Goal: Task Accomplishment & Management: Complete application form

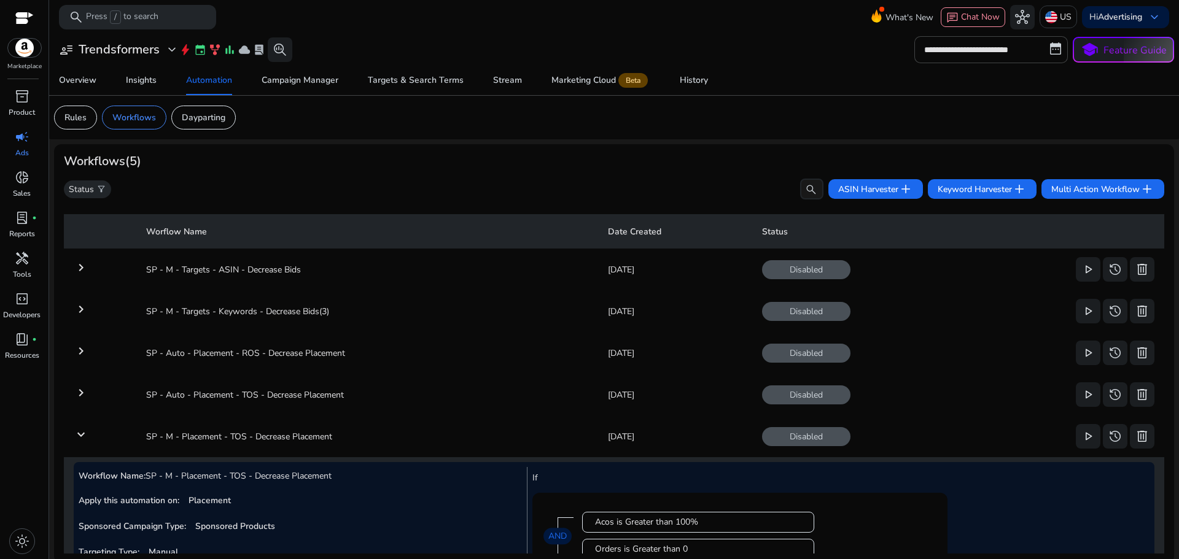
scroll to position [189, 0]
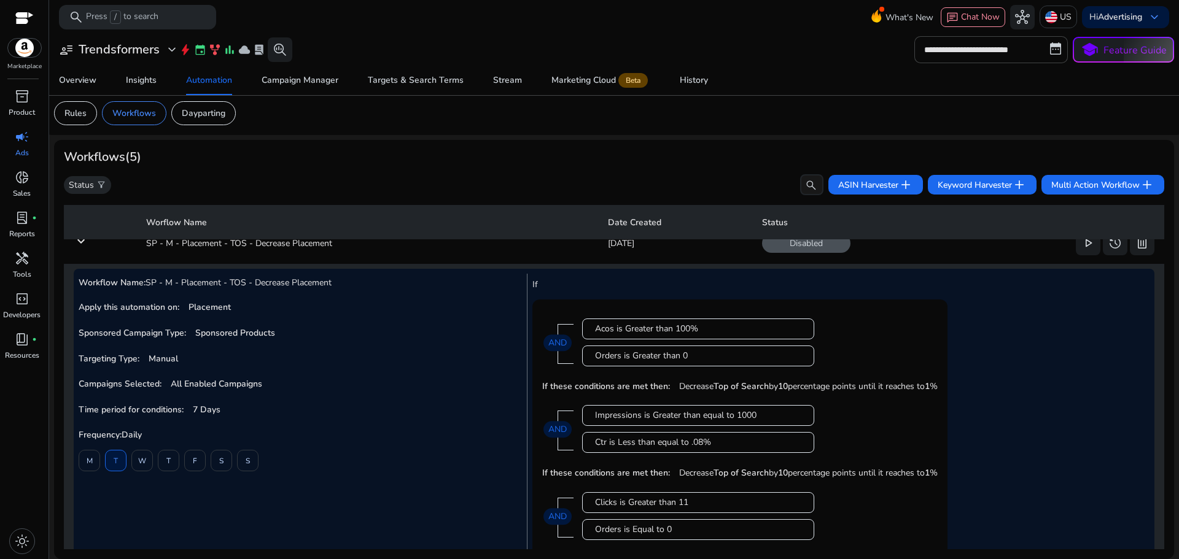
click at [564, 316] on div "Acos is Greater than 100% Orders is Greater than 0 AND" at bounding box center [740, 343] width 396 height 66
click at [561, 306] on mat-card "Acos is Greater than 100% Orders is Greater than 0 AND If these conditions are …" at bounding box center [739, 483] width 415 height 367
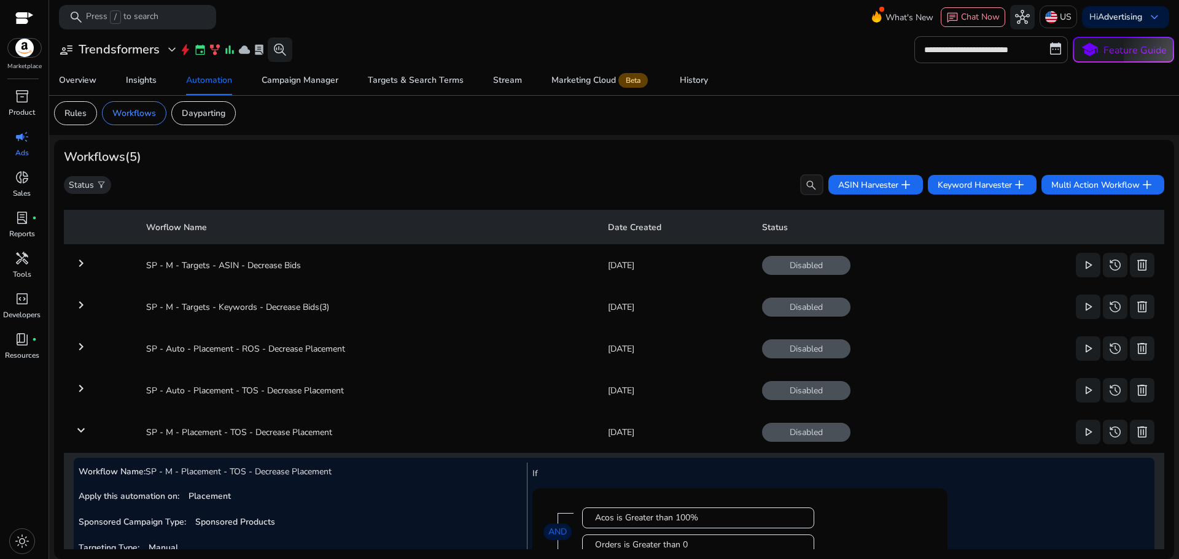
scroll to position [0, 0]
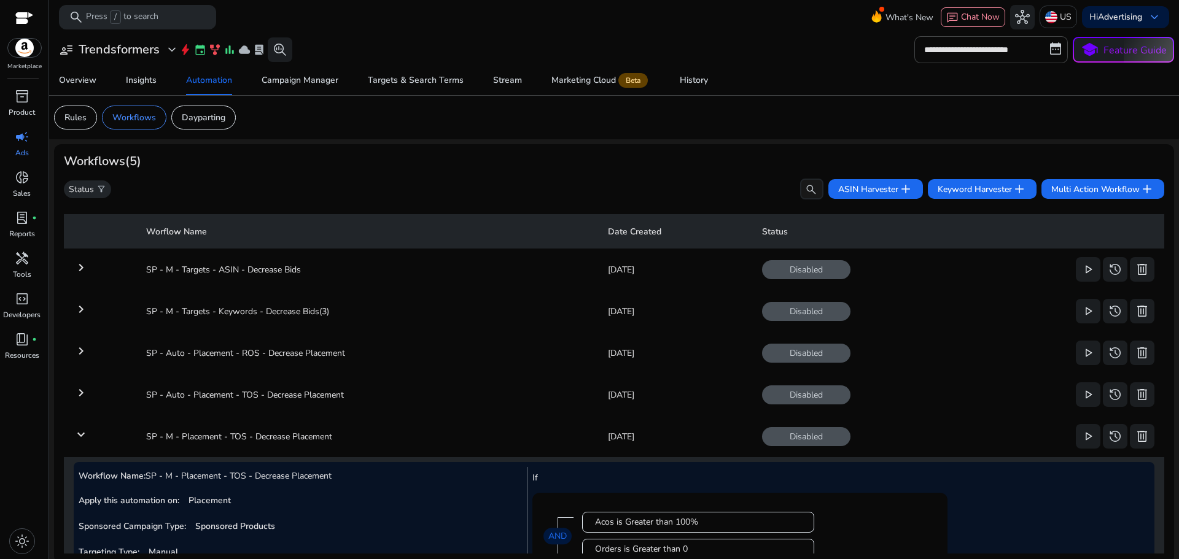
click at [84, 270] on mat-icon "keyboard_arrow_right" at bounding box center [81, 267] width 15 height 15
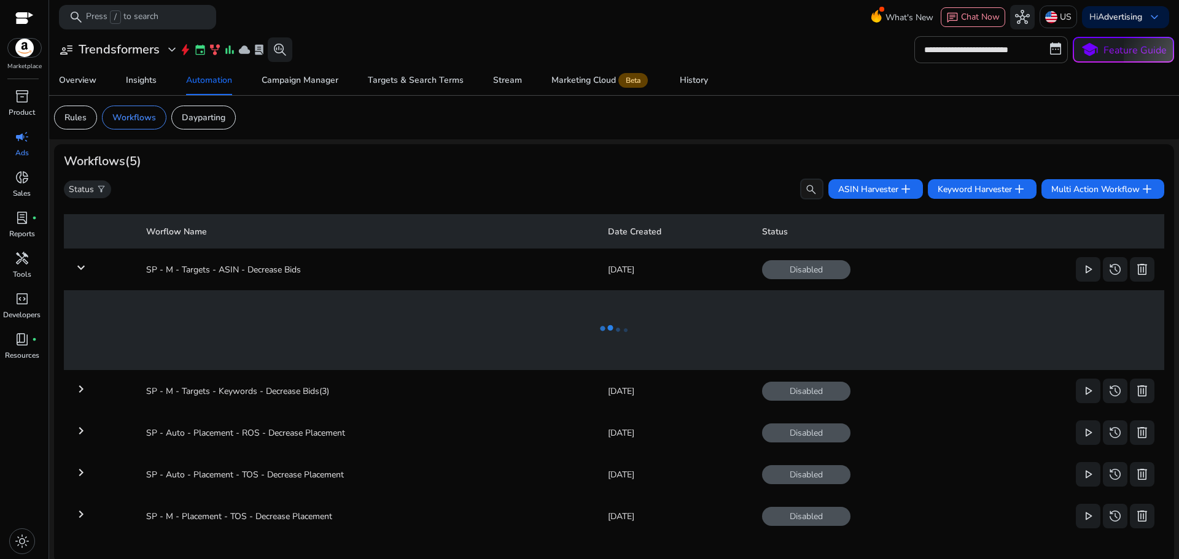
scroll to position [5, 0]
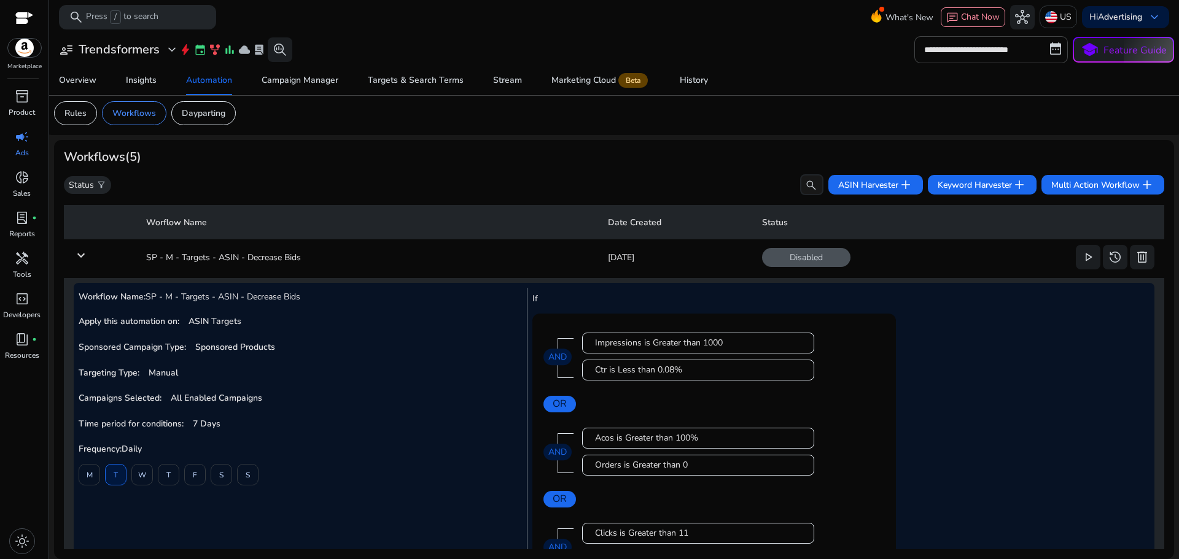
click at [85, 255] on mat-icon "keyboard_arrow_down" at bounding box center [81, 255] width 15 height 15
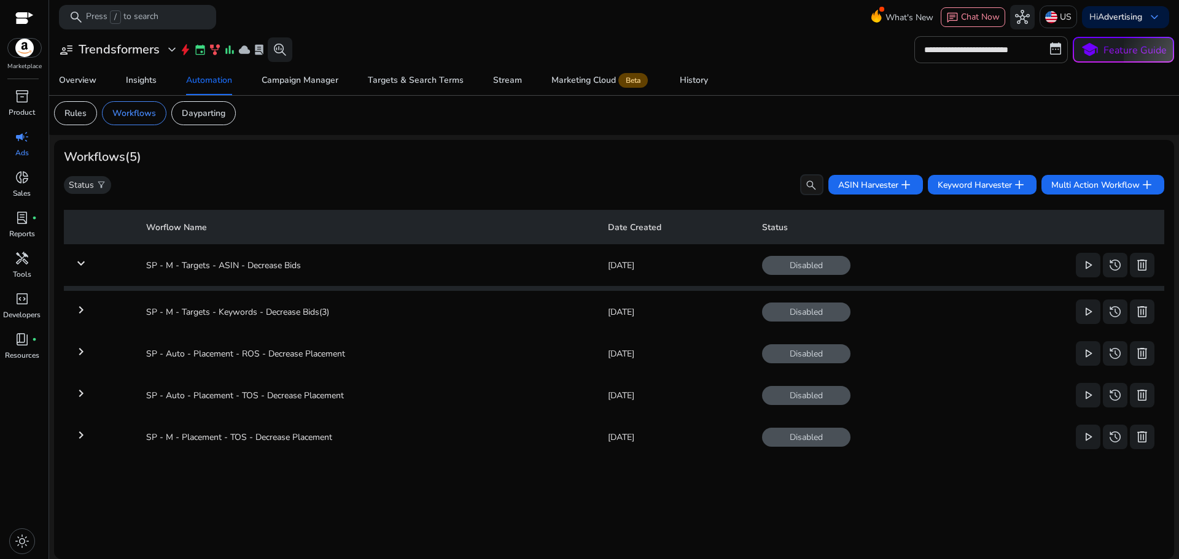
scroll to position [0, 0]
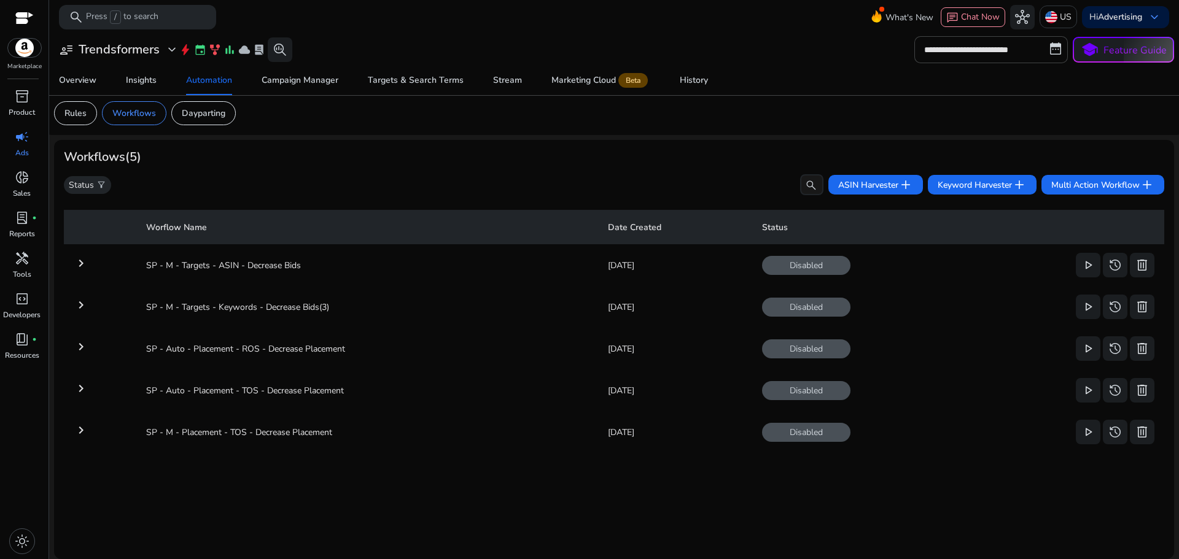
click at [79, 263] on mat-icon "keyboard_arrow_right" at bounding box center [81, 263] width 15 height 15
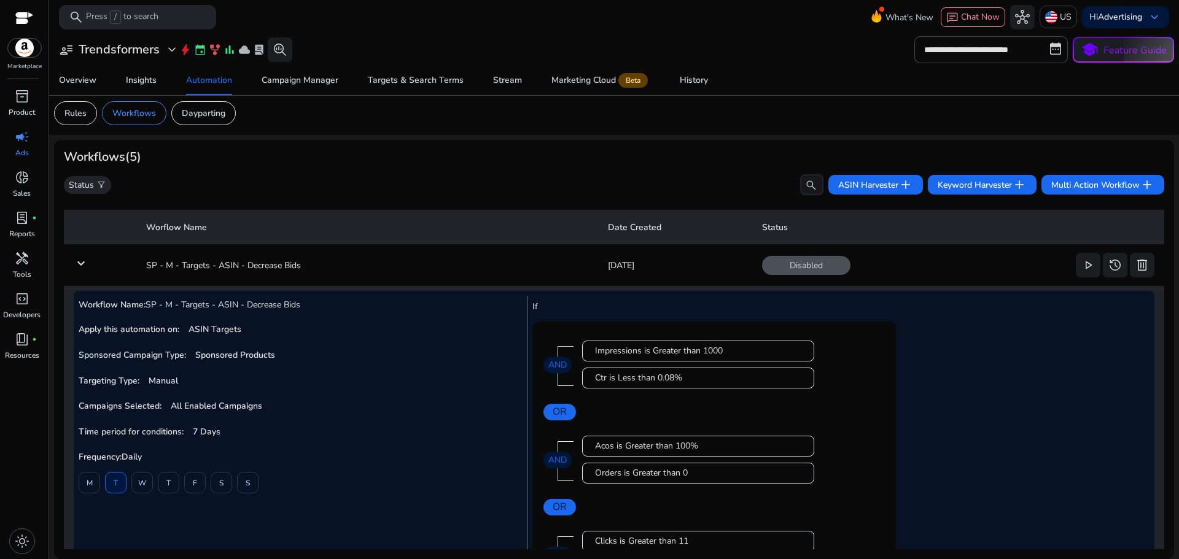
click at [87, 262] on mat-icon "keyboard_arrow_down" at bounding box center [81, 263] width 15 height 15
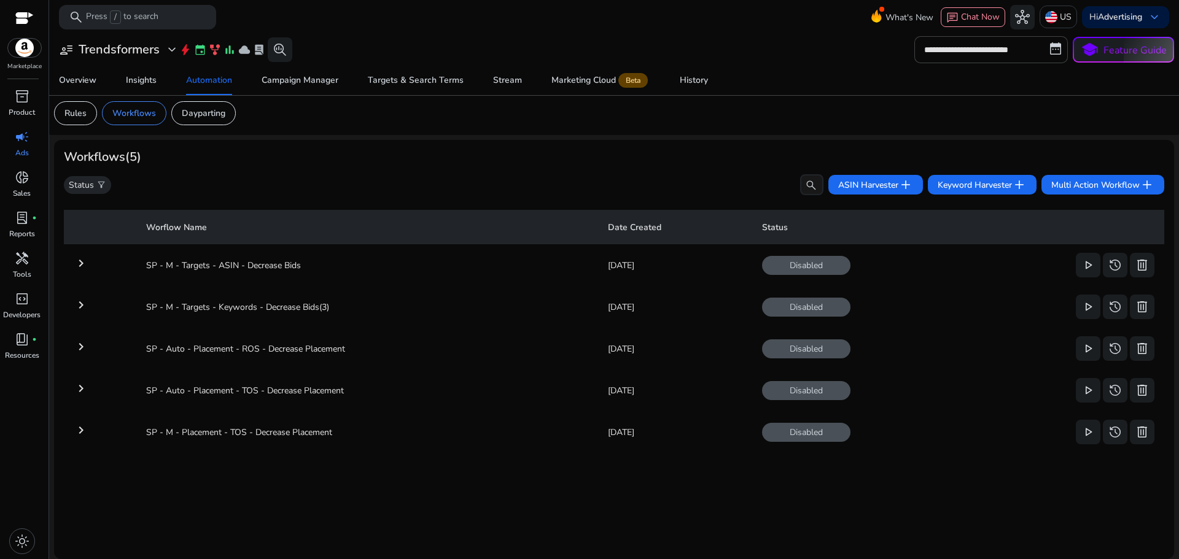
click at [88, 434] on mat-icon "keyboard_arrow_right" at bounding box center [81, 430] width 15 height 15
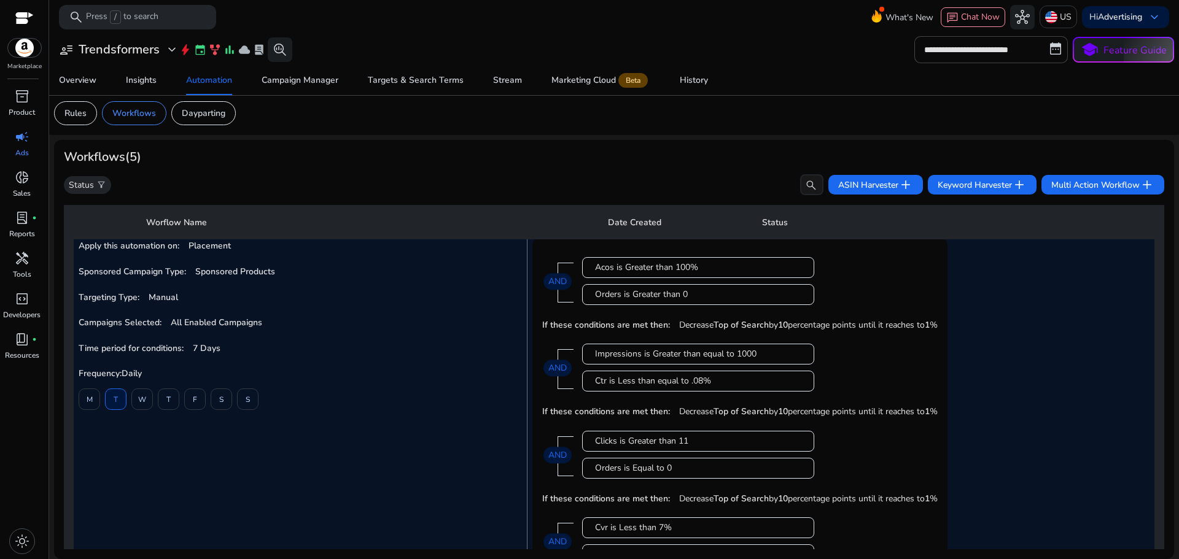
scroll to position [5, 0]
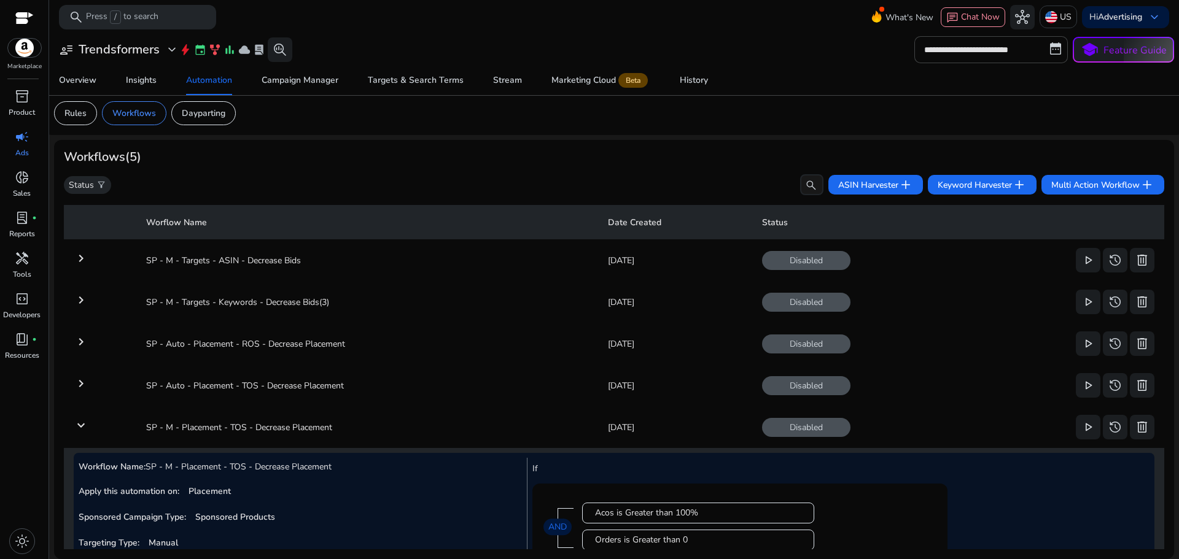
click at [85, 267] on td "keyboard_arrow_right" at bounding box center [100, 260] width 72 height 32
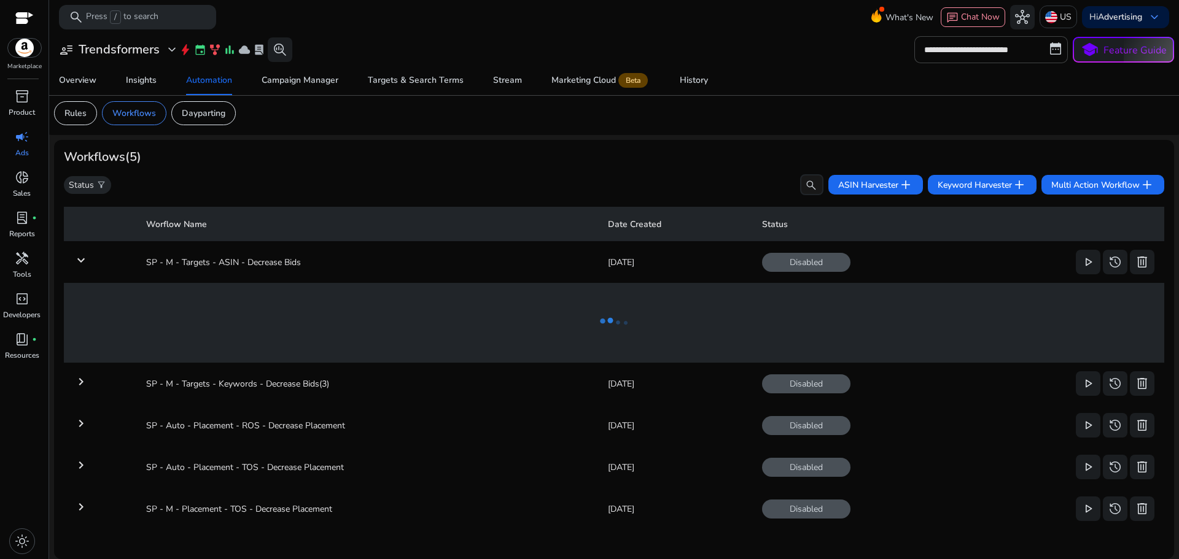
scroll to position [0, 0]
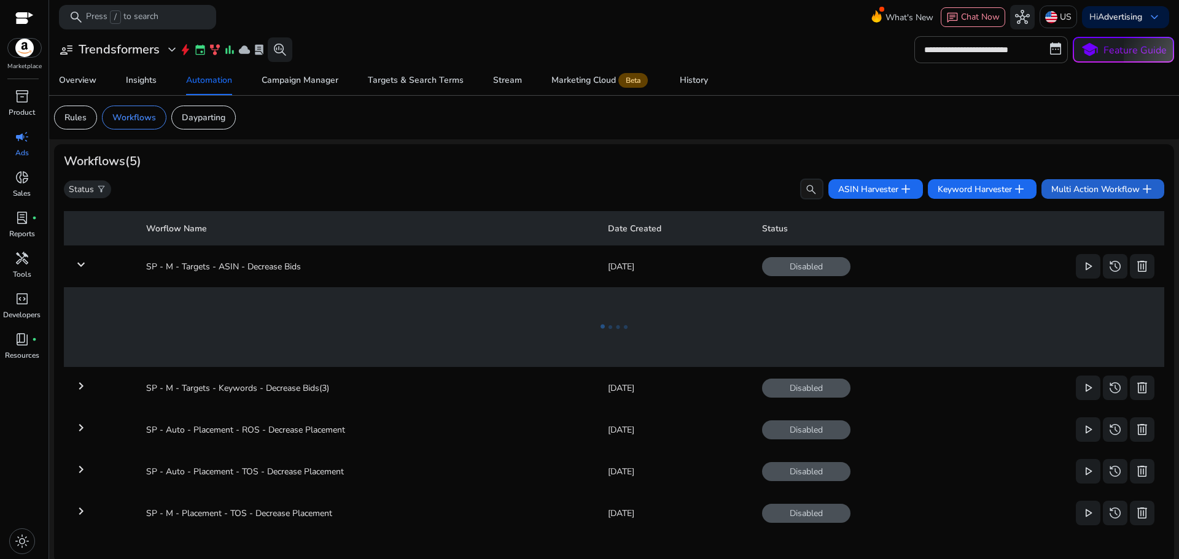
click at [1141, 193] on span "add" at bounding box center [1147, 189] width 15 height 15
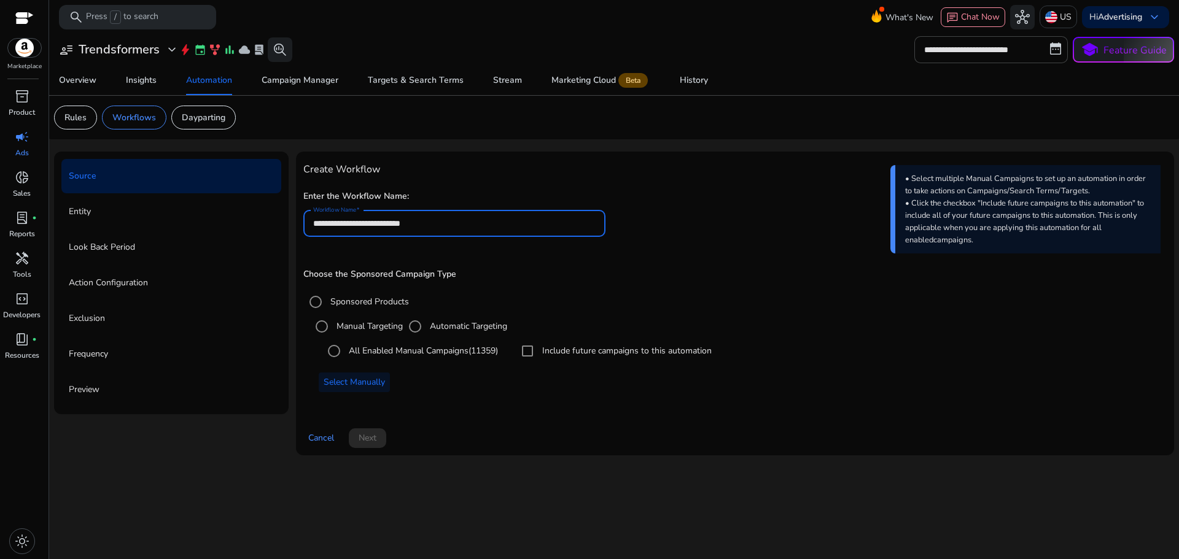
click at [504, 224] on input "**********" at bounding box center [454, 224] width 283 height 14
click at [356, 356] on label "All Enabled Manual Campaigns (11359)" at bounding box center [422, 351] width 152 height 13
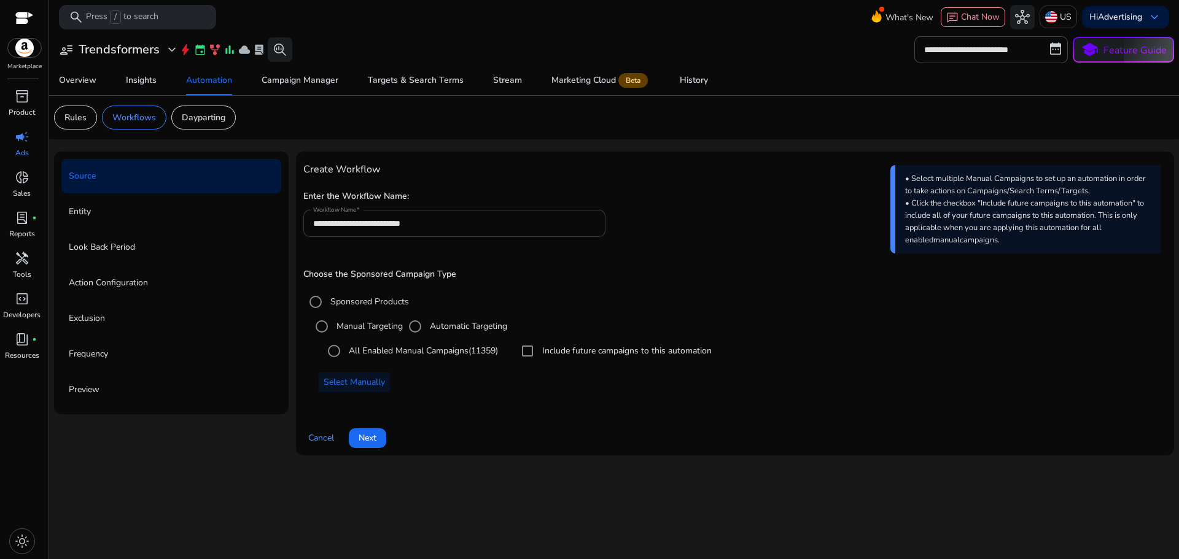
drag, startPoint x: 375, startPoint y: 442, endPoint x: 453, endPoint y: 220, distance: 235.4
click at [442, 227] on div "**********" at bounding box center [734, 303] width 863 height 289
click at [460, 217] on input "**********" at bounding box center [454, 224] width 283 height 14
type input "**********"
drag, startPoint x: 361, startPoint y: 439, endPoint x: 368, endPoint y: 438, distance: 8.0
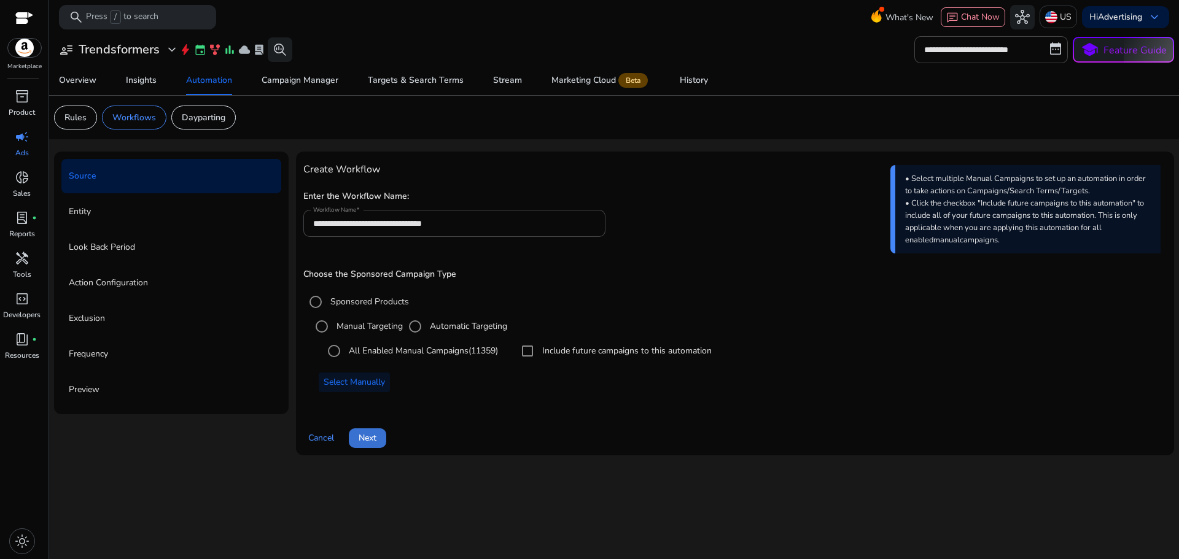
click at [368, 438] on span "Next" at bounding box center [368, 438] width 18 height 13
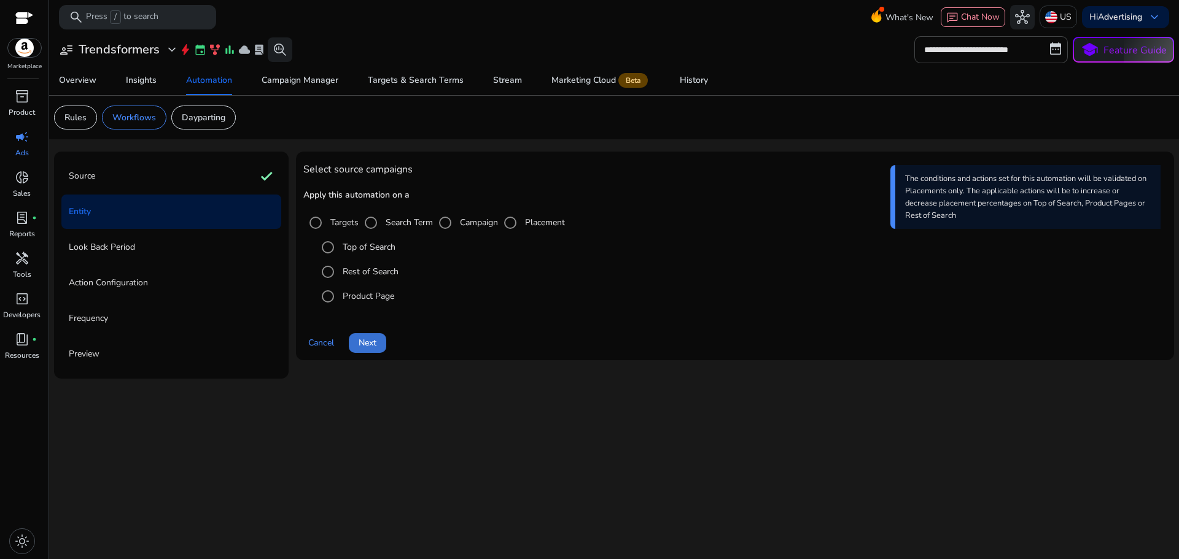
click at [371, 346] on span "Next" at bounding box center [368, 343] width 18 height 13
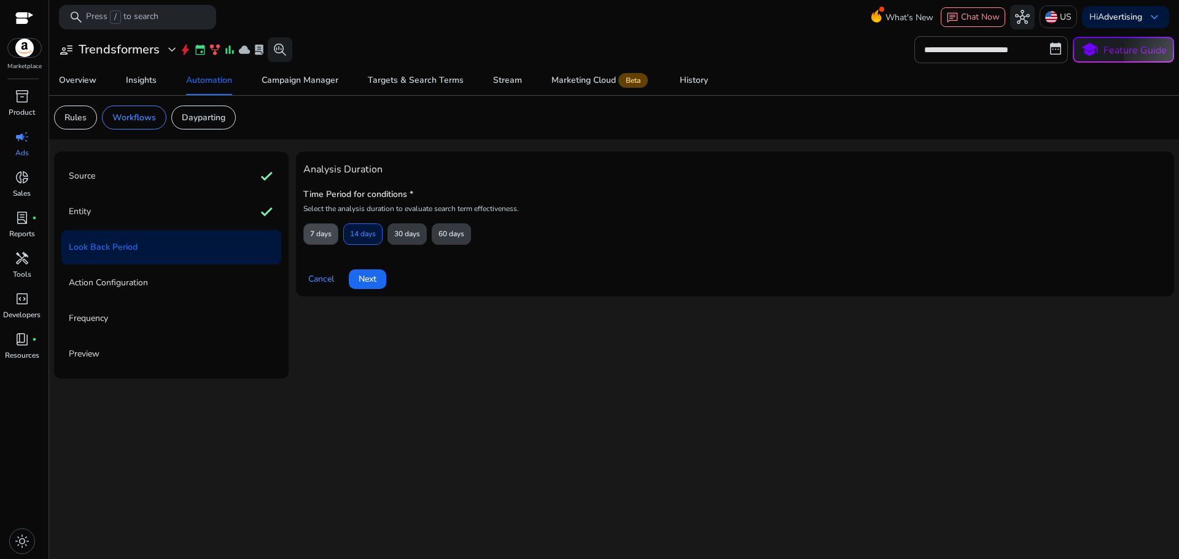
click at [321, 228] on span "7 days" at bounding box center [320, 234] width 21 height 21
click at [376, 285] on span "Next" at bounding box center [368, 279] width 18 height 13
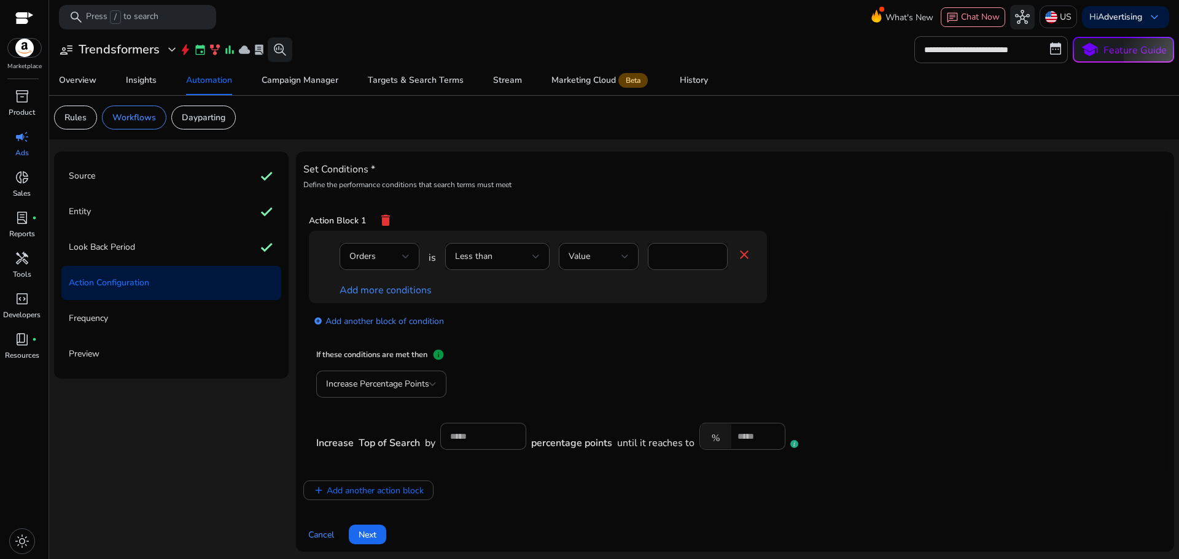
scroll to position [2, 0]
click at [367, 319] on link "add_circle Add another block of condition" at bounding box center [379, 318] width 130 height 14
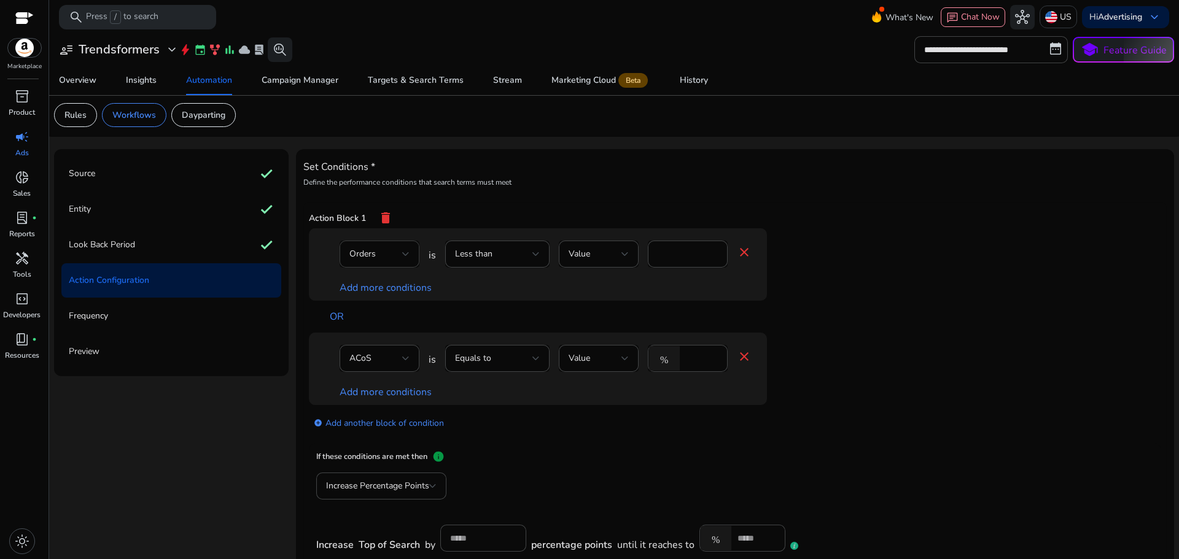
click at [374, 249] on span "Orders" at bounding box center [362, 254] width 26 height 12
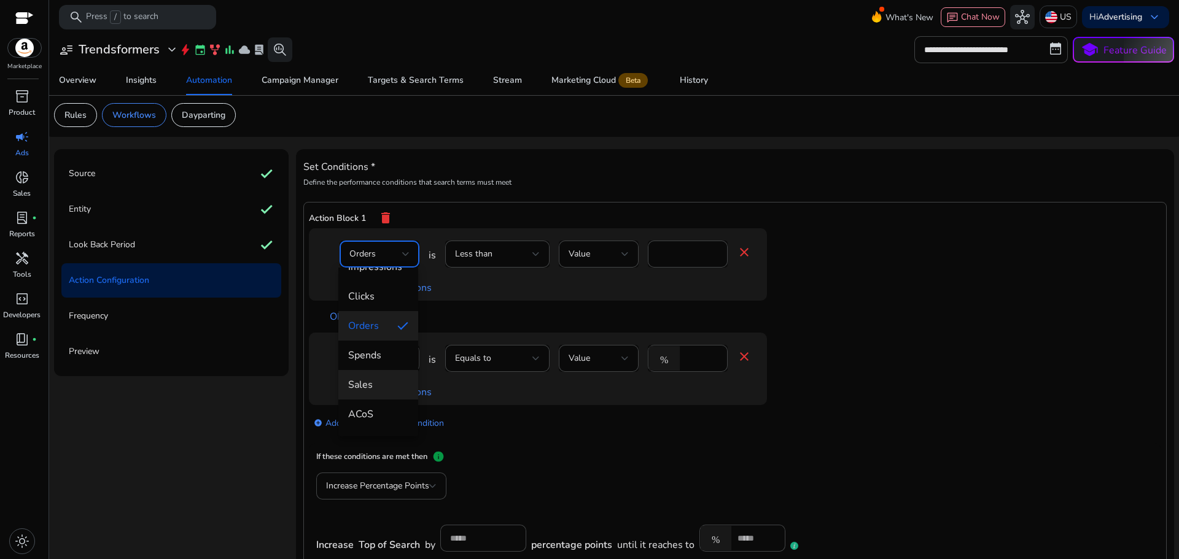
scroll to position [61, 0]
click at [367, 371] on span "ACoS" at bounding box center [378, 374] width 60 height 14
click at [508, 249] on div "Less than" at bounding box center [493, 255] width 77 height 14
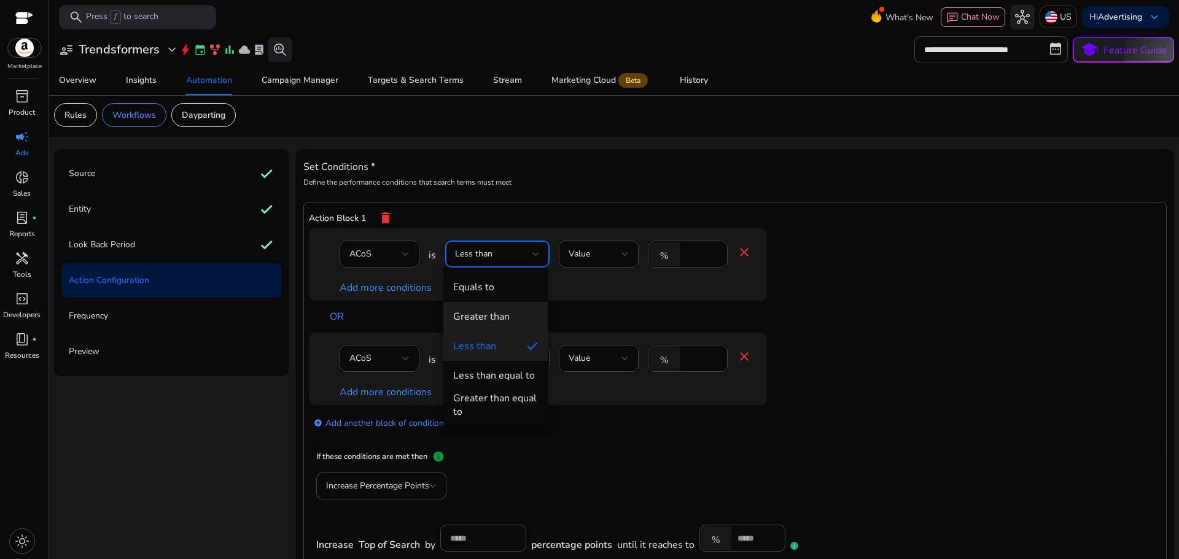
click at [499, 313] on div "Greater than" at bounding box center [481, 317] width 57 height 14
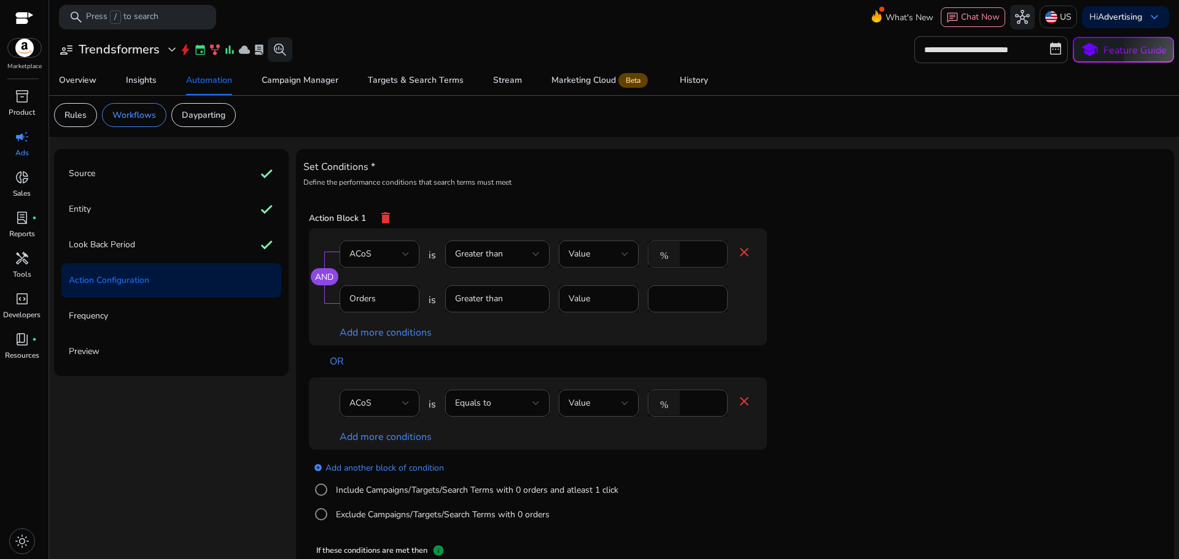
click at [691, 252] on input "*" at bounding box center [702, 255] width 32 height 14
click at [383, 307] on mat-form-field "Orders" at bounding box center [380, 306] width 80 height 40
click at [706, 257] on input "**" at bounding box center [702, 255] width 32 height 14
click at [701, 254] on input "**" at bounding box center [702, 255] width 32 height 14
type input "*"
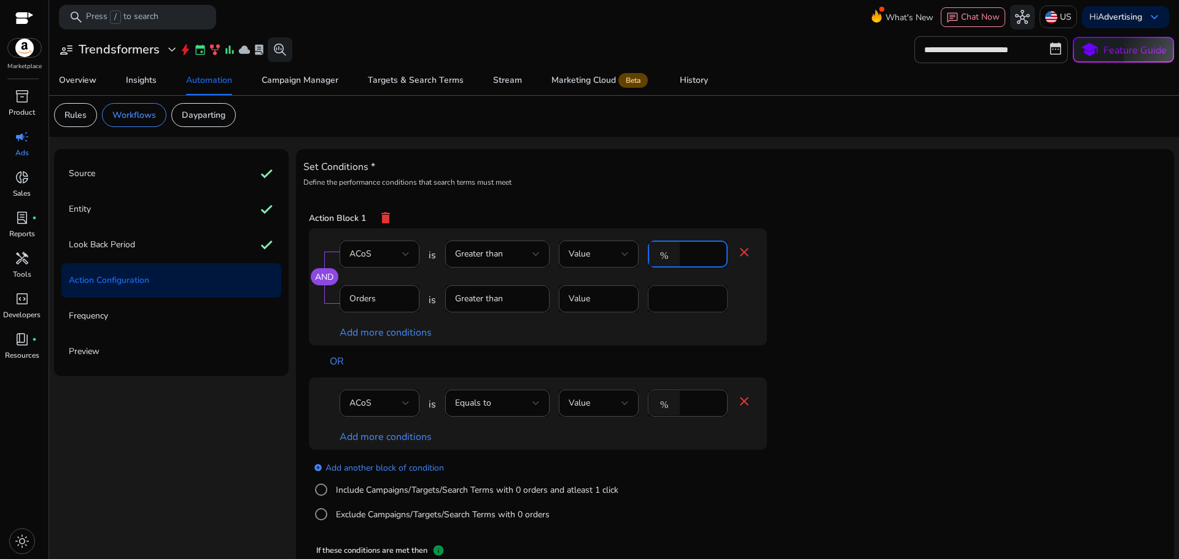
type input "***"
click at [684, 303] on input "*" at bounding box center [688, 299] width 60 height 14
click at [392, 404] on div "ACoS" at bounding box center [375, 404] width 53 height 14
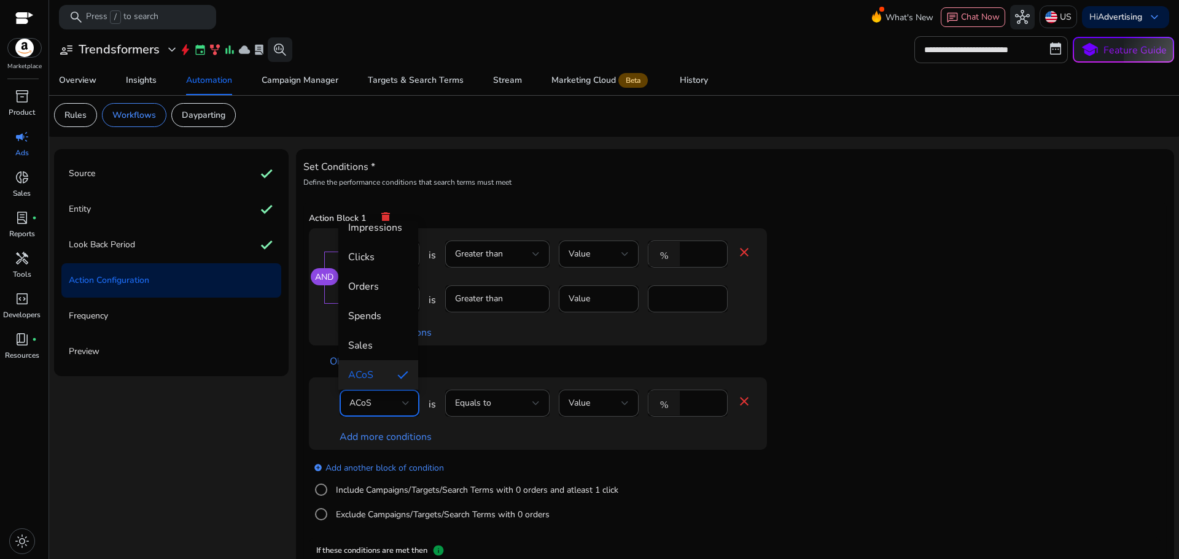
click at [381, 232] on span "Impressions" at bounding box center [378, 228] width 60 height 14
click at [504, 402] on div "Equals to" at bounding box center [493, 404] width 77 height 14
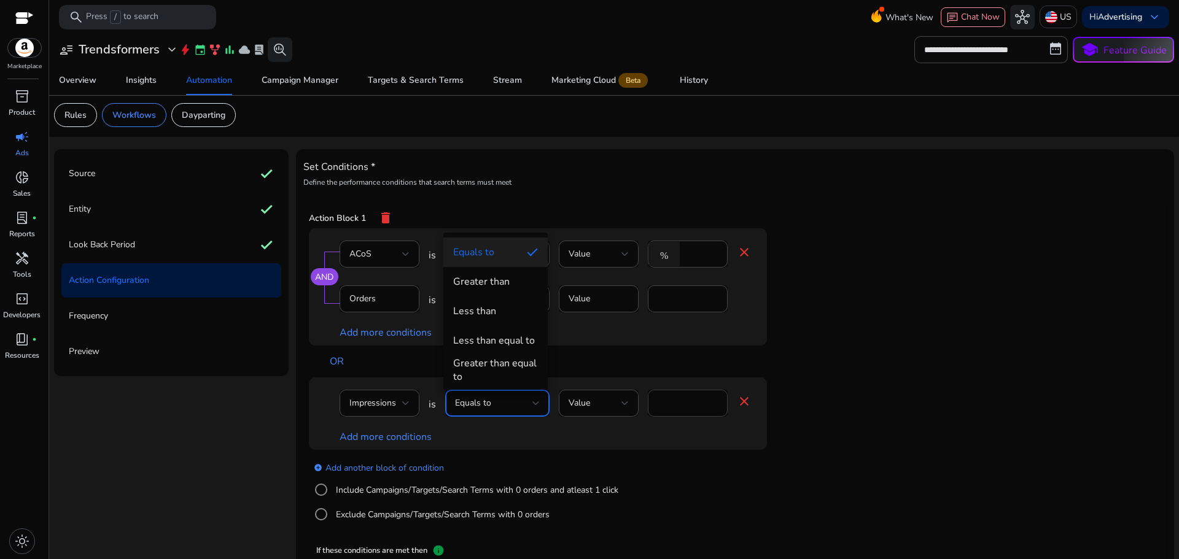
drag, startPoint x: 496, startPoint y: 290, endPoint x: 646, endPoint y: 399, distance: 185.6
click at [497, 291] on mat-option "Greater than" at bounding box center [495, 281] width 104 height 29
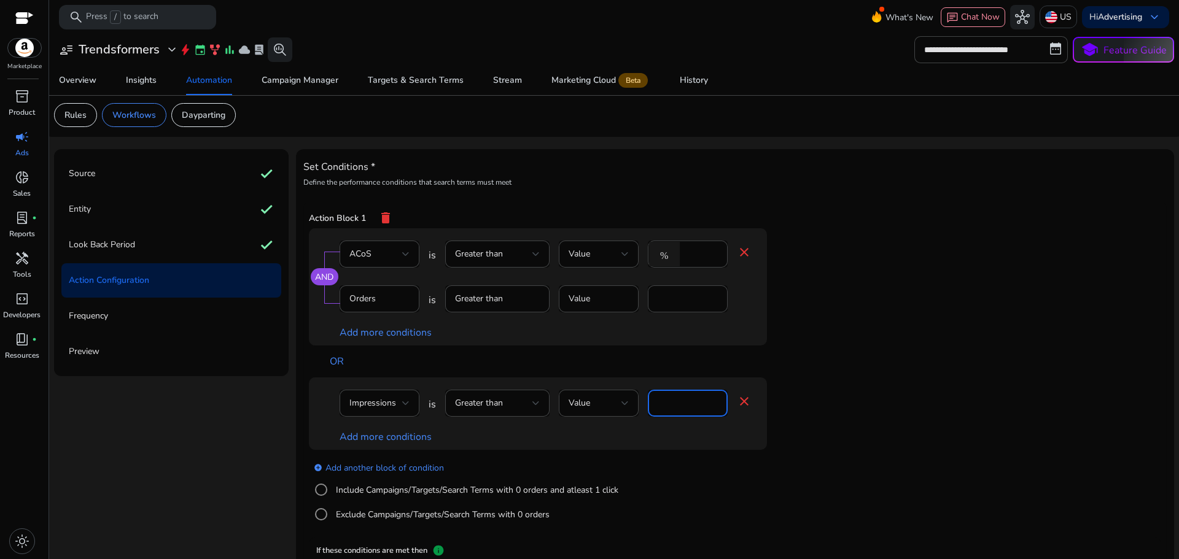
click at [676, 409] on input "****" at bounding box center [688, 404] width 60 height 14
type input "****"
click at [399, 440] on link "Add more conditions" at bounding box center [386, 438] width 92 height 14
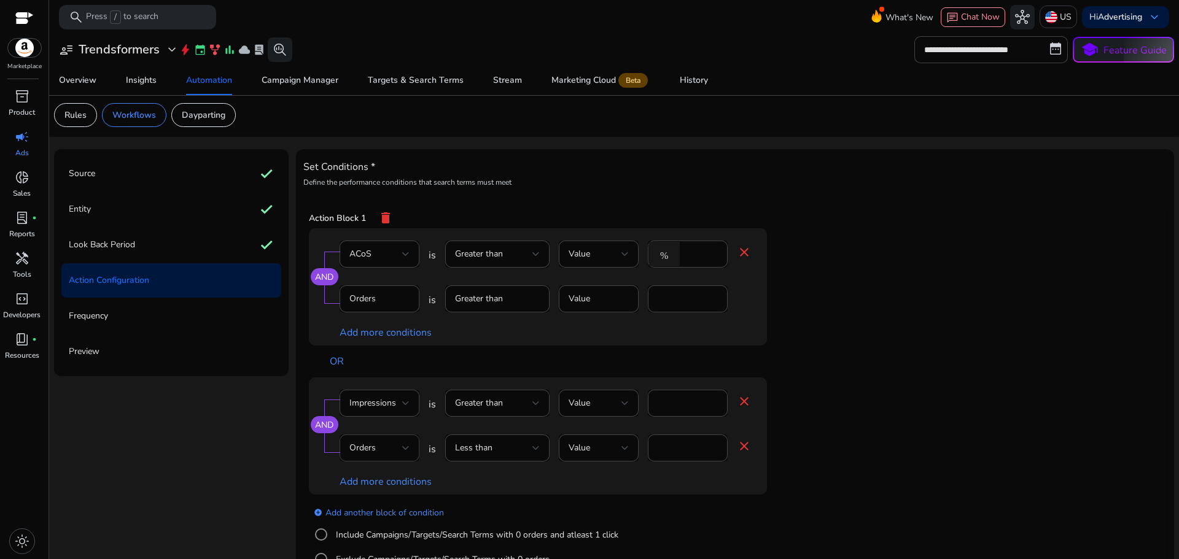
click at [380, 458] on div "Orders" at bounding box center [379, 448] width 60 height 27
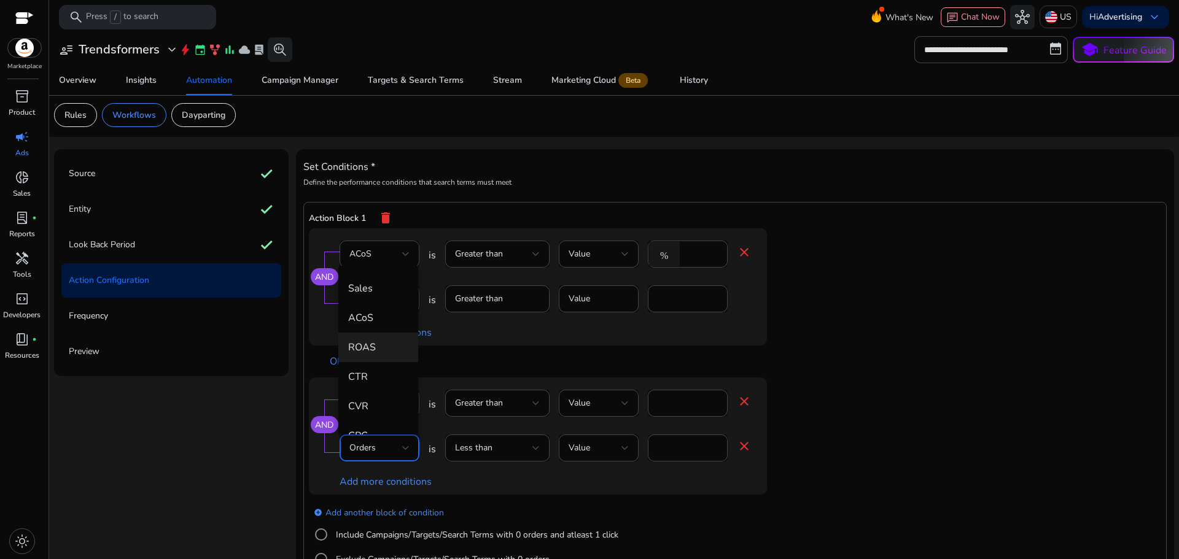
scroll to position [123, 0]
click at [388, 373] on span "CTR" at bounding box center [378, 369] width 60 height 14
click at [699, 450] on input "*" at bounding box center [702, 449] width 32 height 14
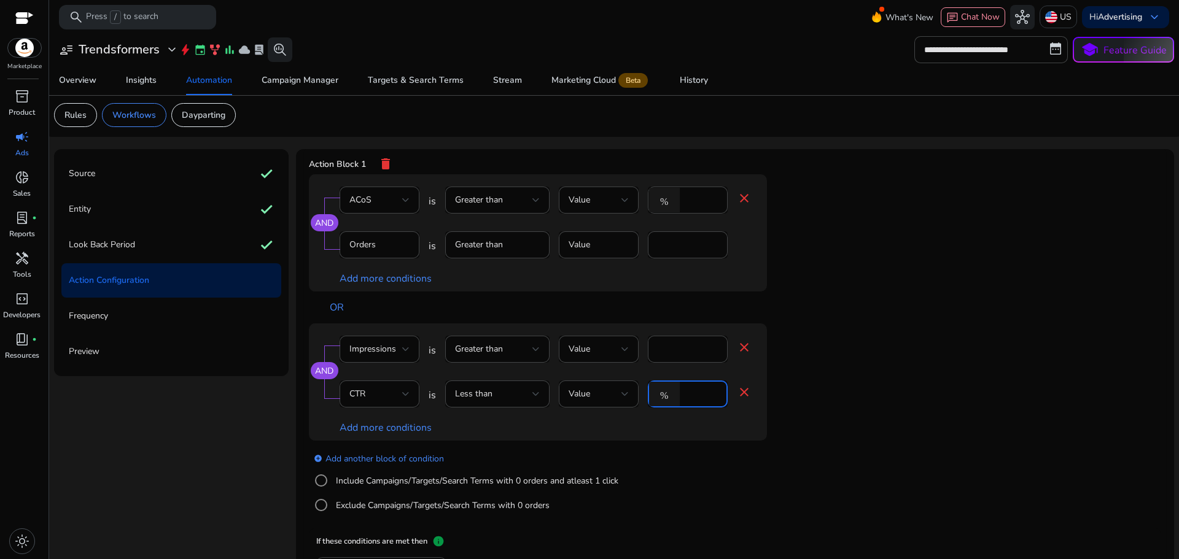
scroll to position [61, 0]
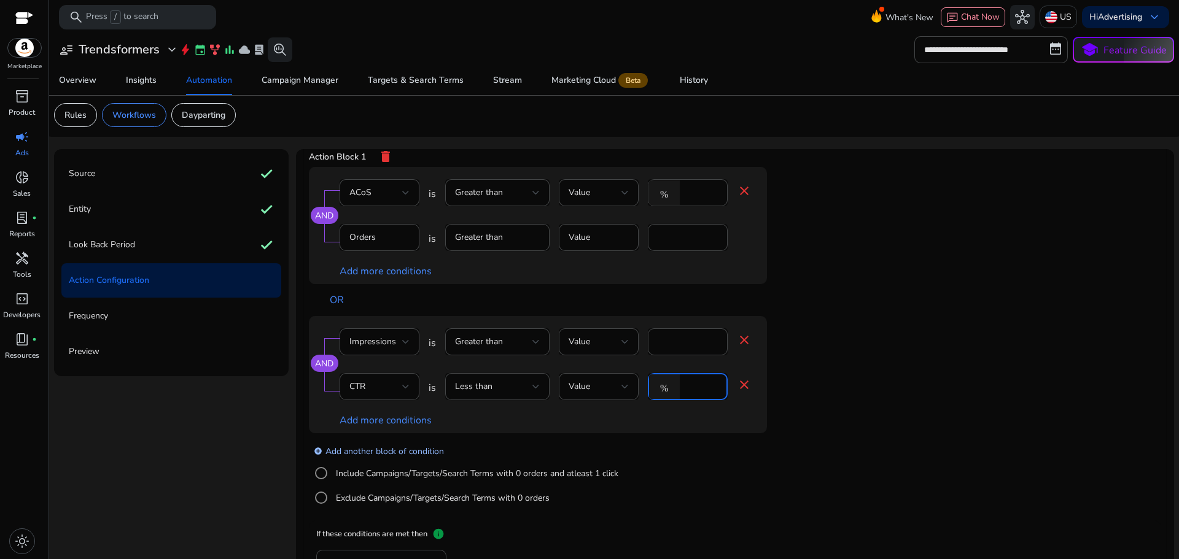
type input "***"
click at [379, 447] on link "add_circle Add another block of condition" at bounding box center [379, 451] width 130 height 14
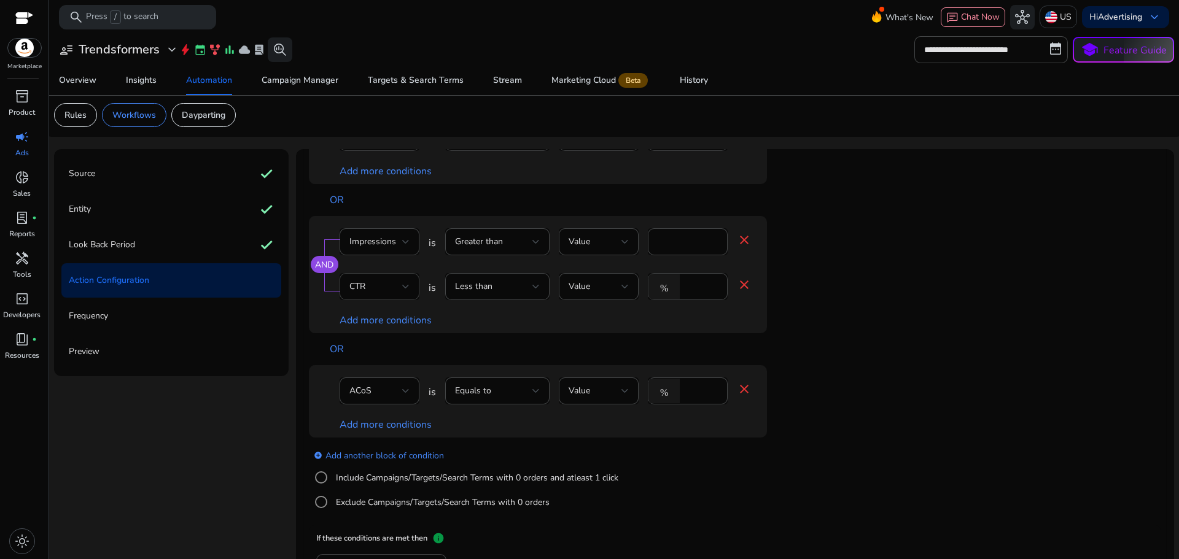
scroll to position [184, 0]
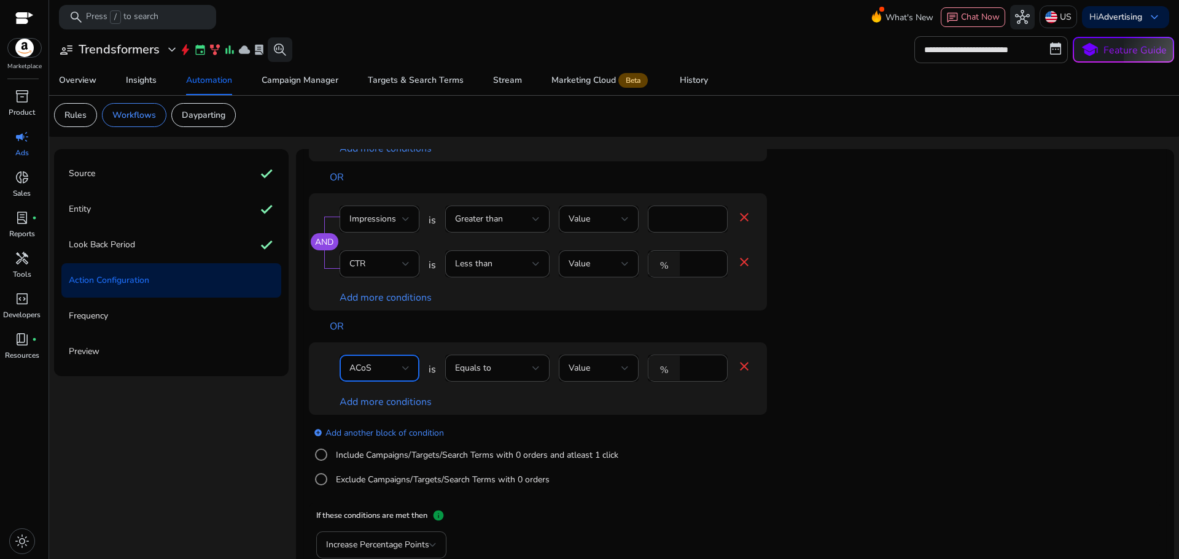
click at [368, 370] on span "ACoS" at bounding box center [360, 368] width 22 height 12
click at [380, 417] on span "Clicks" at bounding box center [378, 418] width 60 height 14
click at [489, 370] on div "Equals to" at bounding box center [493, 369] width 77 height 14
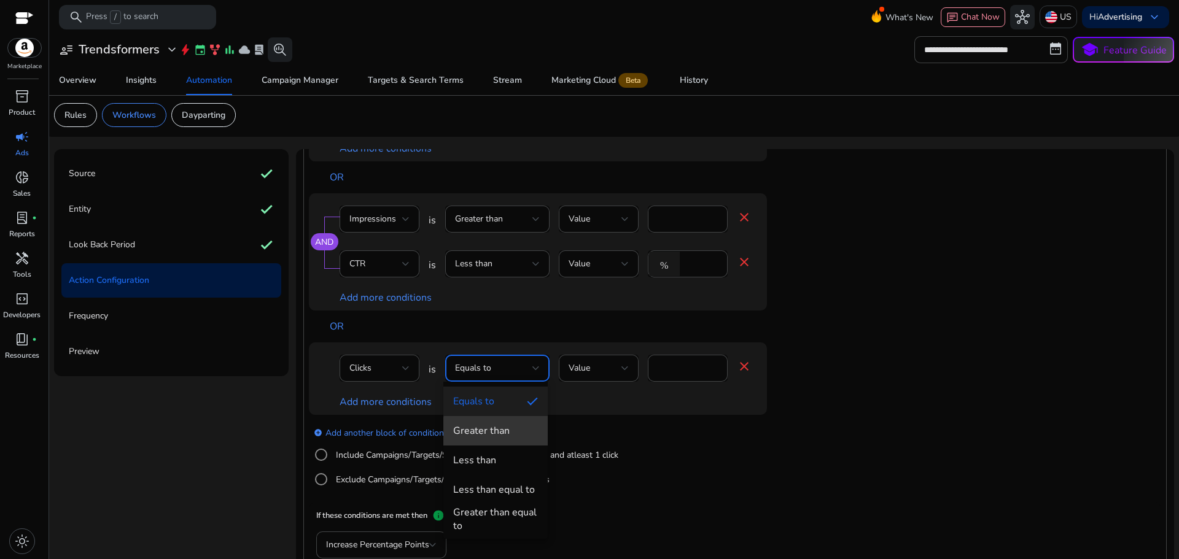
click at [502, 435] on div "Greater than" at bounding box center [481, 431] width 57 height 14
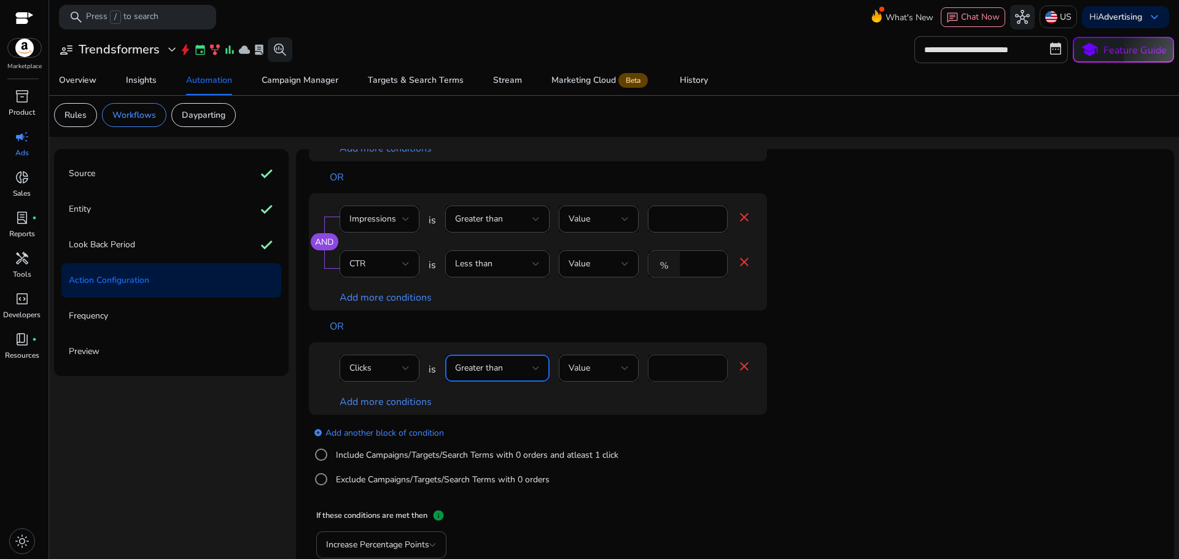
click at [694, 367] on input "****" at bounding box center [688, 369] width 60 height 14
type input "**"
click at [388, 399] on link "Add more conditions" at bounding box center [386, 403] width 92 height 14
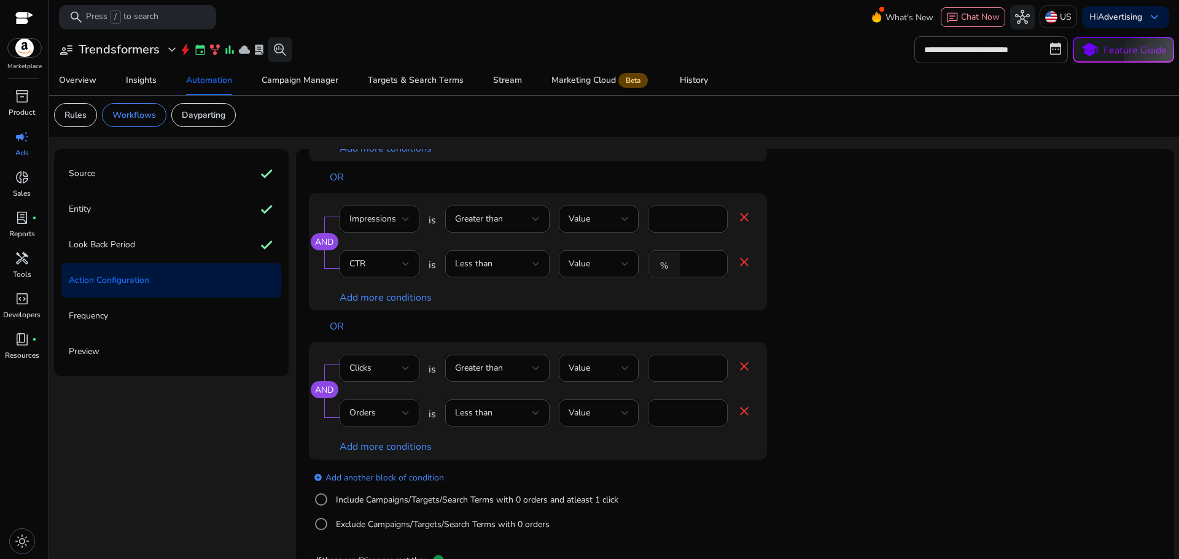
click at [375, 417] on div "Orders" at bounding box center [375, 414] width 53 height 14
click at [377, 307] on span "Orders" at bounding box center [367, 310] width 39 height 14
click at [490, 408] on span "Less than" at bounding box center [473, 413] width 37 height 12
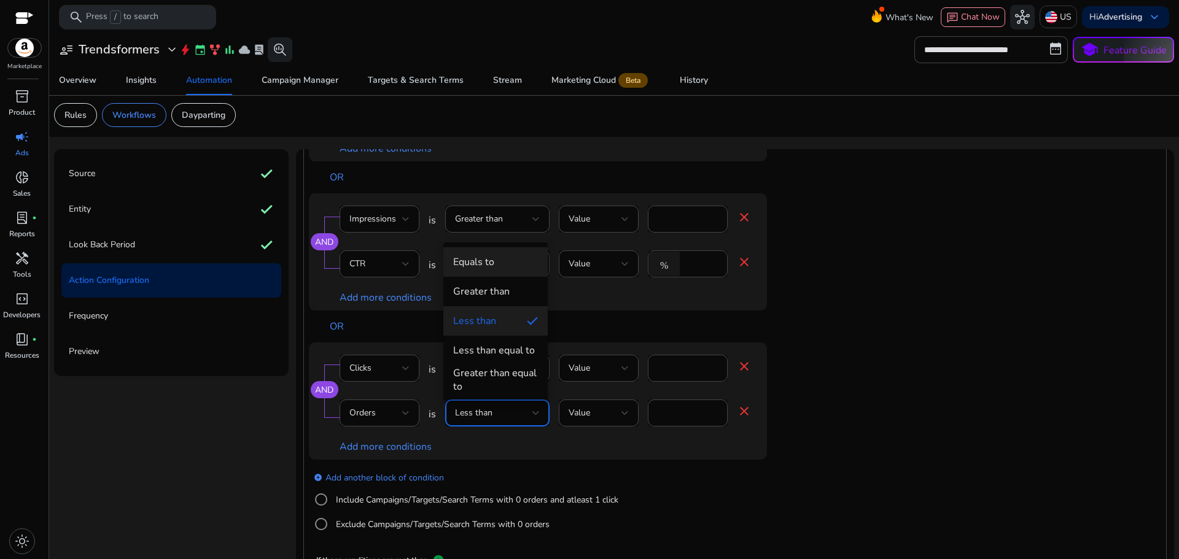
click at [481, 265] on div "Equals to" at bounding box center [473, 262] width 41 height 14
click at [682, 423] on div "*" at bounding box center [688, 413] width 60 height 27
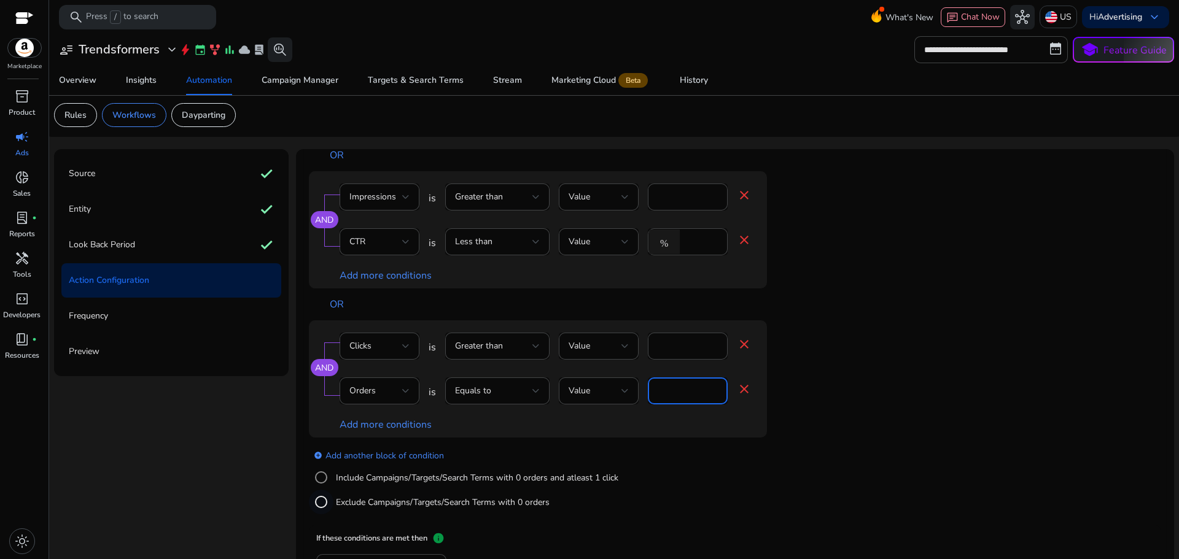
scroll to position [243, 0]
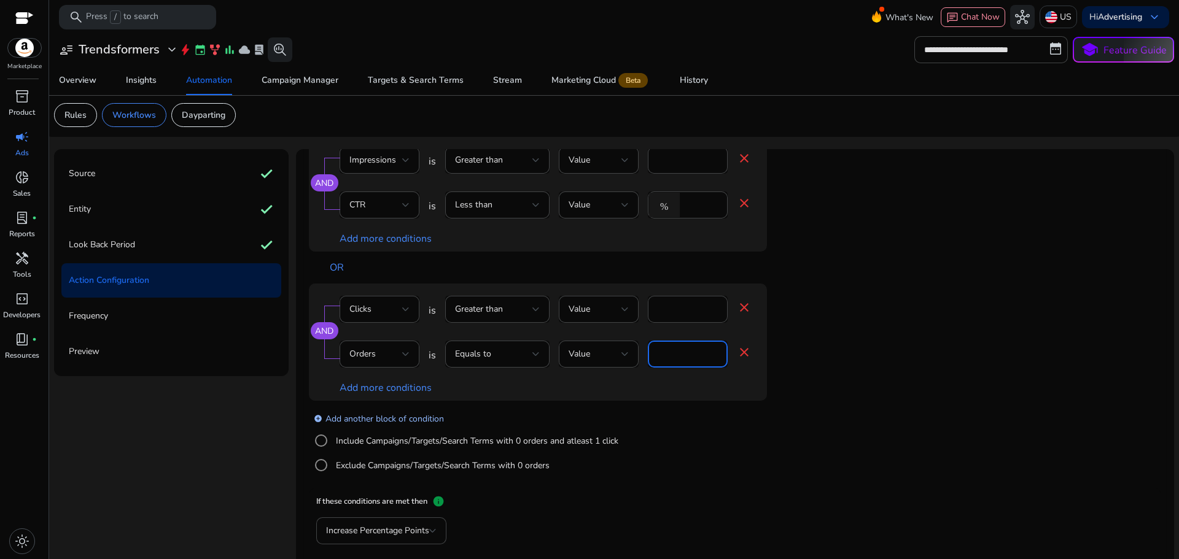
type input "*"
click at [357, 419] on link "add_circle Add another block of condition" at bounding box center [379, 418] width 130 height 14
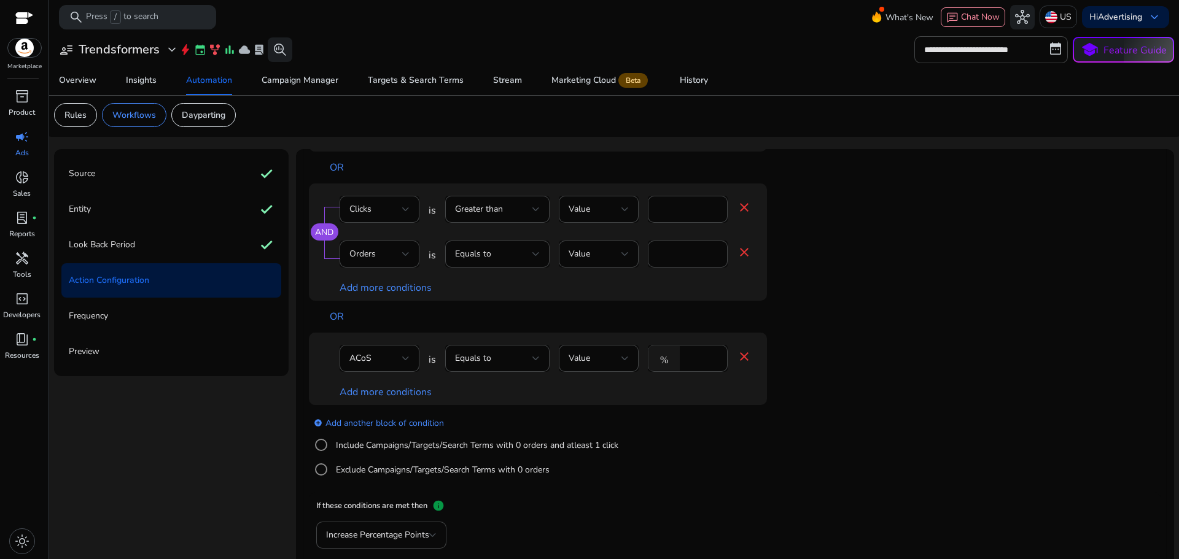
scroll to position [348, 0]
click at [368, 349] on span "ACoS" at bounding box center [360, 354] width 22 height 12
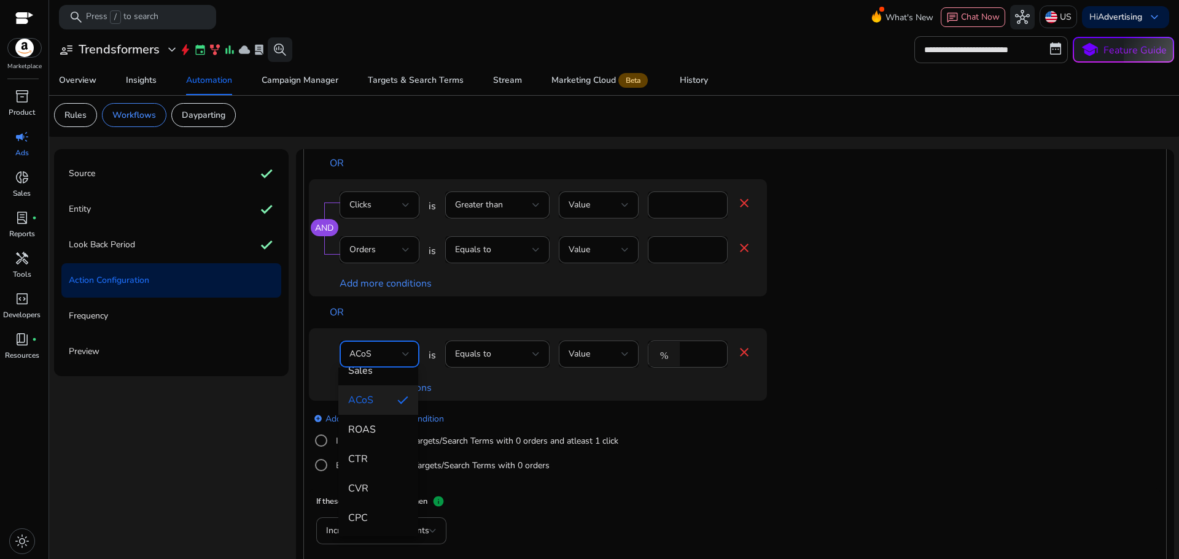
scroll to position [136, 0]
click at [376, 481] on span "CVR" at bounding box center [378, 488] width 60 height 14
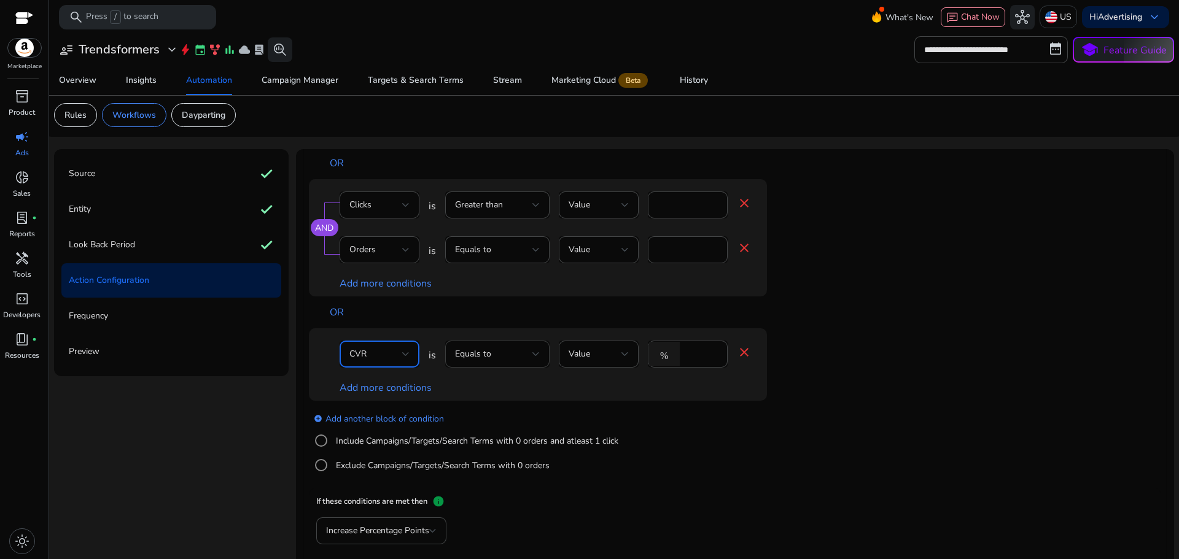
click at [520, 354] on div "Equals to" at bounding box center [493, 355] width 77 height 14
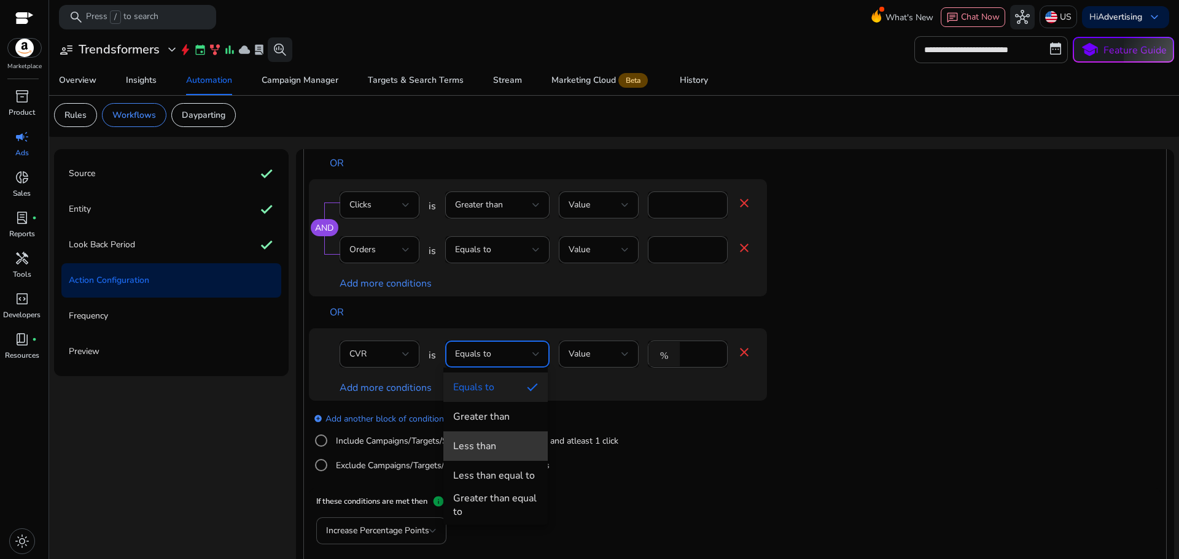
click at [496, 435] on mat-option "Less than" at bounding box center [495, 446] width 104 height 29
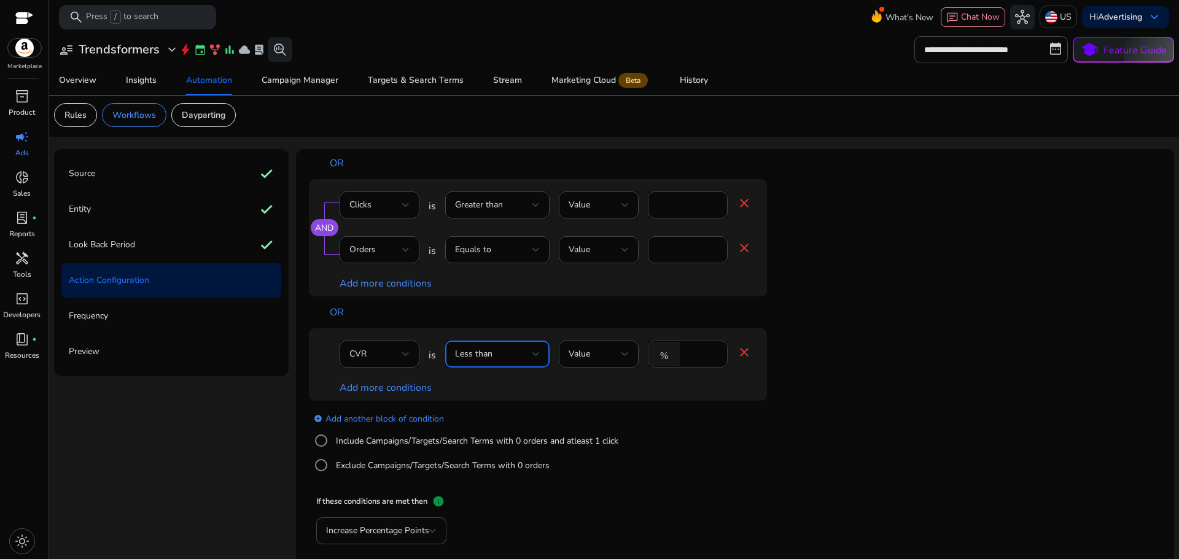
click at [681, 355] on div "%" at bounding box center [667, 354] width 38 height 25
click at [686, 356] on input "****" at bounding box center [702, 355] width 32 height 14
type input "*"
click at [401, 388] on link "Add more conditions" at bounding box center [386, 388] width 92 height 14
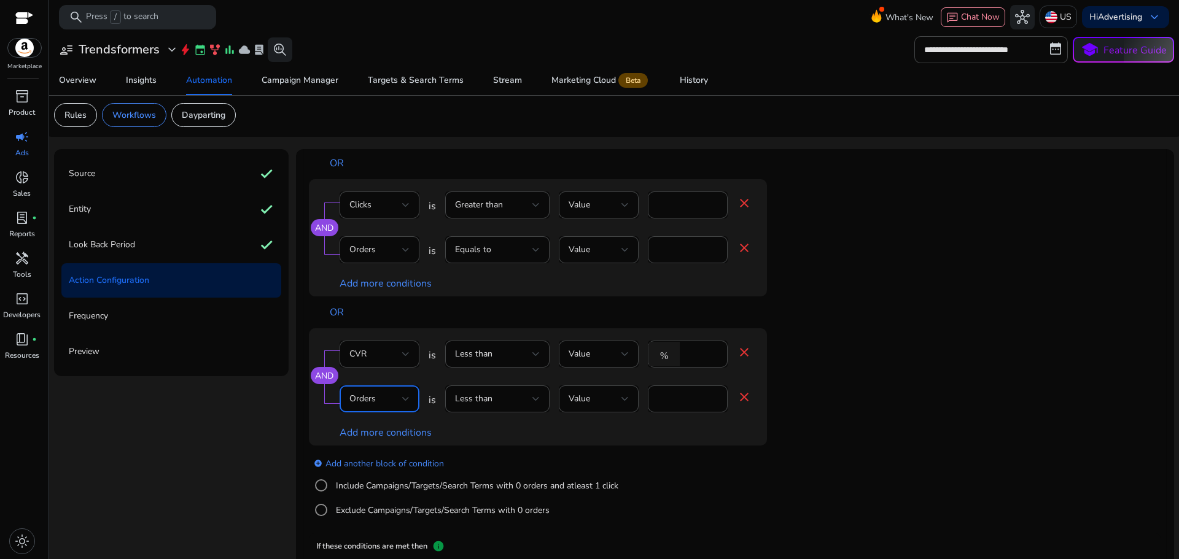
click at [395, 400] on div "Orders" at bounding box center [375, 399] width 53 height 14
click at [368, 257] on mat-option "Clicks" at bounding box center [378, 265] width 80 height 29
click at [496, 396] on div "Less than" at bounding box center [493, 399] width 77 height 14
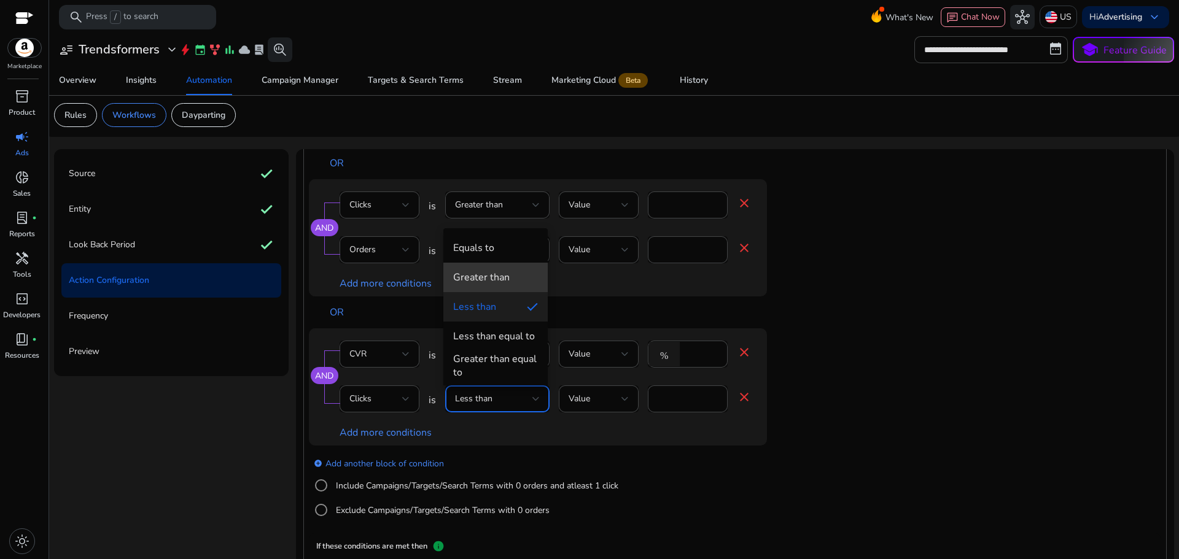
click at [484, 271] on div "Greater than" at bounding box center [481, 278] width 57 height 14
click at [695, 400] on input "*" at bounding box center [688, 399] width 60 height 14
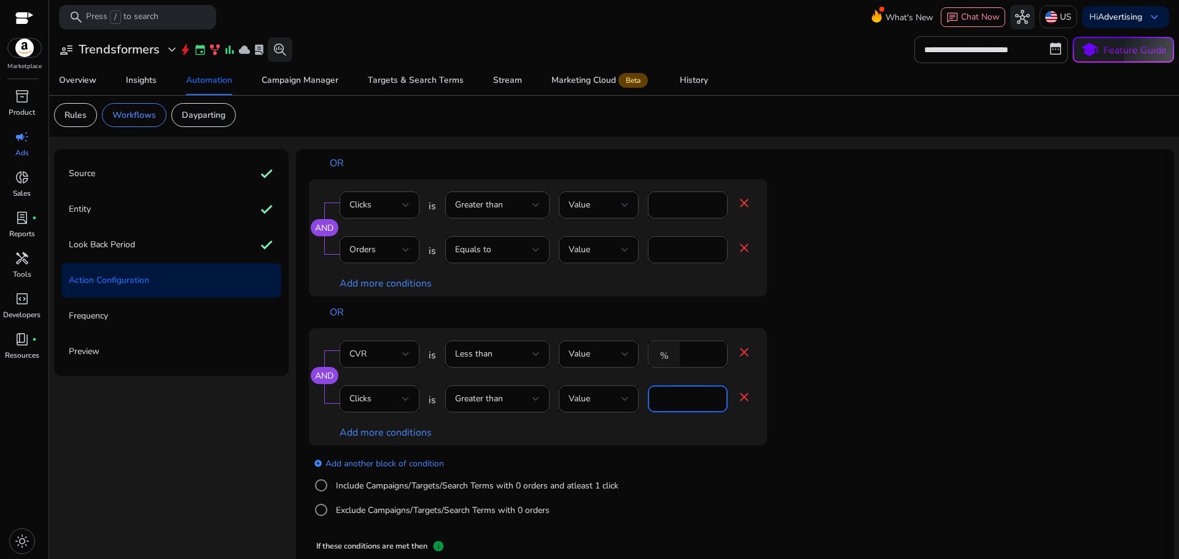
type input "*"
click at [672, 432] on div "Add more conditions" at bounding box center [546, 433] width 412 height 15
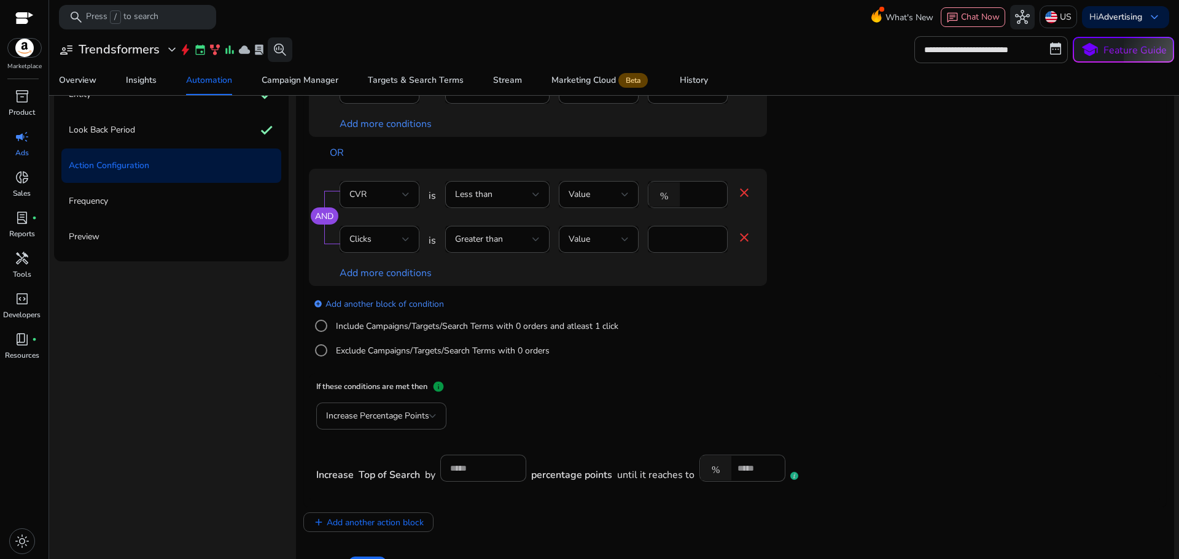
scroll to position [125, 0]
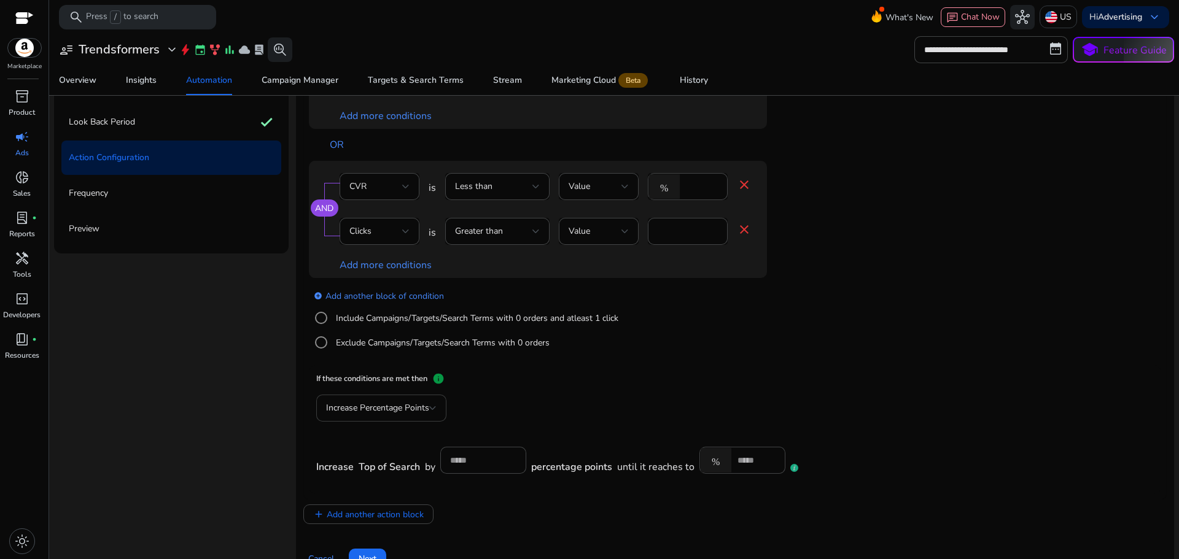
click at [397, 408] on span "Increase Percentage Points" at bounding box center [377, 408] width 103 height 12
click at [538, 384] on div at bounding box center [589, 279] width 1179 height 559
click at [403, 406] on span "Increase Percentage Points" at bounding box center [377, 408] width 103 height 12
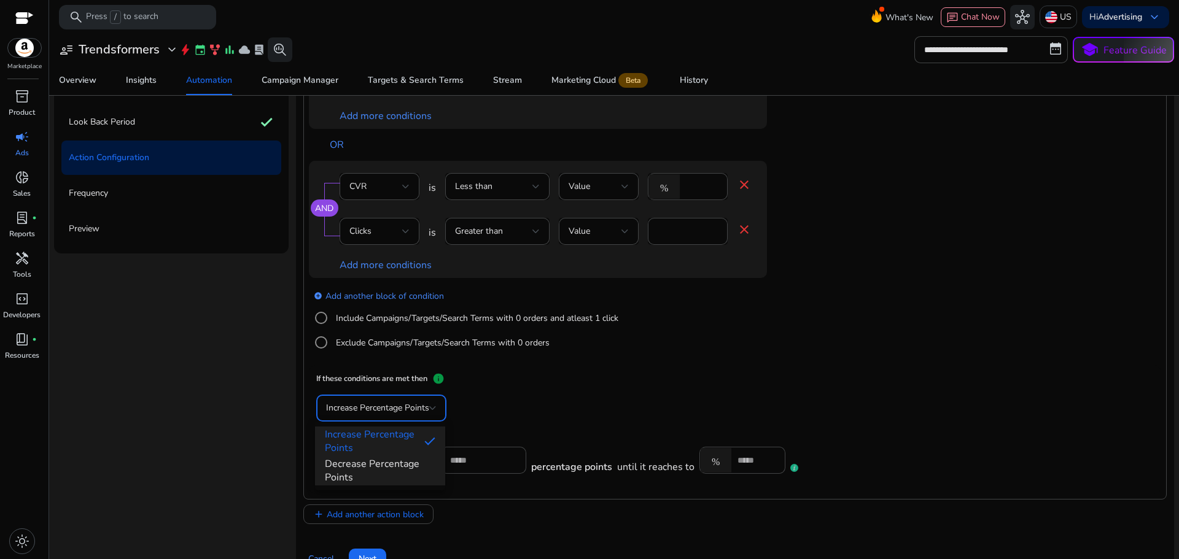
click at [385, 469] on span "Decrease Percentage Points" at bounding box center [380, 471] width 111 height 27
click at [472, 463] on input "*" at bounding box center [488, 461] width 66 height 14
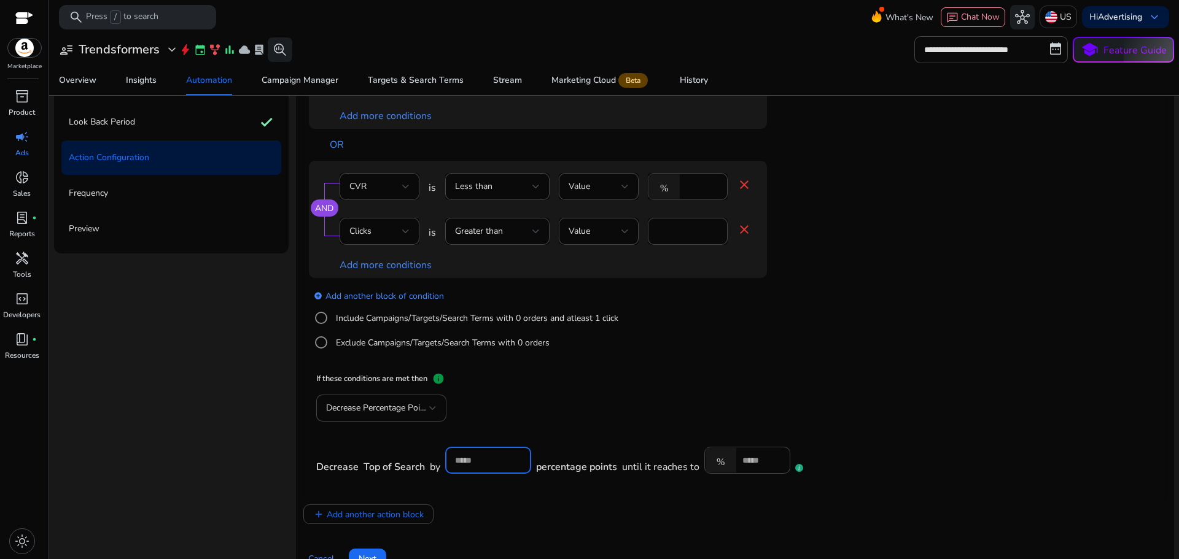
type input "**"
click at [565, 428] on div "Decrease Percentage Points Decrease Top of Search by ** percentage points until…" at bounding box center [562, 441] width 492 height 92
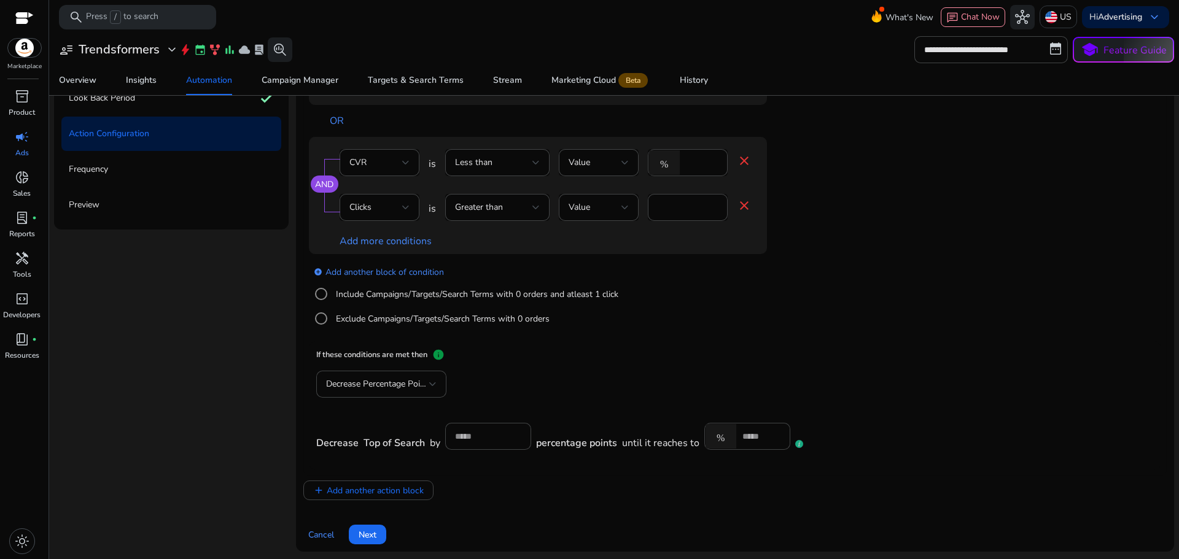
scroll to position [152, 0]
click at [754, 438] on input "*" at bounding box center [762, 434] width 38 height 14
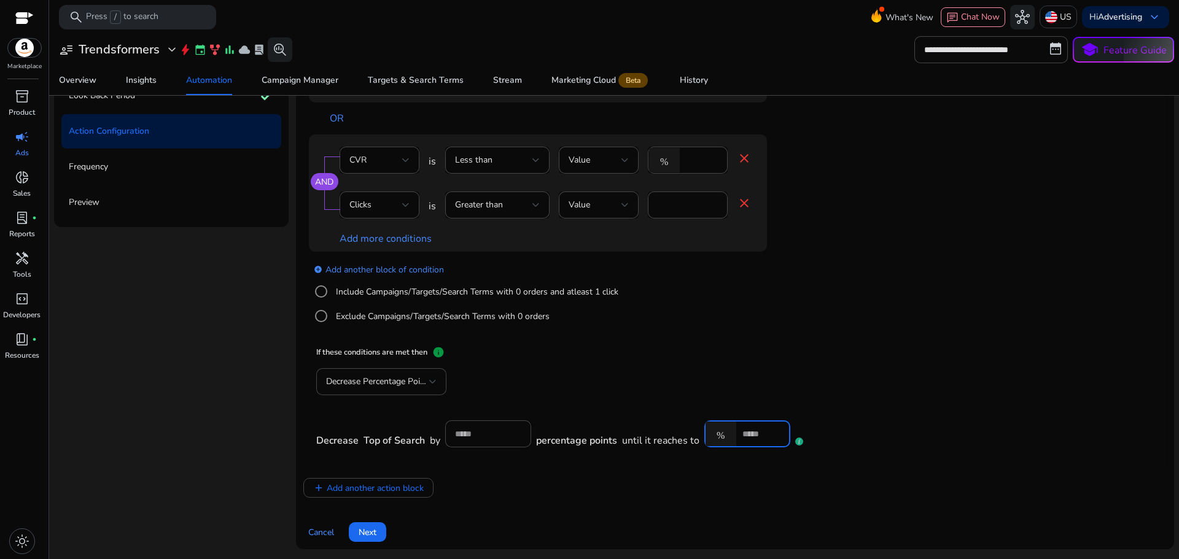
click at [609, 386] on div "Decrease Percentage Points Decrease Top of Search by ** percentage points until…" at bounding box center [562, 414] width 492 height 92
click at [394, 488] on span "Add another action block" at bounding box center [375, 488] width 97 height 13
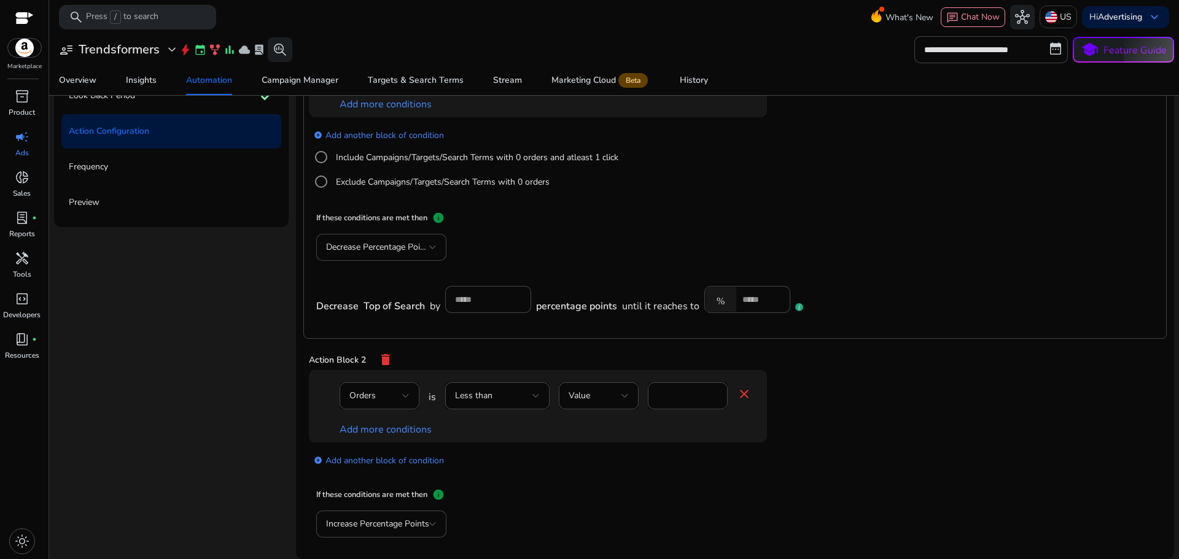
scroll to position [577, 0]
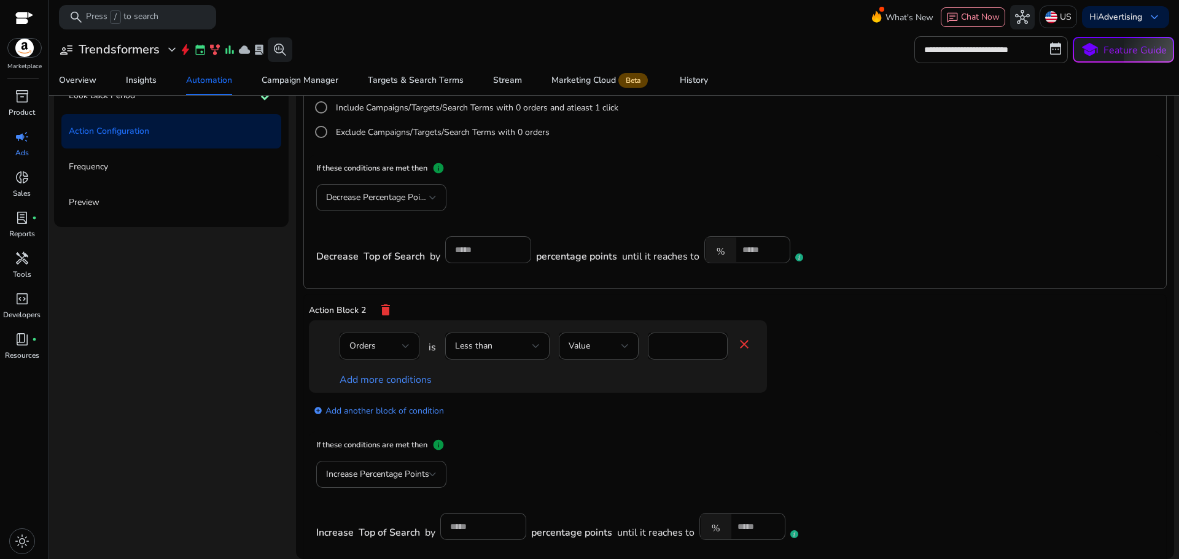
click at [391, 340] on div "Orders" at bounding box center [375, 347] width 53 height 14
click at [369, 464] on span "ACoS" at bounding box center [378, 466] width 60 height 14
click at [479, 343] on span "Less than" at bounding box center [473, 346] width 37 height 12
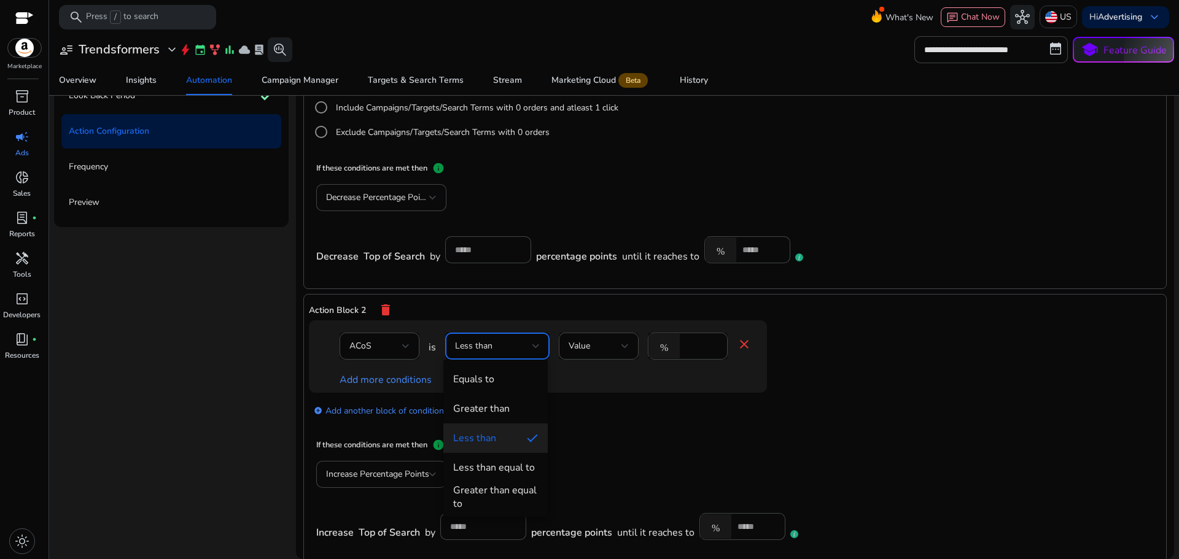
click at [694, 348] on div at bounding box center [589, 279] width 1179 height 559
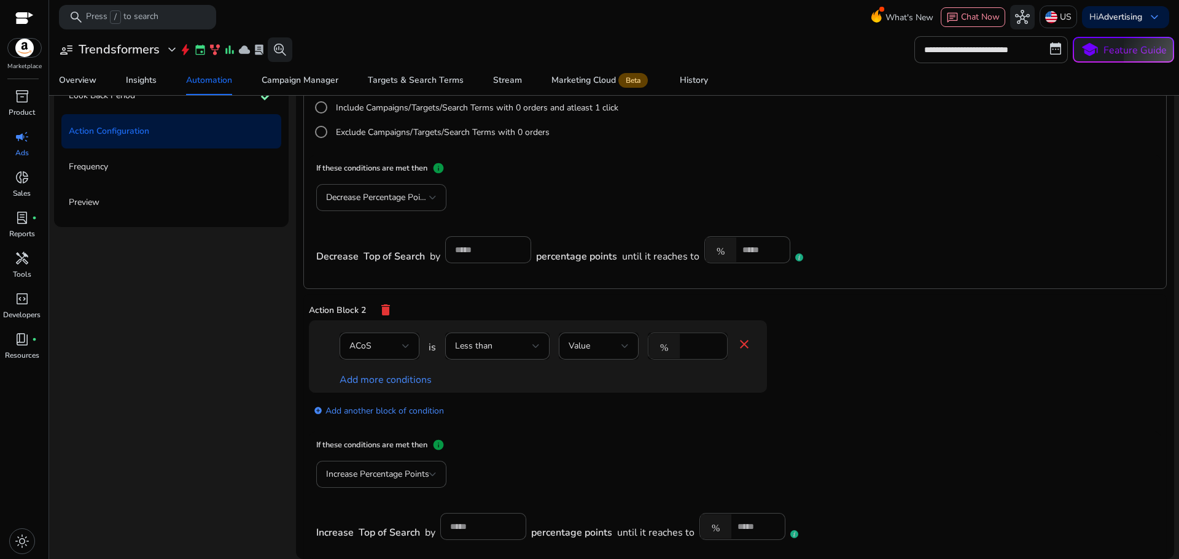
click at [696, 346] on input "*" at bounding box center [702, 347] width 32 height 14
type input "**"
click at [381, 309] on mat-icon "delete" at bounding box center [385, 310] width 15 height 21
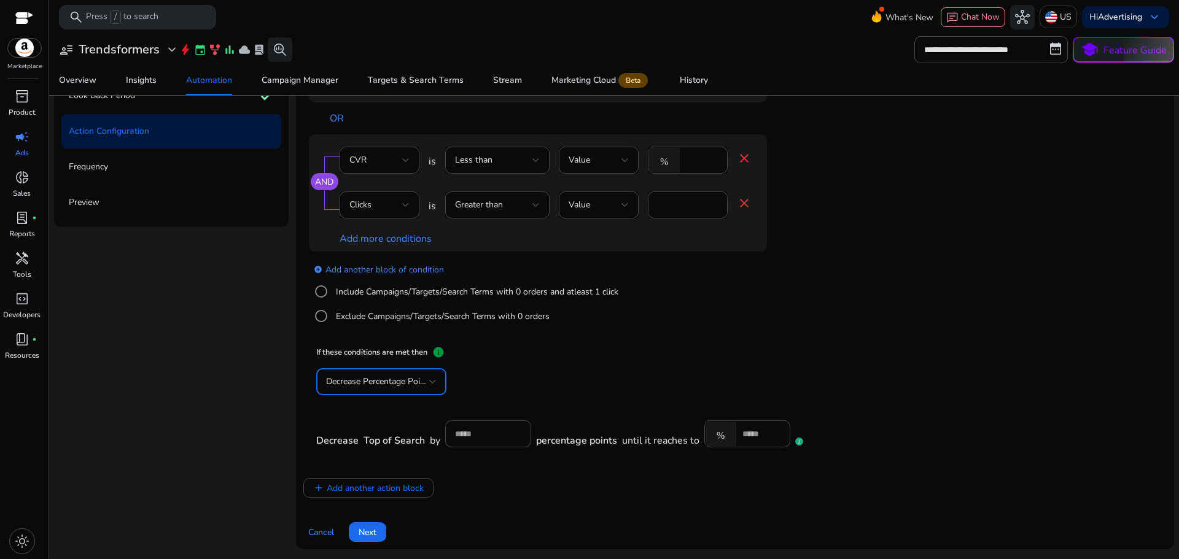
click at [394, 386] on span "Decrease Percentage Points" at bounding box center [379, 382] width 106 height 12
click at [577, 364] on div at bounding box center [589, 279] width 1179 height 559
click at [370, 534] on span "Next" at bounding box center [368, 532] width 18 height 13
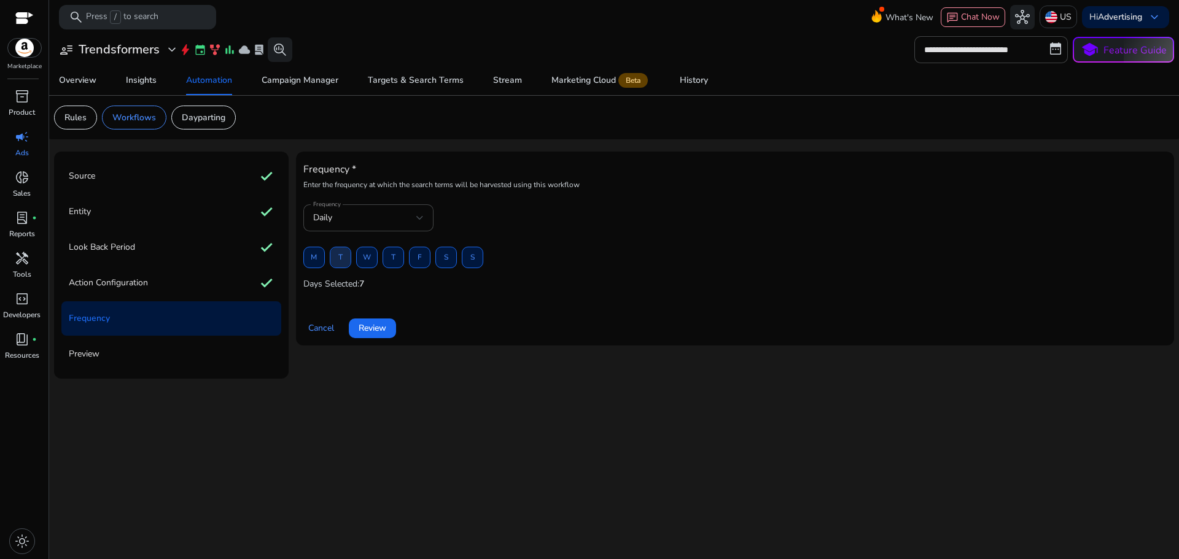
click at [341, 254] on span "T" at bounding box center [340, 257] width 4 height 21
click at [390, 330] on span at bounding box center [372, 328] width 47 height 29
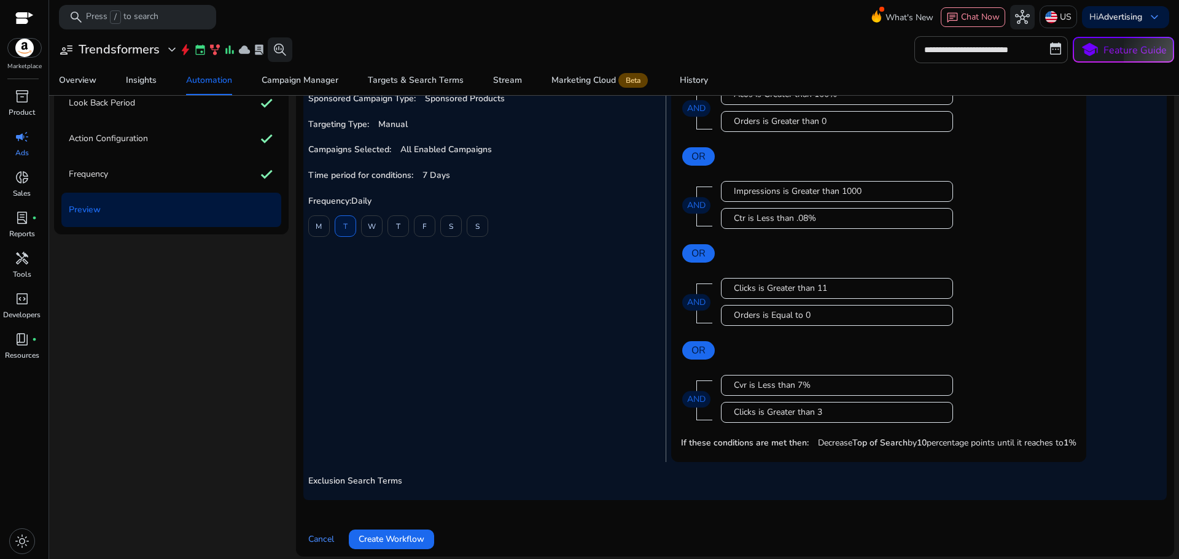
scroll to position [152, 0]
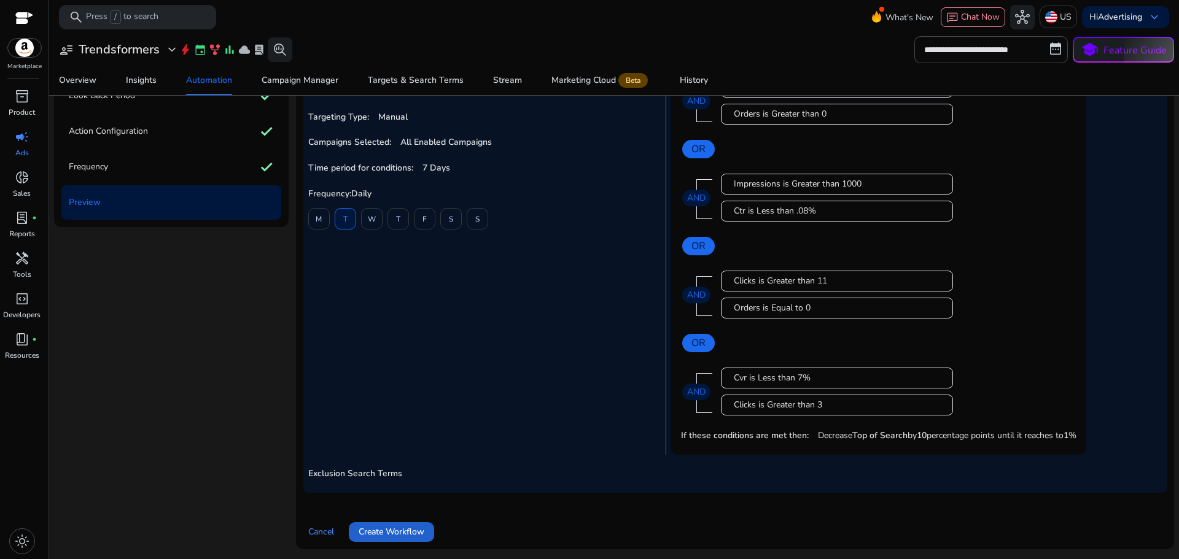
click at [391, 530] on span "Create Workflow" at bounding box center [392, 532] width 66 height 13
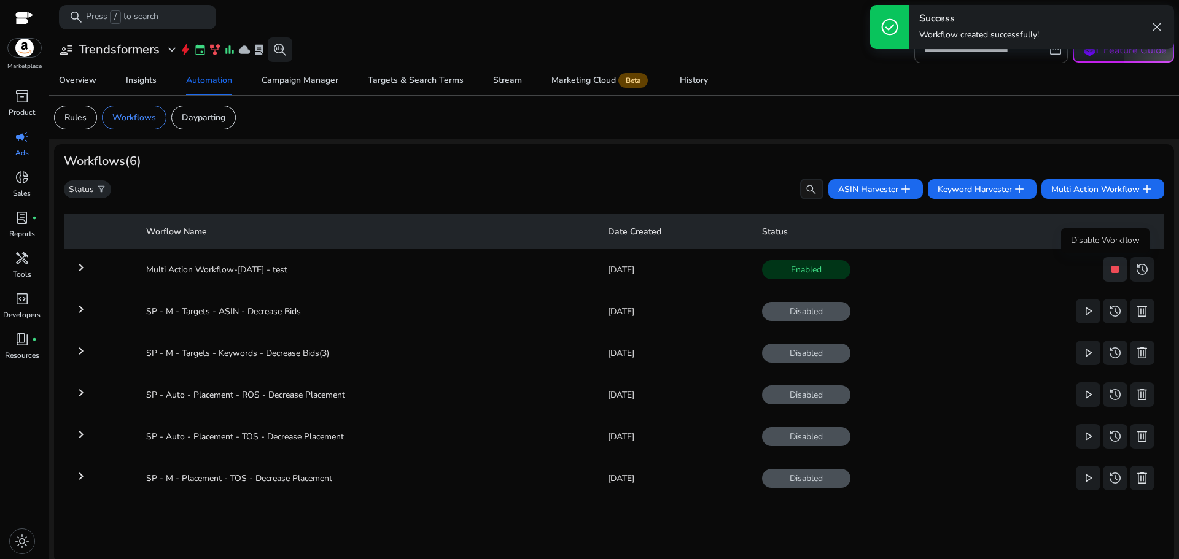
click at [1108, 274] on span "stop" at bounding box center [1115, 269] width 15 height 15
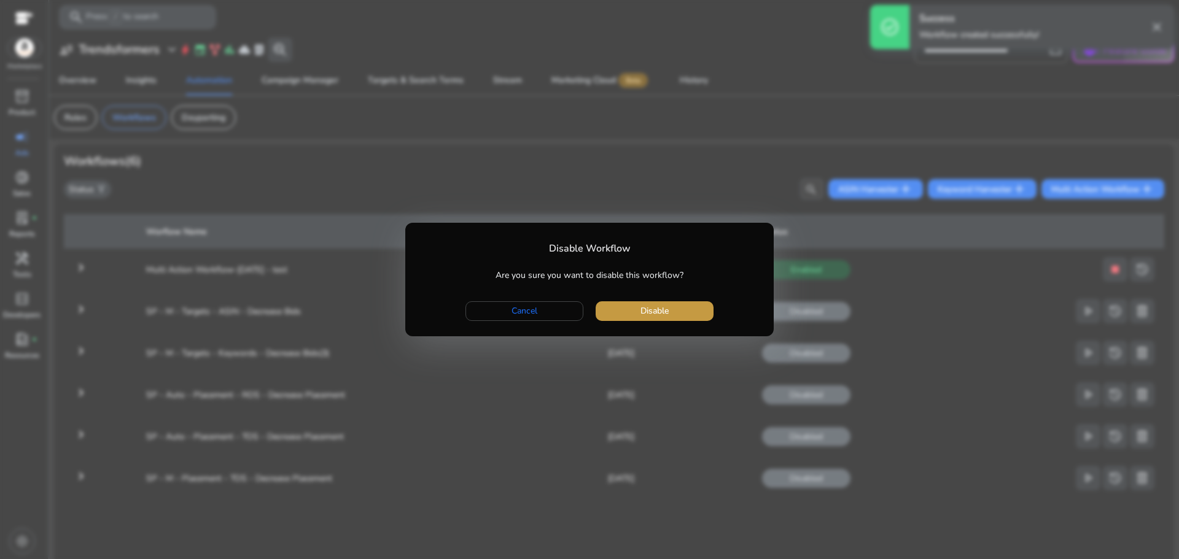
click at [675, 309] on span "button" at bounding box center [655, 311] width 118 height 29
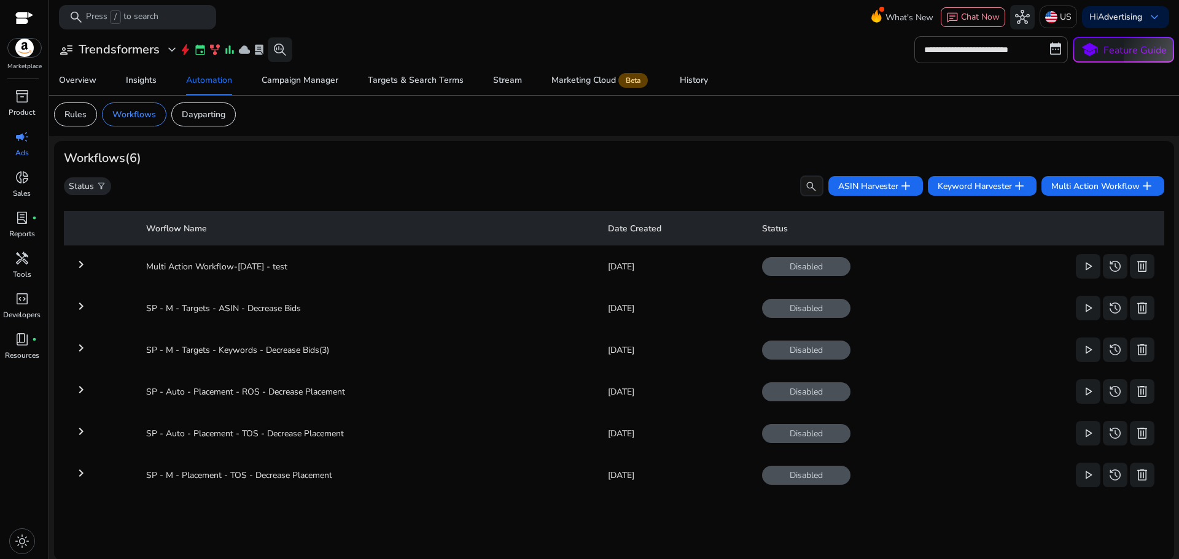
scroll to position [5, 0]
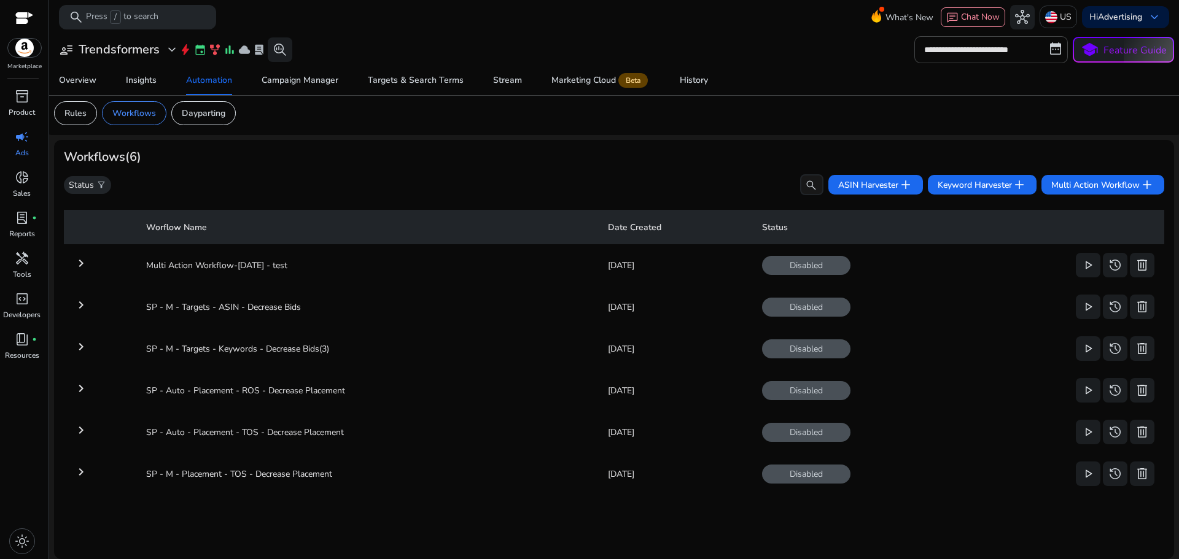
click at [79, 430] on mat-icon "keyboard_arrow_right" at bounding box center [81, 430] width 15 height 15
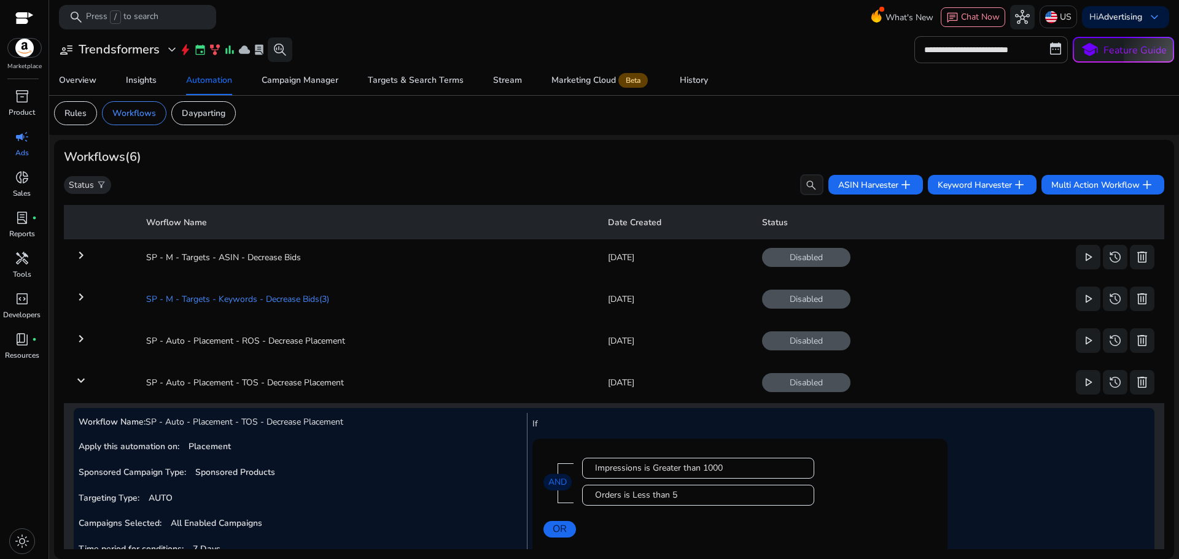
scroll to position [0, 0]
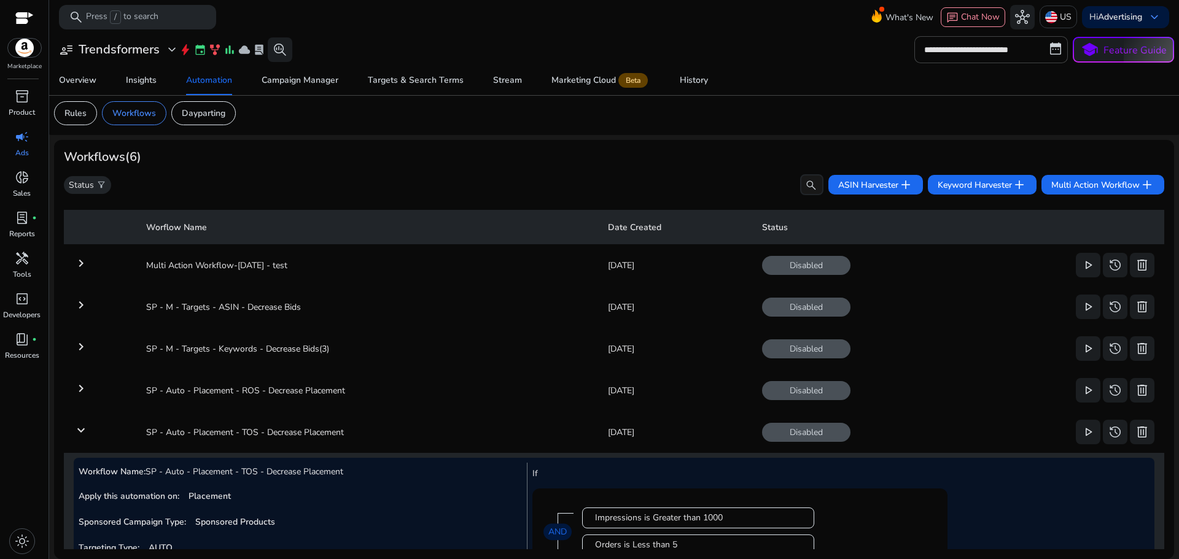
click at [75, 300] on mat-icon "keyboard_arrow_right" at bounding box center [81, 305] width 15 height 15
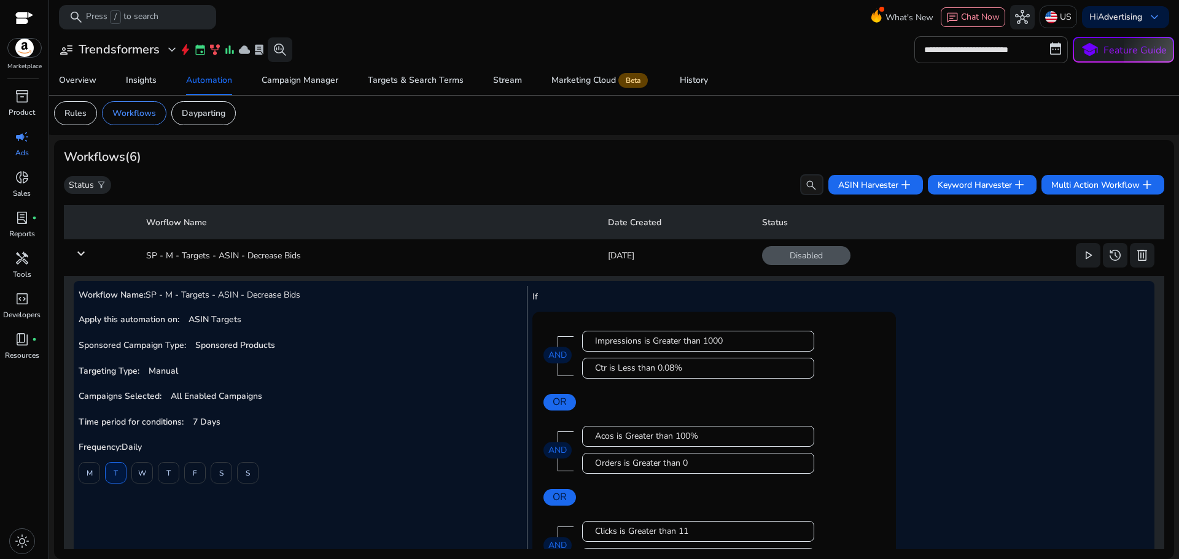
scroll to position [50, 0]
drag, startPoint x: 137, startPoint y: 256, endPoint x: 423, endPoint y: 261, distance: 285.6
click at [423, 261] on td "SP - M - Targets - ASIN - Decrease Bids" at bounding box center [366, 257] width 461 height 32
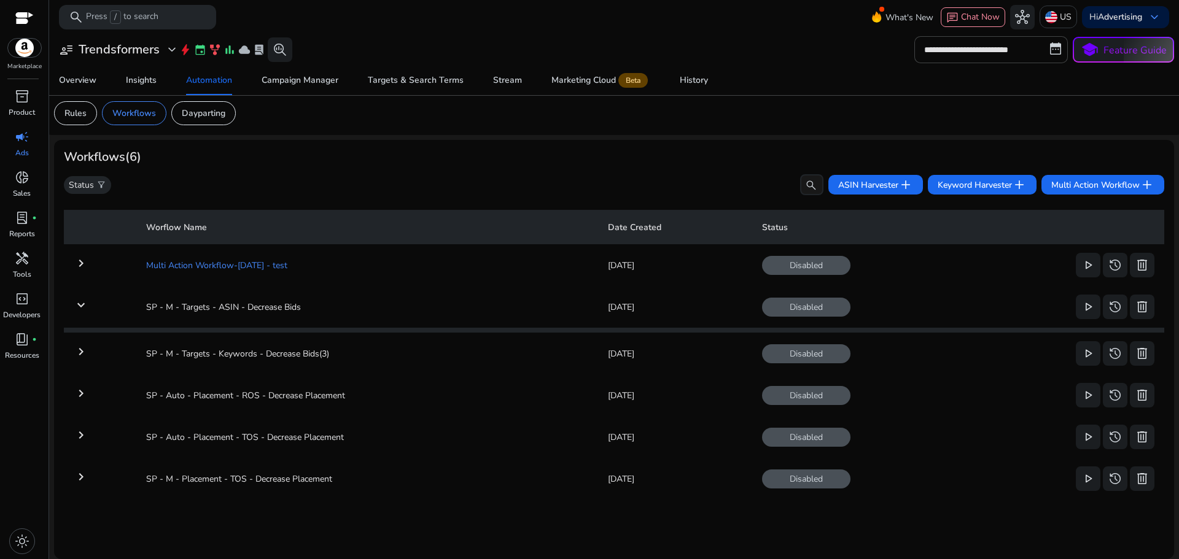
scroll to position [0, 0]
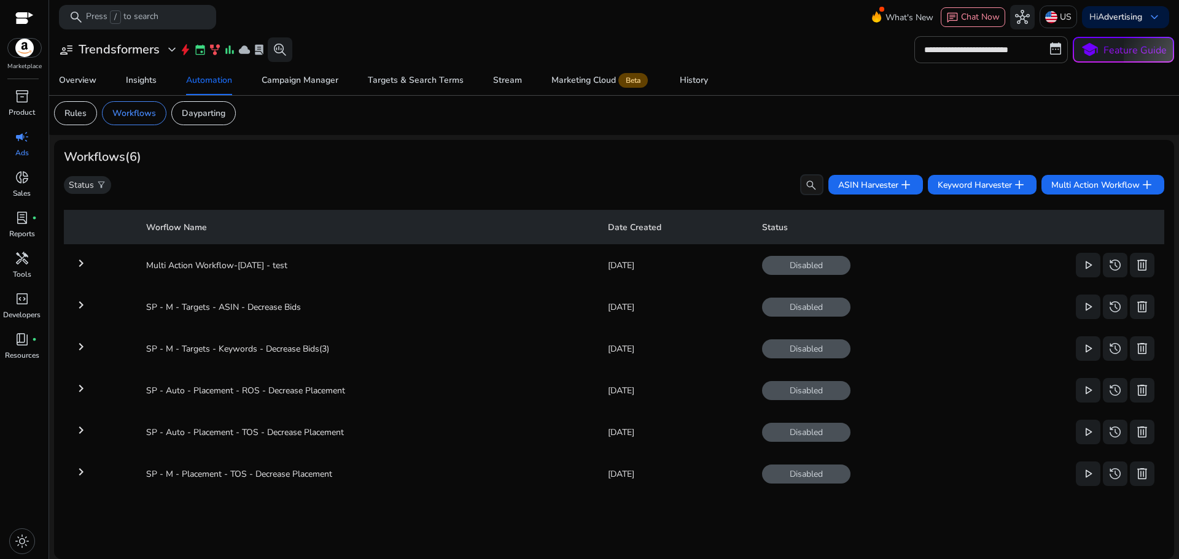
click at [75, 300] on mat-icon "keyboard_arrow_right" at bounding box center [81, 305] width 15 height 15
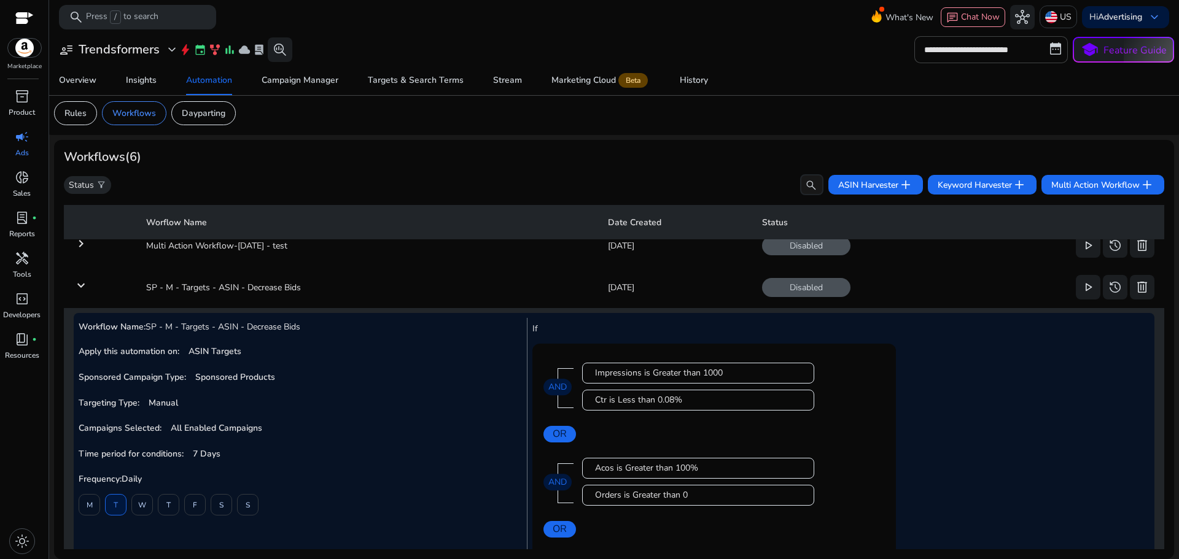
scroll to position [61, 0]
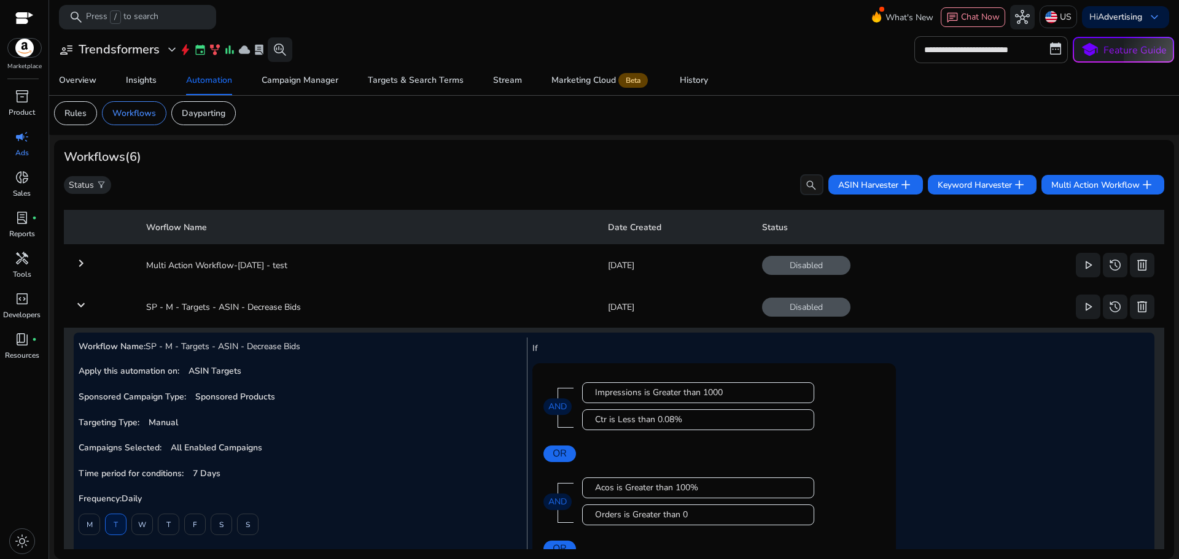
click at [469, 192] on div "Status filter_alt search ASIN Harvester add Keyword Harvester add Multi Action …" at bounding box center [614, 184] width 1101 height 21
click at [84, 115] on p "Rules" at bounding box center [75, 113] width 22 height 13
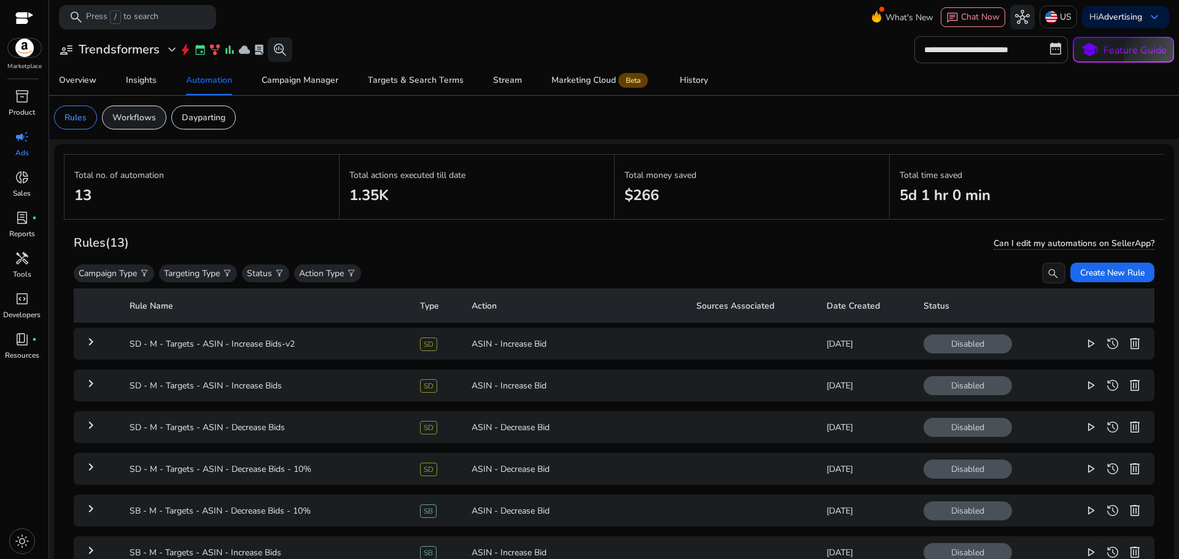
click at [133, 116] on p "Workflows" at bounding box center [134, 117] width 44 height 13
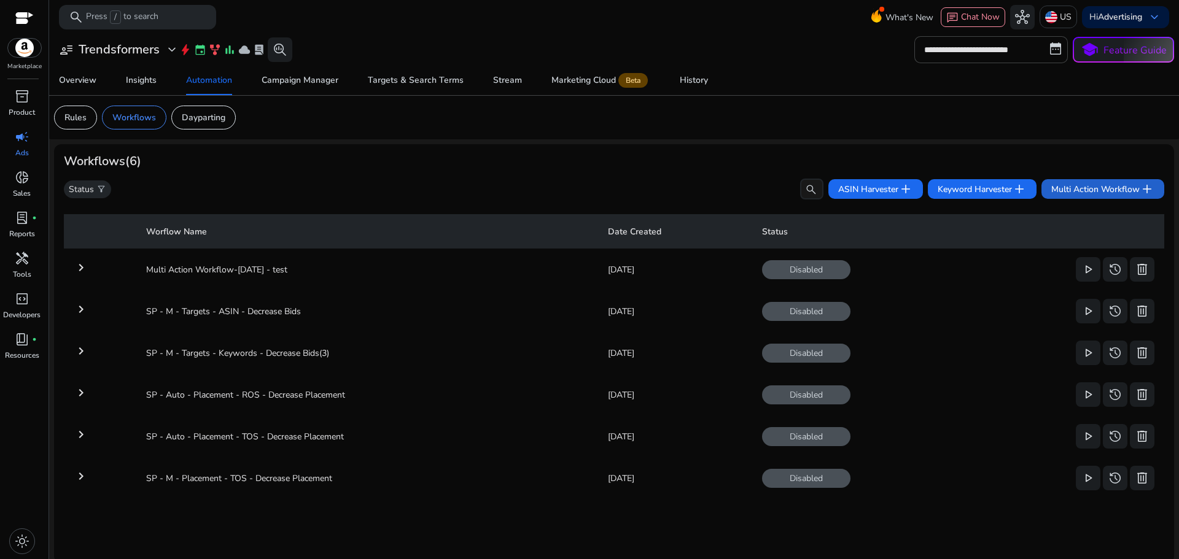
click at [1124, 191] on span "Multi Action Workflow add" at bounding box center [1102, 189] width 103 height 15
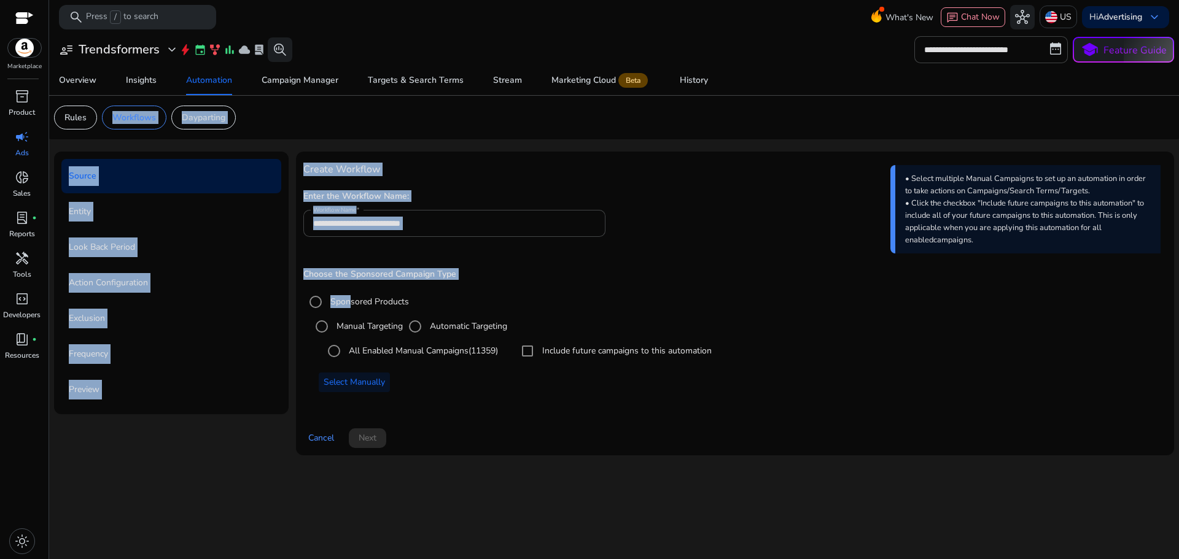
drag, startPoint x: 82, startPoint y: 120, endPoint x: 348, endPoint y: 303, distance: 322.8
click at [345, 303] on app-ppc-automation "**********" at bounding box center [614, 281] width 1120 height 370
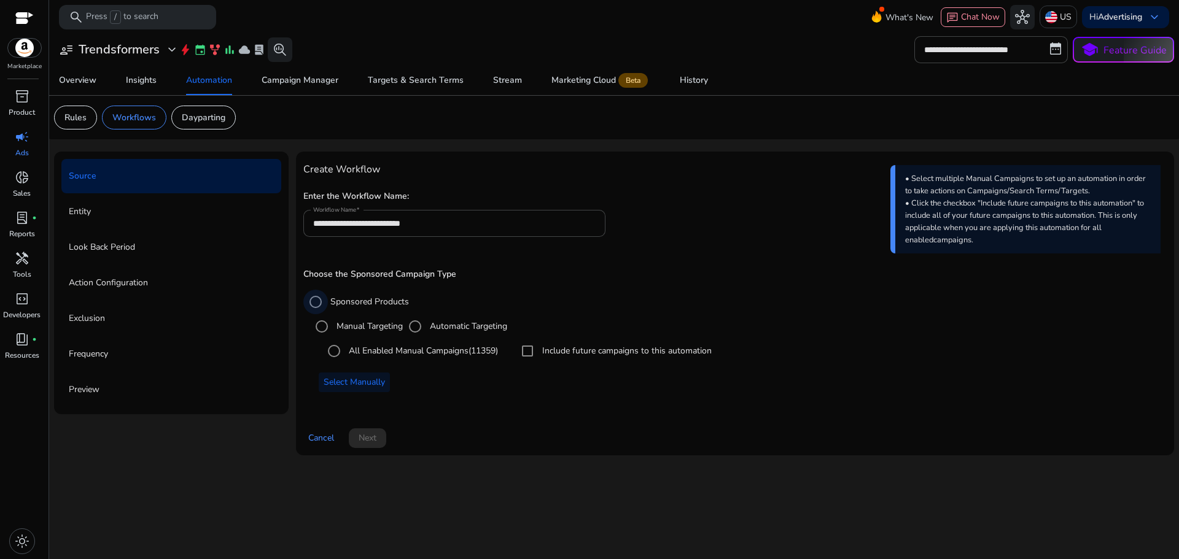
click at [360, 299] on label "Sponsored Products" at bounding box center [368, 301] width 81 height 13
click at [75, 117] on p "Rules" at bounding box center [75, 117] width 22 height 13
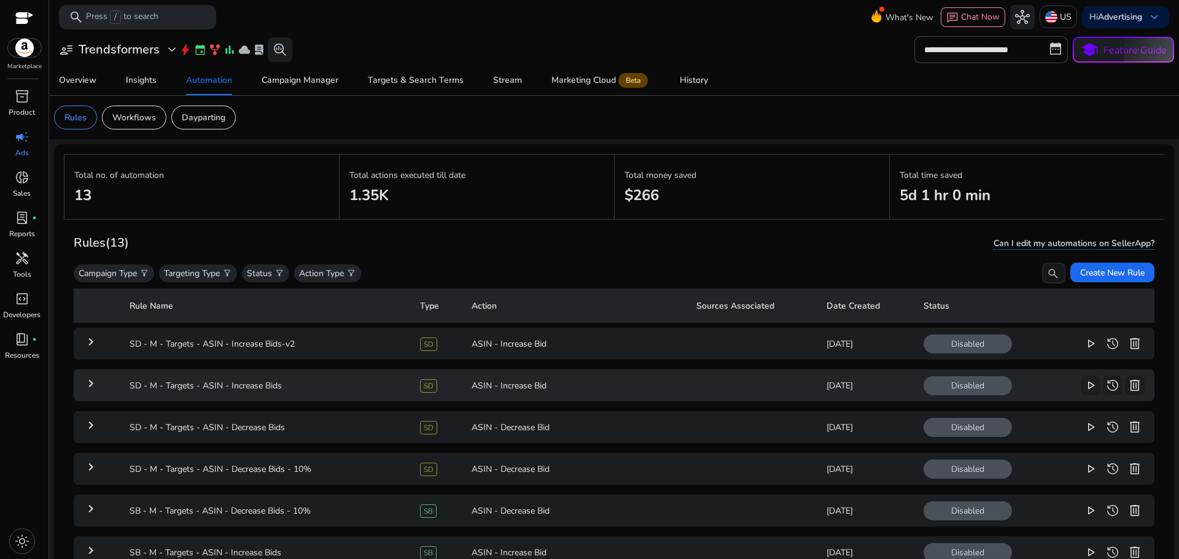
click at [93, 385] on mat-icon "keyboard_arrow_right" at bounding box center [91, 383] width 15 height 15
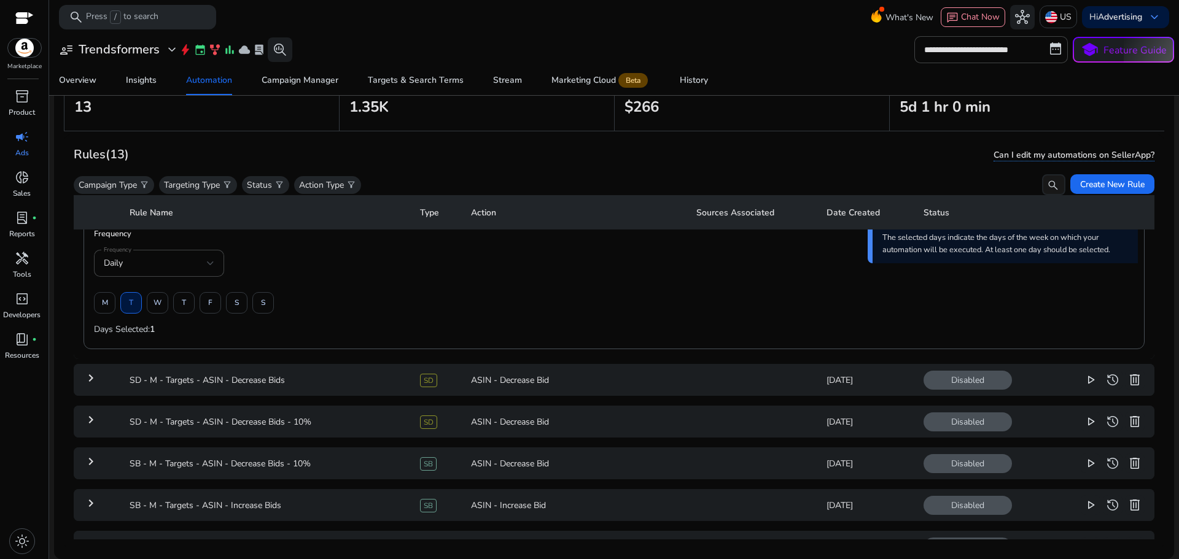
scroll to position [1351, 0]
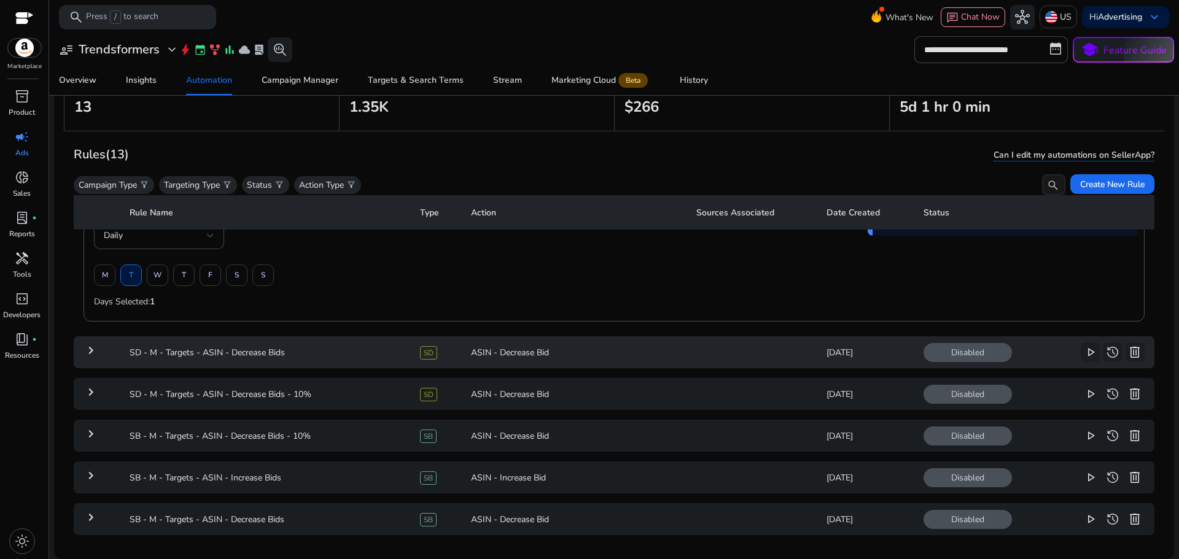
click at [88, 351] on mat-icon "keyboard_arrow_right" at bounding box center [91, 350] width 15 height 15
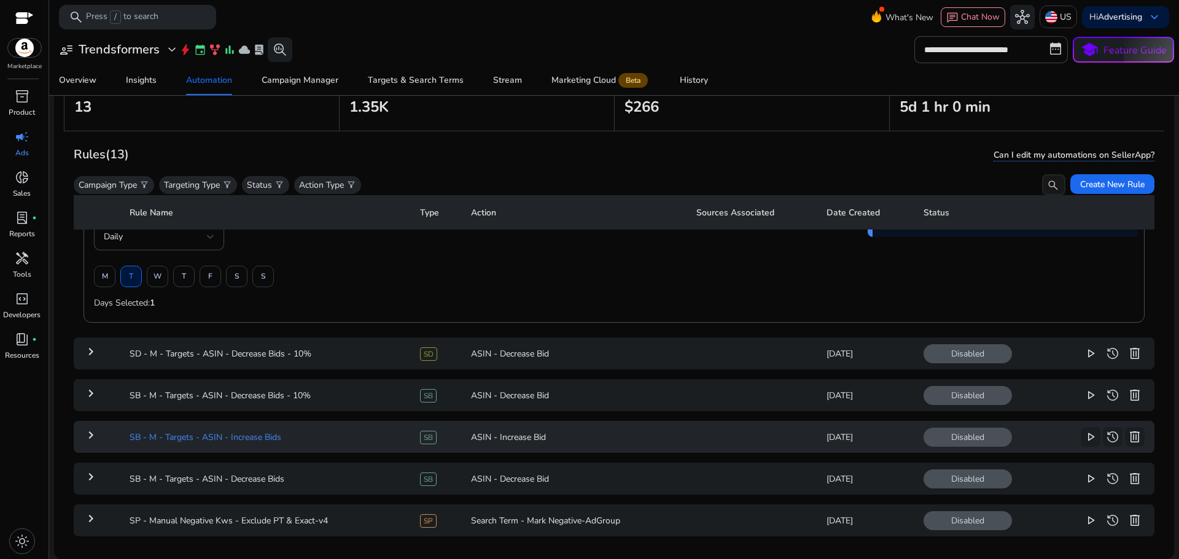
scroll to position [1356, 0]
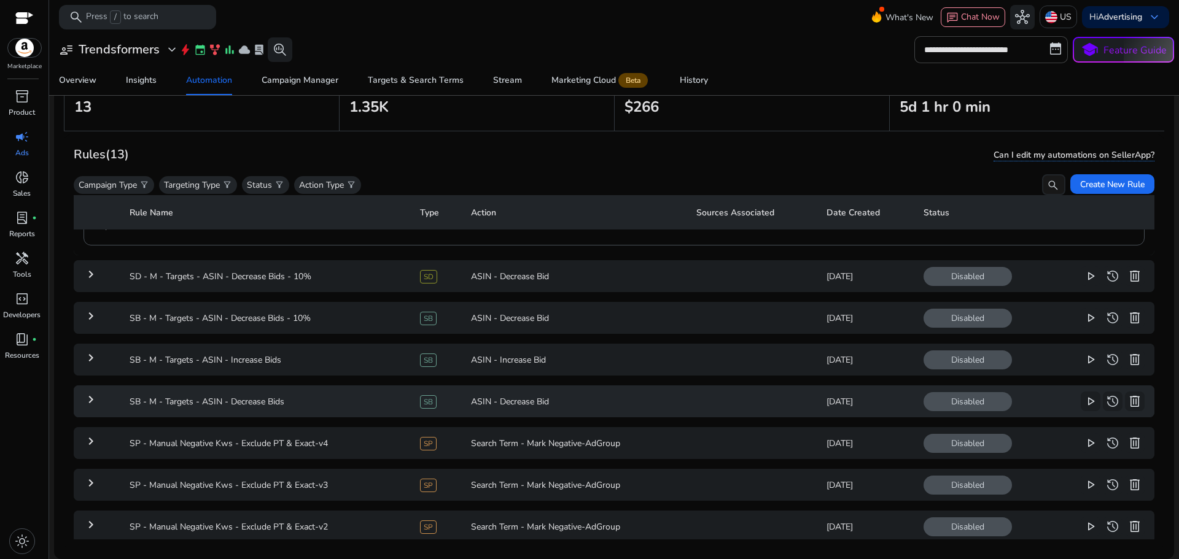
click at [91, 408] on td "keyboard_arrow_right" at bounding box center [97, 402] width 46 height 32
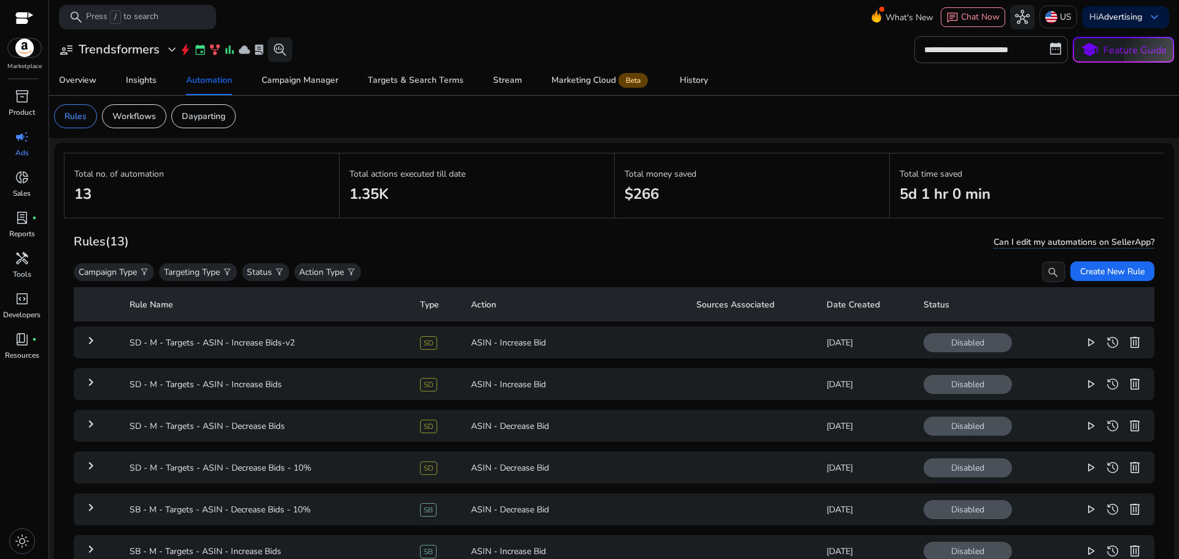
scroll to position [0, 0]
click at [136, 115] on p "Workflows" at bounding box center [134, 117] width 44 height 13
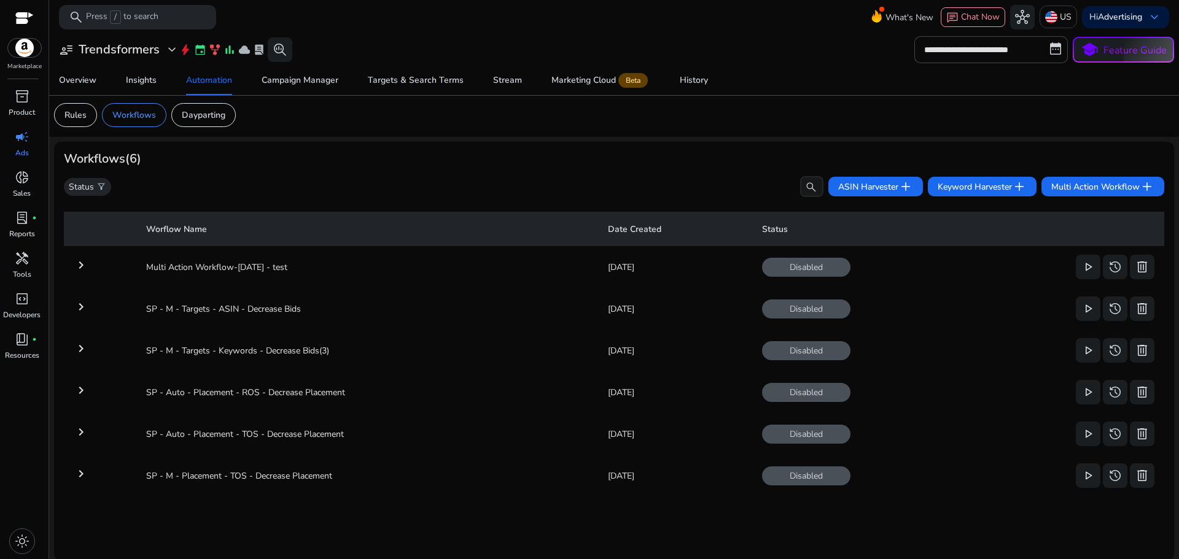
scroll to position [5, 0]
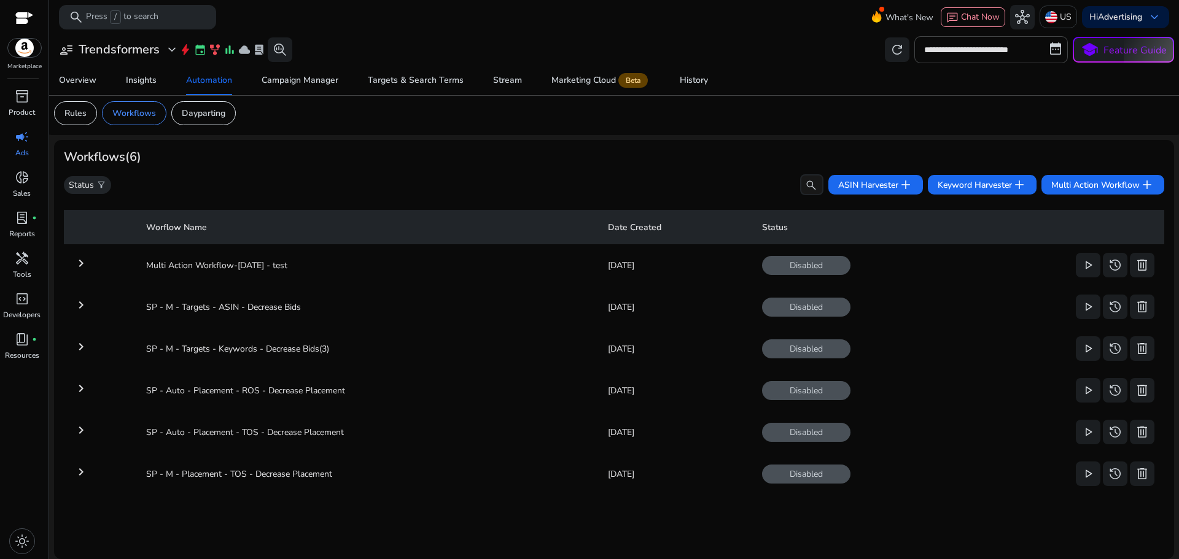
click at [778, 150] on div "Workflows (6)" at bounding box center [614, 157] width 1101 height 15
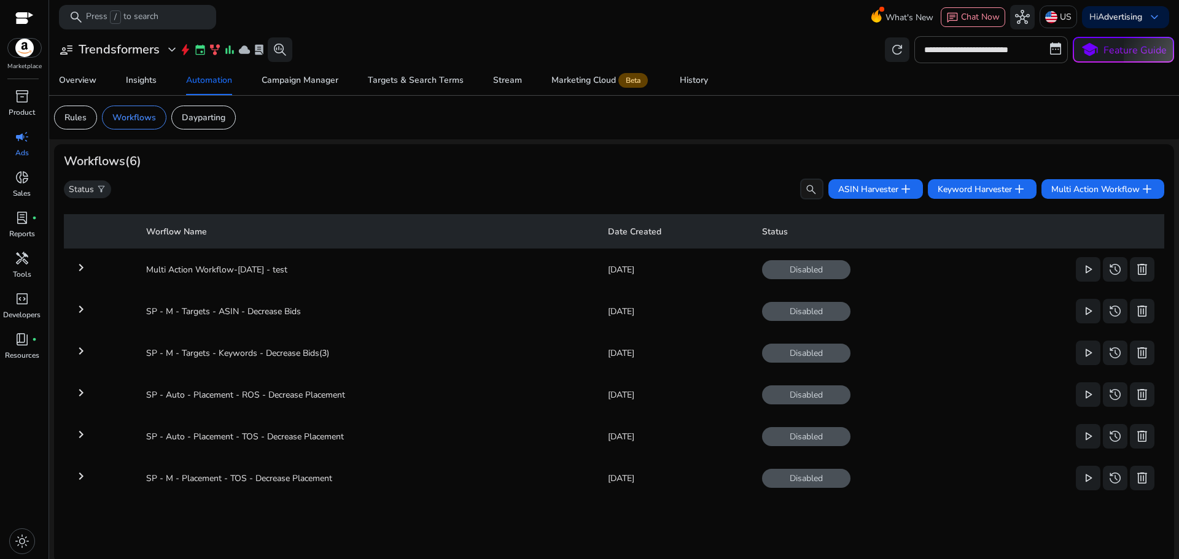
click at [81, 435] on mat-icon "keyboard_arrow_right" at bounding box center [81, 434] width 15 height 15
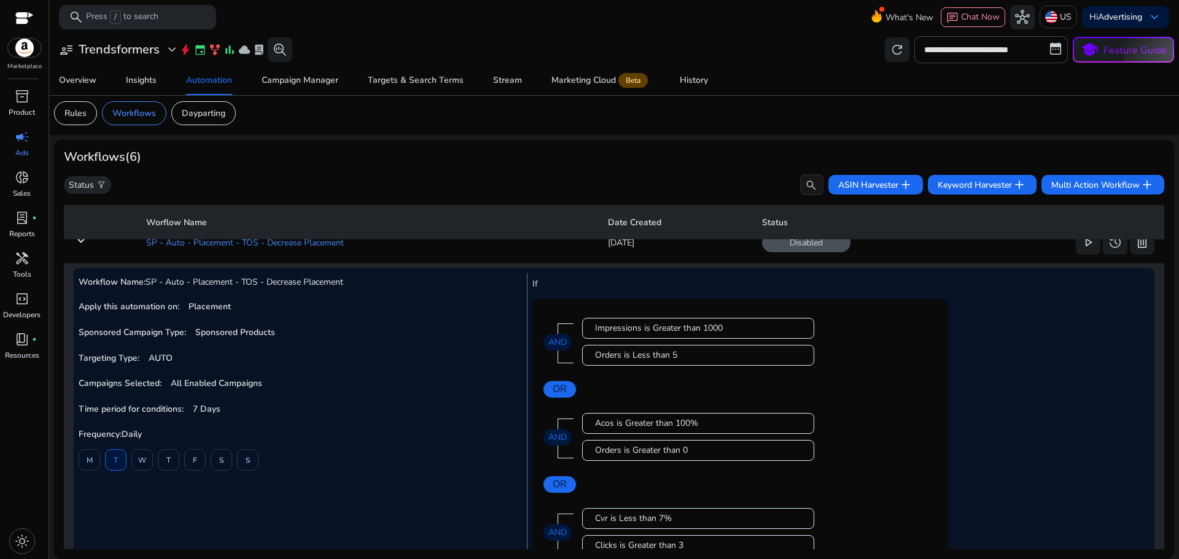
scroll to position [50, 0]
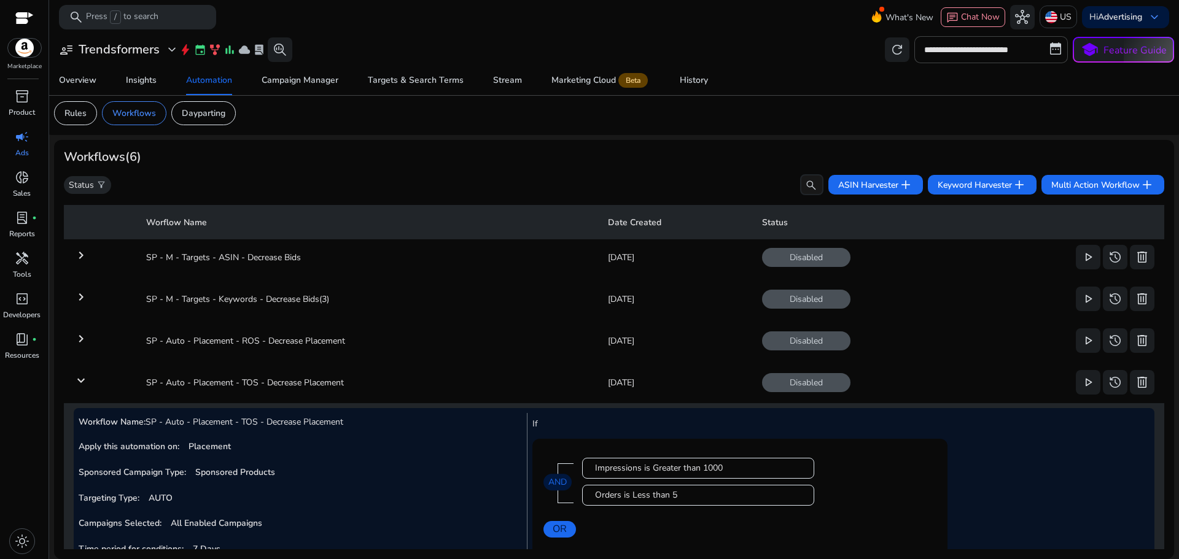
click at [84, 376] on mat-icon "keyboard_arrow_down" at bounding box center [81, 380] width 15 height 15
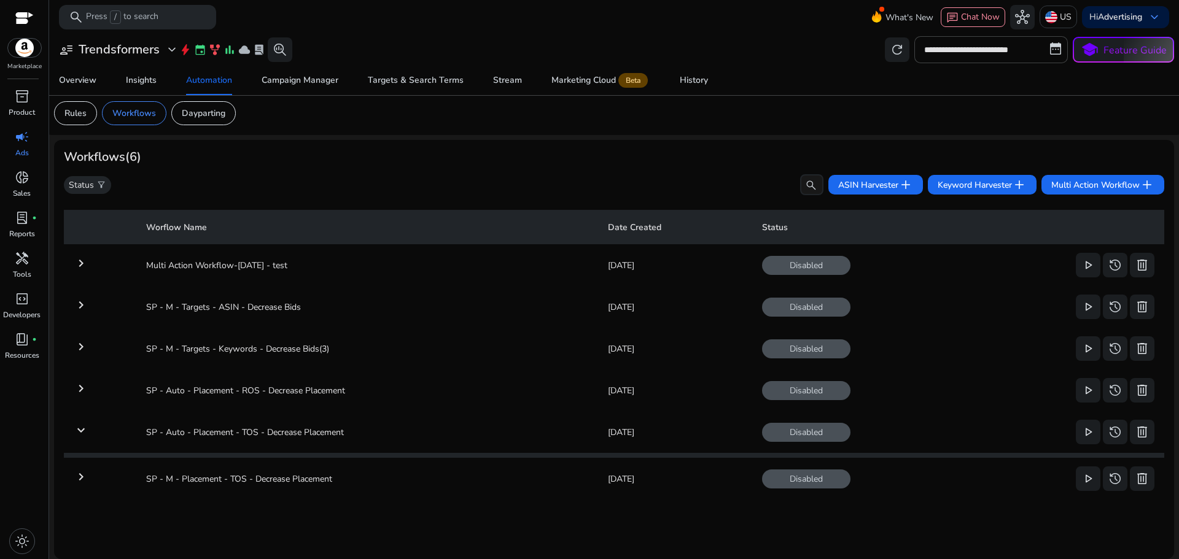
scroll to position [0, 0]
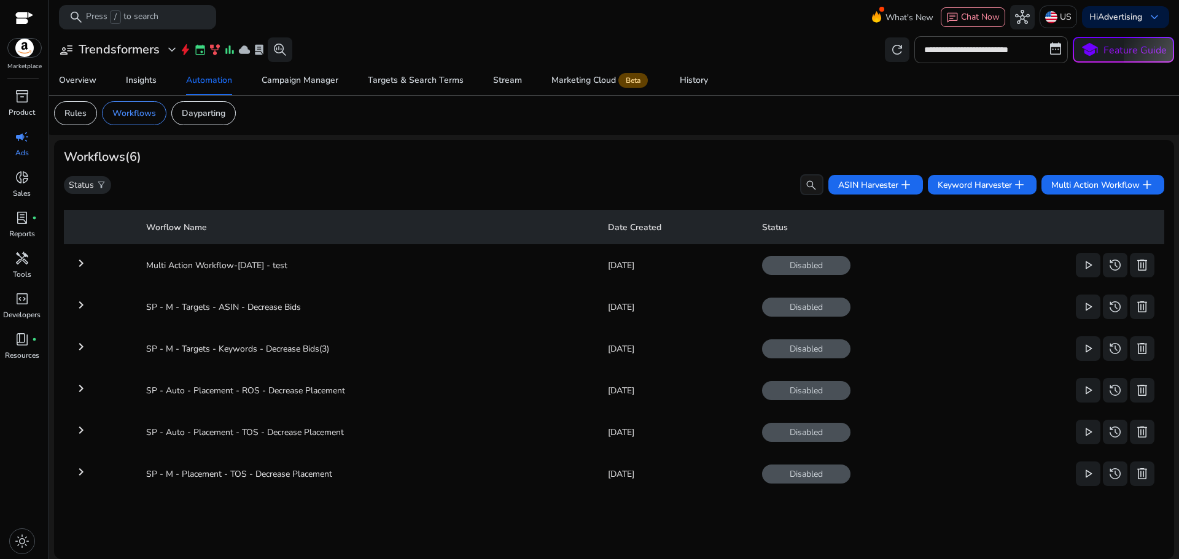
click at [79, 346] on mat-icon "keyboard_arrow_right" at bounding box center [81, 347] width 15 height 15
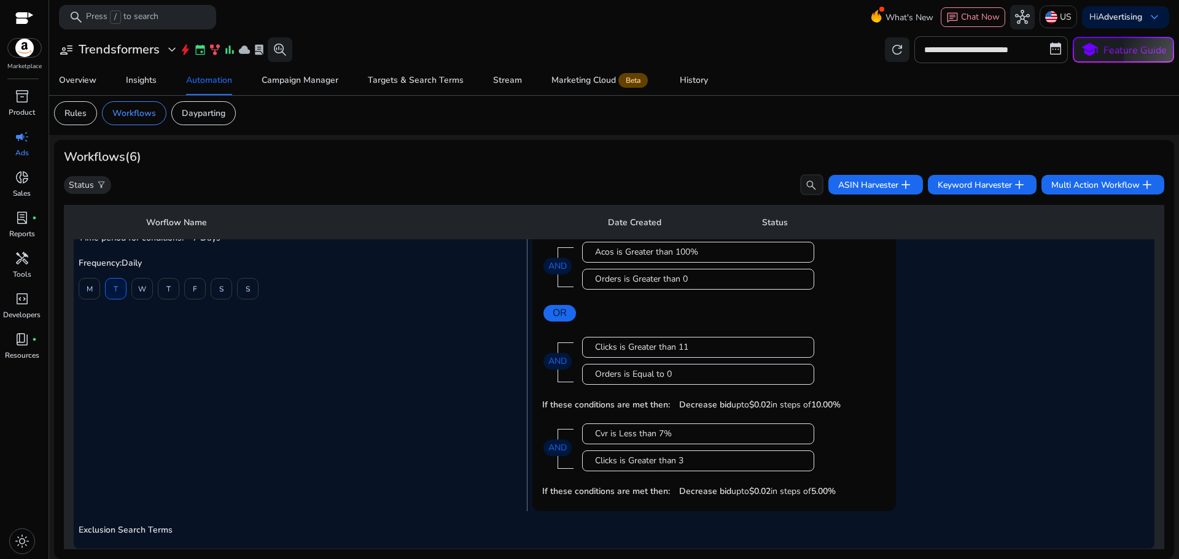
scroll to position [295, 0]
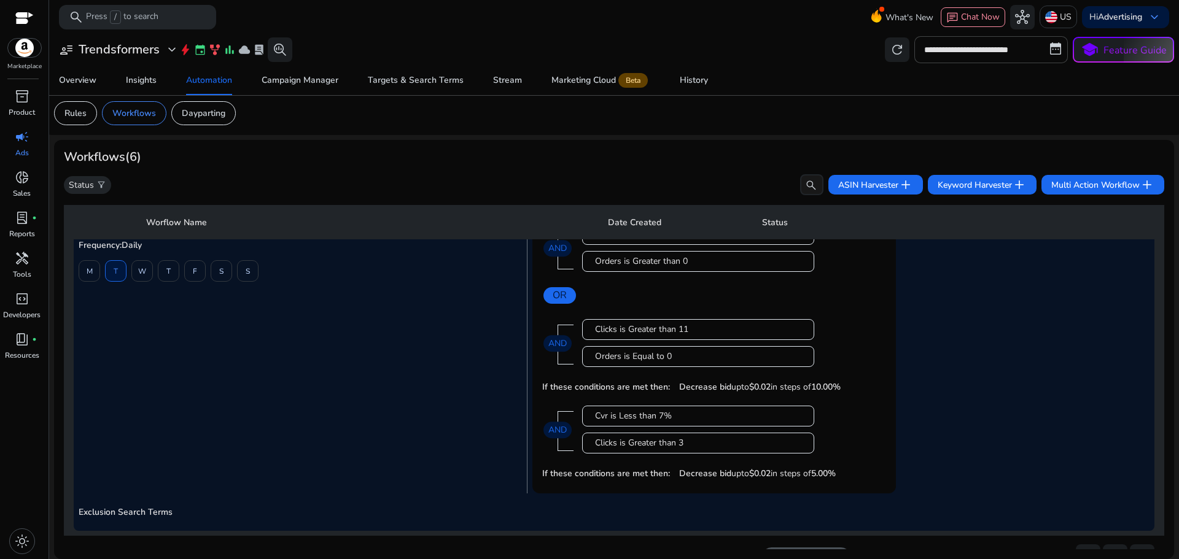
drag, startPoint x: 684, startPoint y: 443, endPoint x: 582, endPoint y: 445, distance: 102.6
click at [582, 445] on div "Clicks is Greater than 3" at bounding box center [698, 443] width 232 height 21
click at [666, 440] on div "Clicks is Greater than 3" at bounding box center [698, 443] width 206 height 12
click at [707, 443] on div "Clicks is Greater than 3" at bounding box center [698, 443] width 206 height 12
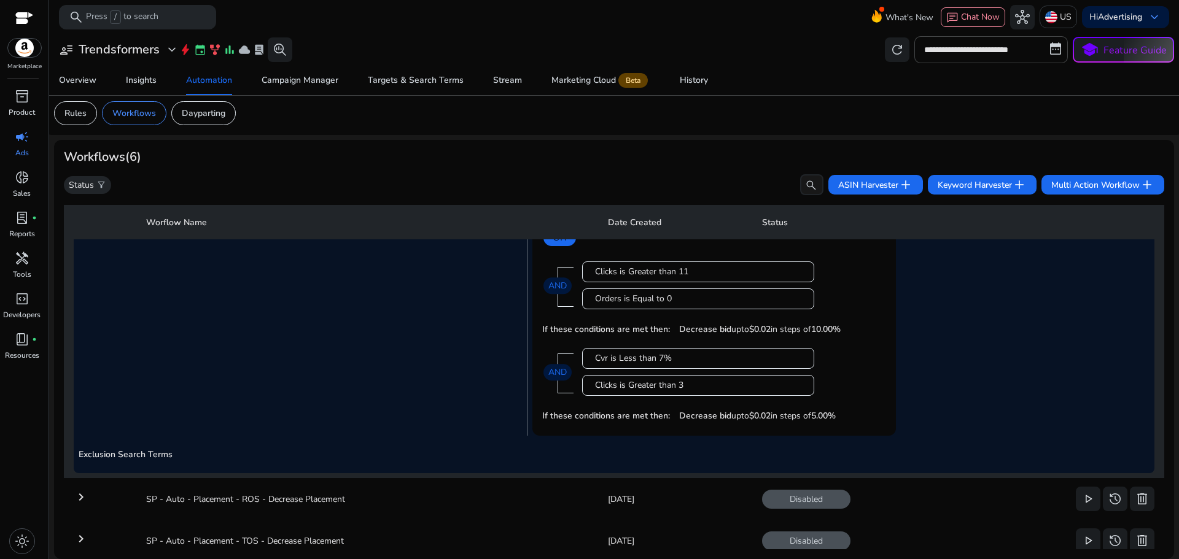
scroll to position [357, 0]
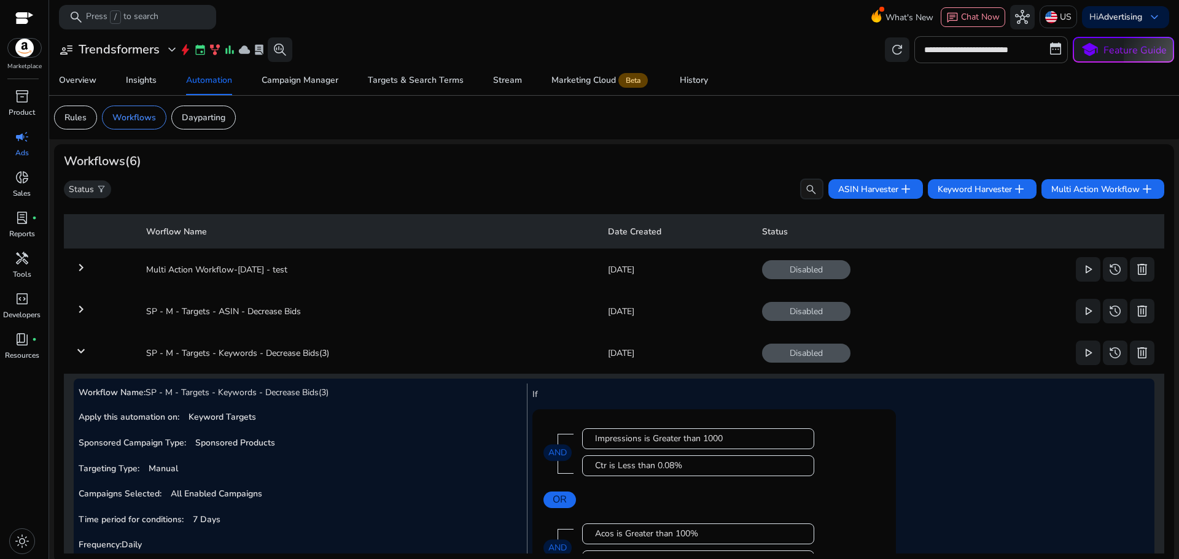
scroll to position [357, 0]
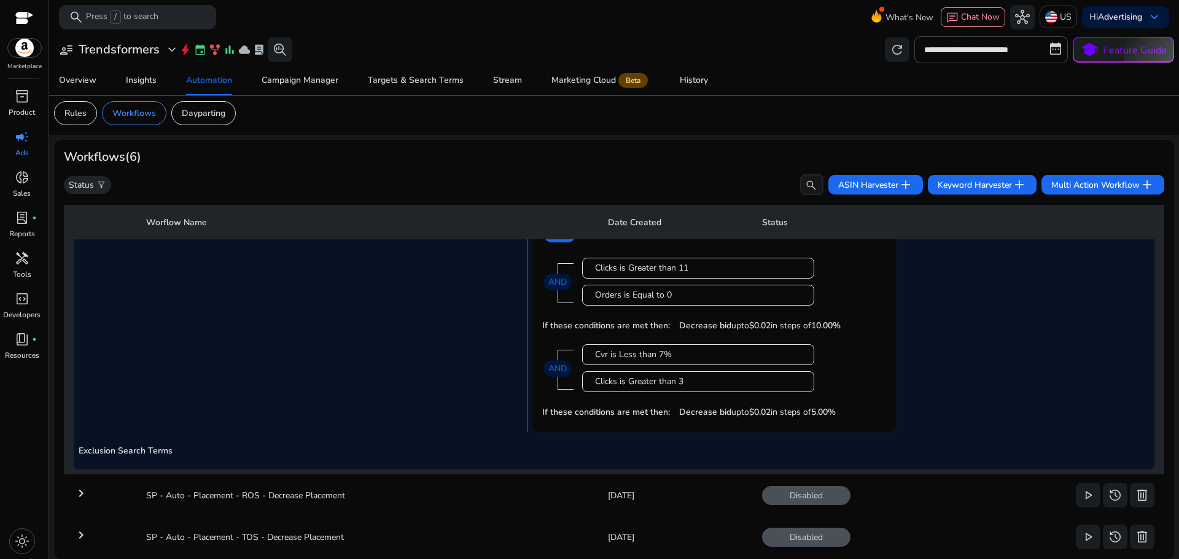
drag, startPoint x: 674, startPoint y: 291, endPoint x: 589, endPoint y: 295, distance: 84.8
click at [589, 295] on div "Orders is Equal to 0" at bounding box center [698, 295] width 232 height 21
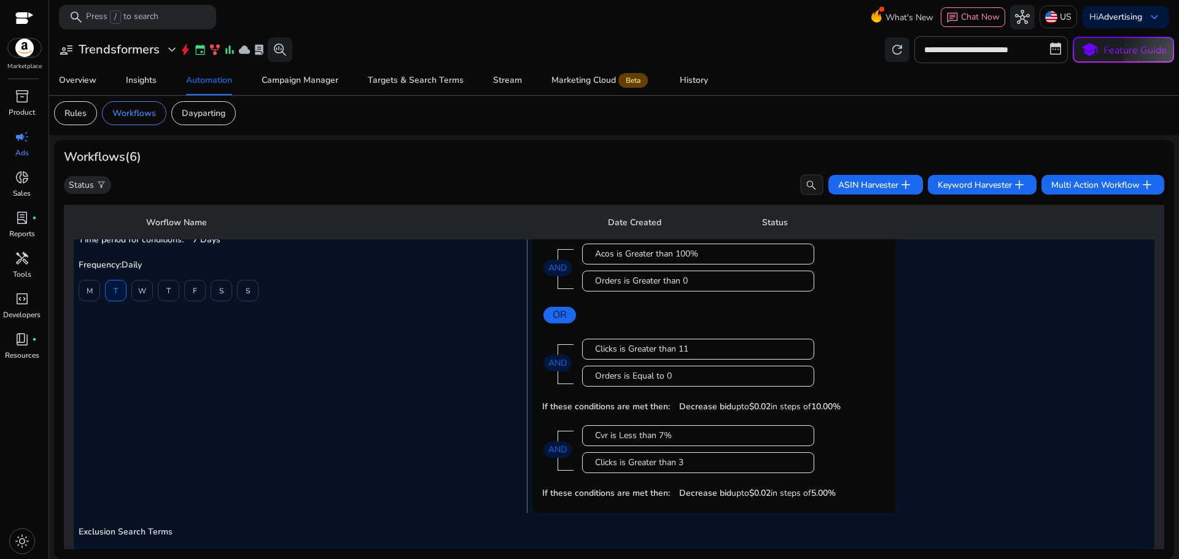
scroll to position [234, 0]
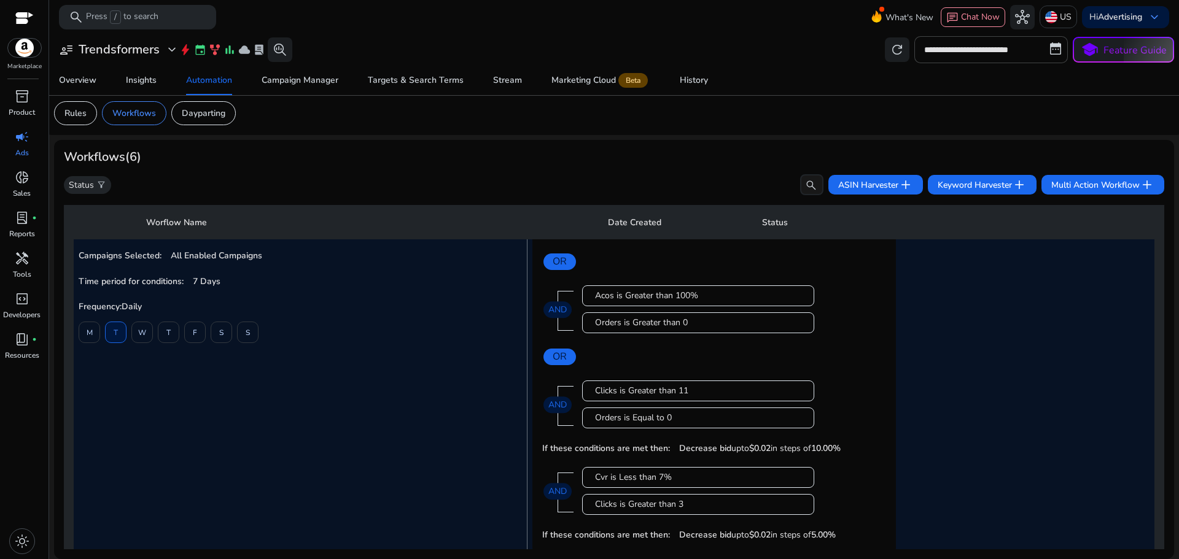
drag, startPoint x: 591, startPoint y: 291, endPoint x: 719, endPoint y: 316, distance: 130.8
click at [719, 316] on div "Acos is Greater than 100% Orders is Greater than 0 AND" at bounding box center [729, 309] width 313 height 66
click at [719, 317] on div "Orders is Greater than 0" at bounding box center [698, 323] width 206 height 12
click at [641, 345] on div "Acos is Greater than 100% Orders is Greater than 0 AND OR" at bounding box center [714, 320] width 344 height 89
drag, startPoint x: 589, startPoint y: 294, endPoint x: 709, endPoint y: 325, distance: 123.6
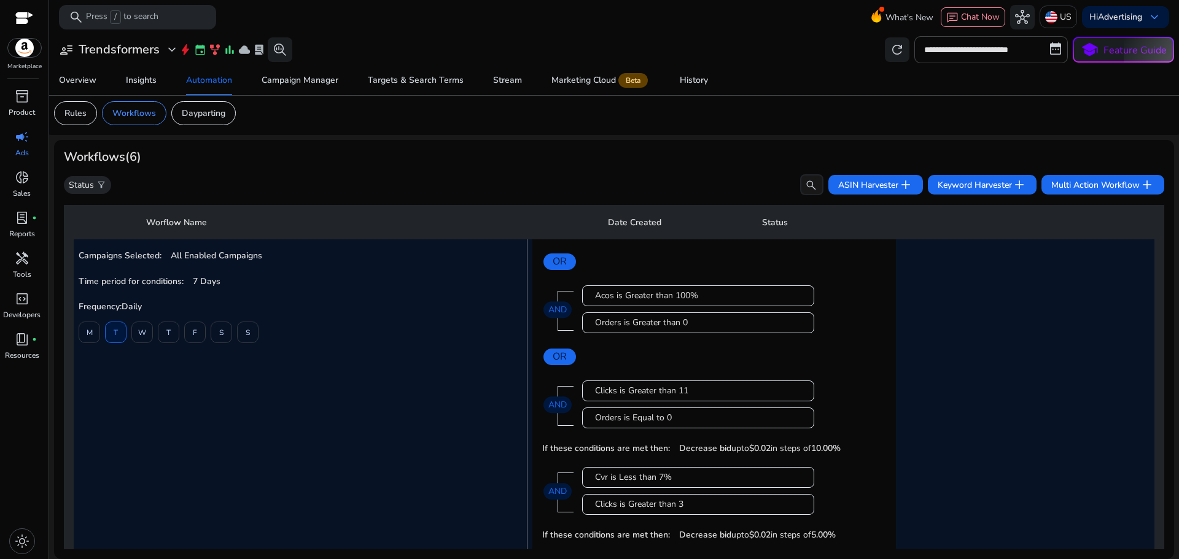
click at [709, 325] on div "Acos is Greater than 100% Orders is Greater than 0 AND" at bounding box center [729, 309] width 313 height 66
click at [709, 325] on div "Orders is Greater than 0" at bounding box center [698, 323] width 206 height 12
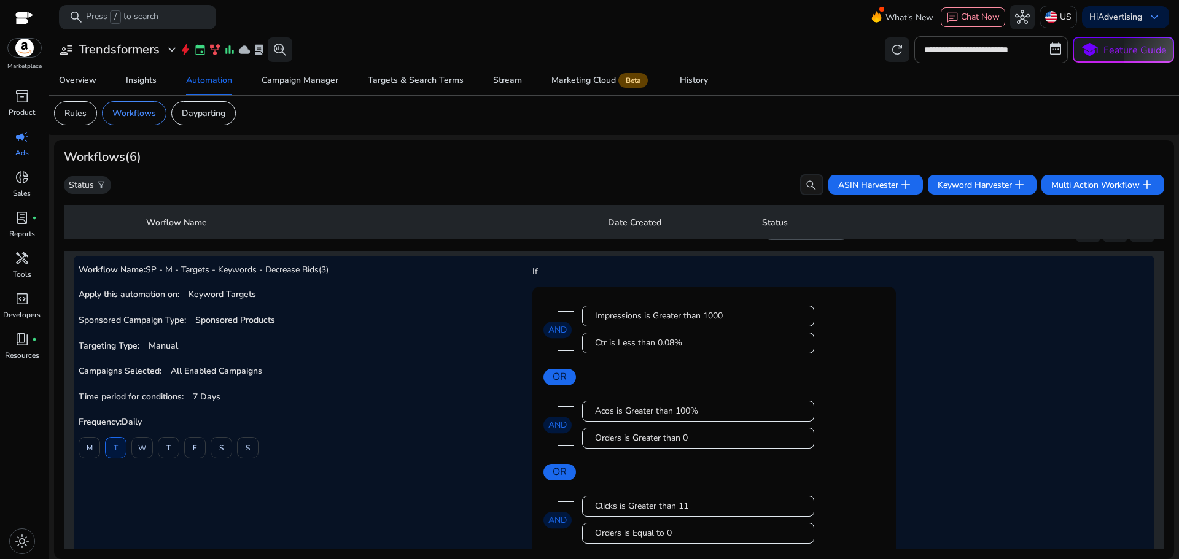
scroll to position [111, 0]
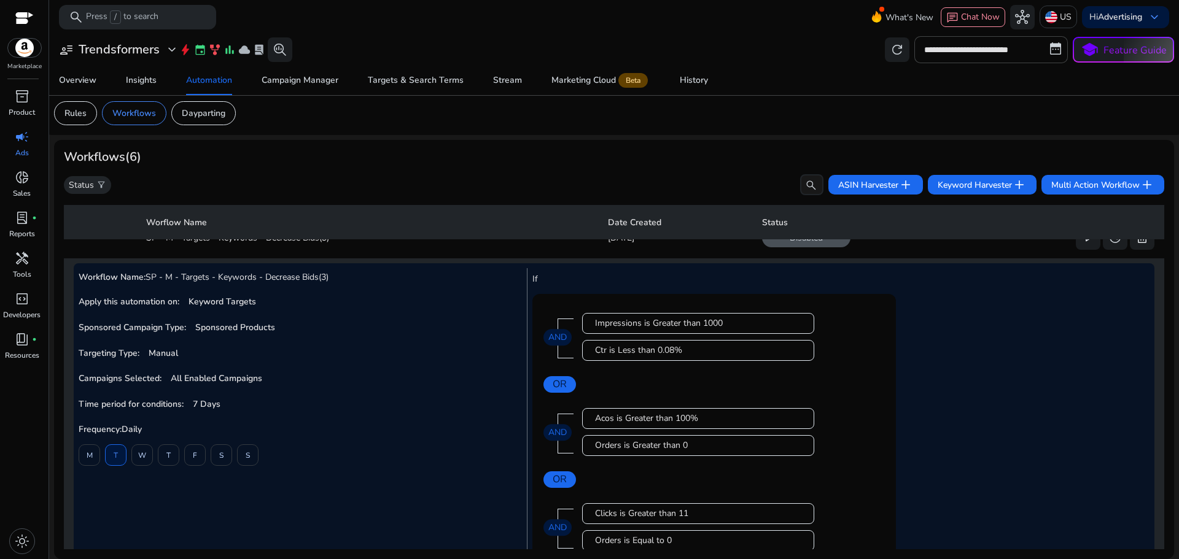
click at [650, 411] on div "Acos is Greater than 100%" at bounding box center [698, 418] width 232 height 21
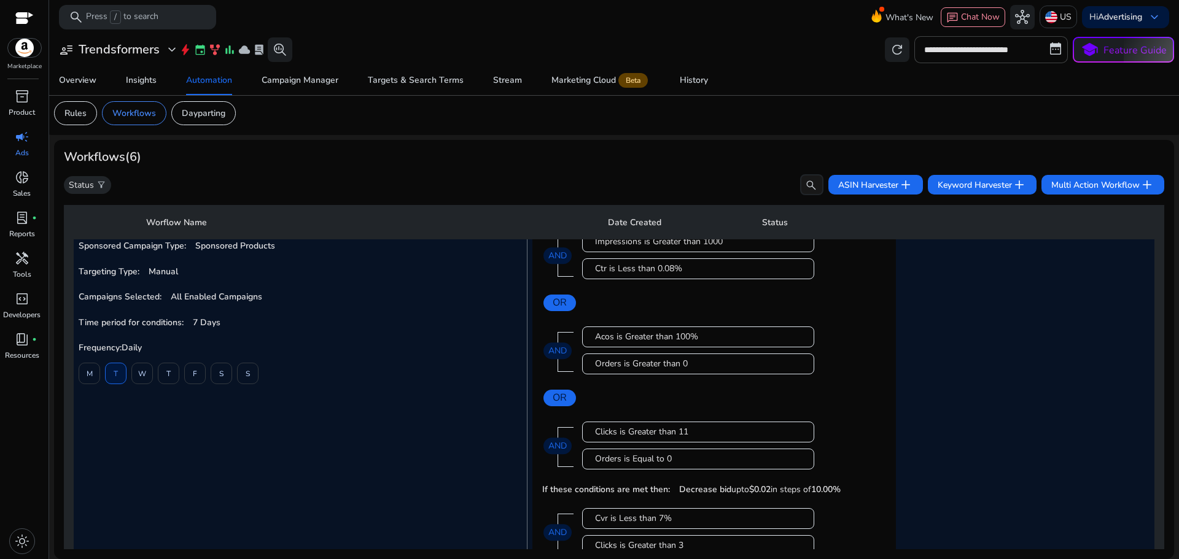
scroll to position [234, 0]
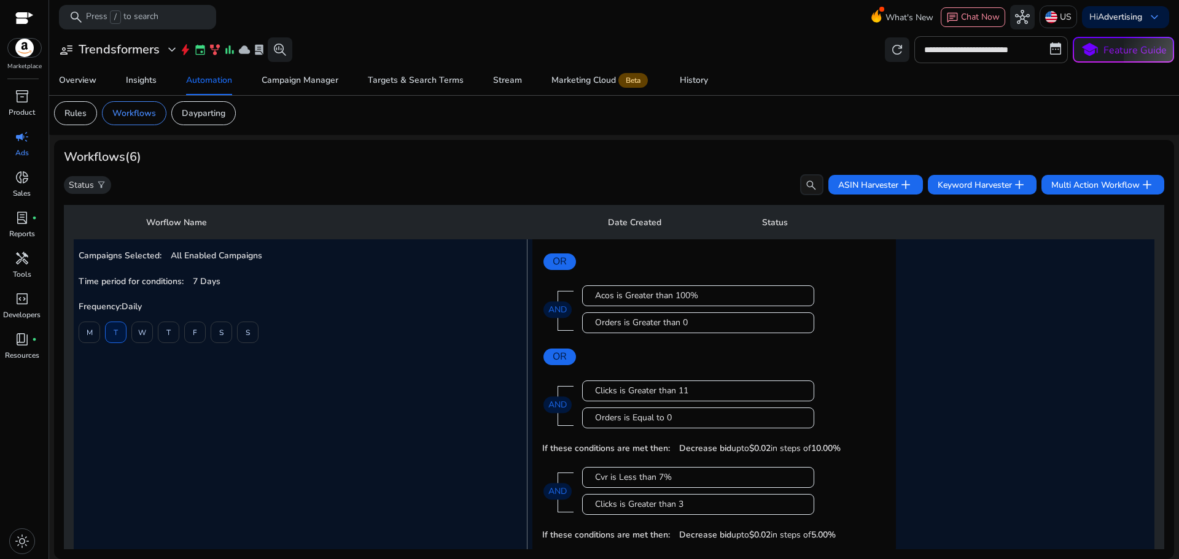
drag, startPoint x: 594, startPoint y: 502, endPoint x: 684, endPoint y: 504, distance: 90.3
click at [684, 504] on div "Clicks is Greater than 3" at bounding box center [698, 505] width 206 height 12
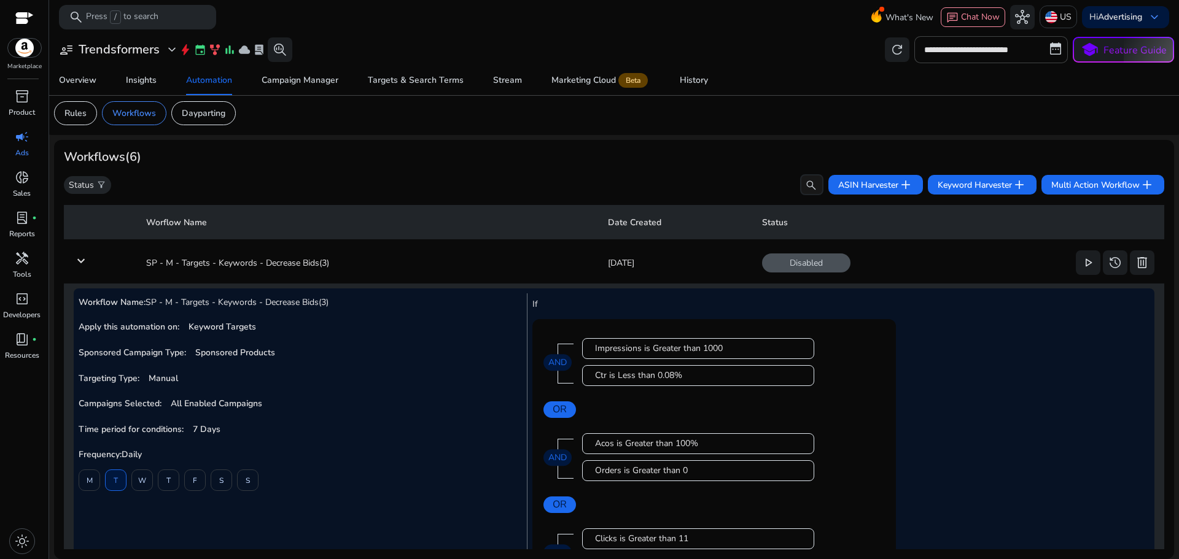
scroll to position [63, 0]
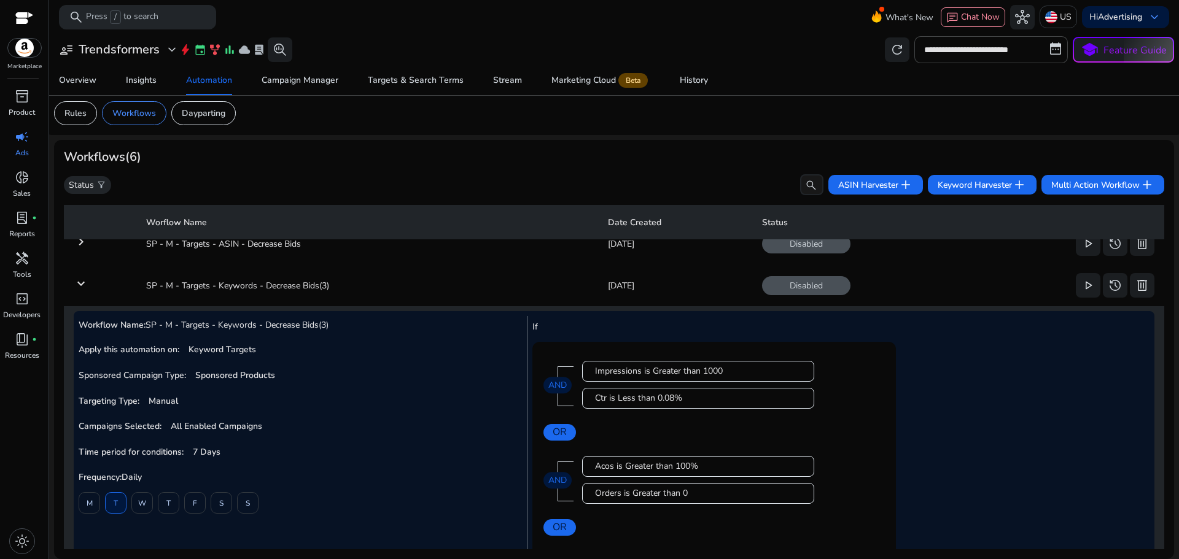
click at [108, 283] on td "keyboard_arrow_down" at bounding box center [100, 286] width 72 height 32
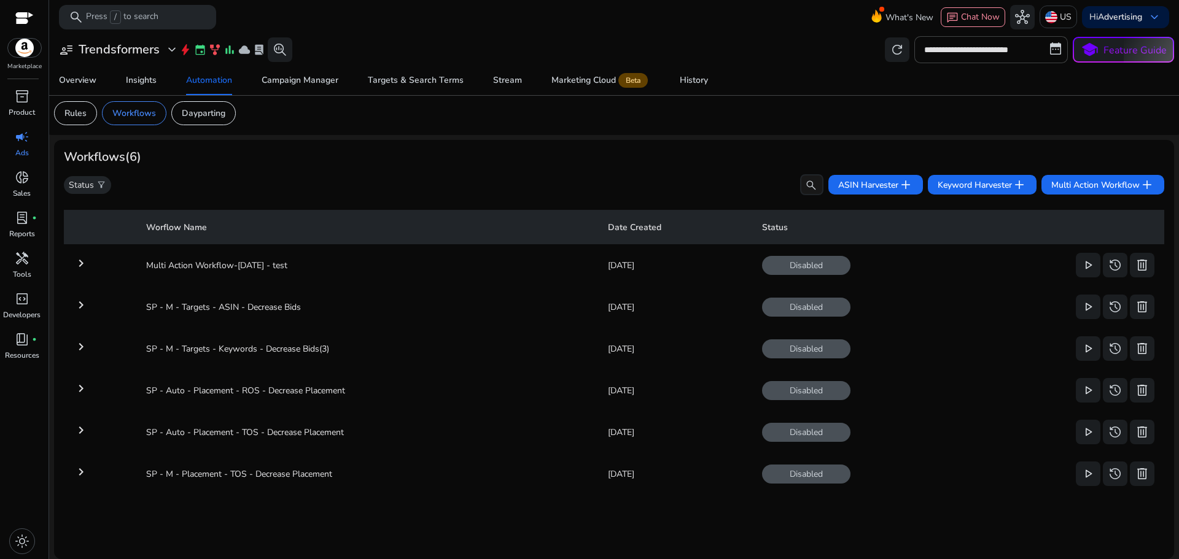
scroll to position [0, 0]
click at [78, 345] on mat-icon "keyboard_arrow_right" at bounding box center [81, 347] width 15 height 15
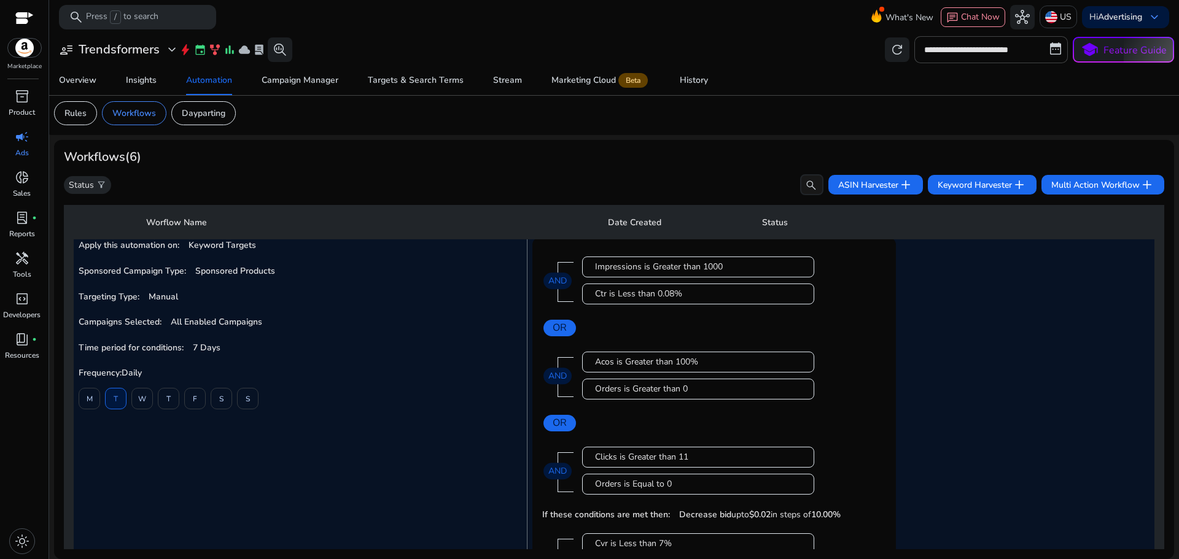
scroll to position [173, 0]
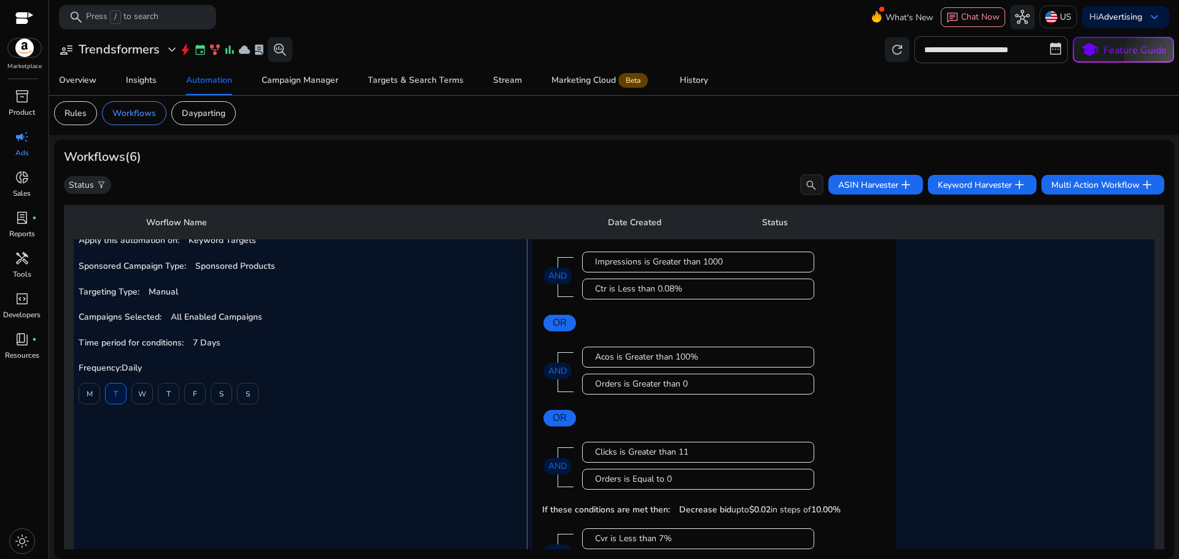
click at [701, 387] on div "Orders is Greater than 0" at bounding box center [698, 384] width 206 height 12
click at [701, 388] on div "Orders is Greater than 0" at bounding box center [698, 384] width 206 height 12
click at [704, 383] on div "Orders is Greater than 0" at bounding box center [698, 384] width 206 height 12
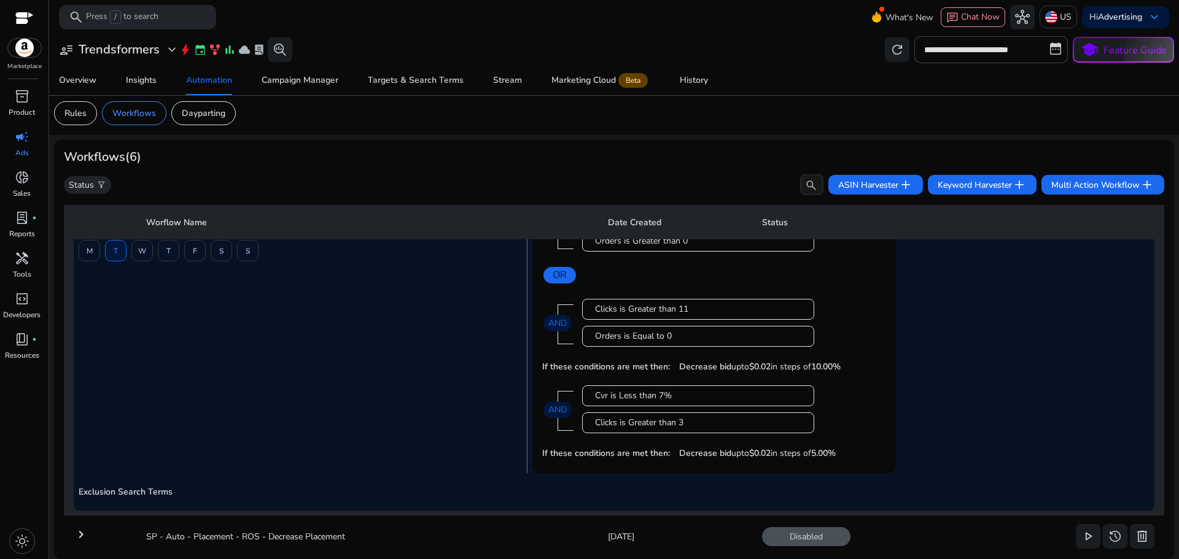
scroll to position [357, 0]
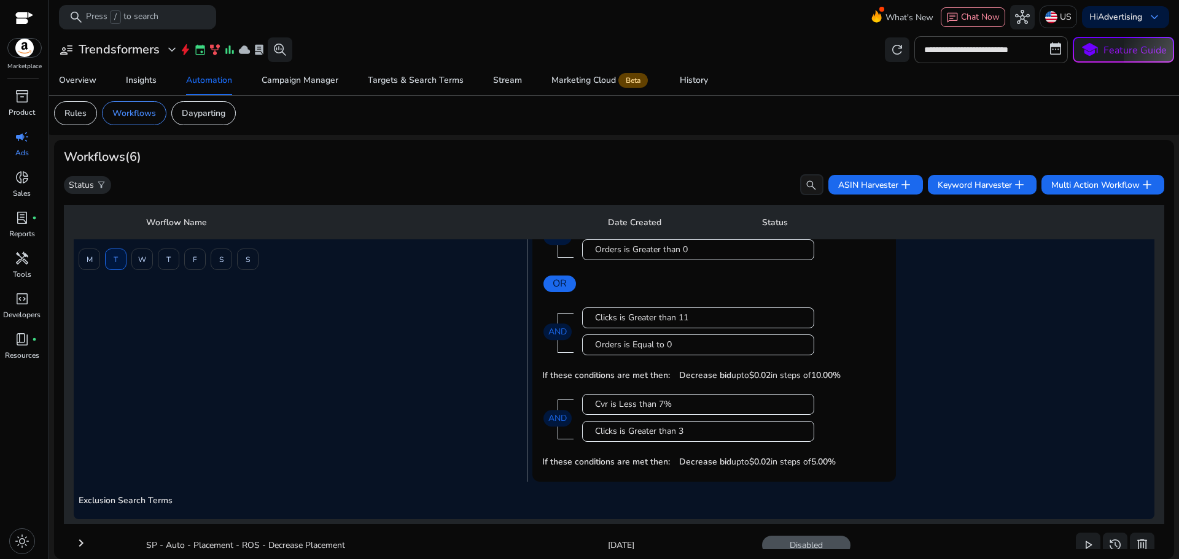
scroll to position [246, 0]
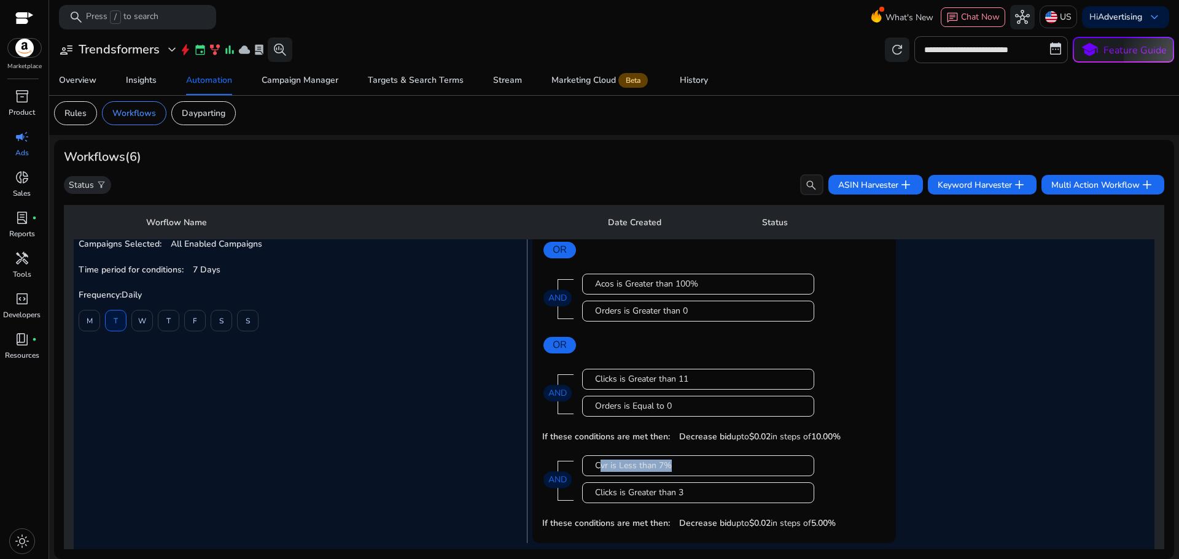
drag, startPoint x: 609, startPoint y: 467, endPoint x: 700, endPoint y: 474, distance: 91.1
click at [700, 474] on div "Cvr is Less than 7%" at bounding box center [698, 466] width 232 height 21
drag, startPoint x: 597, startPoint y: 282, endPoint x: 716, endPoint y: 288, distance: 119.3
click at [716, 288] on div "Acos is Greater than 100%" at bounding box center [698, 284] width 206 height 12
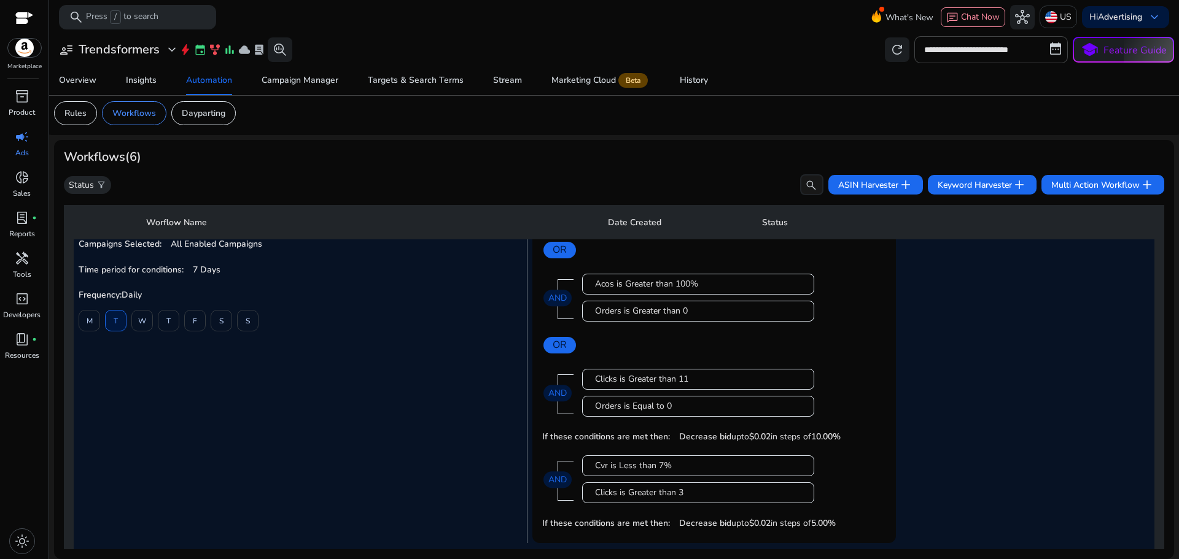
click at [716, 288] on div "Acos is Greater than 100%" at bounding box center [698, 284] width 206 height 12
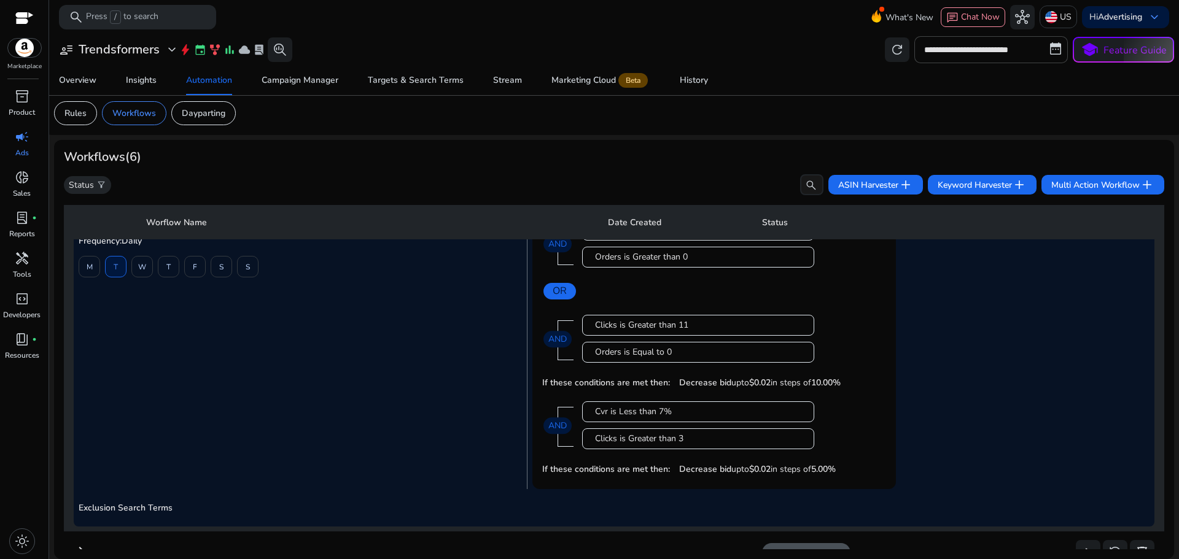
scroll to position [307, 0]
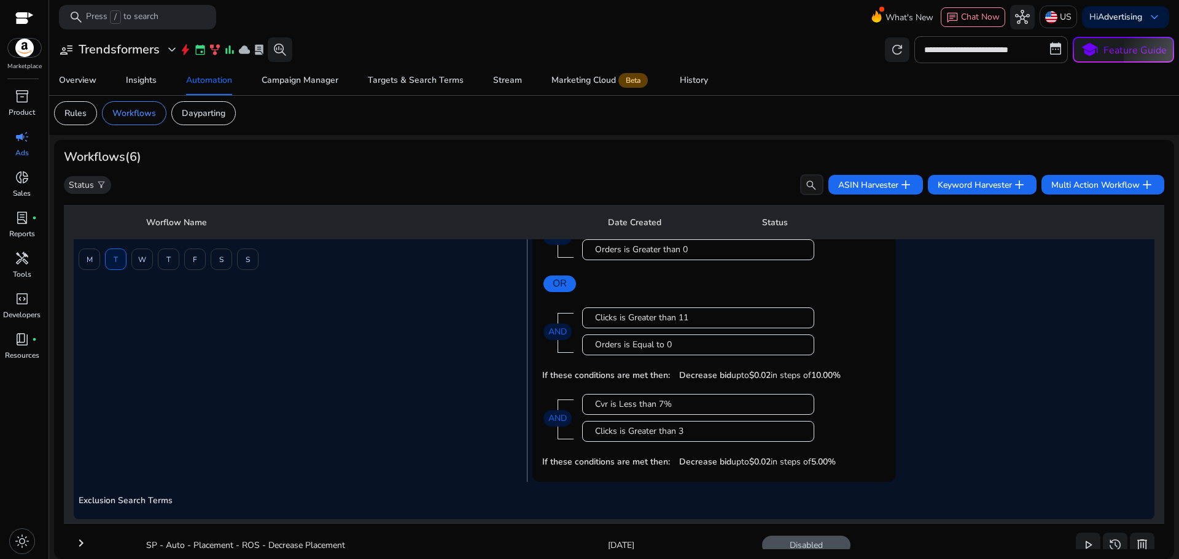
drag, startPoint x: 598, startPoint y: 432, endPoint x: 686, endPoint y: 432, distance: 87.8
click at [686, 432] on div "Clicks is Greater than 3" at bounding box center [698, 432] width 206 height 12
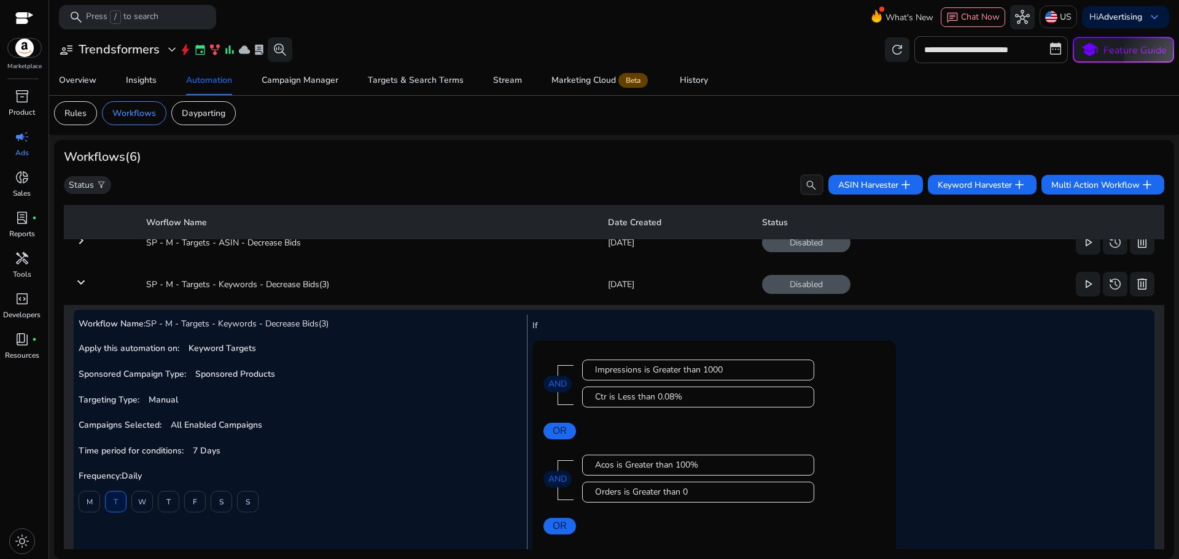
scroll to position [61, 0]
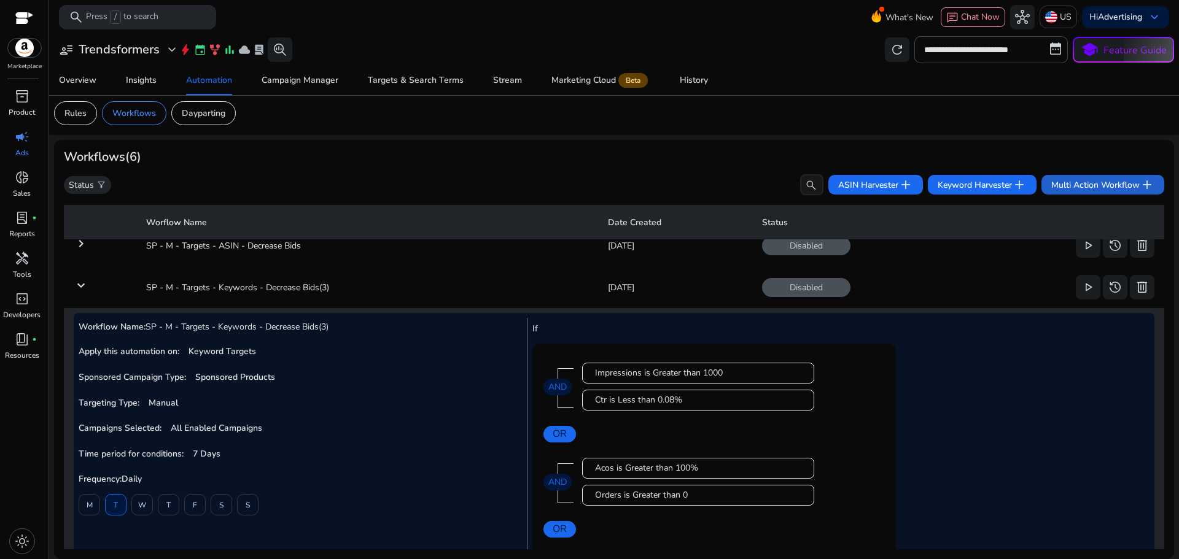
click at [1097, 181] on span "Multi Action Workflow add" at bounding box center [1102, 184] width 103 height 15
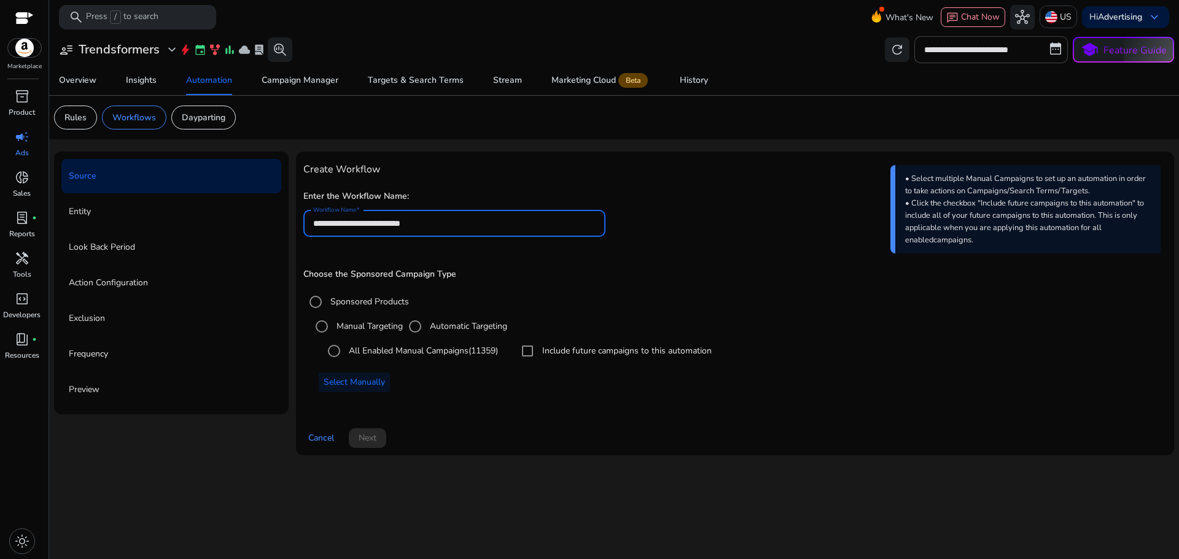
click at [477, 227] on input "**********" at bounding box center [454, 224] width 283 height 14
type input "**********"
click at [382, 348] on label "All Enabled Manual Campaigns (11359)" at bounding box center [422, 351] width 152 height 13
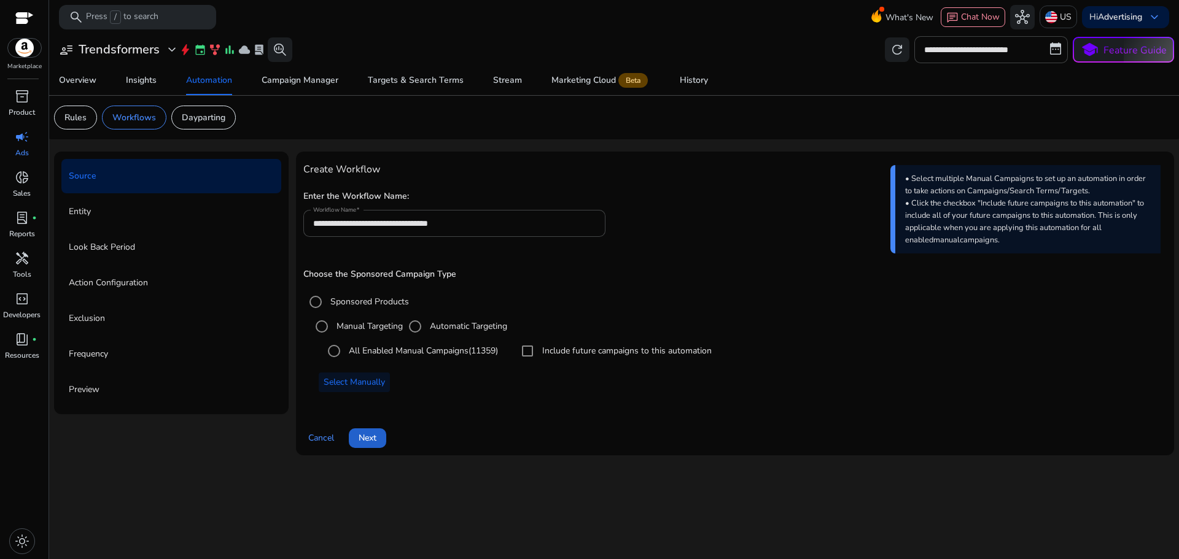
click at [367, 436] on span "Next" at bounding box center [368, 438] width 18 height 13
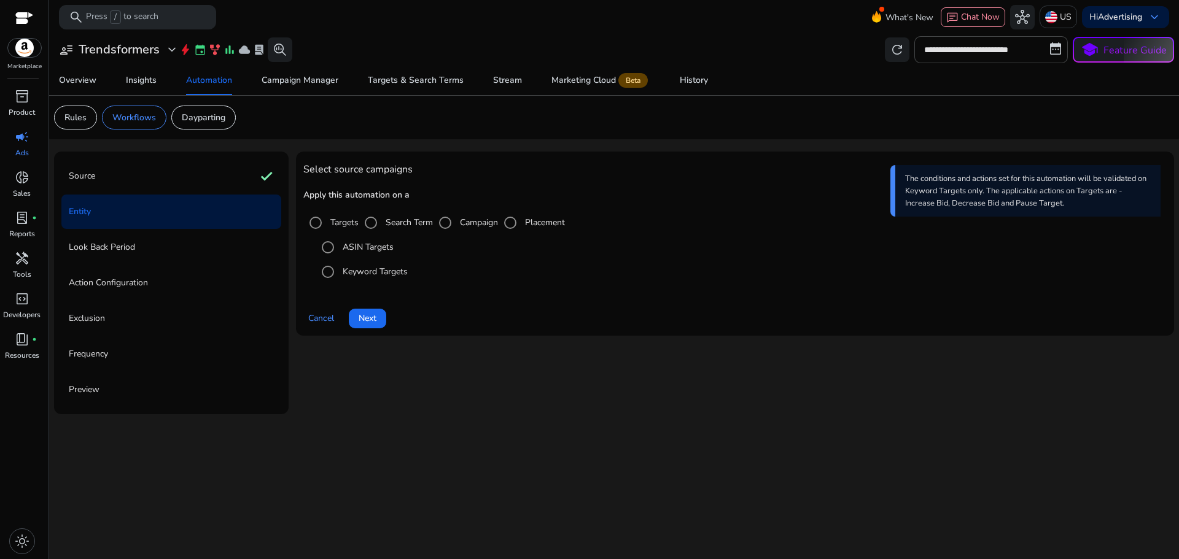
click at [348, 243] on label "ASIN Targets" at bounding box center [366, 247] width 53 height 13
click at [375, 318] on span "Next" at bounding box center [368, 318] width 18 height 13
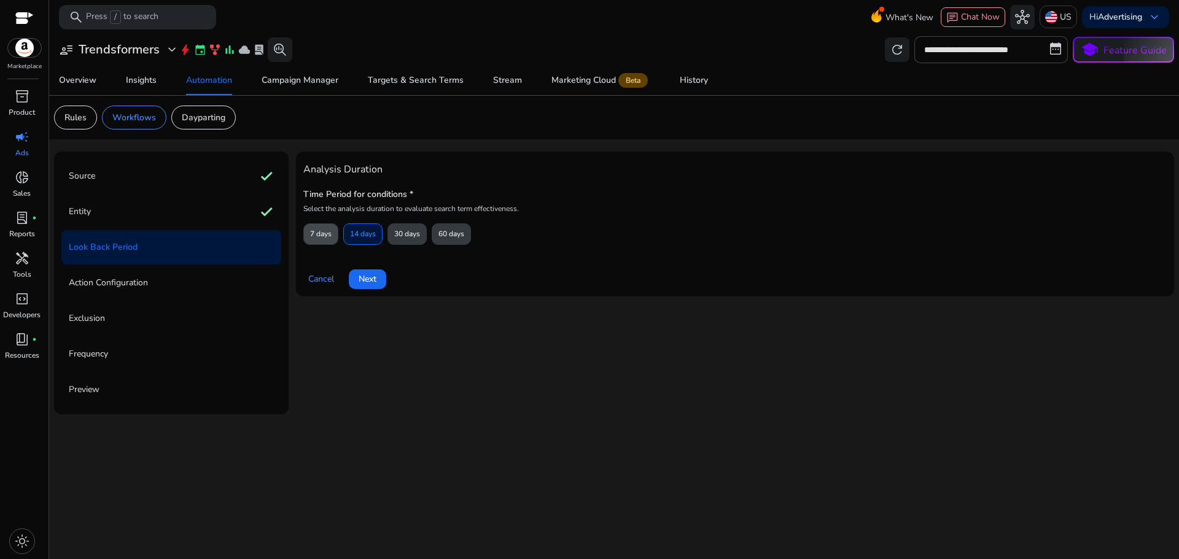
click at [325, 231] on span "7 days" at bounding box center [320, 234] width 21 height 21
click at [364, 277] on span "Next" at bounding box center [368, 279] width 18 height 13
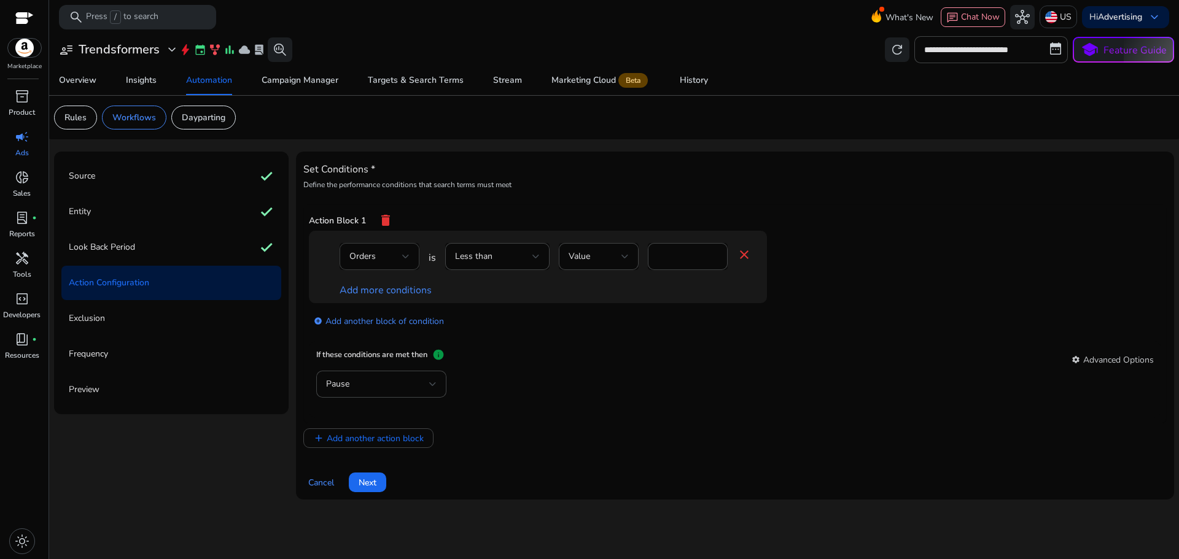
click at [376, 254] on div "Orders" at bounding box center [375, 257] width 53 height 14
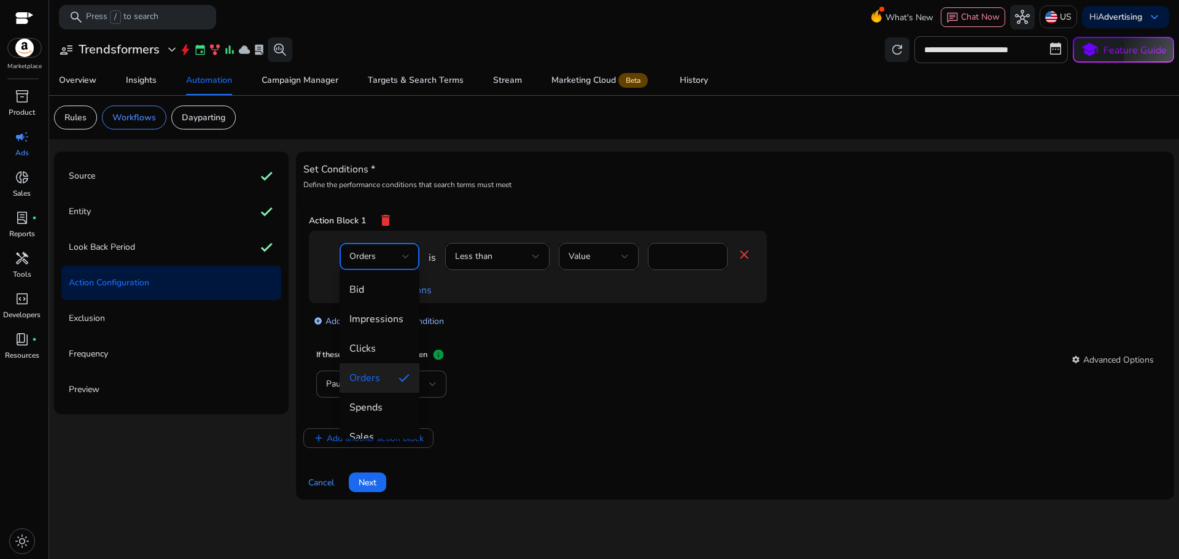
click at [384, 318] on span "Impressions" at bounding box center [379, 320] width 60 height 14
click at [505, 258] on div "Less than" at bounding box center [493, 257] width 77 height 14
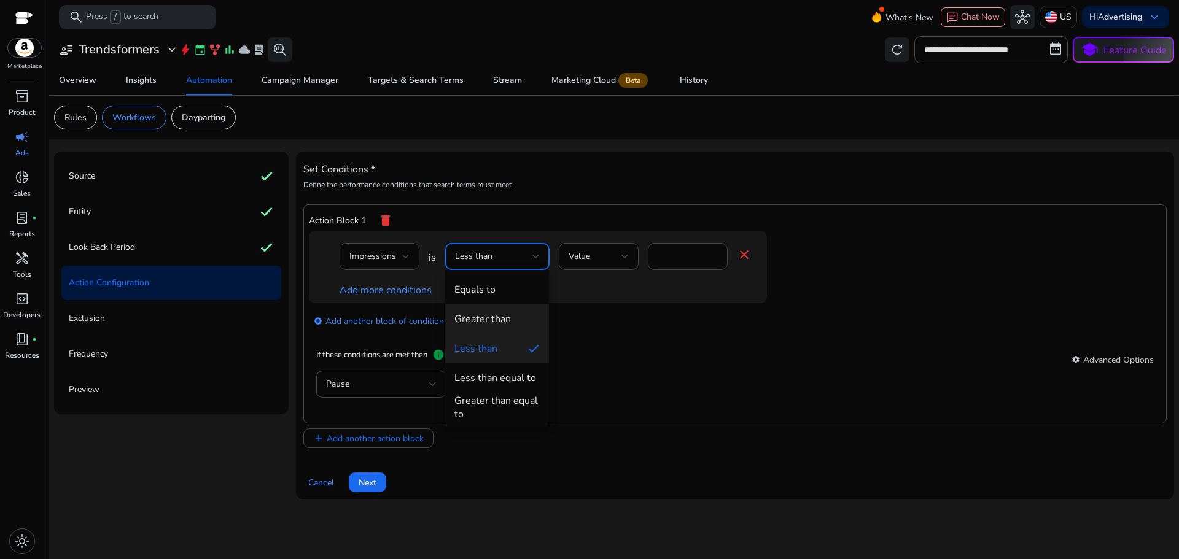
click at [497, 317] on div "Greater than" at bounding box center [482, 320] width 57 height 14
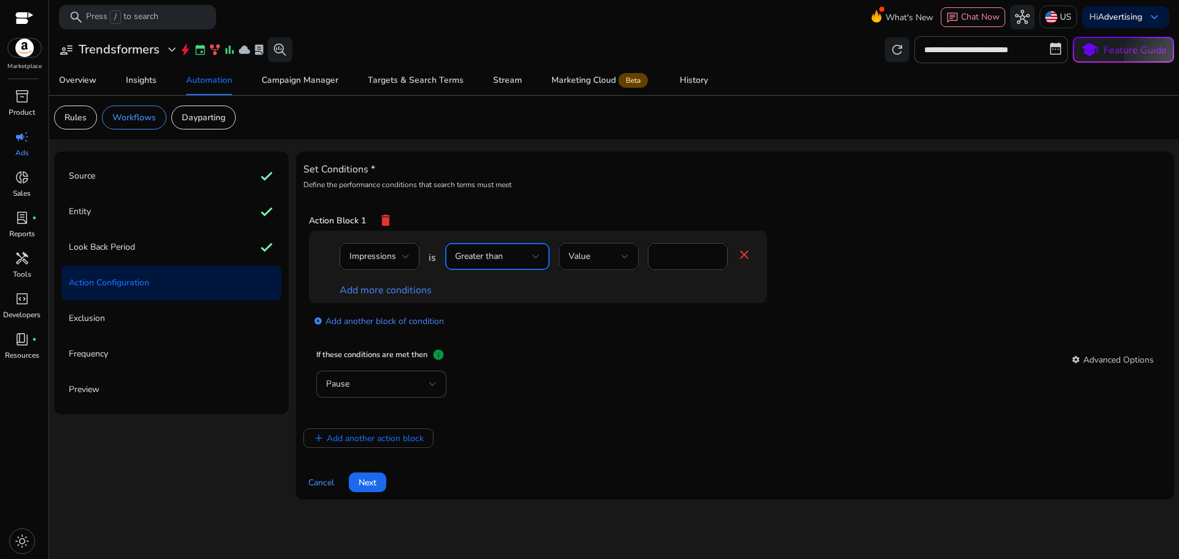
click at [599, 261] on div "Value" at bounding box center [595, 257] width 53 height 14
click at [684, 259] on div at bounding box center [589, 279] width 1179 height 559
click at [684, 259] on input "*" at bounding box center [688, 257] width 60 height 14
type input "****"
click at [393, 292] on link "Add more conditions" at bounding box center [386, 291] width 92 height 14
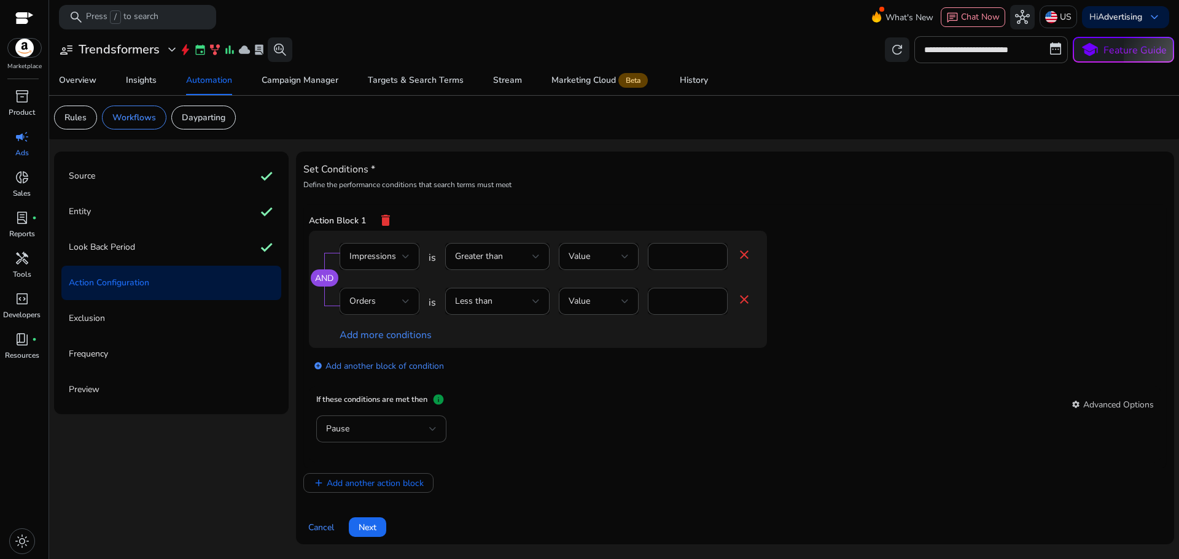
click at [373, 305] on span "Orders" at bounding box center [362, 301] width 26 height 12
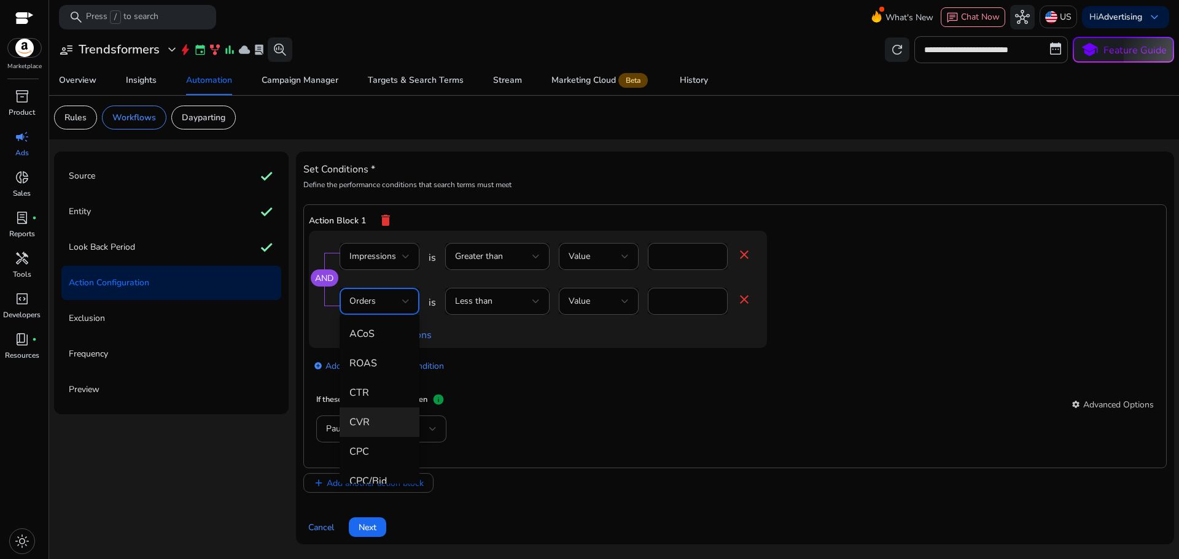
scroll to position [184, 0]
click at [379, 381] on span "CTR" at bounding box center [379, 387] width 60 height 14
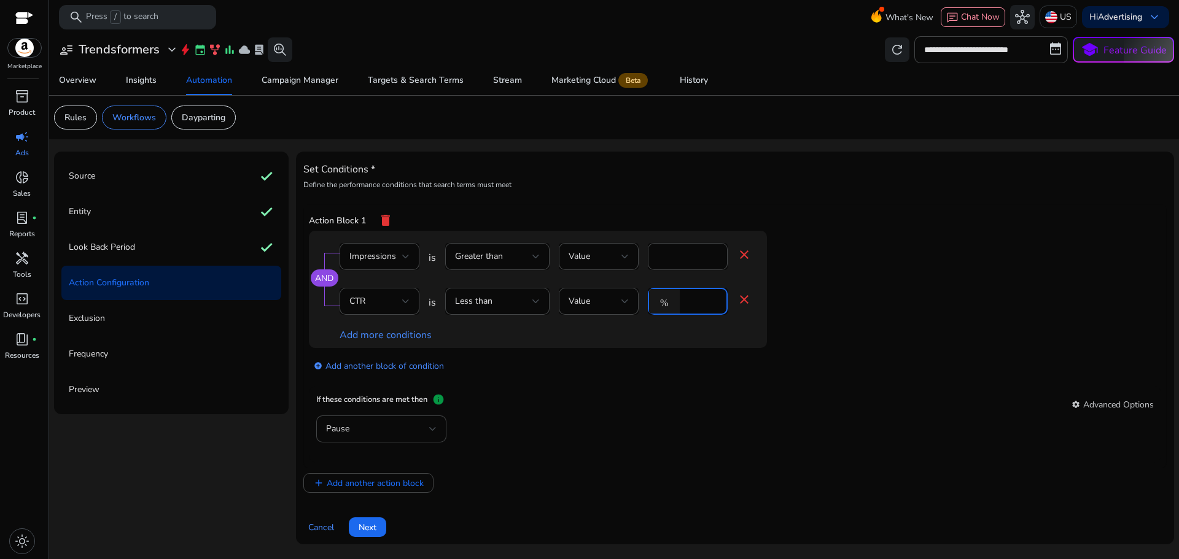
click at [698, 302] on input "*" at bounding box center [702, 302] width 32 height 14
type input "****"
click at [398, 337] on link "Add more conditions" at bounding box center [386, 336] width 92 height 14
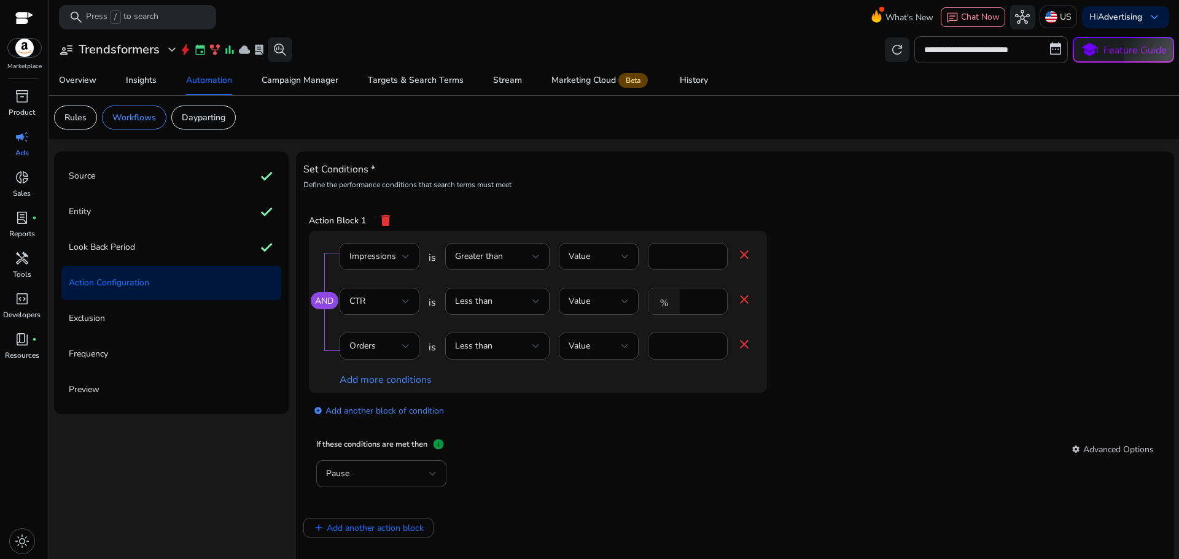
click at [749, 345] on mat-icon "close" at bounding box center [744, 344] width 15 height 15
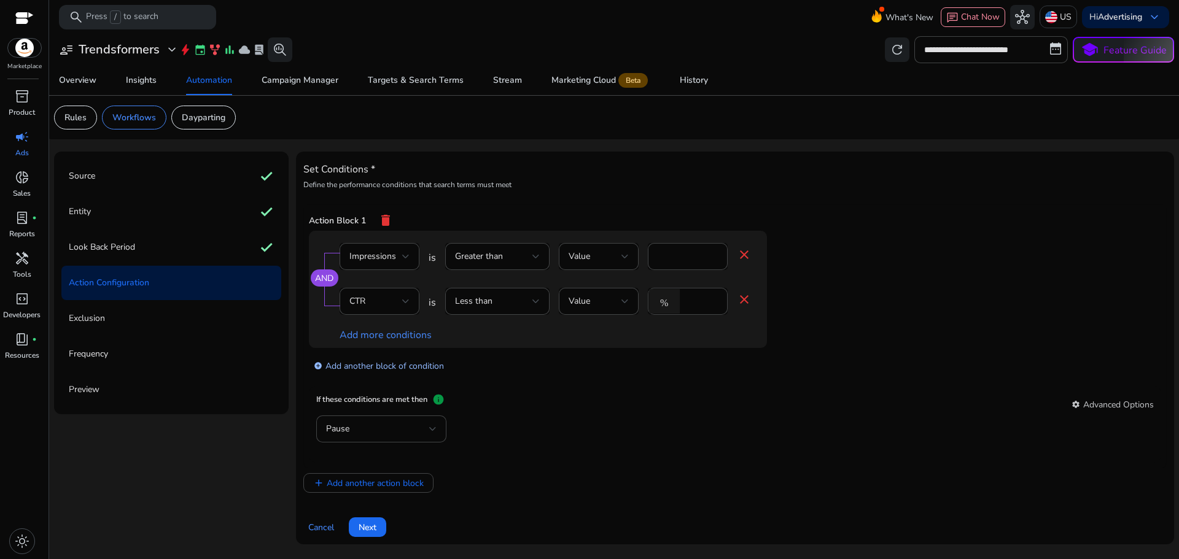
click at [407, 364] on link "add_circle Add another block of condition" at bounding box center [379, 366] width 130 height 14
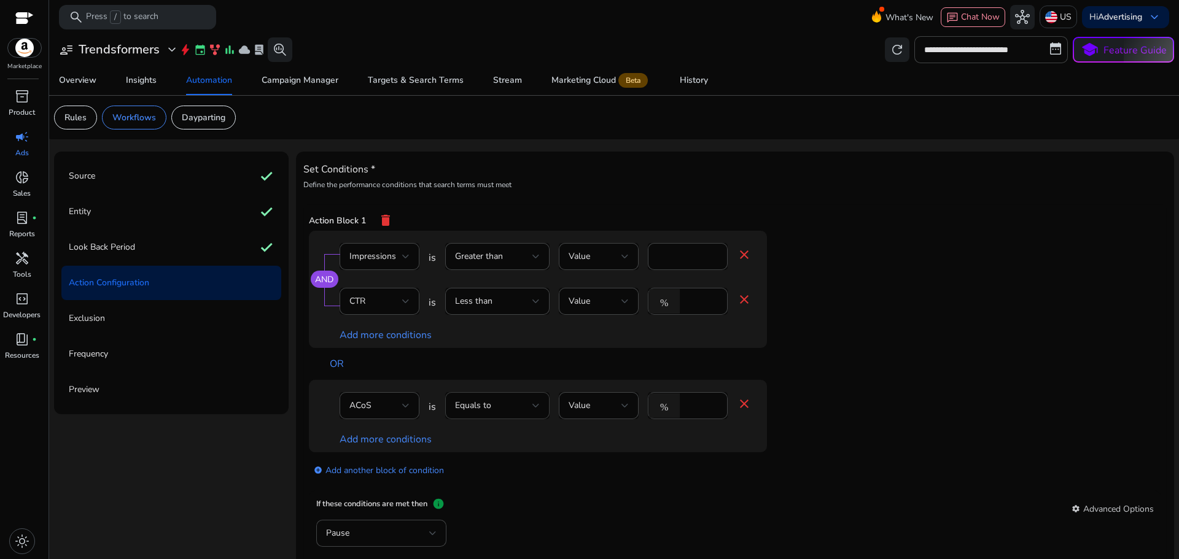
click at [539, 409] on div "Equals to" at bounding box center [497, 405] width 104 height 27
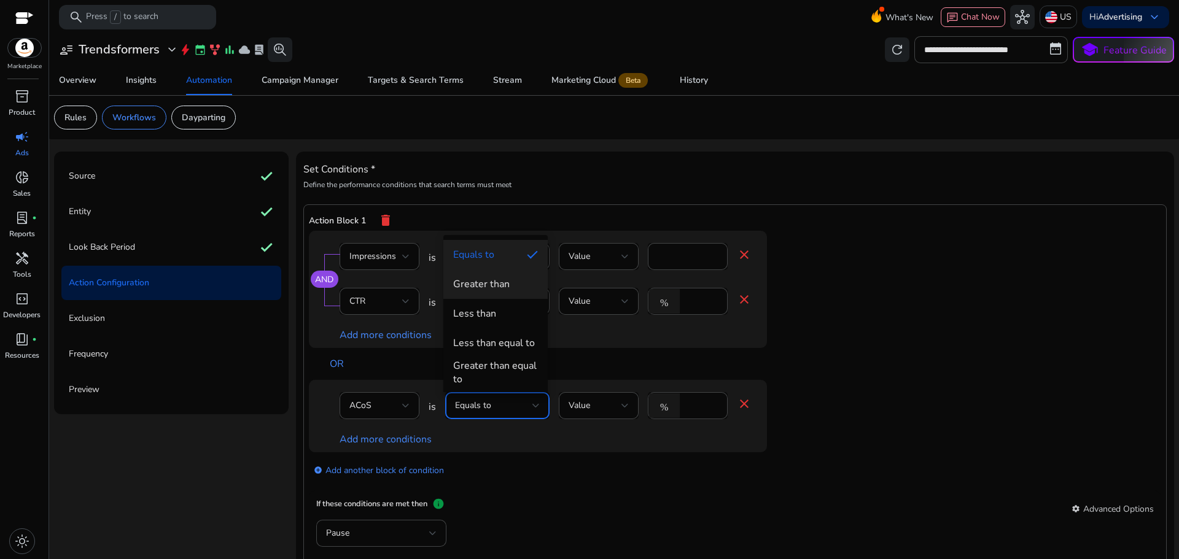
click at [502, 287] on div "Greater than" at bounding box center [481, 285] width 57 height 14
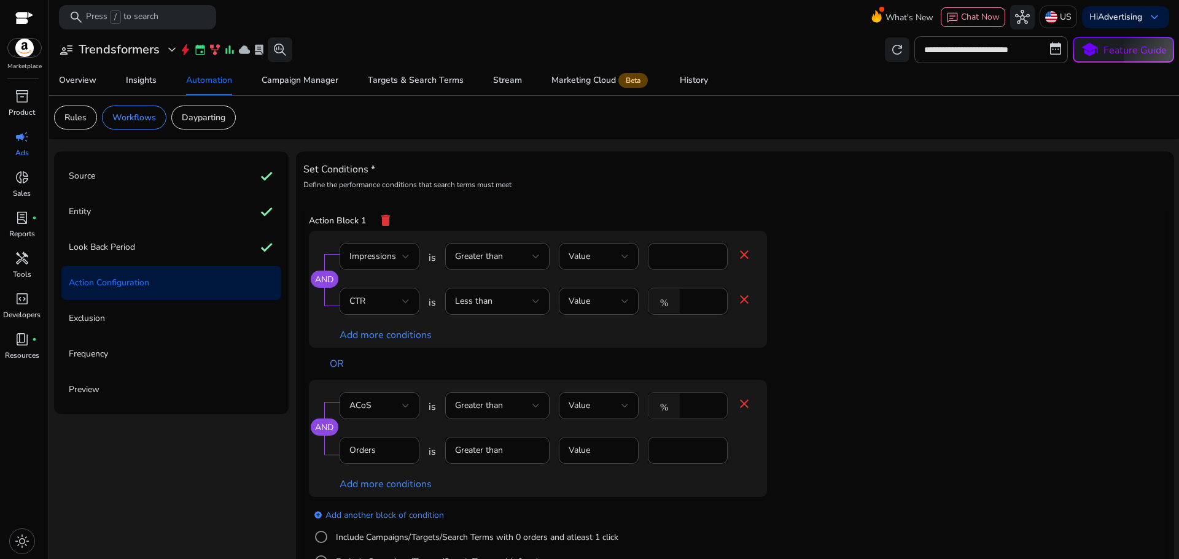
click at [687, 407] on input "****" at bounding box center [702, 406] width 32 height 14
type input "***"
click at [379, 512] on link "add_circle Add another block of condition" at bounding box center [379, 515] width 130 height 14
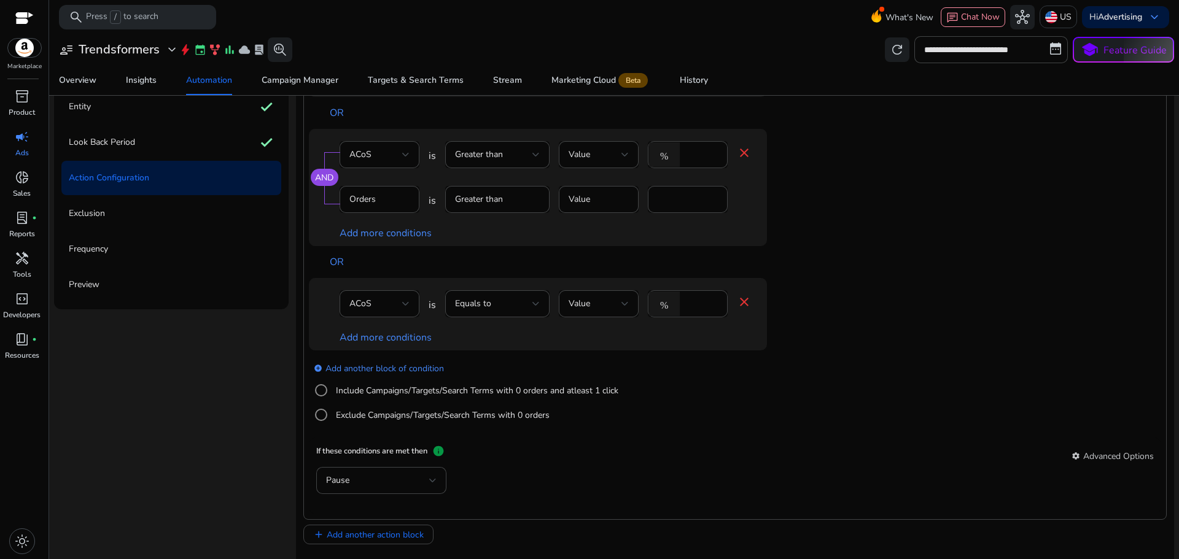
scroll to position [123, 0]
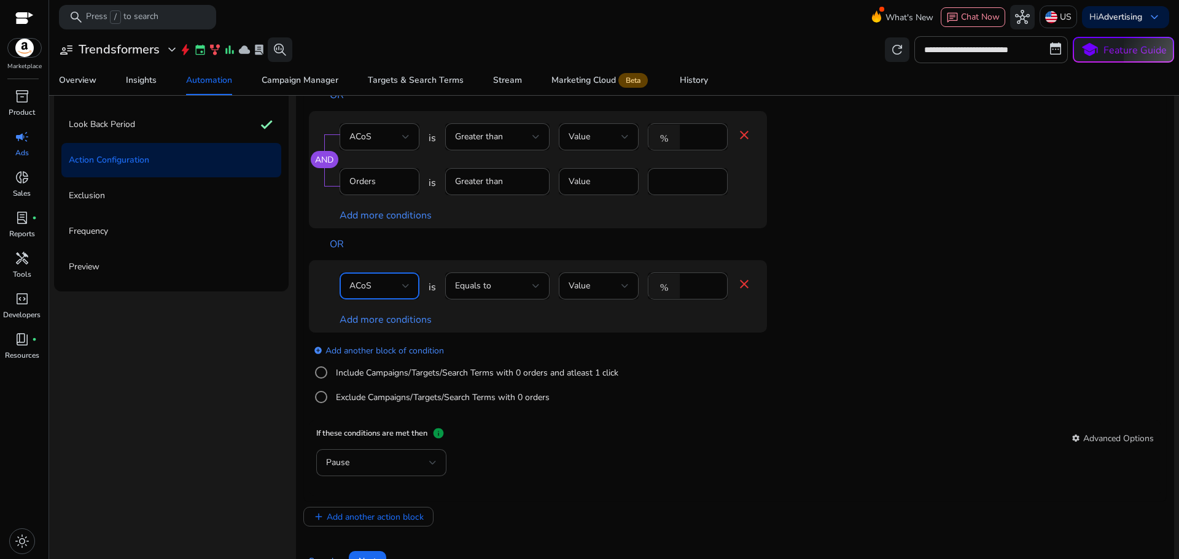
click at [396, 288] on div "ACoS" at bounding box center [375, 286] width 53 height 14
click at [381, 336] on span "Clicks" at bounding box center [378, 336] width 60 height 14
click at [483, 286] on span "Equals to" at bounding box center [473, 286] width 36 height 12
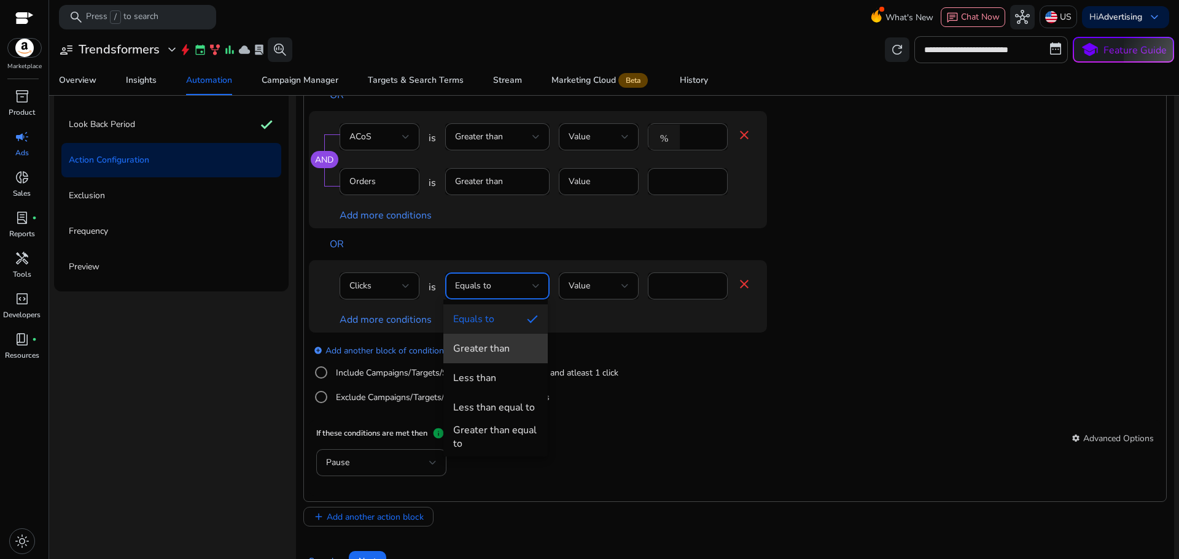
click at [488, 350] on div "Greater than" at bounding box center [481, 349] width 57 height 14
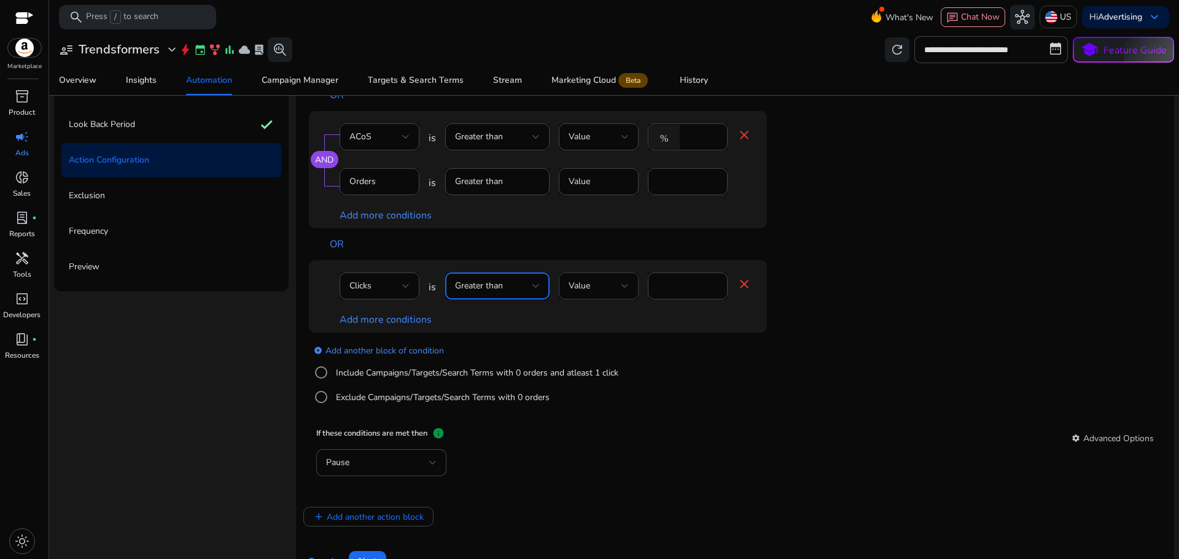
click at [587, 287] on span "Value" at bounding box center [579, 286] width 21 height 12
click at [680, 289] on div at bounding box center [589, 279] width 1179 height 559
click at [681, 288] on input "****" at bounding box center [688, 286] width 60 height 14
type input "**"
click at [383, 322] on link "Add more conditions" at bounding box center [386, 320] width 92 height 14
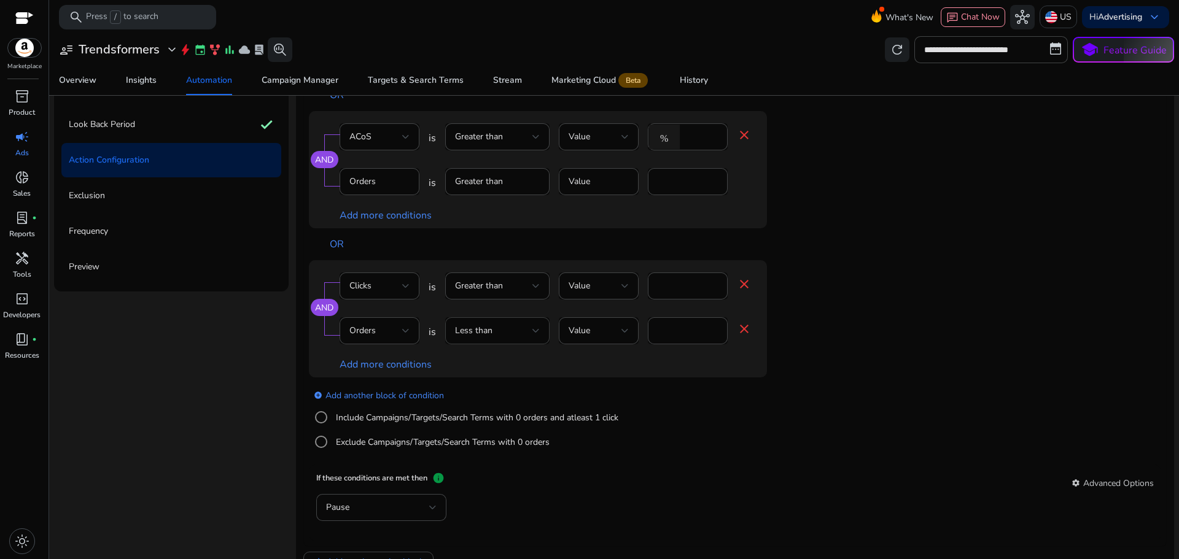
click at [521, 327] on div "Less than" at bounding box center [493, 331] width 77 height 14
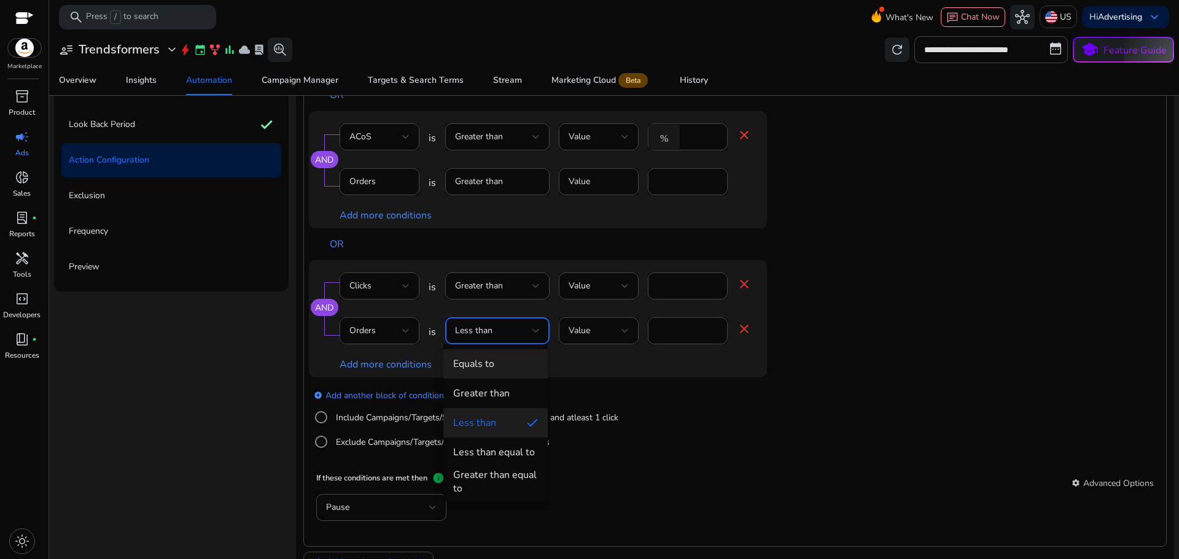
click at [487, 365] on div "Equals to" at bounding box center [473, 364] width 41 height 14
click at [682, 332] on input "*" at bounding box center [688, 331] width 60 height 14
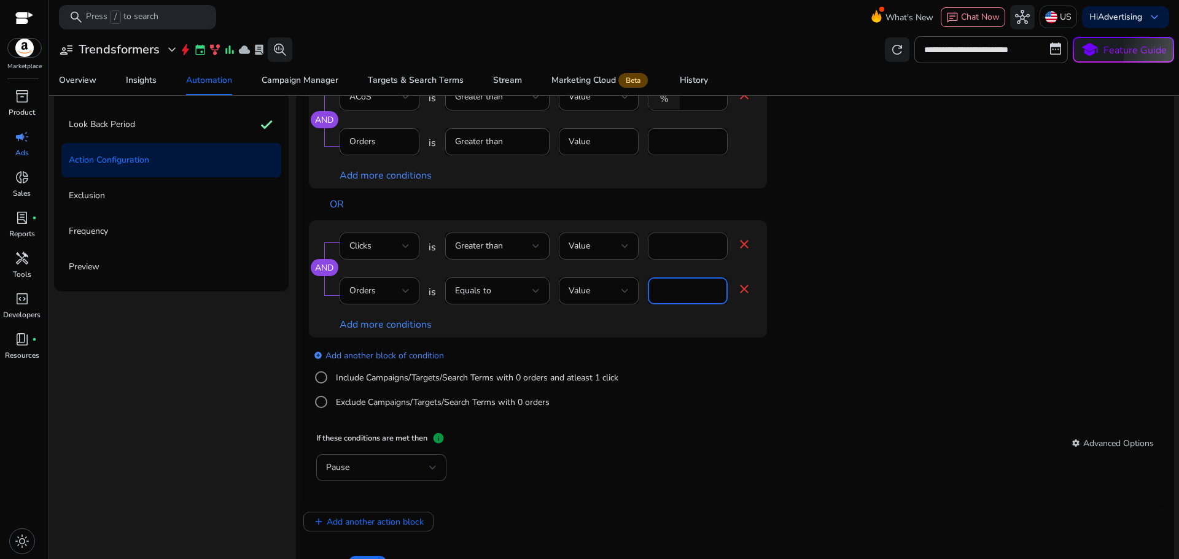
scroll to position [191, 0]
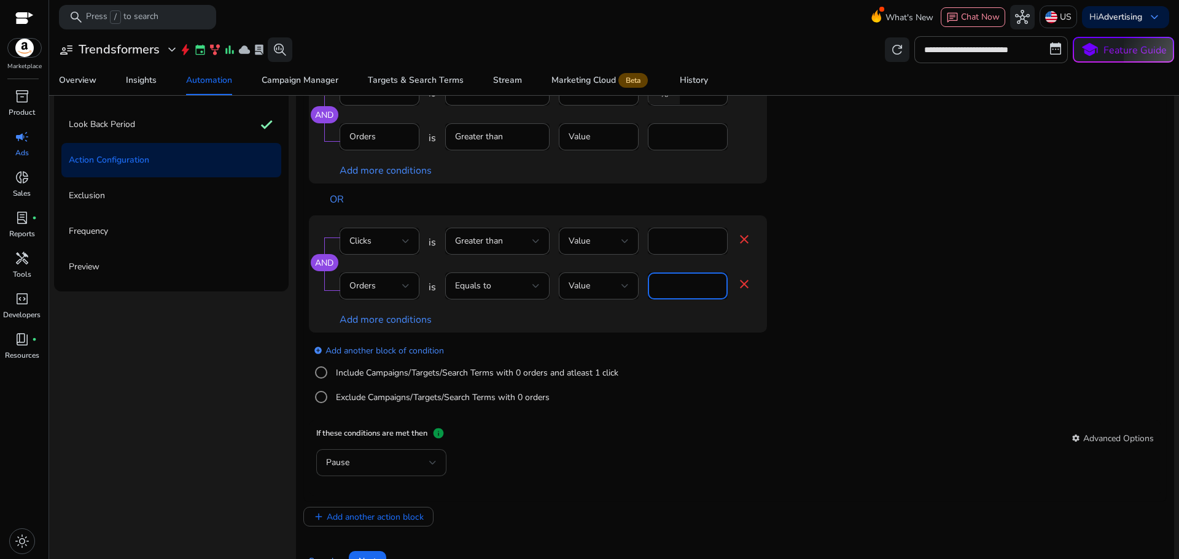
type input "*"
click at [379, 472] on div "Pause" at bounding box center [381, 463] width 111 height 27
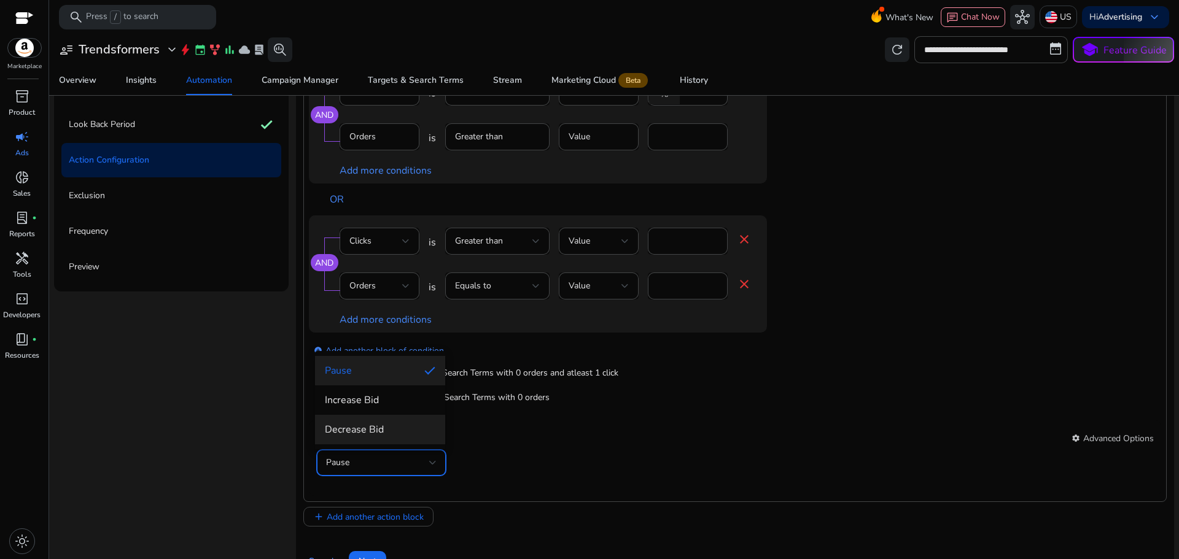
click at [377, 434] on span "Decrease Bid" at bounding box center [380, 430] width 111 height 14
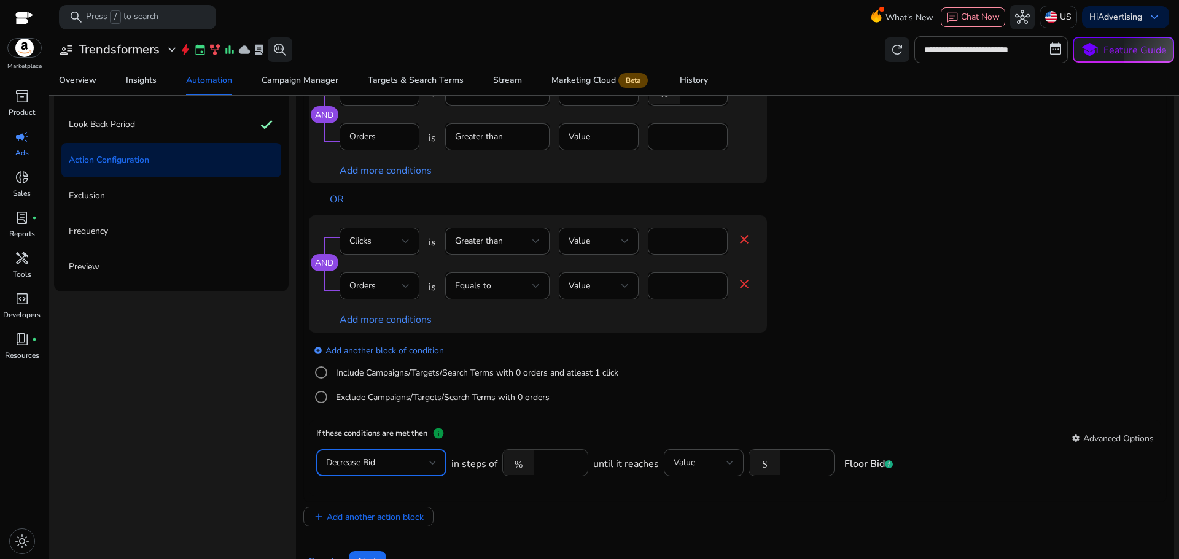
click at [568, 465] on input "*" at bounding box center [559, 463] width 38 height 14
type input "**"
click at [772, 406] on div "add_circle Add another block of condition Include Campaigns/Targets/Search Term…" at bounding box center [562, 375] width 507 height 84
click at [795, 462] on input "number" at bounding box center [806, 463] width 38 height 14
type input "****"
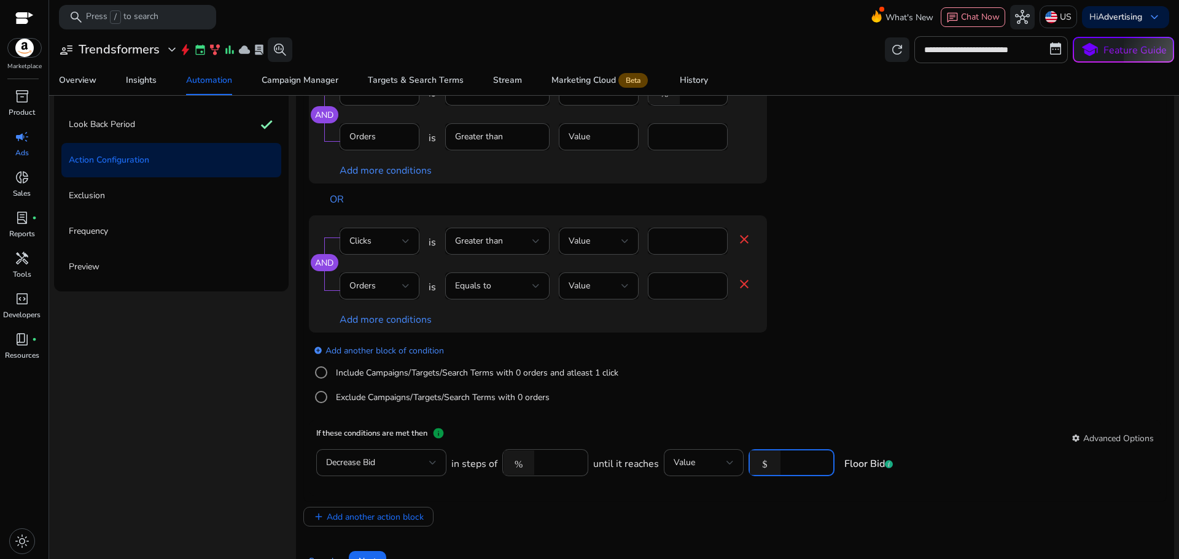
click at [790, 420] on mat-card "If these conditions are met then info settings Advanced Options Decrease Bid in…" at bounding box center [735, 458] width 852 height 77
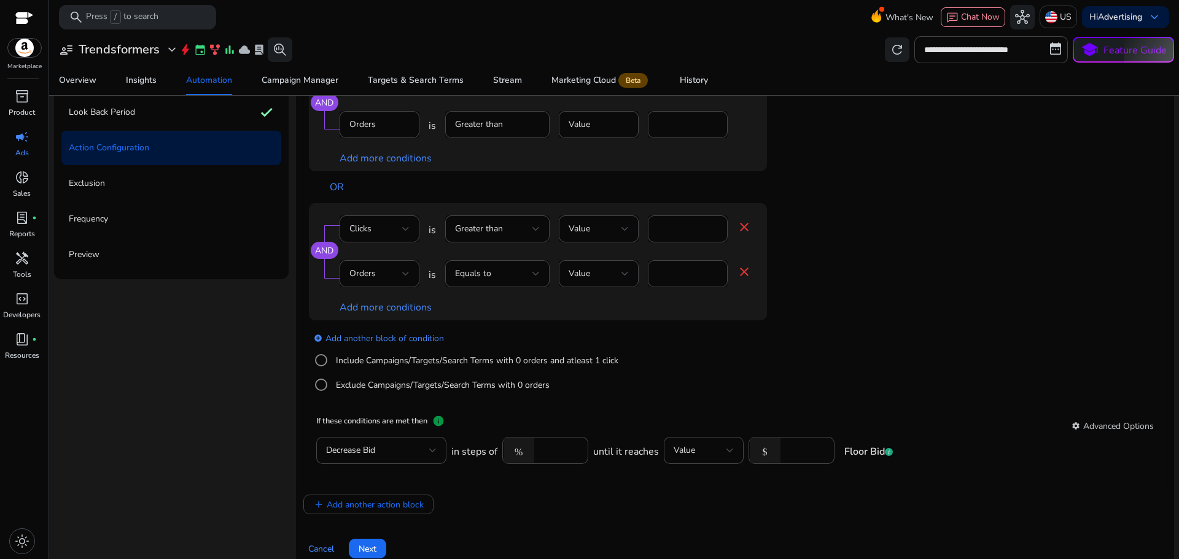
scroll to position [152, 0]
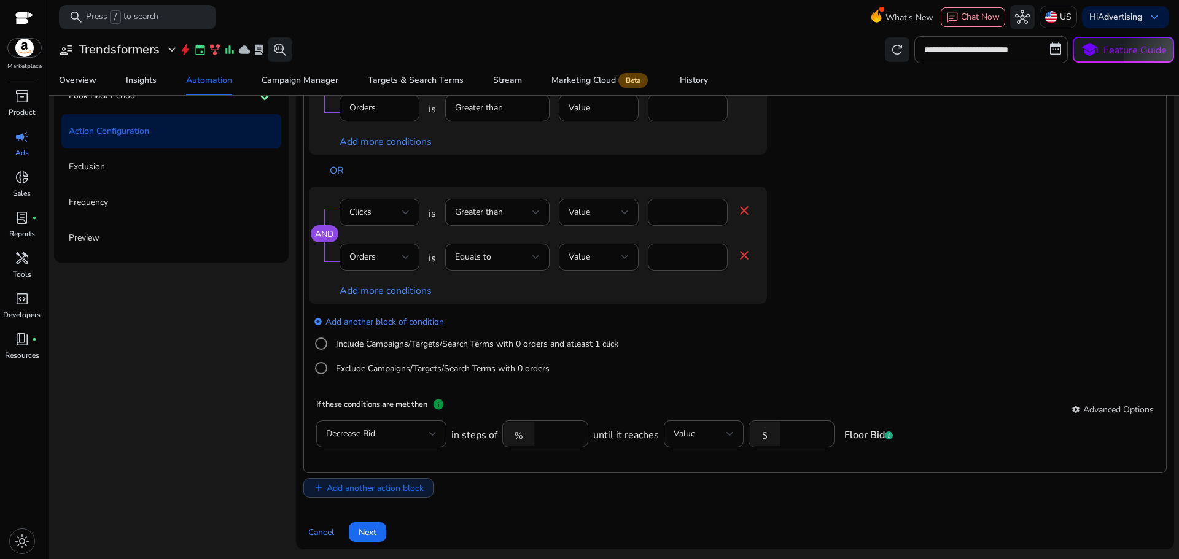
click at [382, 493] on span "Add another action block" at bounding box center [375, 488] width 97 height 13
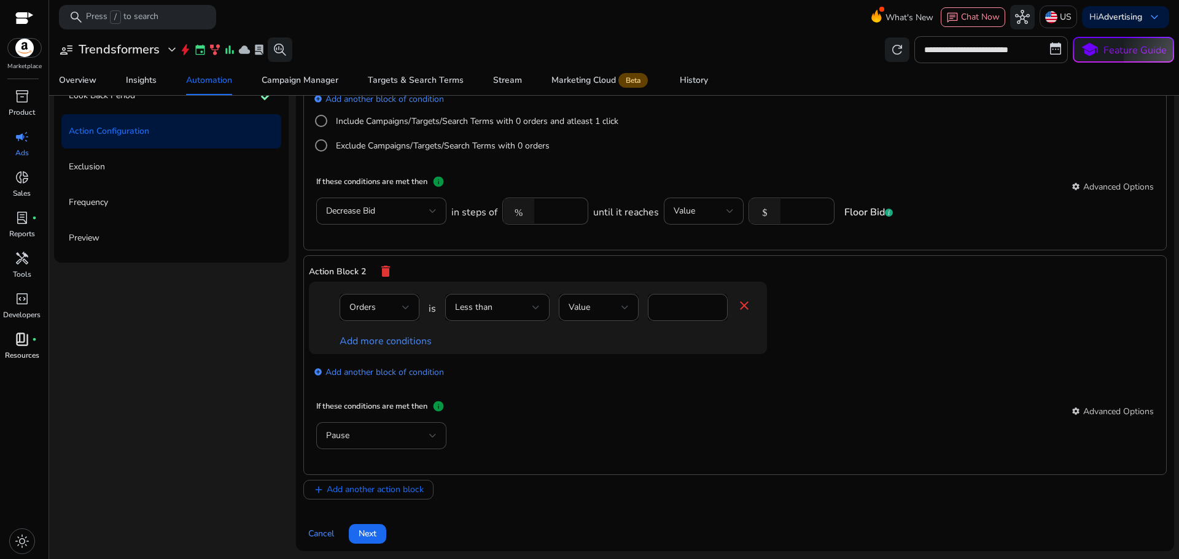
scroll to position [416, 0]
click at [352, 315] on div "Orders" at bounding box center [379, 305] width 60 height 27
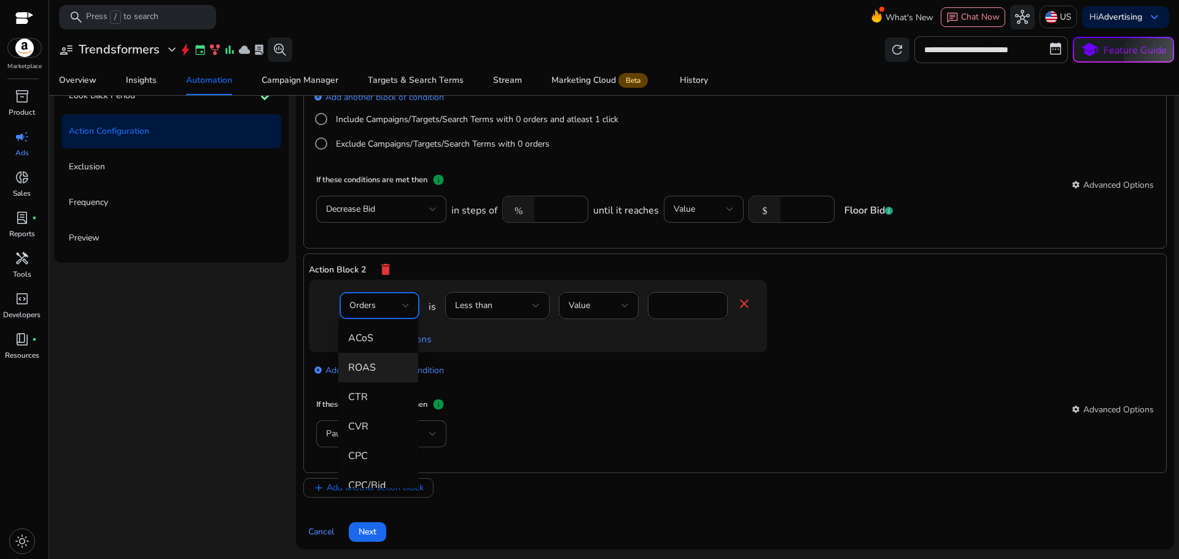
scroll to position [184, 0]
drag, startPoint x: 375, startPoint y: 423, endPoint x: 380, endPoint y: 418, distance: 6.9
click at [375, 423] on span "CVR" at bounding box center [378, 420] width 60 height 14
click at [686, 303] on input "*" at bounding box center [702, 306] width 32 height 14
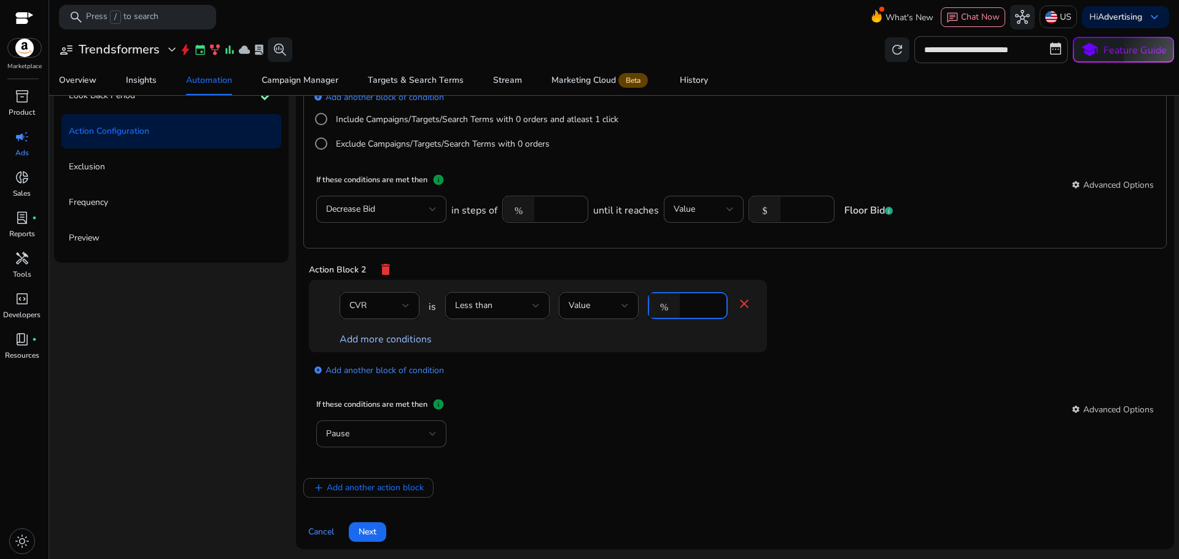
type input "*"
click at [381, 346] on link "Add more conditions" at bounding box center [386, 340] width 92 height 14
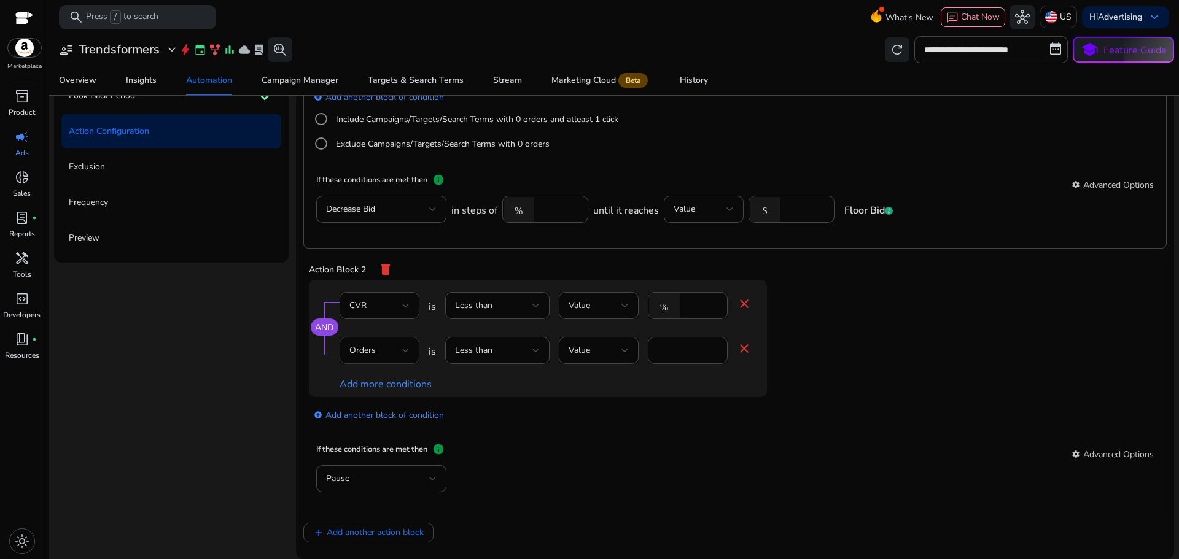
click at [388, 354] on div "Orders" at bounding box center [375, 351] width 53 height 14
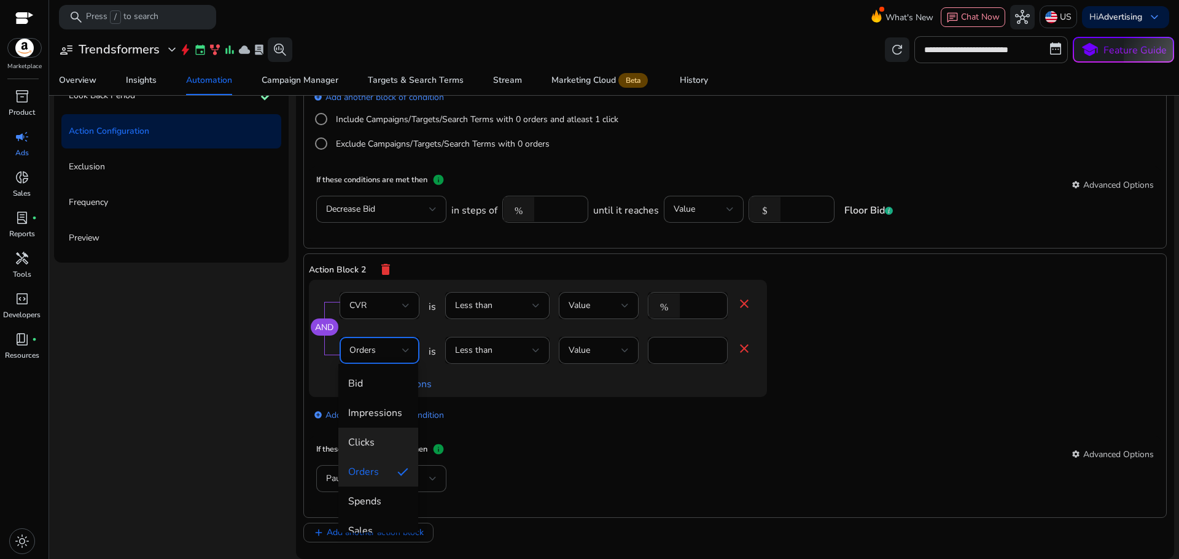
click at [377, 442] on span "Clicks" at bounding box center [378, 443] width 60 height 14
click at [509, 346] on div "Less than" at bounding box center [493, 351] width 77 height 14
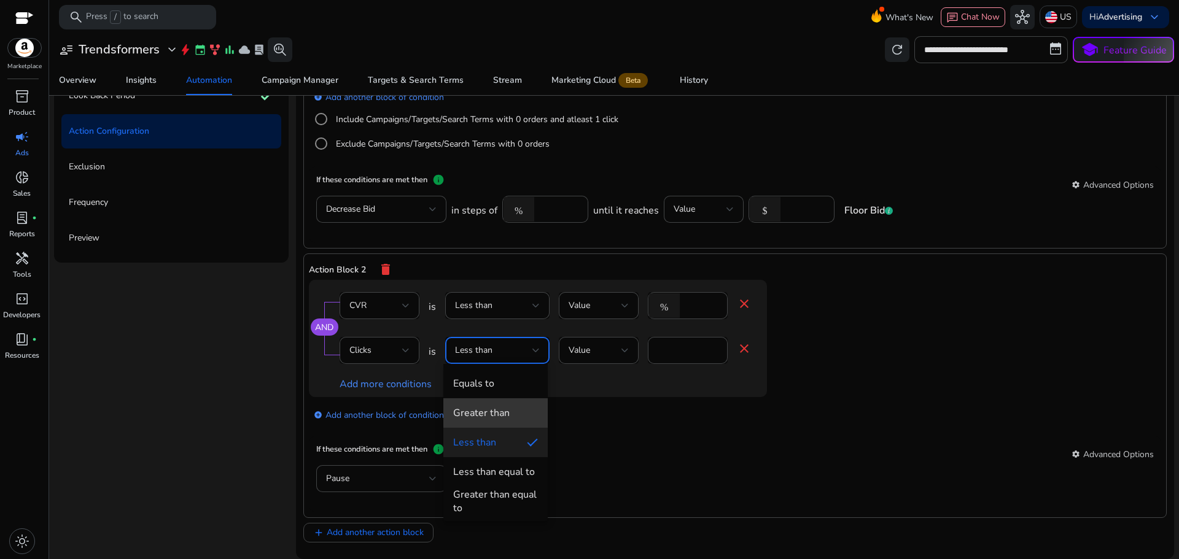
click at [492, 411] on div "Greater than" at bounding box center [481, 414] width 57 height 14
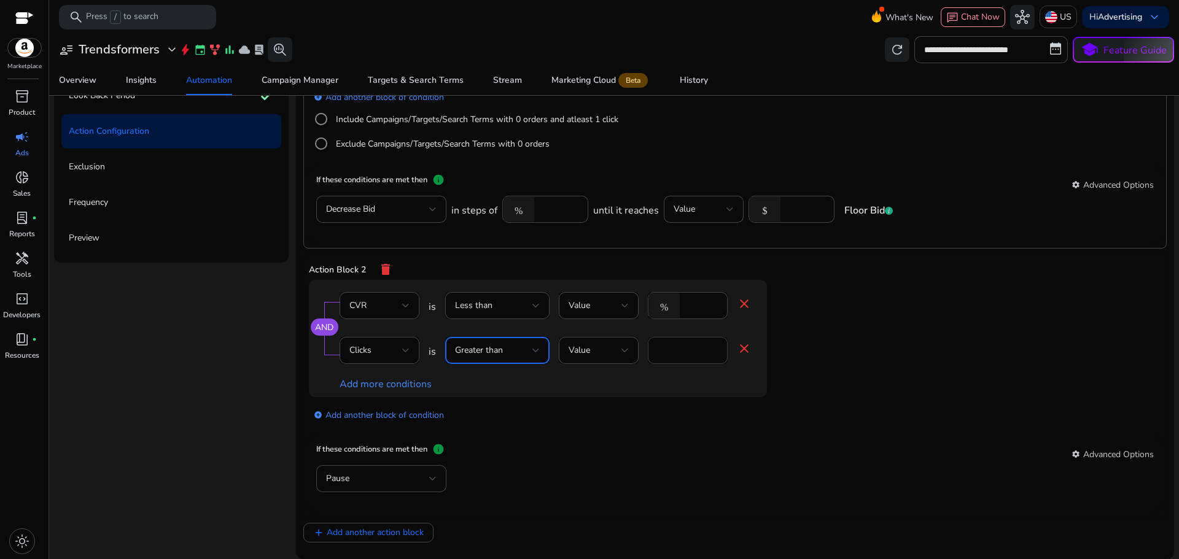
click at [684, 342] on div "*" at bounding box center [688, 350] width 60 height 27
type input "*"
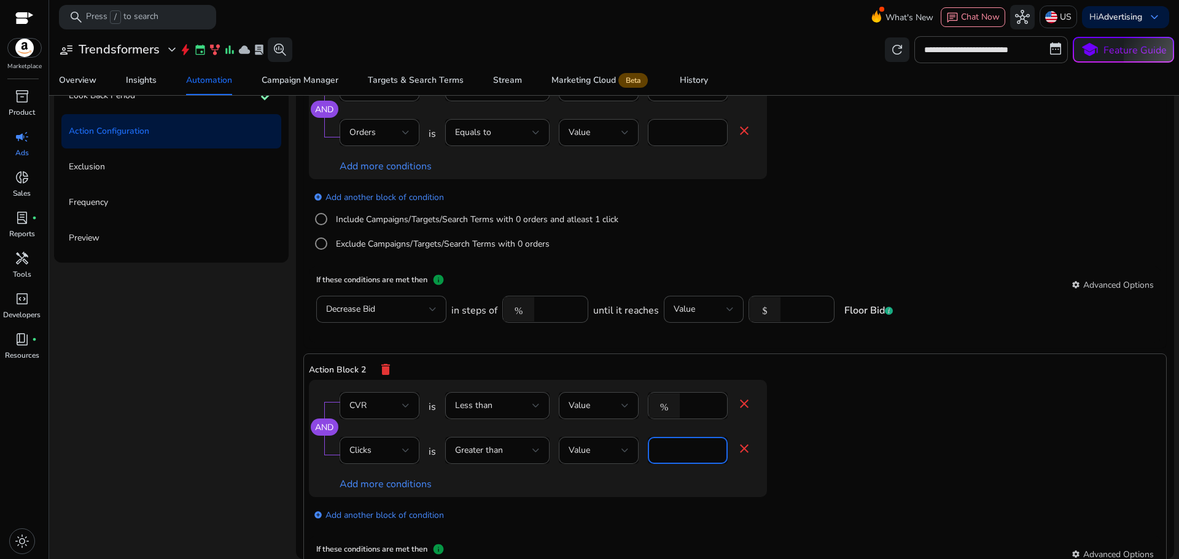
scroll to position [354, 0]
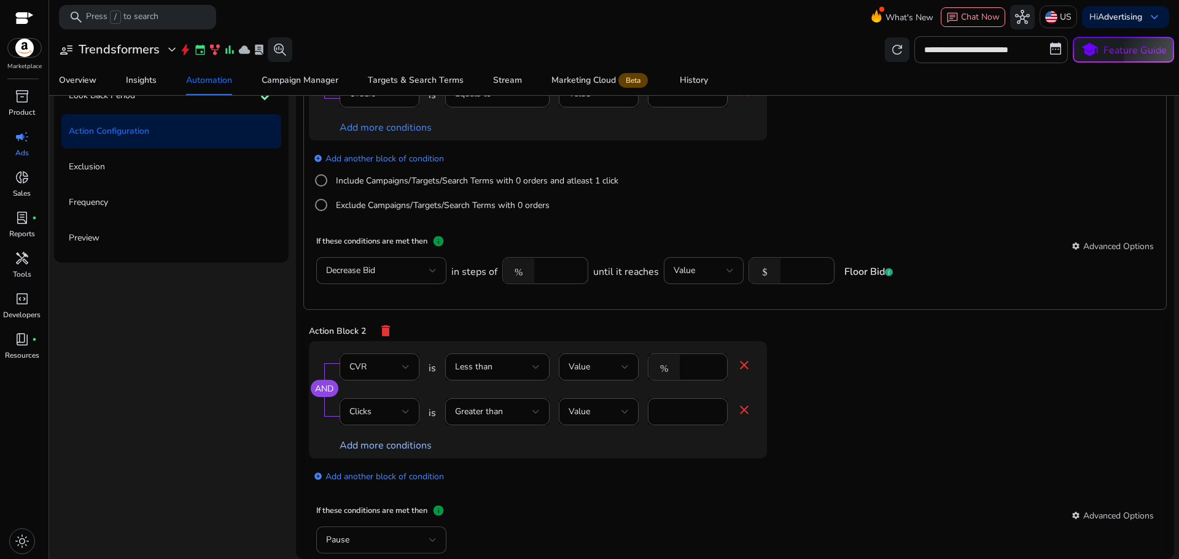
click at [402, 451] on link "Add more conditions" at bounding box center [386, 446] width 92 height 14
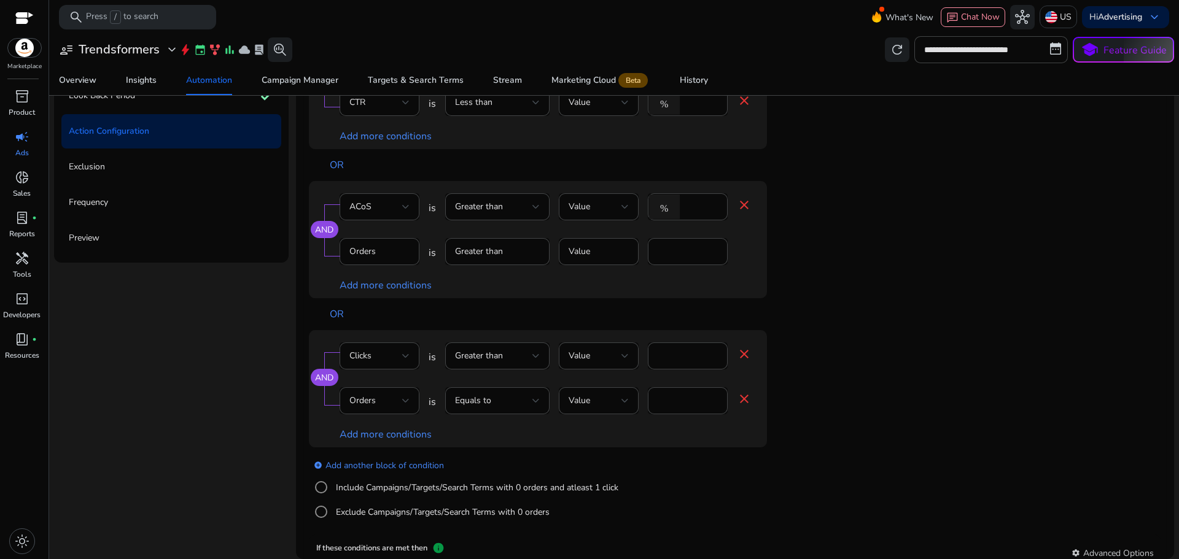
scroll to position [109, 0]
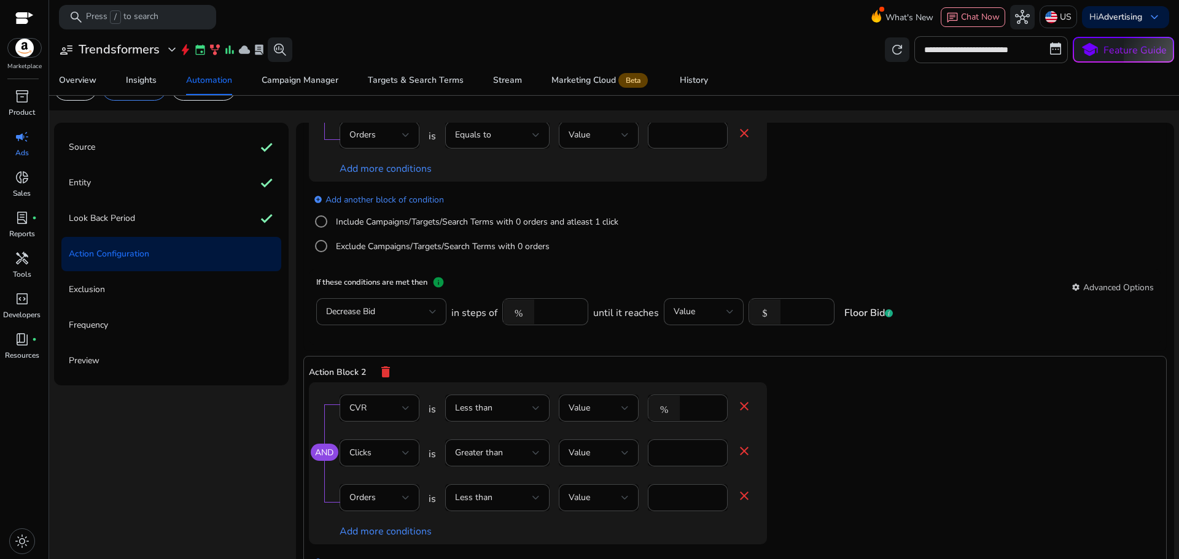
scroll to position [440, 0]
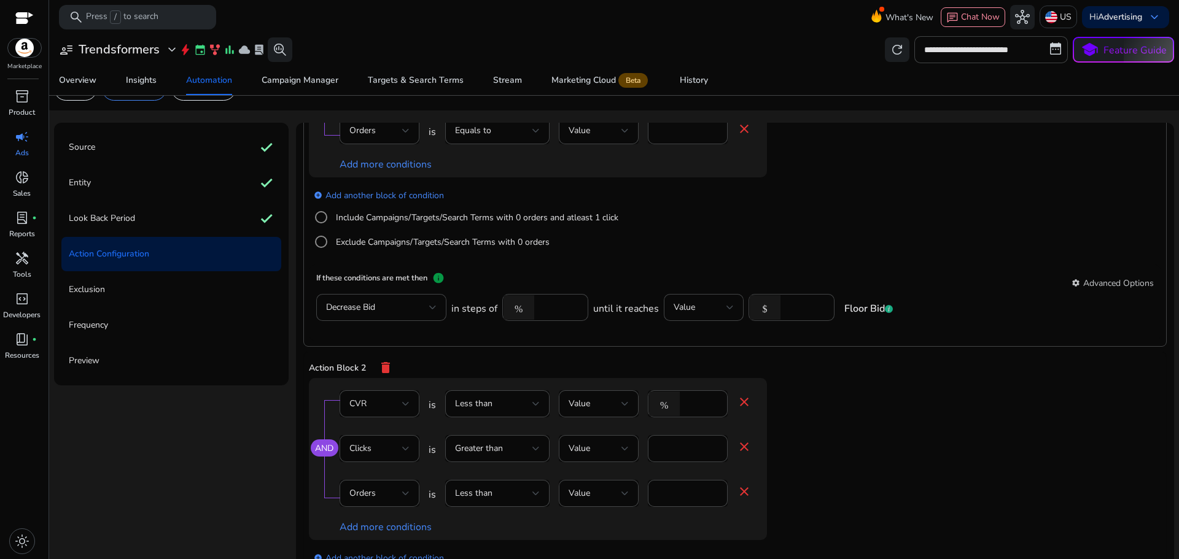
click at [741, 490] on mat-icon "close" at bounding box center [744, 492] width 15 height 15
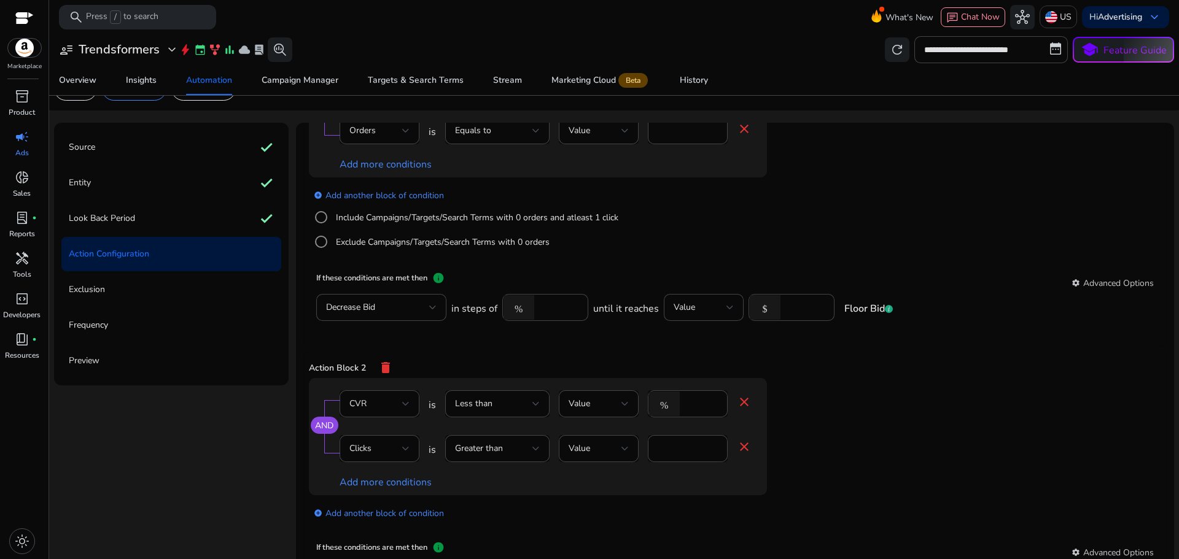
drag, startPoint x: 513, startPoint y: 244, endPoint x: 904, endPoint y: 218, distance: 392.1
click at [903, 218] on app-ppc-editable-conditions "AND Impressions is Greater than Value **** close CTR is Less than Value % **** …" at bounding box center [735, 14] width 852 height 504
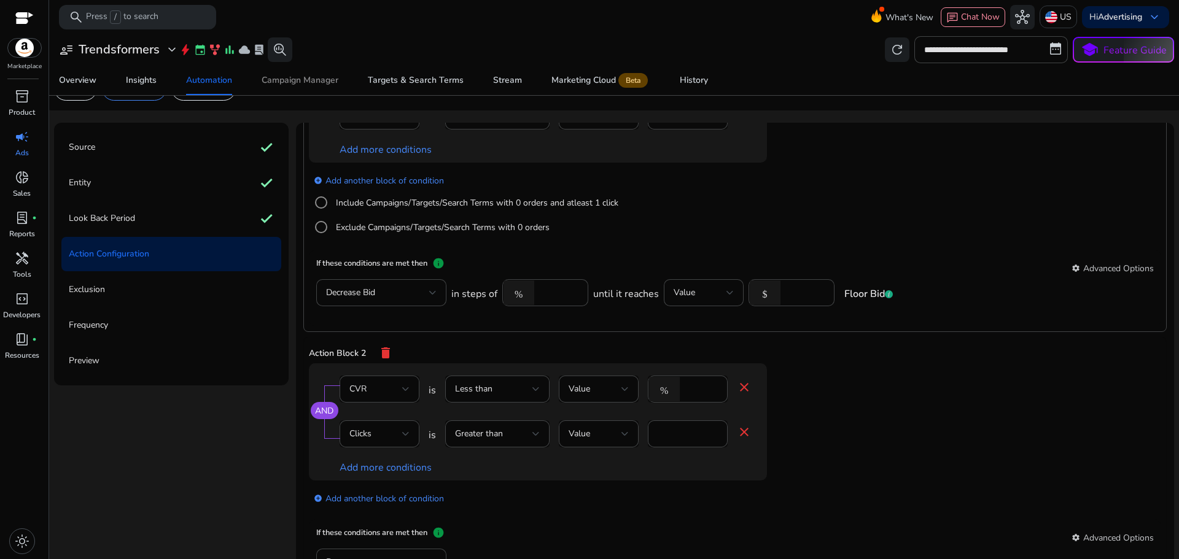
scroll to position [461, 0]
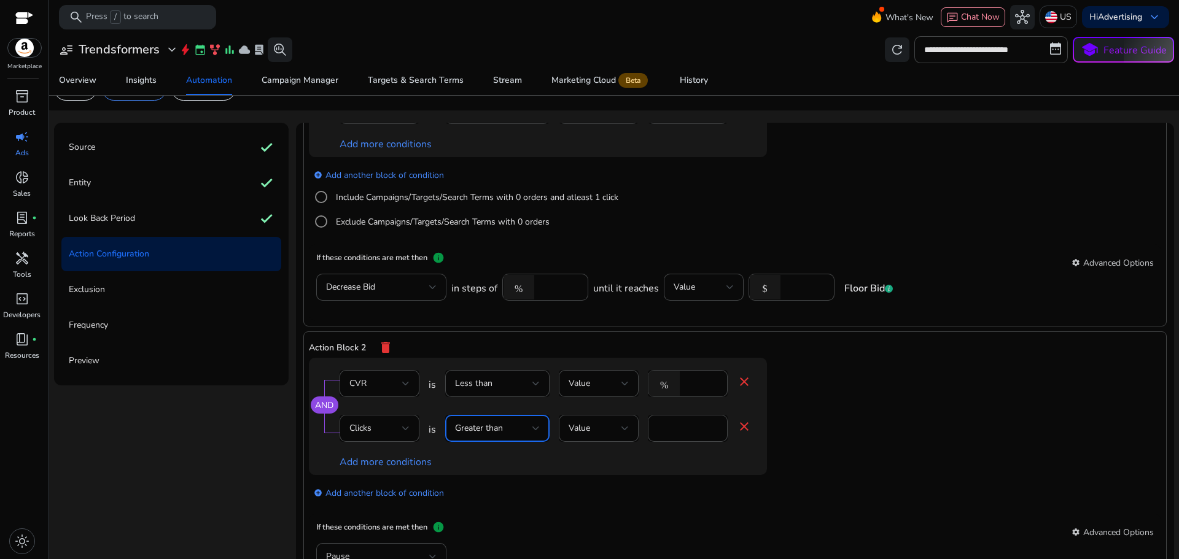
click at [510, 426] on div "Greater than" at bounding box center [493, 429] width 77 height 14
click at [511, 466] on div at bounding box center [589, 279] width 1179 height 559
click at [822, 421] on app-ppc-editable-conditions "AND CVR is Less than Value % * close Clicks is Greater than Value * close Add m…" at bounding box center [735, 436] width 852 height 156
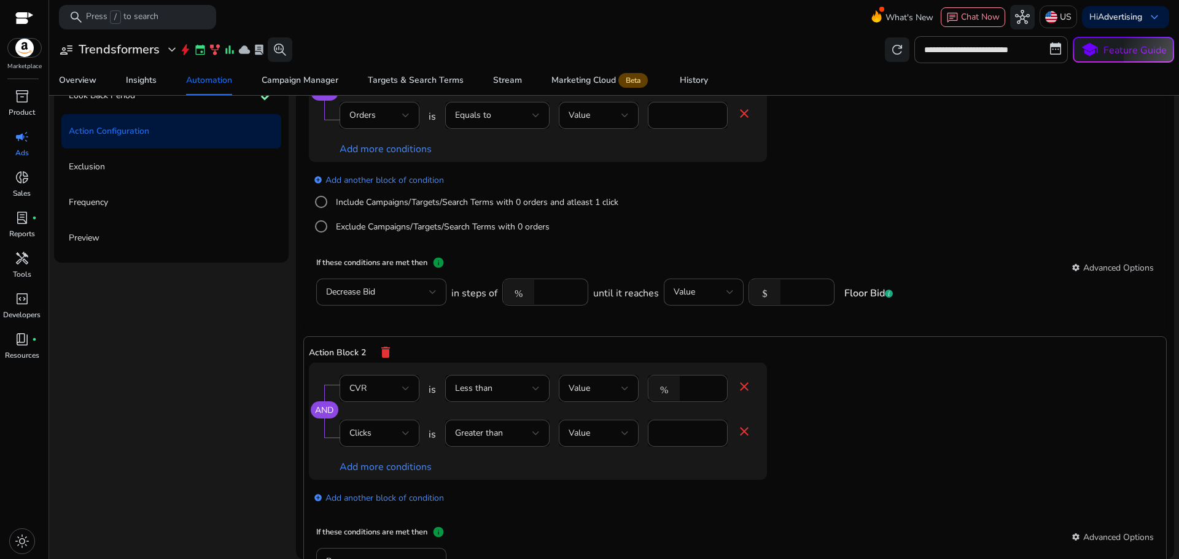
scroll to position [338, 0]
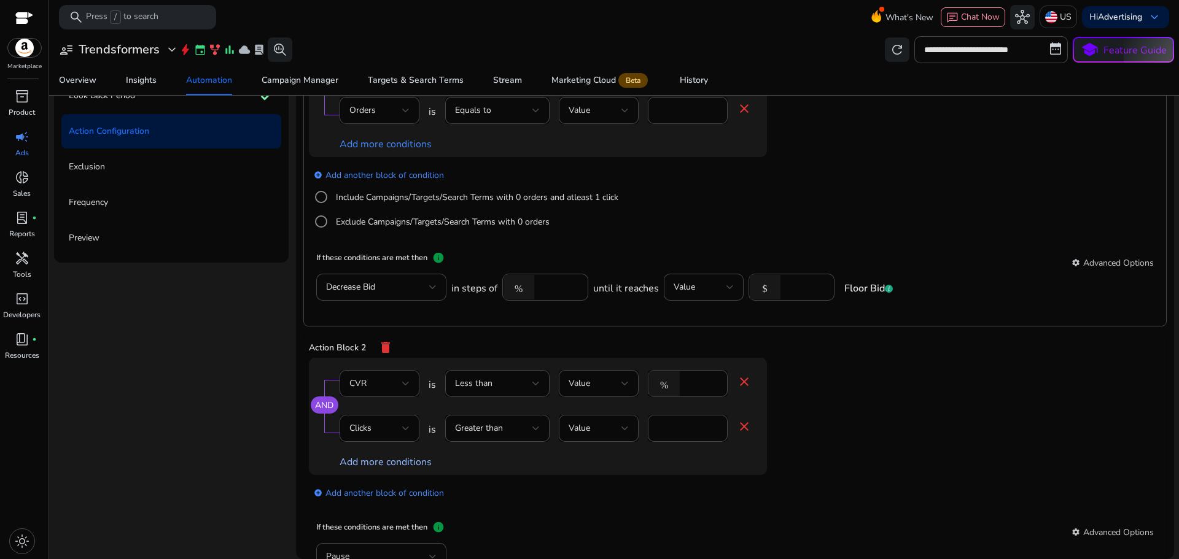
click at [381, 464] on link "Add more conditions" at bounding box center [386, 463] width 92 height 14
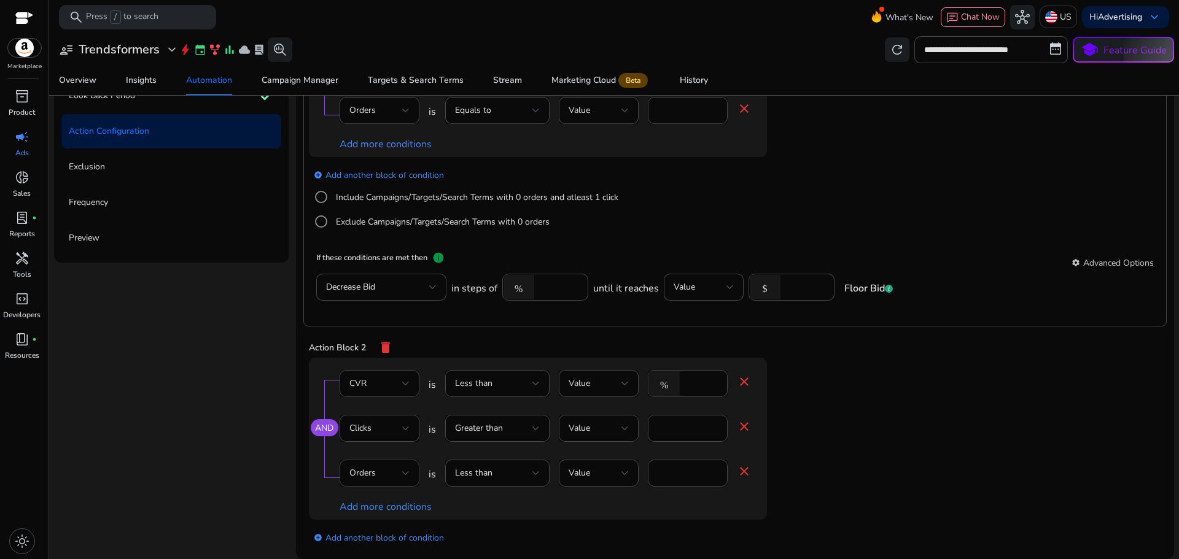
click at [399, 474] on div "Orders" at bounding box center [375, 474] width 53 height 14
click at [796, 427] on div at bounding box center [589, 279] width 1179 height 559
click at [365, 480] on div "Orders" at bounding box center [375, 474] width 53 height 14
click at [380, 400] on span "Orders" at bounding box center [367, 399] width 39 height 14
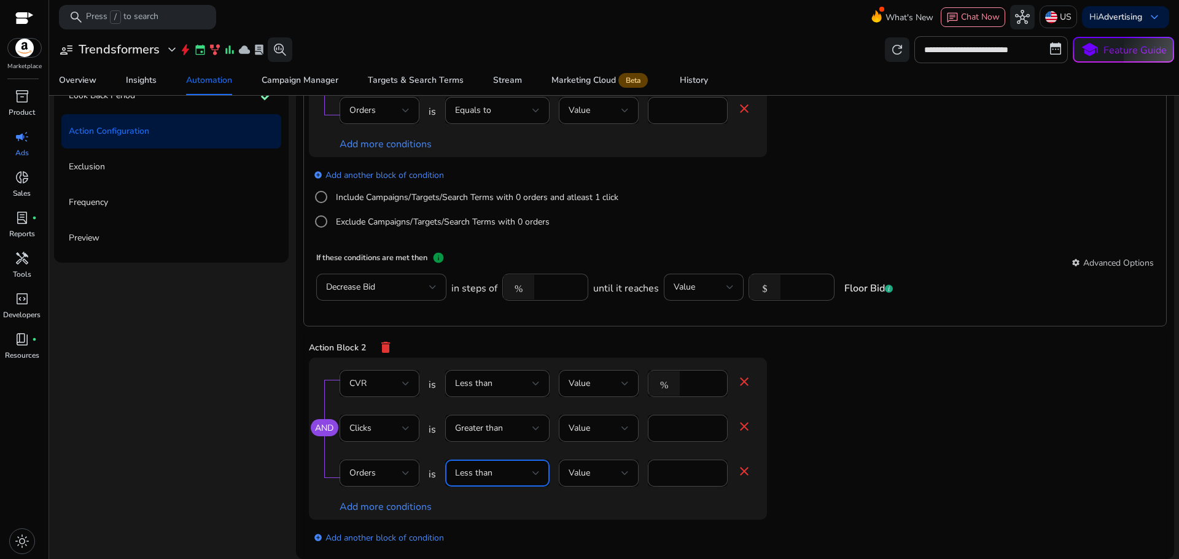
click at [509, 467] on div "Less than" at bounding box center [493, 474] width 77 height 14
click at [501, 356] on div "Greater than" at bounding box center [481, 352] width 57 height 14
click at [684, 476] on input "*" at bounding box center [688, 474] width 60 height 14
type input "*"
click at [892, 421] on app-ppc-editable-conditions "AND CVR is Less than Value % * close Clicks is Greater than Value * close Order…" at bounding box center [735, 458] width 852 height 201
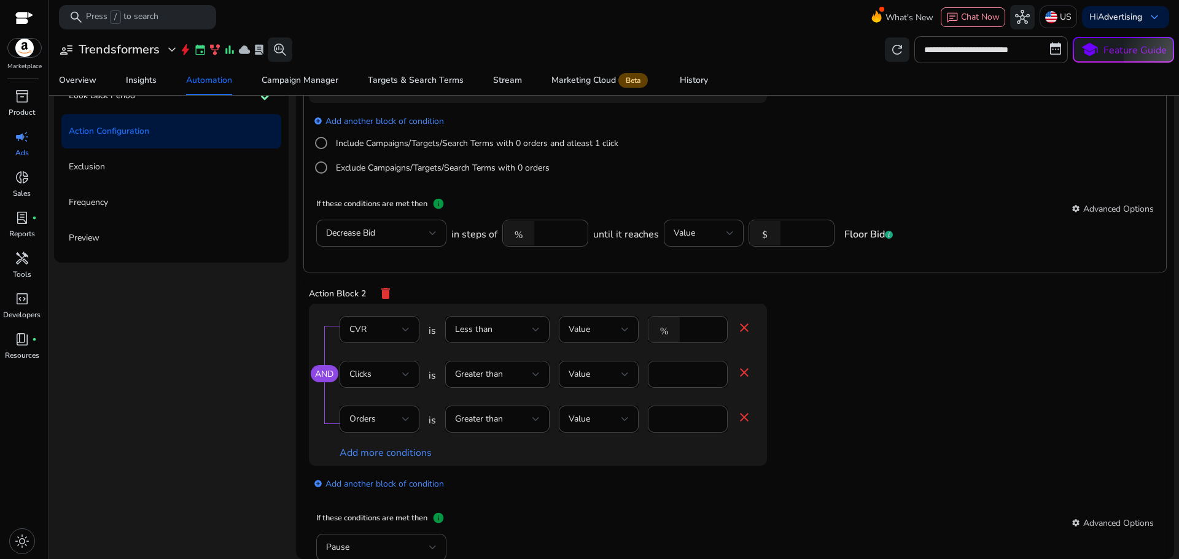
scroll to position [399, 0]
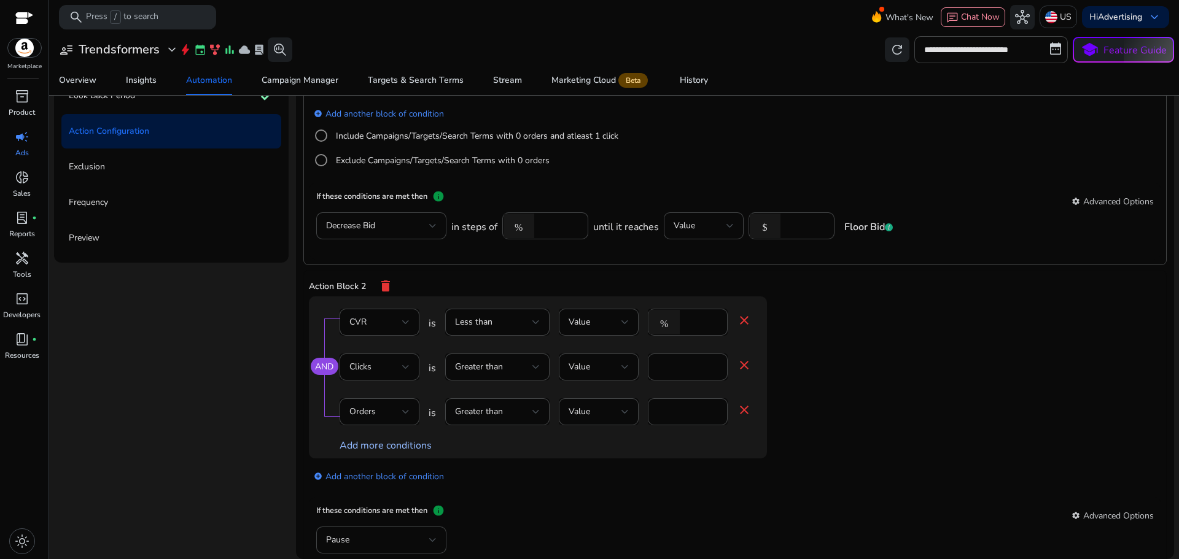
click at [416, 447] on link "Add more conditions" at bounding box center [386, 446] width 92 height 14
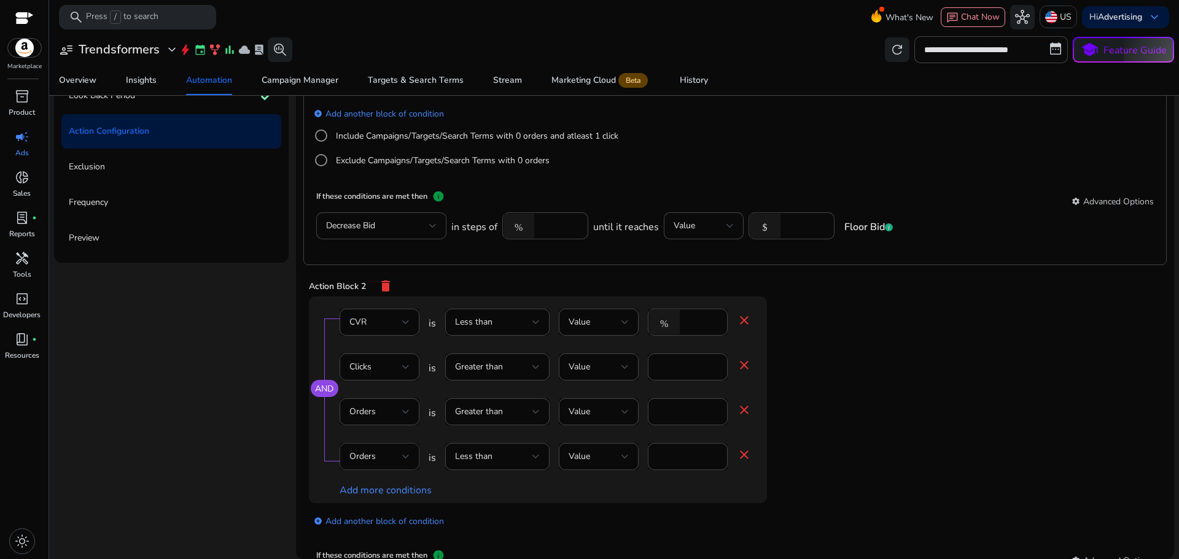
click at [395, 459] on div "Orders" at bounding box center [375, 457] width 53 height 14
click at [448, 480] on div at bounding box center [589, 279] width 1179 height 559
click at [385, 461] on div "Orders" at bounding box center [375, 457] width 53 height 14
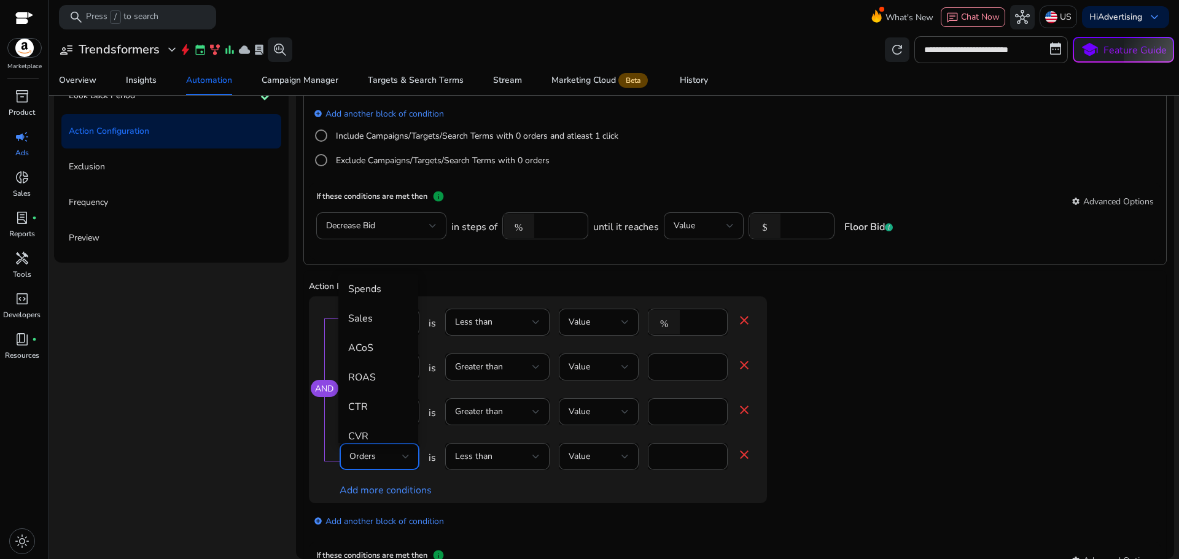
click at [676, 390] on div at bounding box center [589, 279] width 1179 height 559
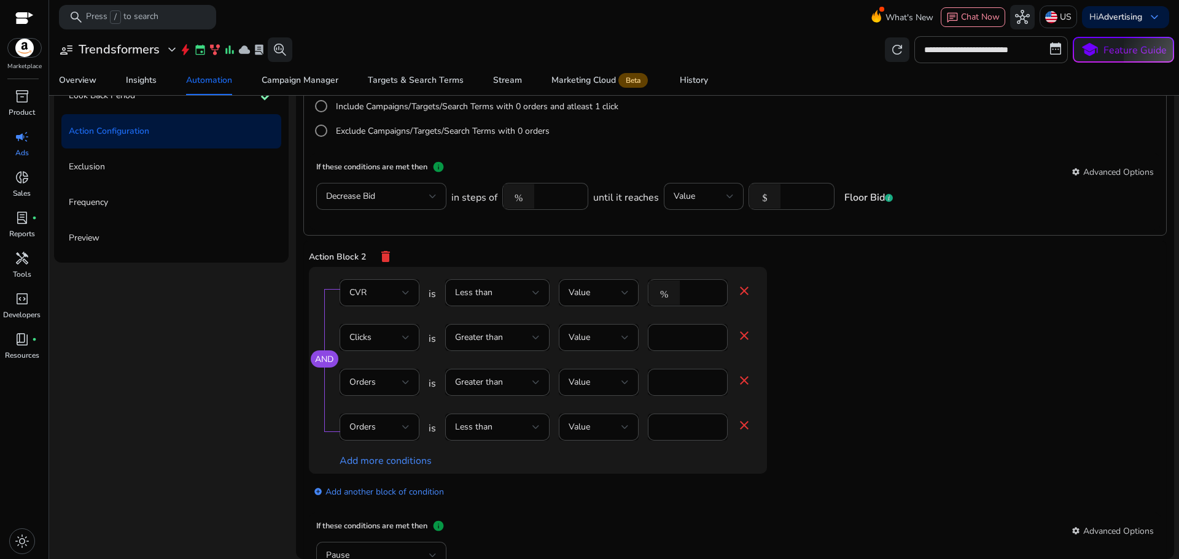
scroll to position [427, 0]
click at [375, 434] on div "Orders" at bounding box center [375, 429] width 53 height 14
click at [376, 323] on span "ACoS" at bounding box center [378, 320] width 60 height 14
click at [694, 426] on input "*" at bounding box center [702, 429] width 32 height 14
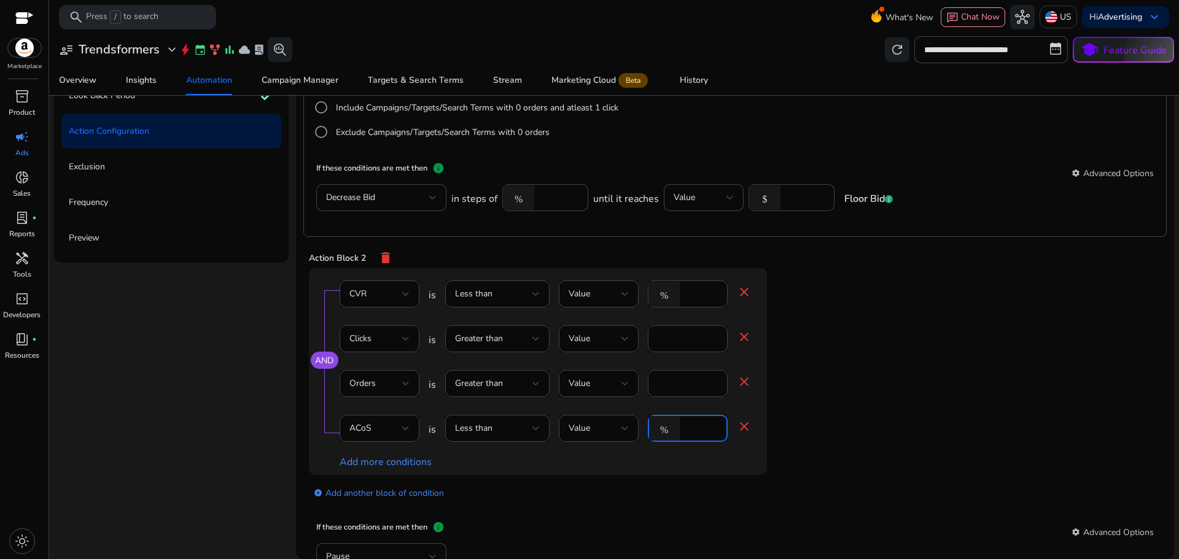
type input "***"
click at [611, 475] on div "add_circle Add another block of condition" at bounding box center [562, 492] width 507 height 34
click at [373, 461] on link "Add more conditions" at bounding box center [386, 463] width 92 height 14
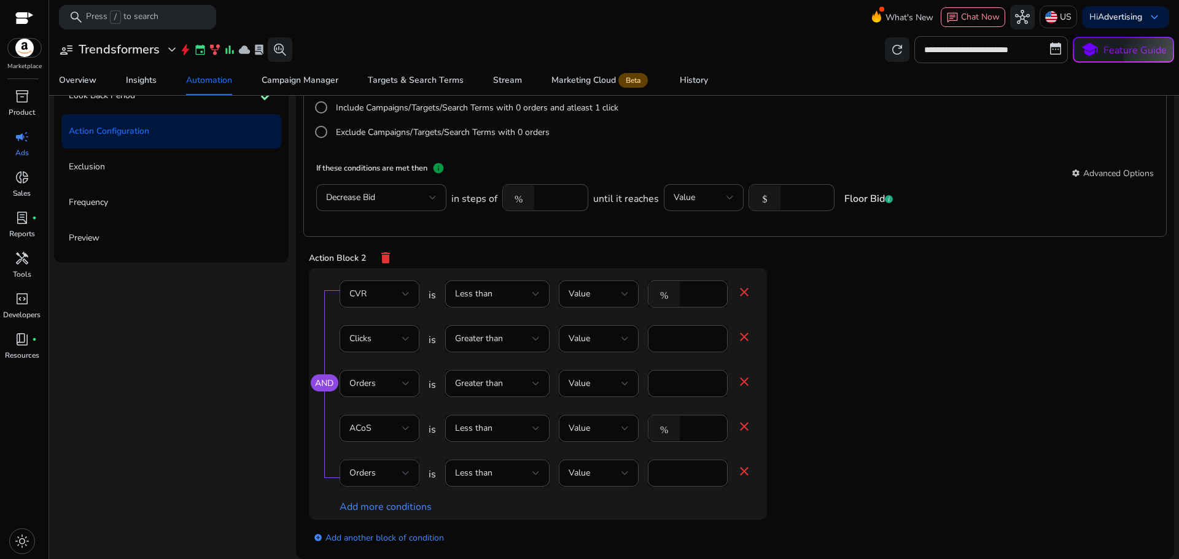
click at [357, 470] on span "Orders" at bounding box center [362, 473] width 26 height 12
click at [376, 421] on span "CTR" at bounding box center [378, 424] width 60 height 14
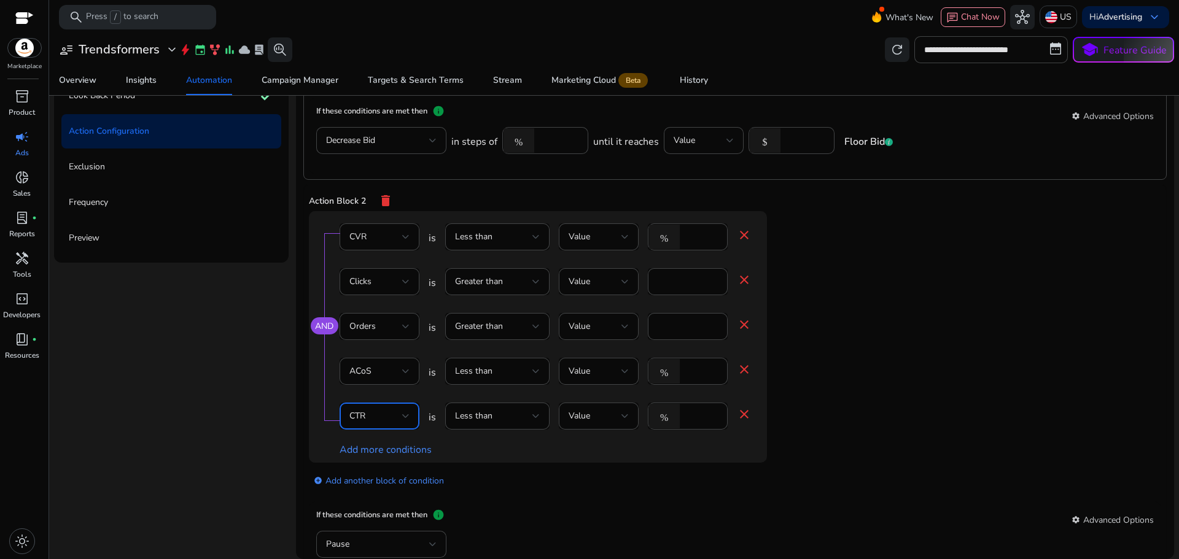
scroll to position [491, 0]
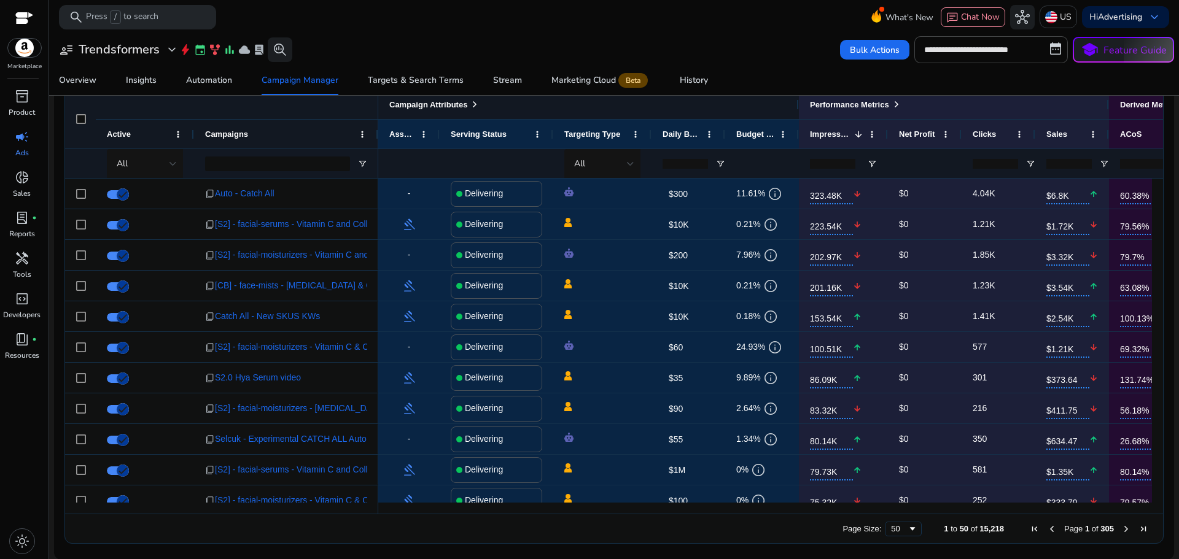
scroll to position [368, 0]
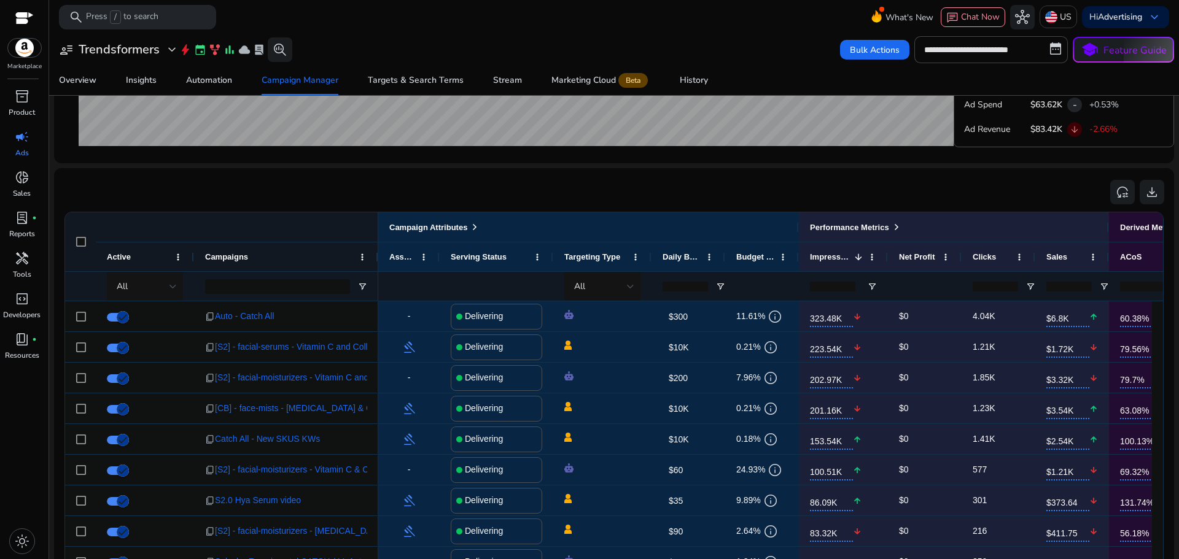
click at [1002, 284] on input "number" at bounding box center [995, 287] width 45 height 10
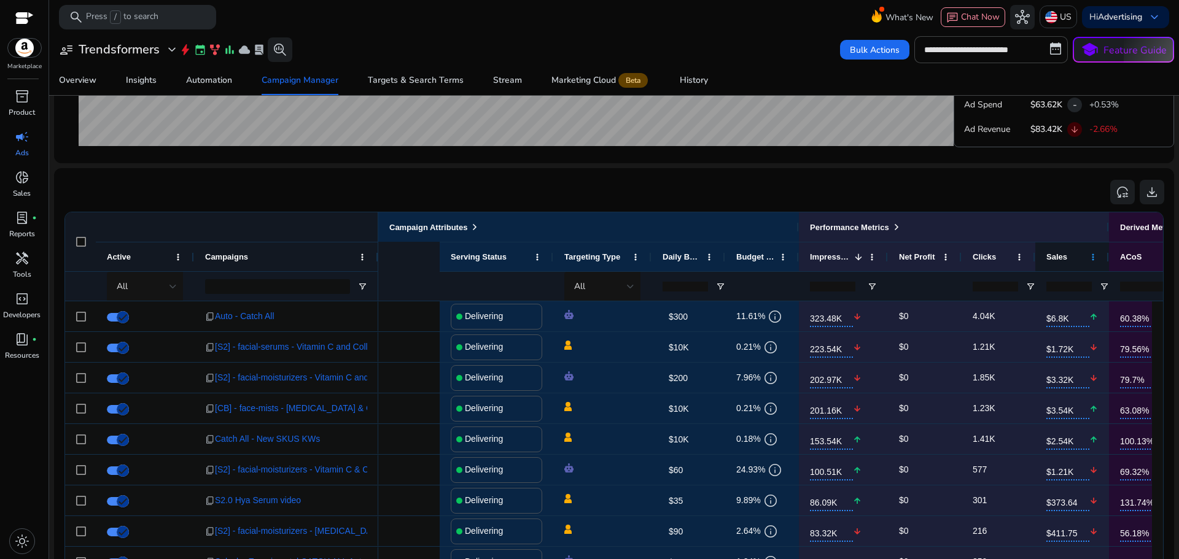
scroll to position [0, 186]
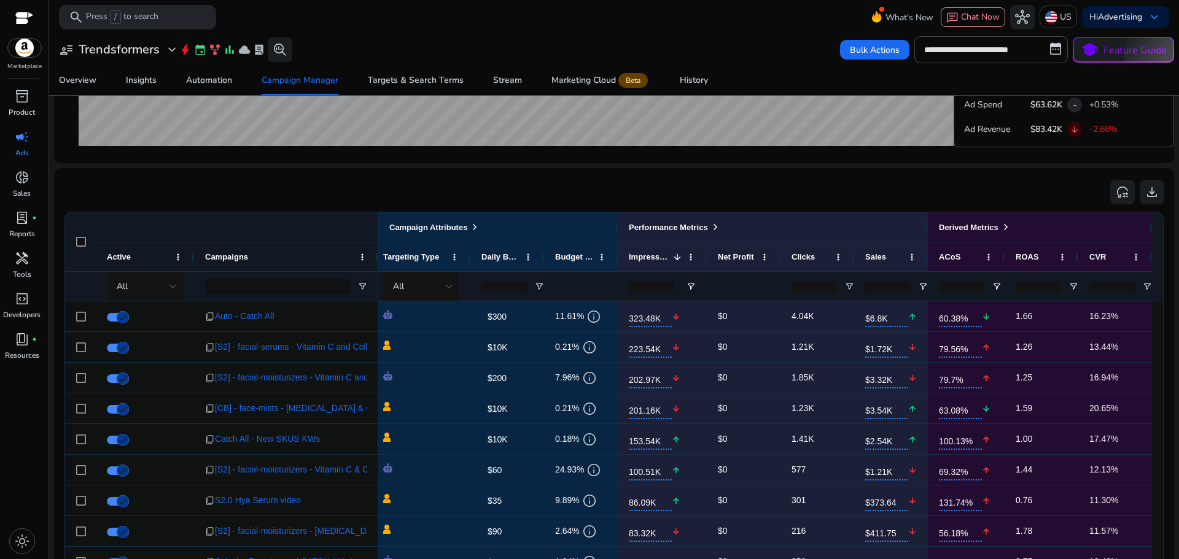
click at [809, 287] on input "number" at bounding box center [814, 287] width 45 height 10
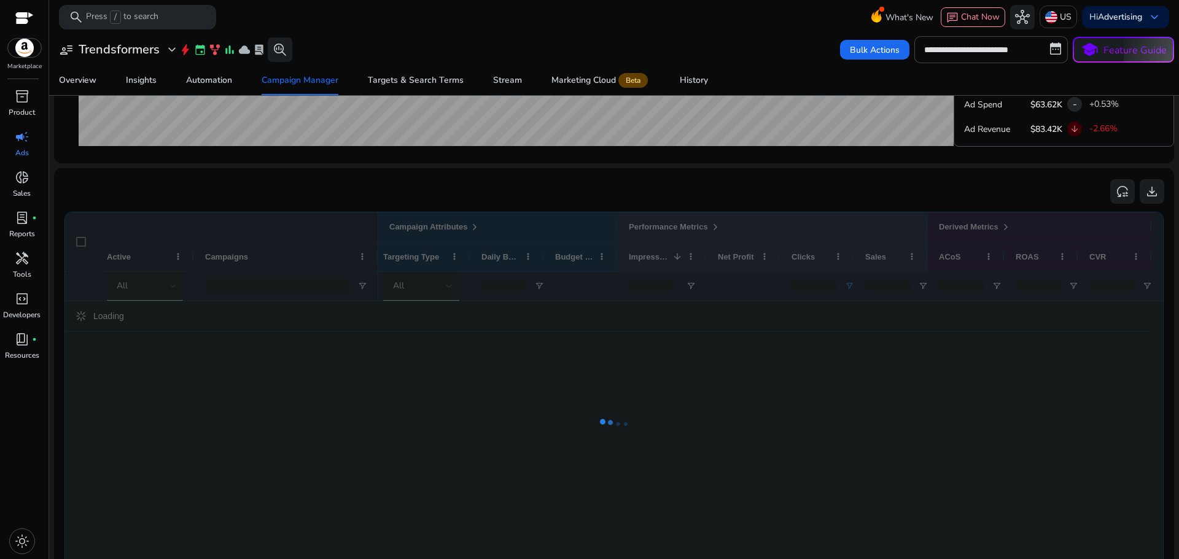
scroll to position [0, 175]
type input "**"
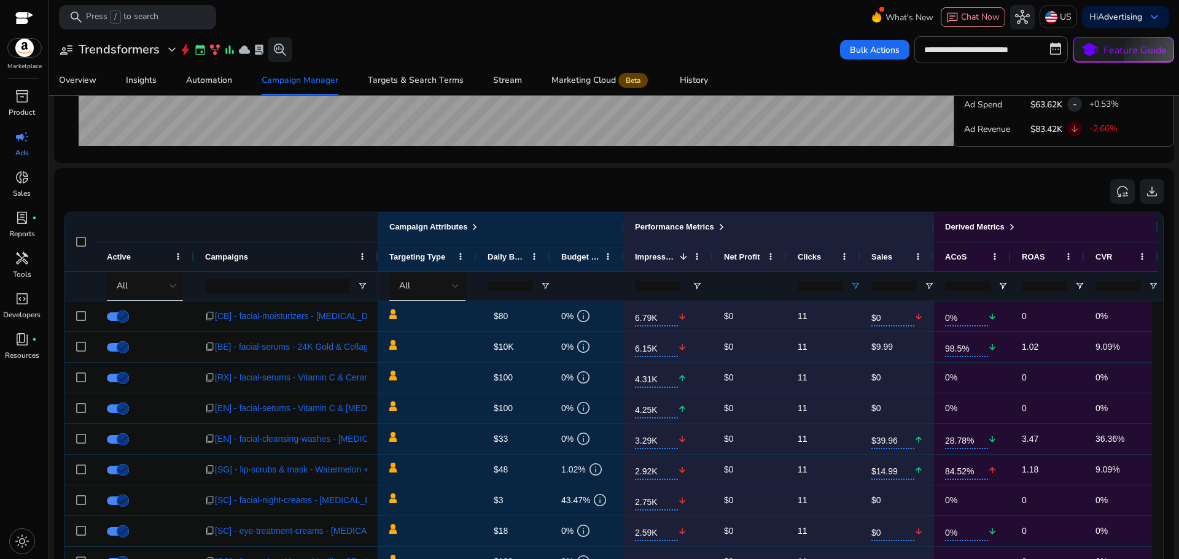
scroll to position [0, 186]
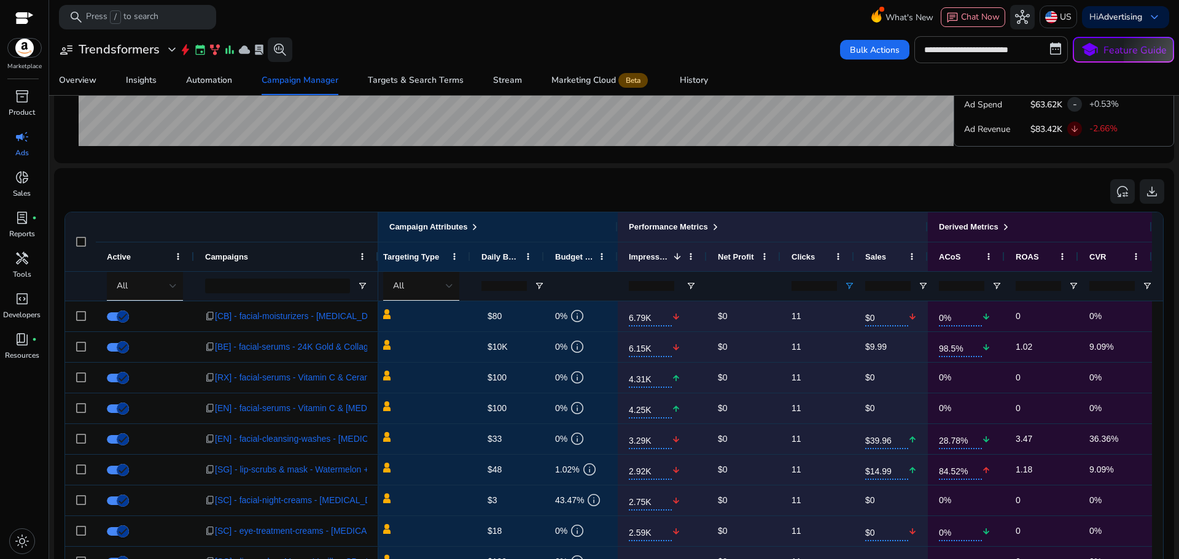
click at [492, 283] on input "number" at bounding box center [503, 286] width 45 height 10
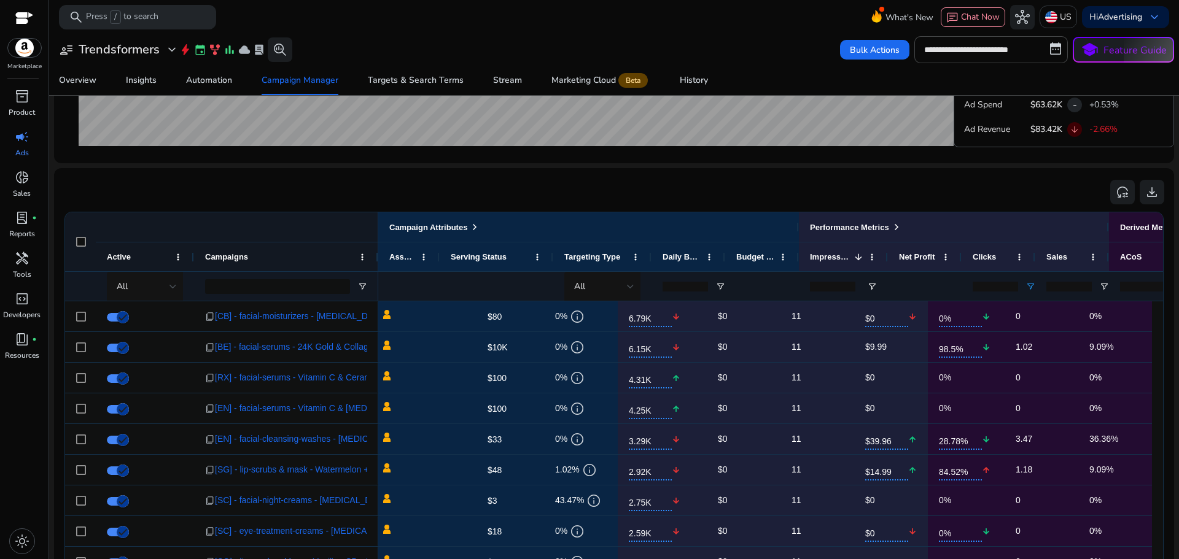
click at [1064, 286] on input "number" at bounding box center [1069, 287] width 45 height 10
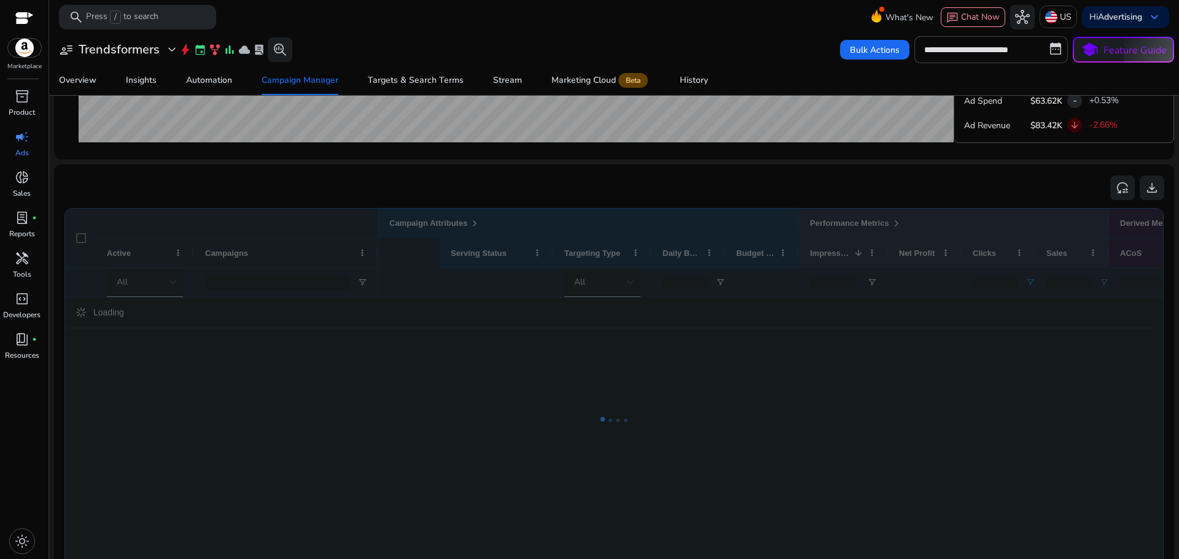
scroll to position [0, 0]
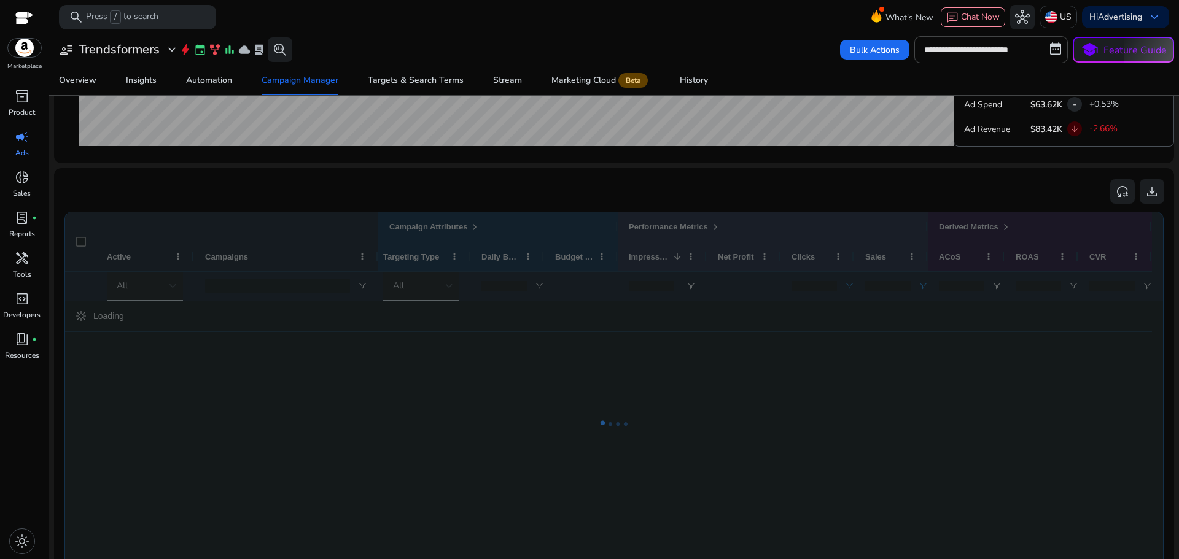
type input "*"
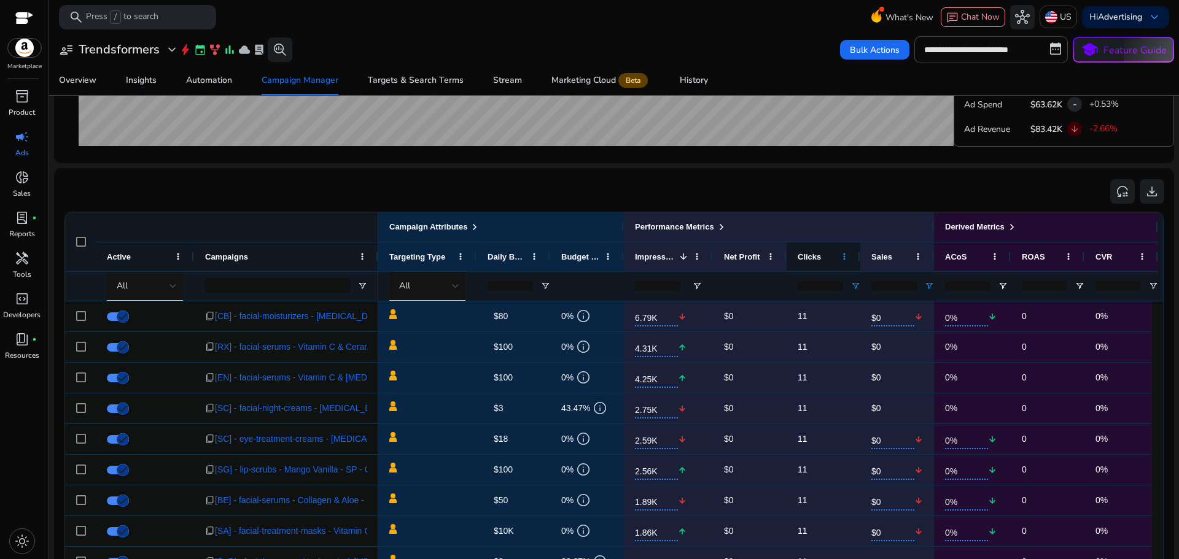
click at [841, 260] on span at bounding box center [845, 257] width 10 height 10
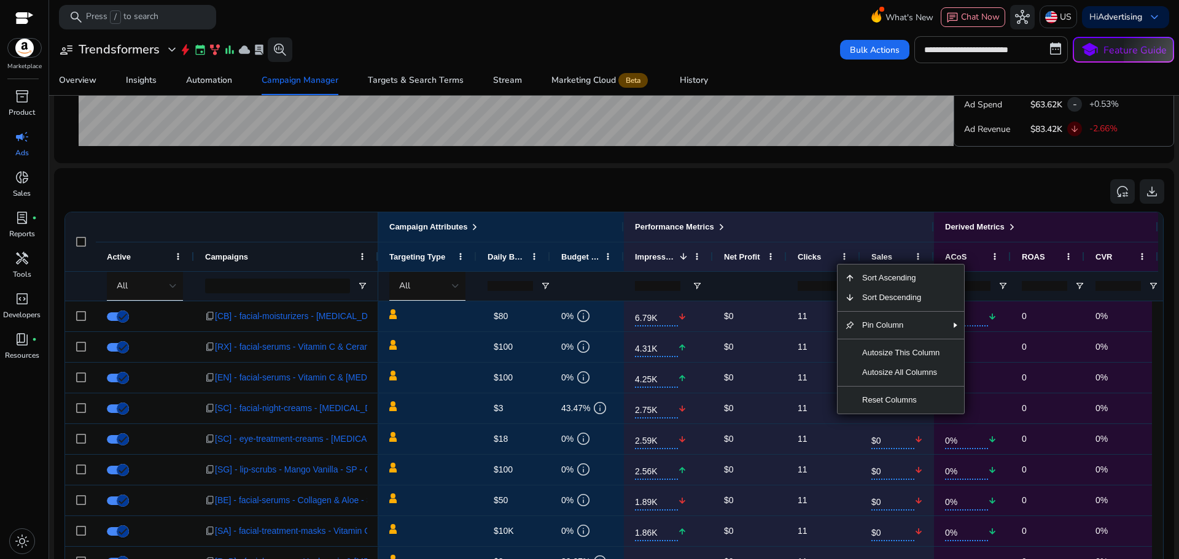
click at [812, 284] on input "**" at bounding box center [820, 286] width 45 height 10
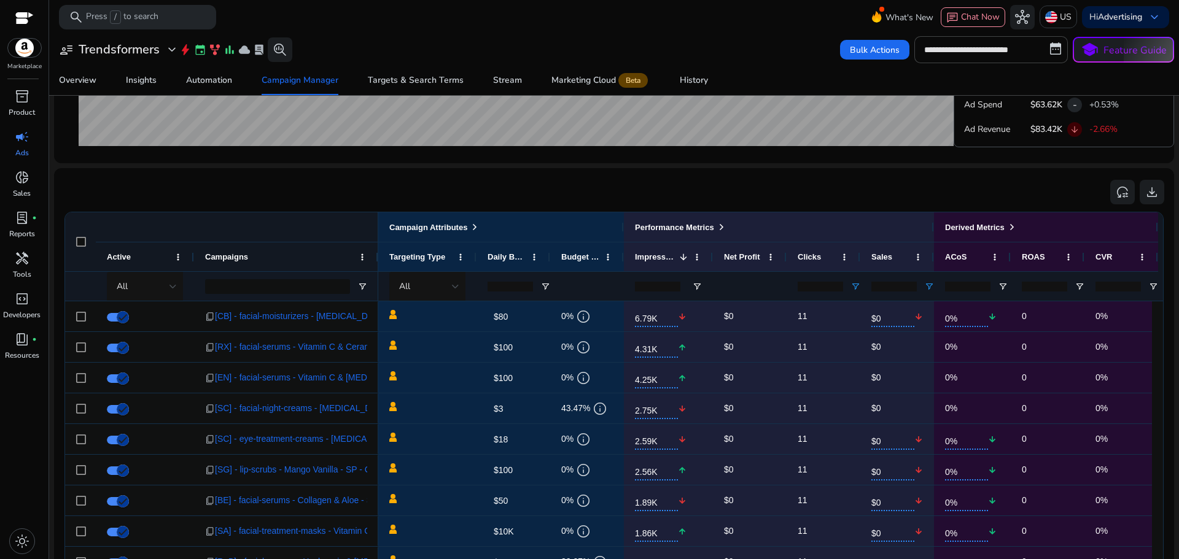
click at [822, 286] on input "**" at bounding box center [820, 287] width 45 height 10
click at [841, 287] on input "**" at bounding box center [820, 286] width 45 height 10
click at [853, 286] on span "Open Filter Menu" at bounding box center [856, 286] width 10 height 10
click at [835, 287] on input "**" at bounding box center [820, 286] width 45 height 10
click at [836, 285] on input "**" at bounding box center [820, 286] width 45 height 10
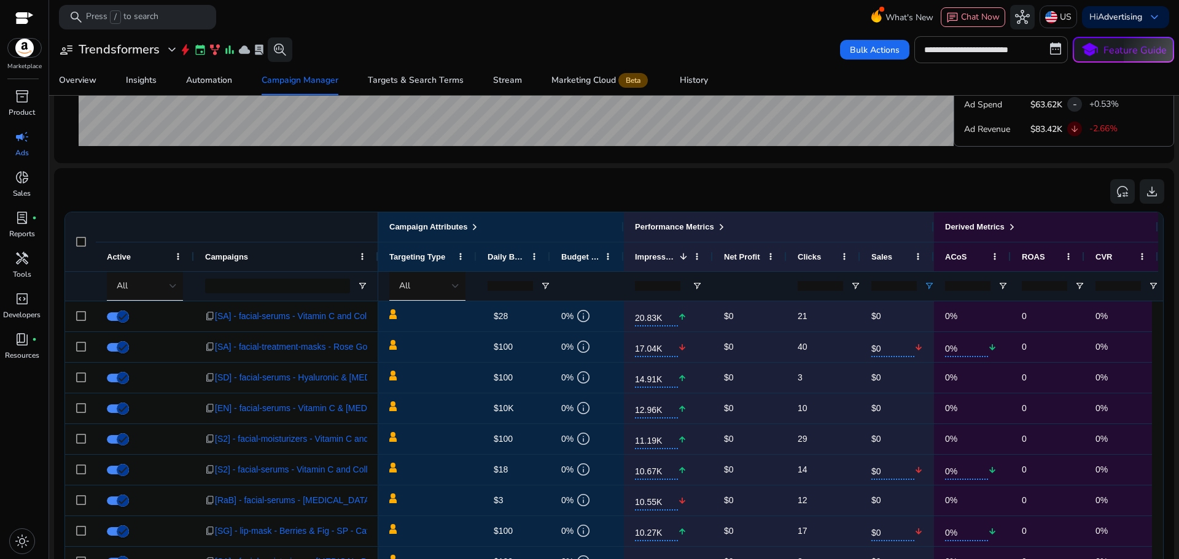
type input "*"
click at [836, 283] on input "*" at bounding box center [820, 286] width 45 height 10
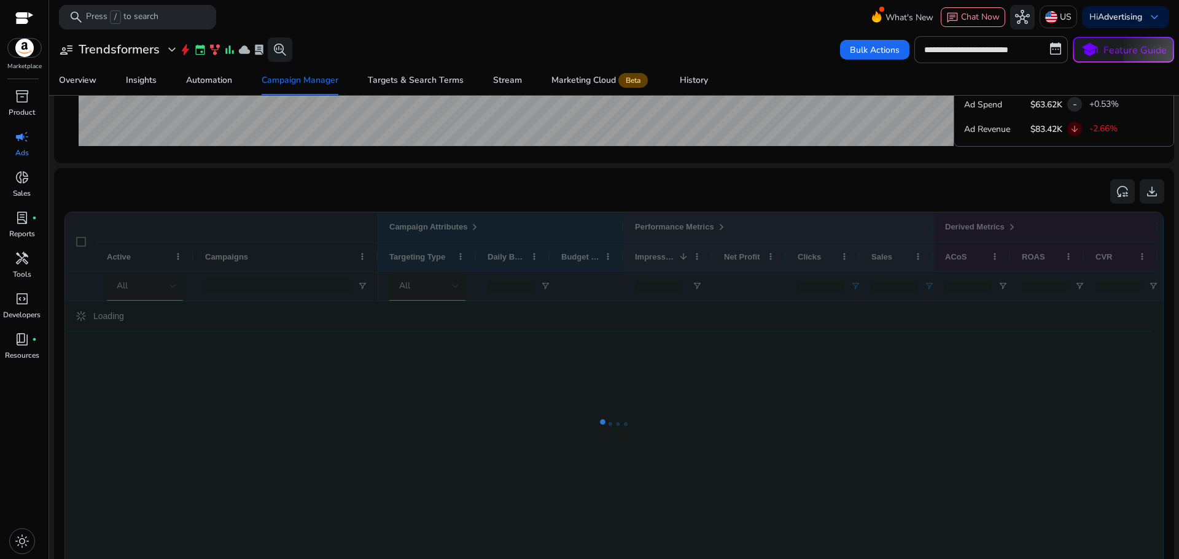
click at [836, 283] on div at bounding box center [614, 424] width 1098 height 424
click at [855, 286] on div at bounding box center [614, 424] width 1098 height 424
click at [857, 286] on div at bounding box center [614, 424] width 1098 height 424
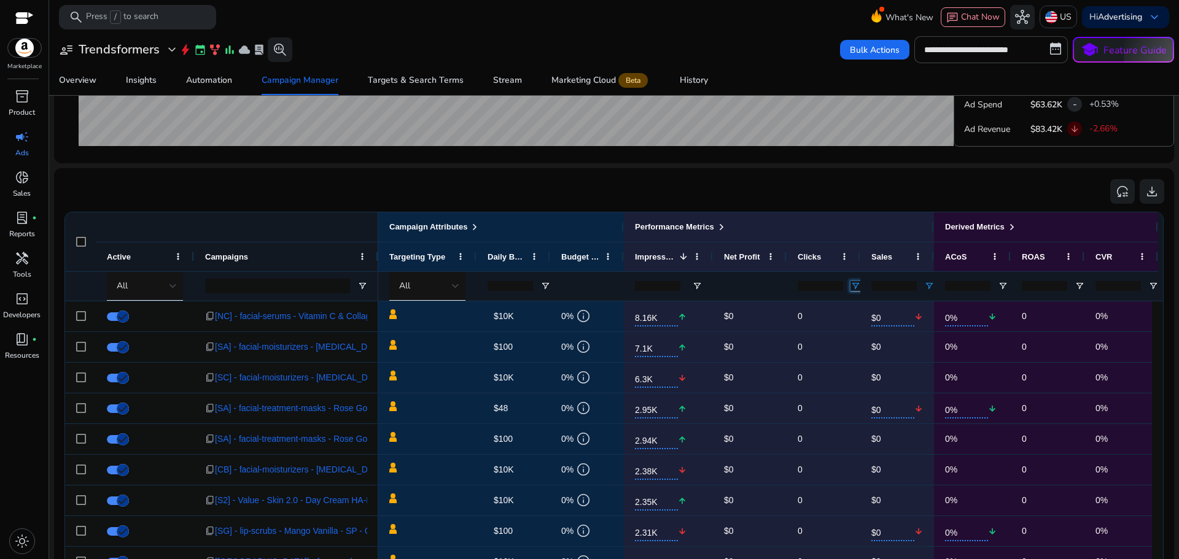
click at [856, 285] on span "Open Filter Menu" at bounding box center [856, 286] width 10 height 10
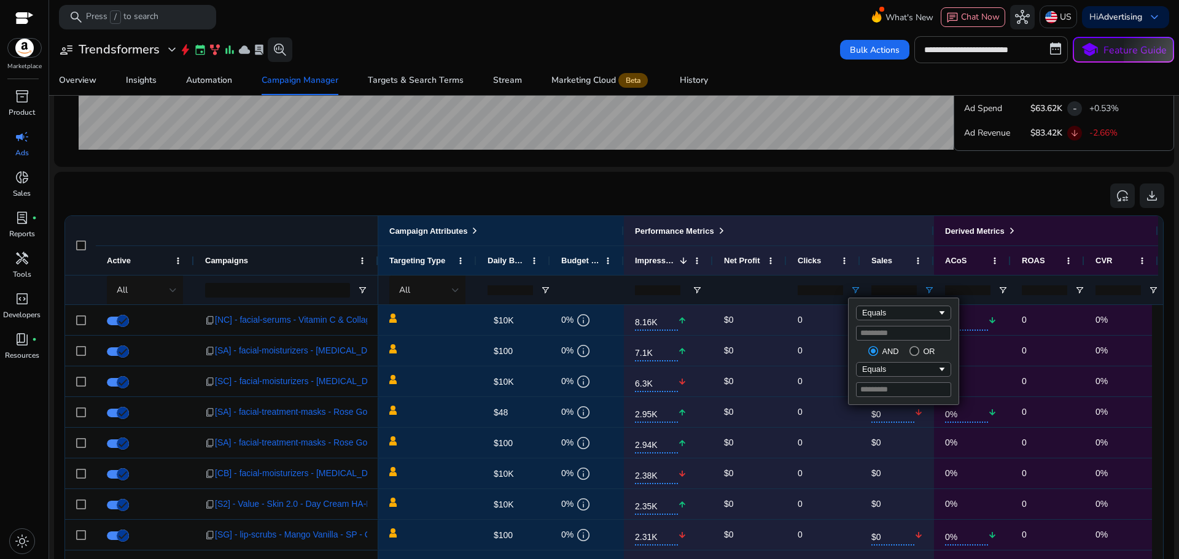
scroll to position [708, 0]
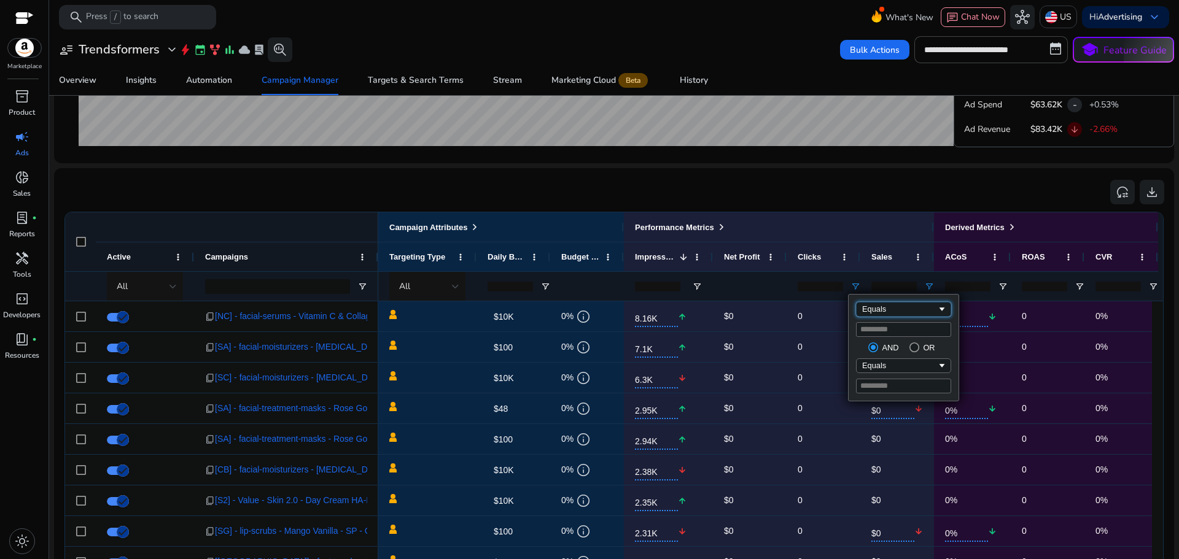
click at [894, 310] on div "Equals" at bounding box center [899, 309] width 75 height 9
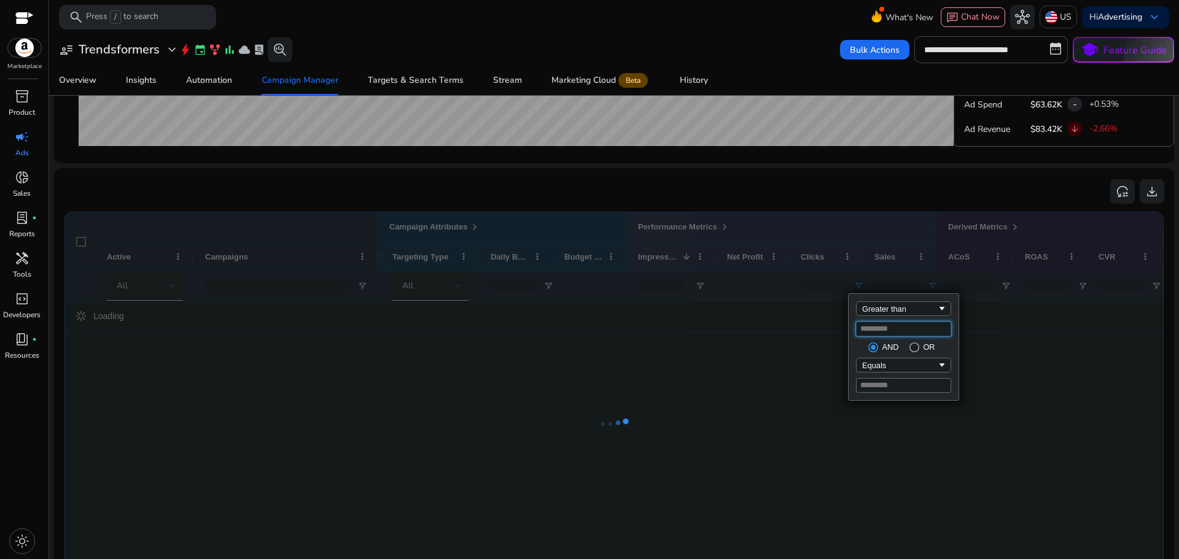
click at [870, 332] on input "*" at bounding box center [903, 329] width 95 height 15
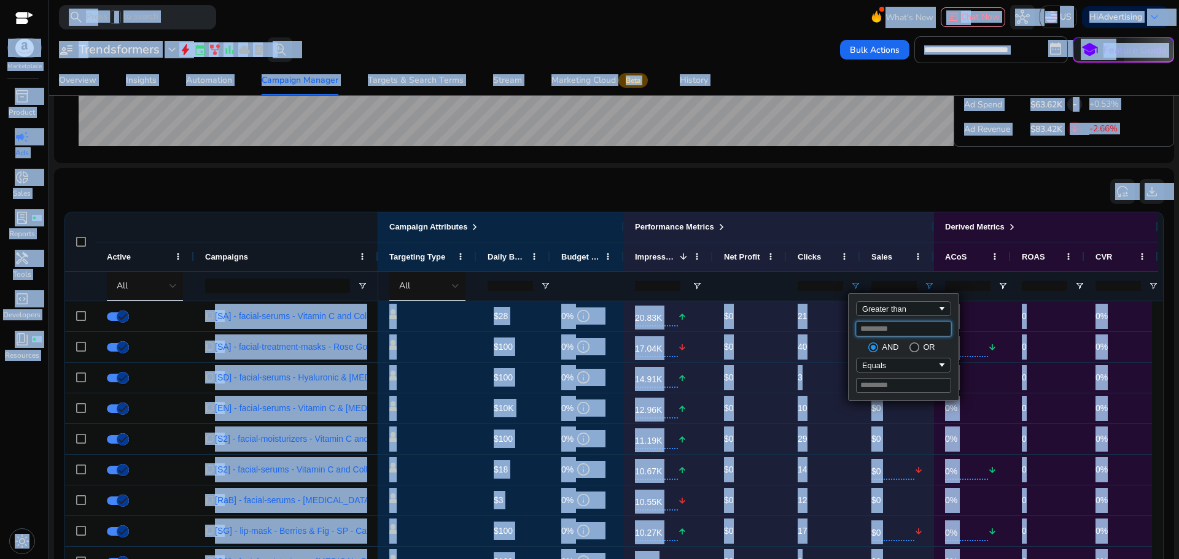
click at [900, 330] on input "*" at bounding box center [903, 329] width 95 height 15
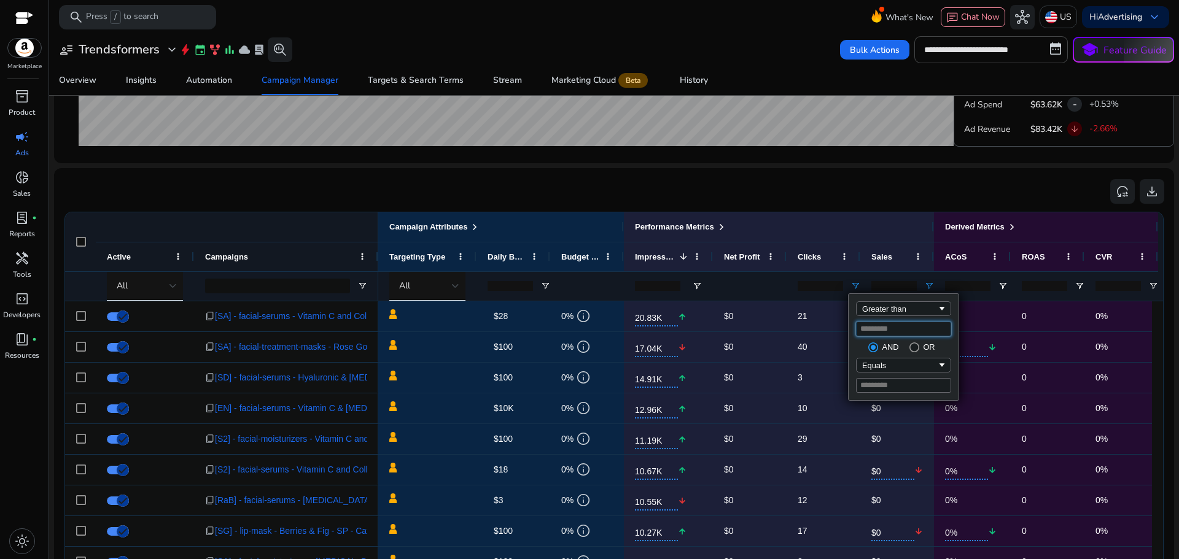
type input "**"
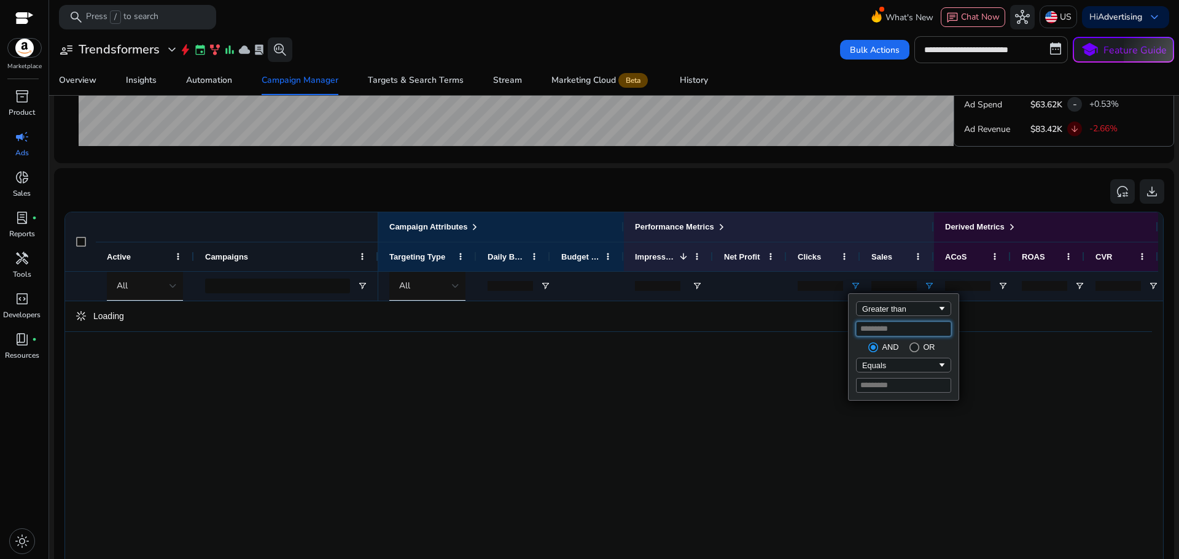
type input "**"
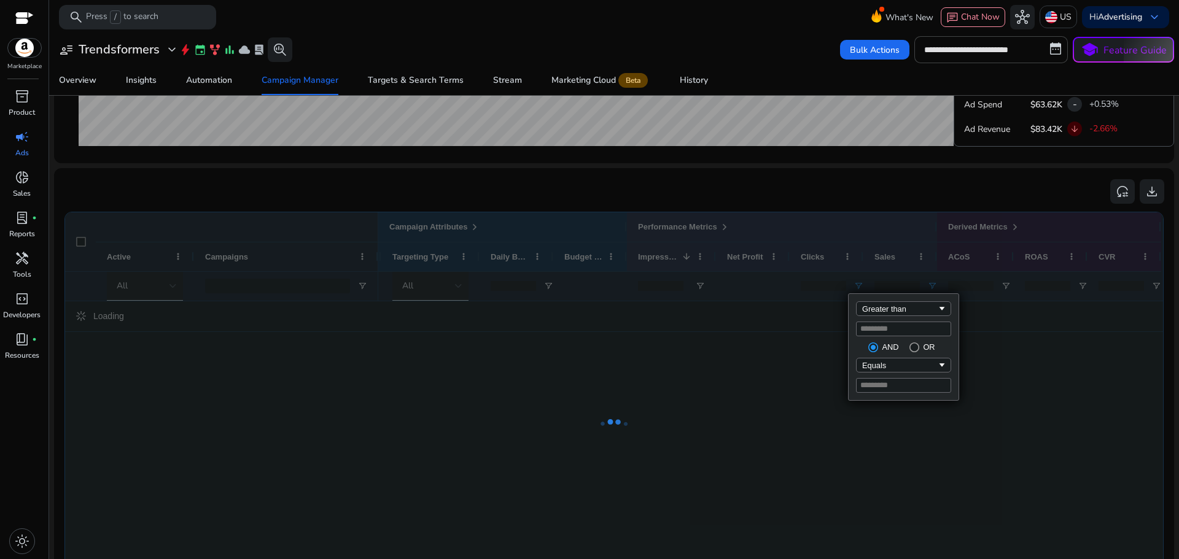
click at [809, 337] on div at bounding box center [614, 424] width 1098 height 424
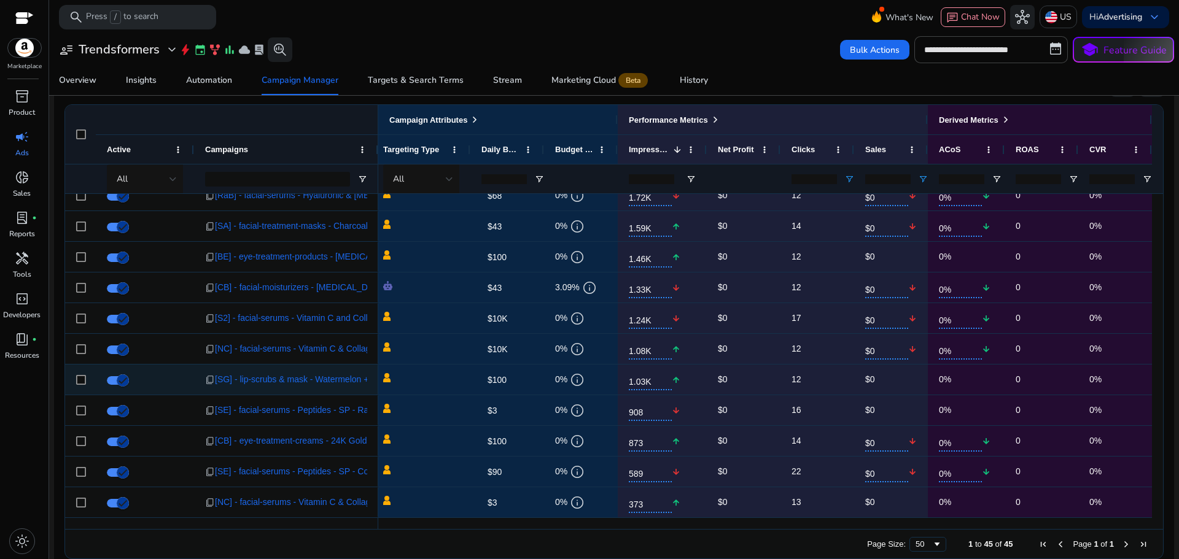
scroll to position [831, 0]
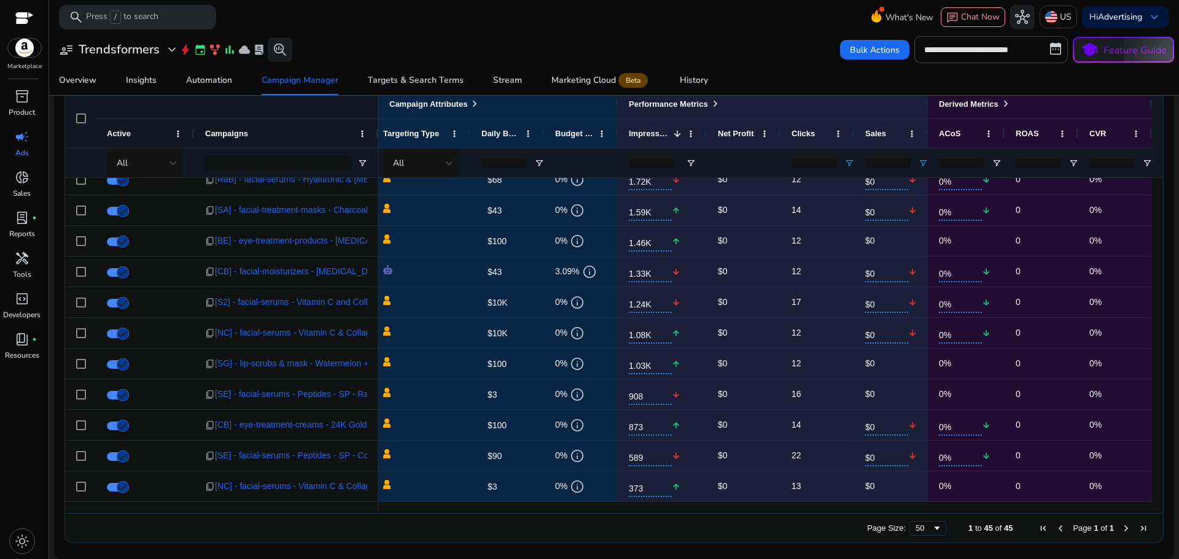
click at [806, 164] on input "**" at bounding box center [814, 163] width 45 height 10
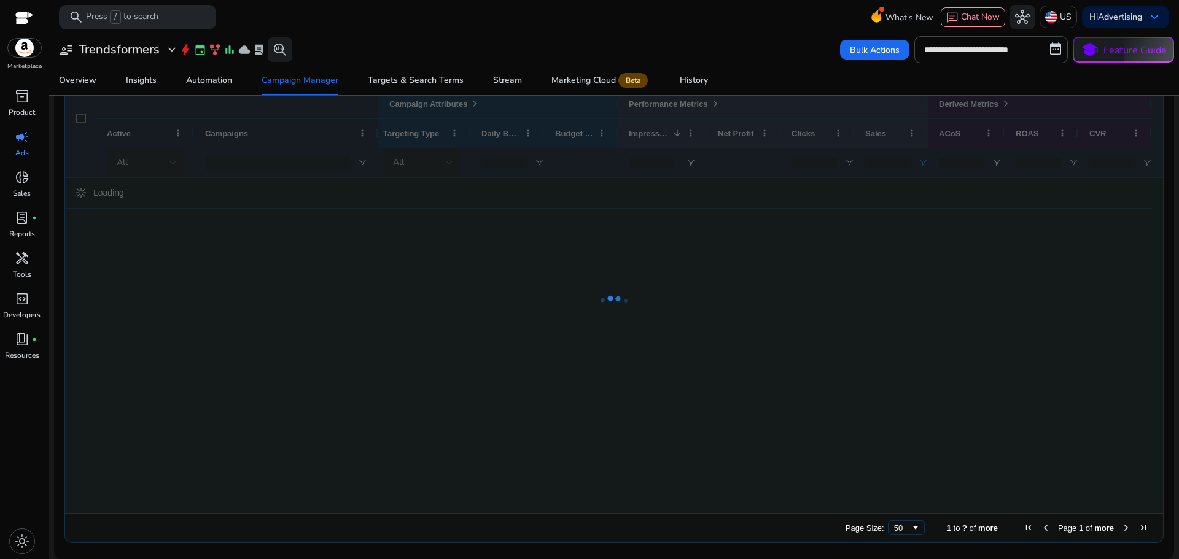
scroll to position [0, 175]
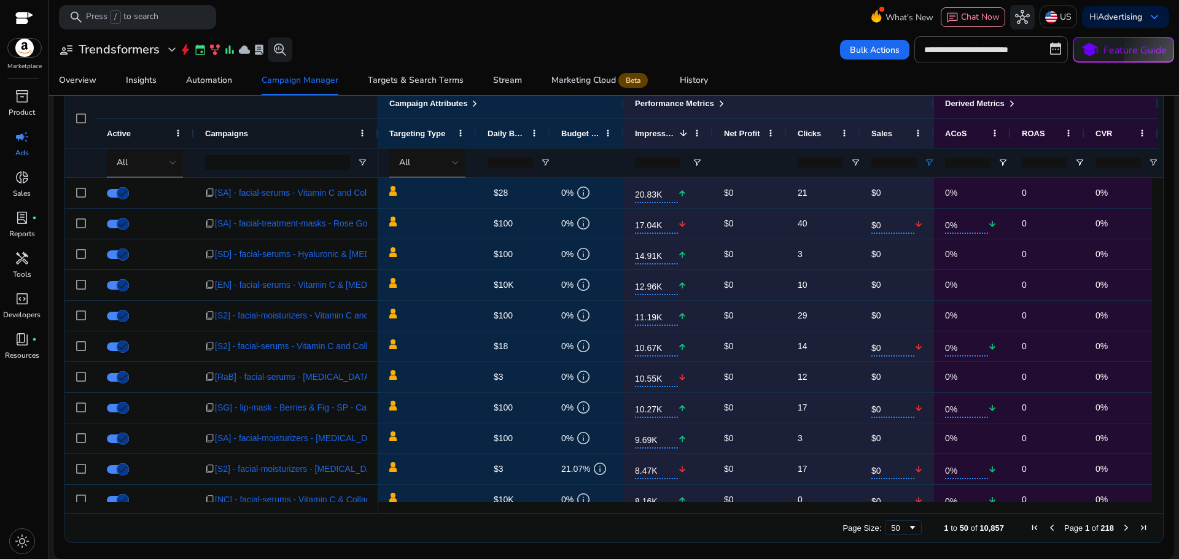
click at [1049, 162] on input "number" at bounding box center [1044, 163] width 45 height 10
click at [1113, 158] on input "number" at bounding box center [1118, 163] width 45 height 10
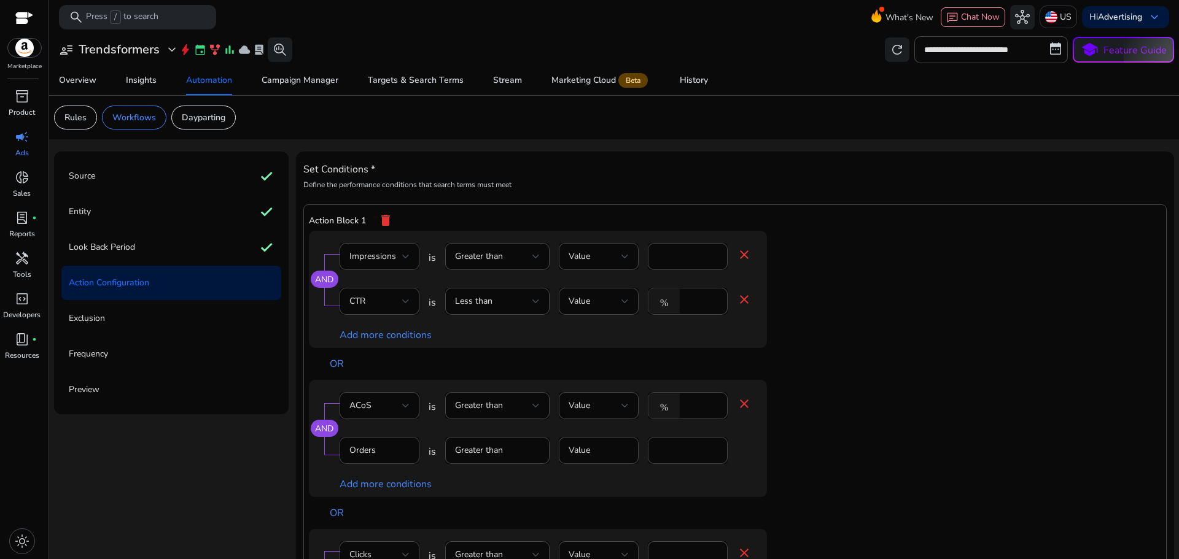
scroll to position [491, 0]
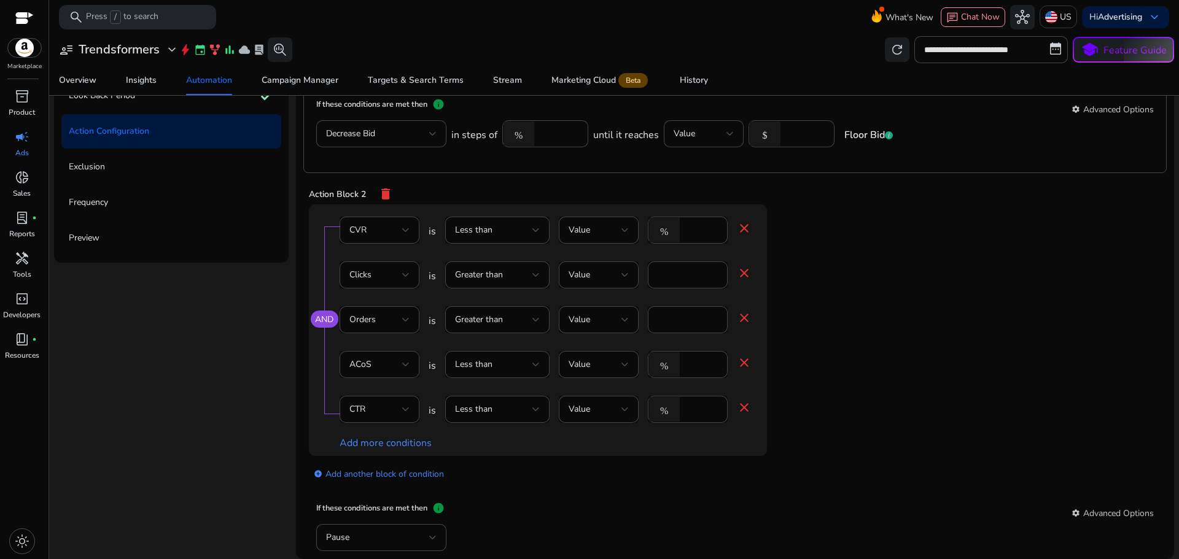
click at [741, 409] on mat-icon "close" at bounding box center [744, 407] width 15 height 15
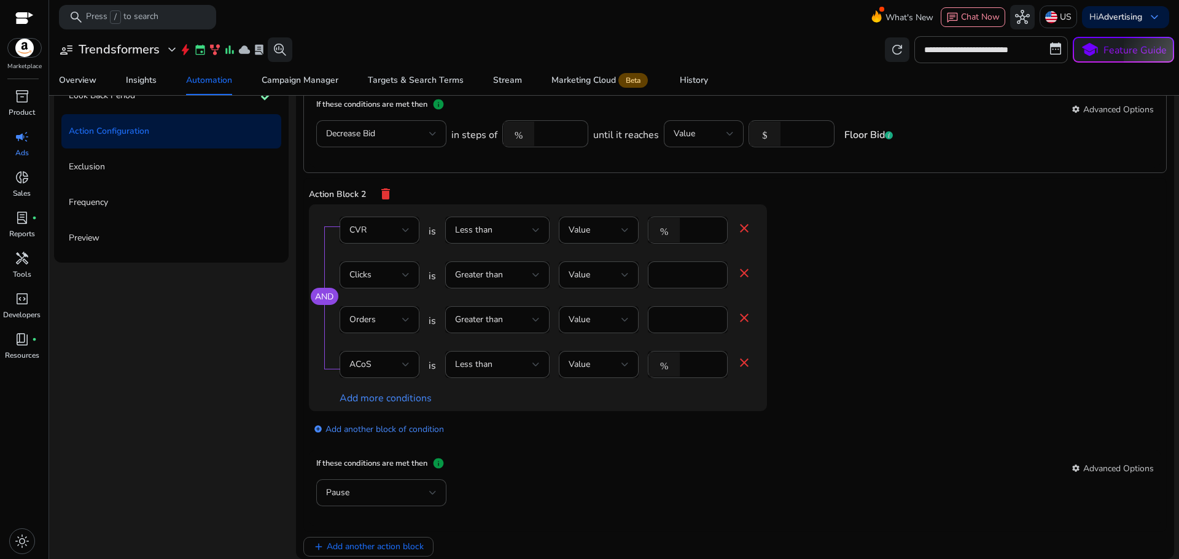
click at [317, 296] on link "AND" at bounding box center [324, 297] width 18 height 12
click at [318, 296] on link "OR" at bounding box center [324, 297] width 12 height 12
click at [1093, 466] on div "settings Advanced Options" at bounding box center [1113, 468] width 82 height 15
click at [403, 501] on div "Pause" at bounding box center [381, 493] width 111 height 27
click at [591, 439] on div at bounding box center [589, 279] width 1179 height 559
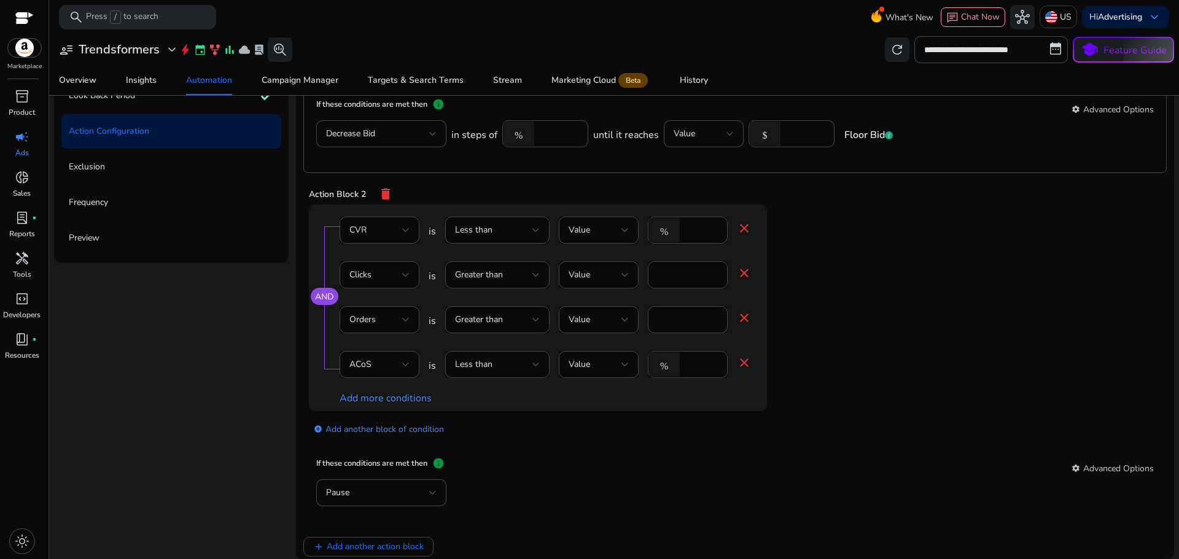
click at [813, 267] on div "AND CVR is Less than Value % * close Clicks is Greater than Value * close Order…" at bounding box center [562, 308] width 507 height 207
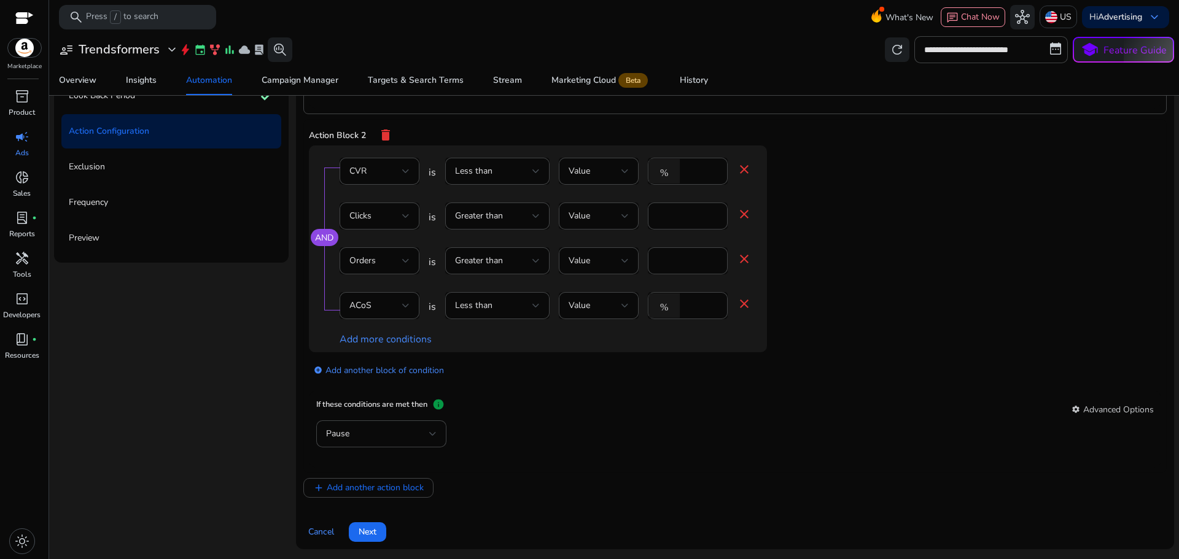
click at [924, 355] on app-ppc-editable-conditions "AND CVR is Less than Value % * close Clicks is Greater than Value * close Order…" at bounding box center [735, 269] width 852 height 246
click at [788, 414] on div "If these conditions are met then info settings Advanced Options" at bounding box center [735, 410] width 838 height 22
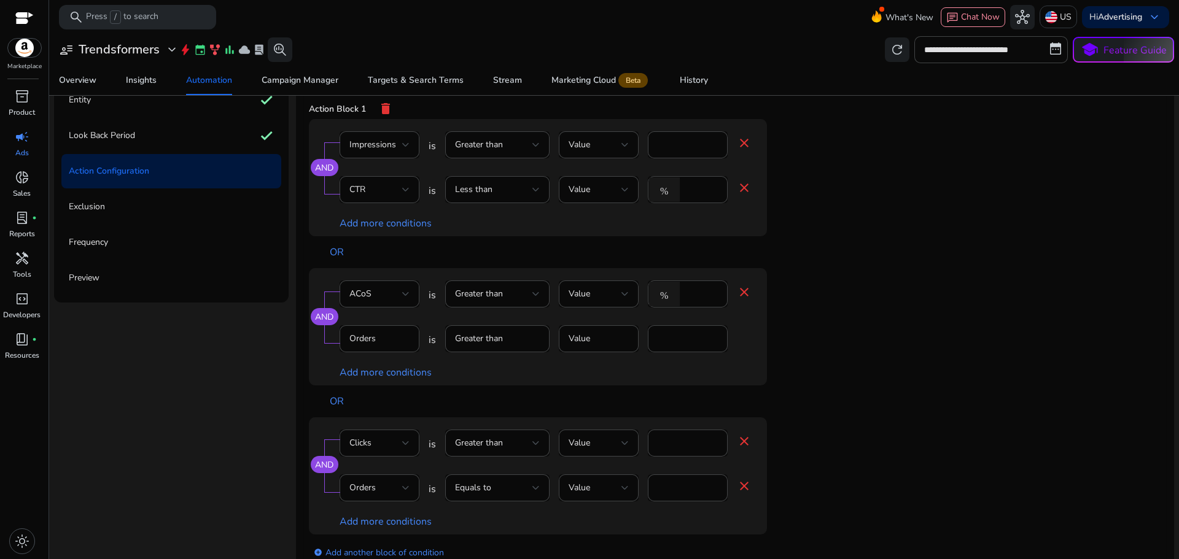
scroll to position [0, 0]
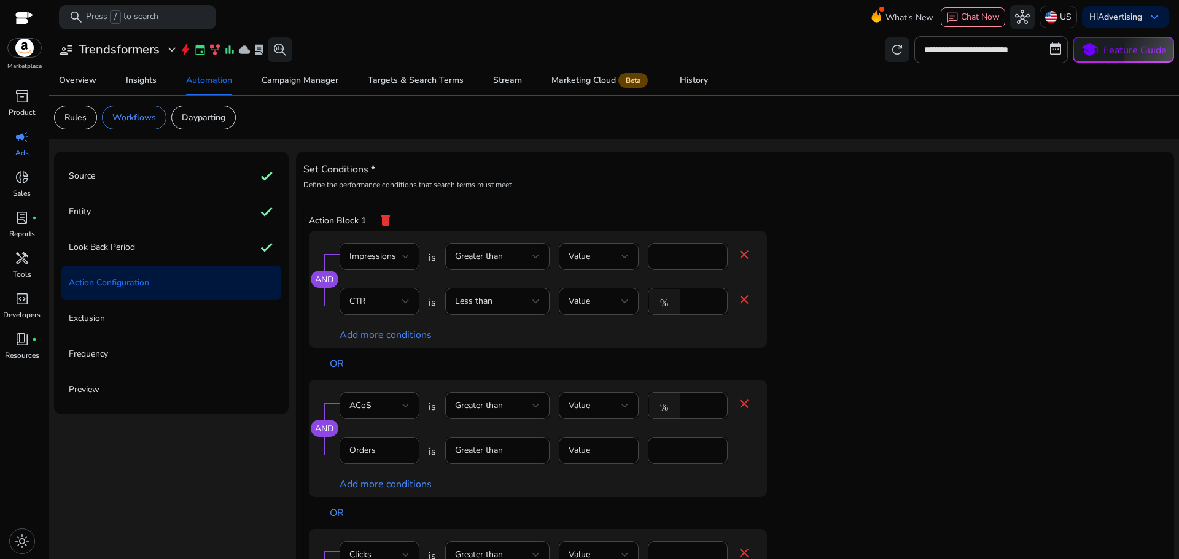
click at [858, 378] on app-ppc-editable-conditions "AND Impressions is Greater than Value **** close CTR is Less than Value % **** …" at bounding box center [735, 483] width 852 height 504
click at [501, 176] on h4 "Set Conditions *" at bounding box center [734, 170] width 863 height 12
click at [469, 173] on h4 "Set Conditions *" at bounding box center [734, 170] width 863 height 12
click at [468, 173] on h4 "Set Conditions *" at bounding box center [734, 170] width 863 height 12
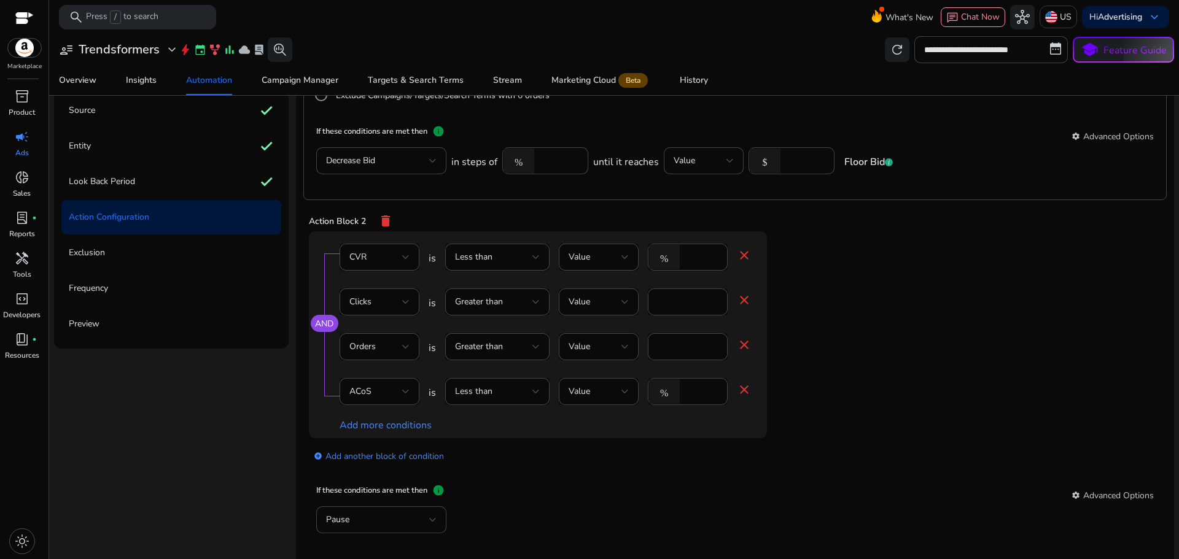
scroll to position [152, 0]
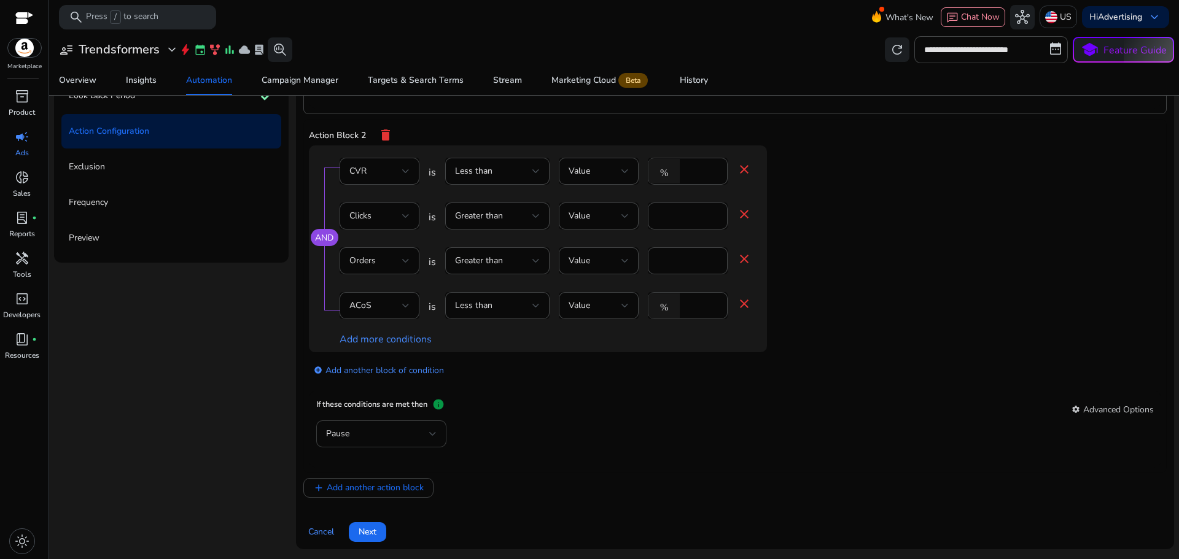
click at [377, 435] on div "Pause" at bounding box center [377, 434] width 103 height 14
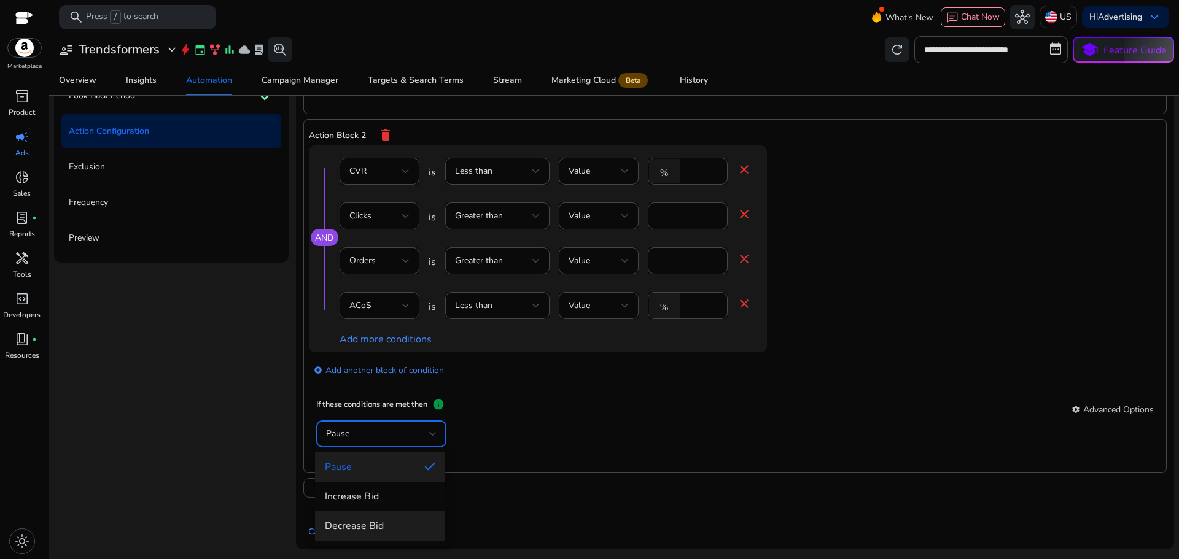
click at [380, 524] on span "Decrease Bid" at bounding box center [380, 527] width 111 height 14
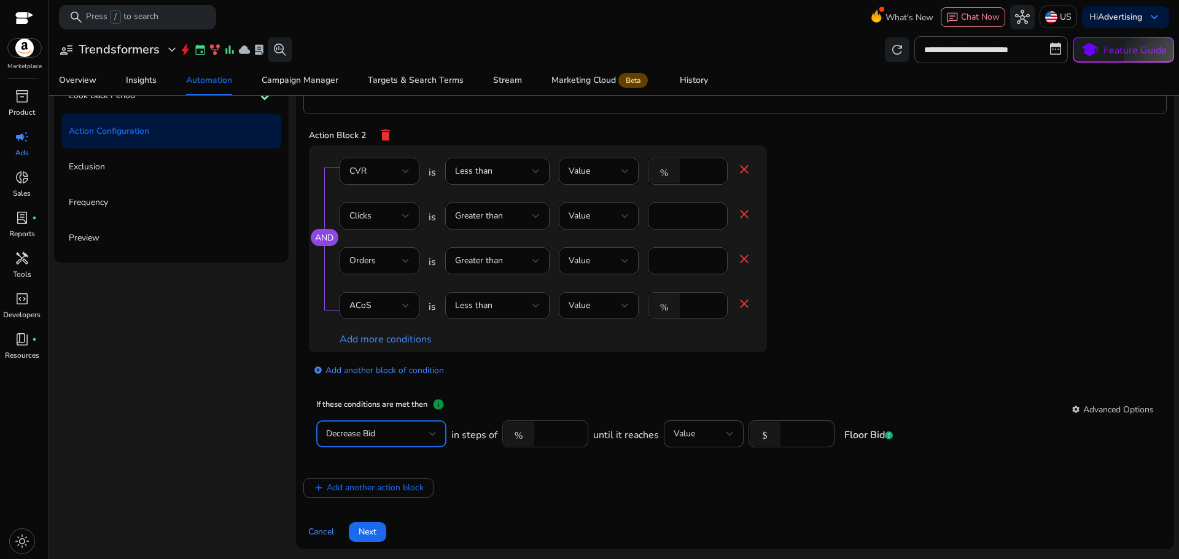
click at [544, 431] on input "**" at bounding box center [559, 434] width 38 height 14
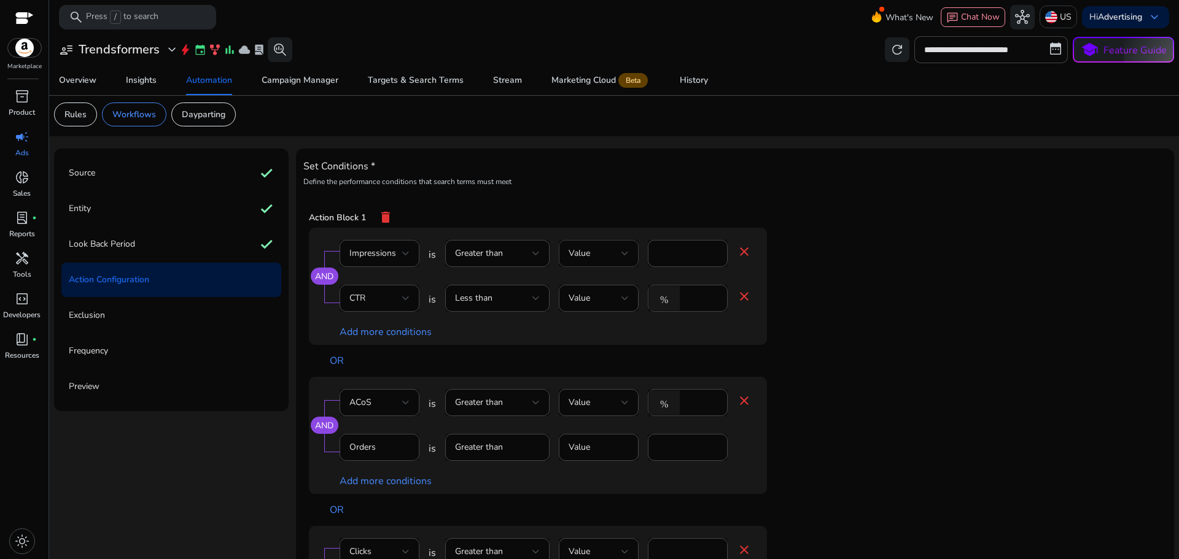
scroll to position [0, 0]
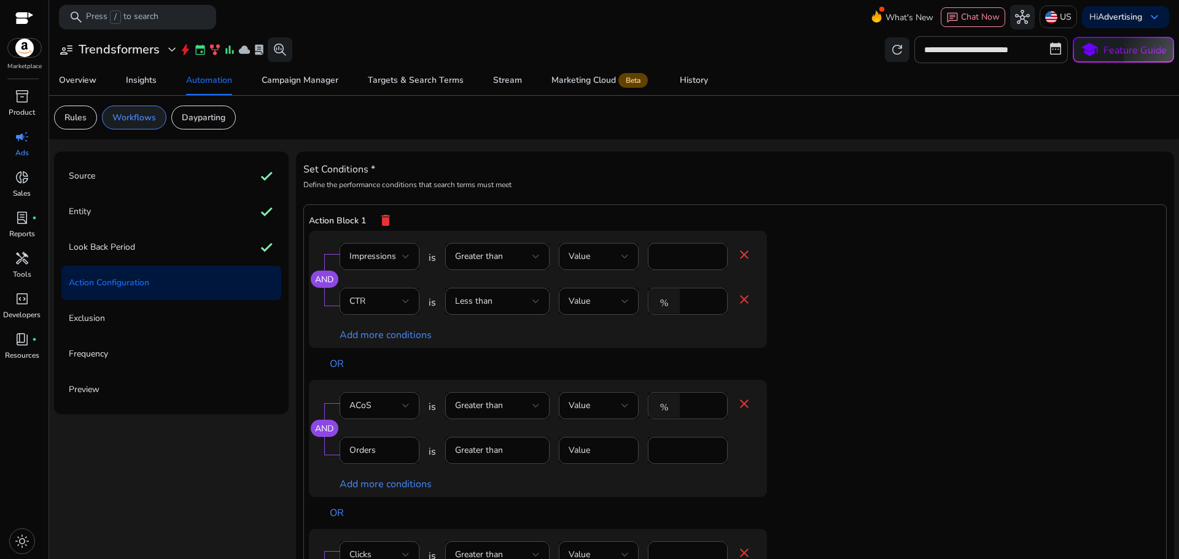
click at [150, 117] on p "Workflows" at bounding box center [134, 117] width 44 height 13
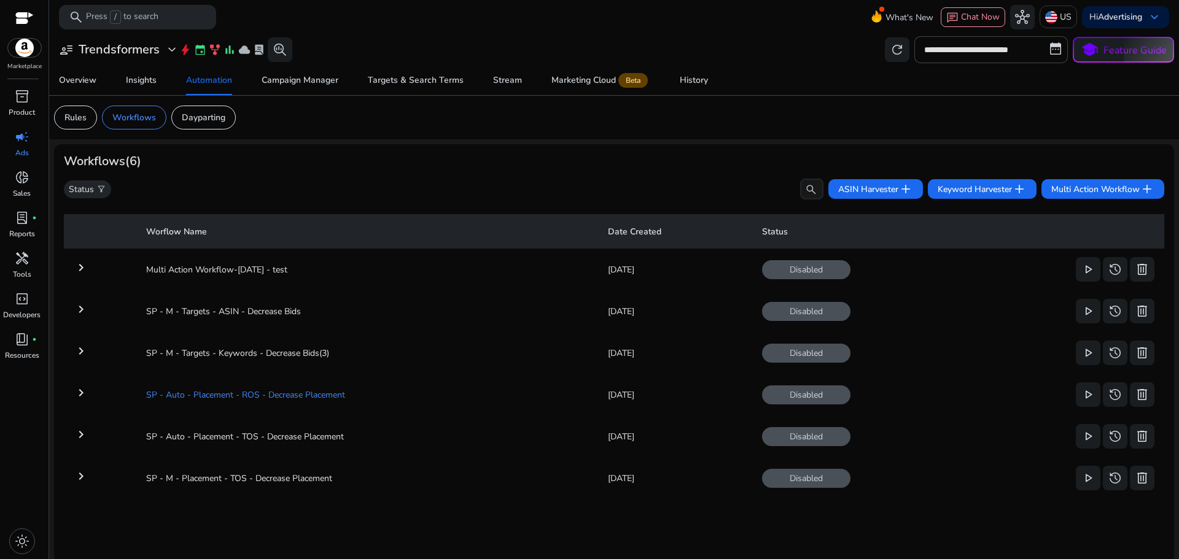
scroll to position [5, 0]
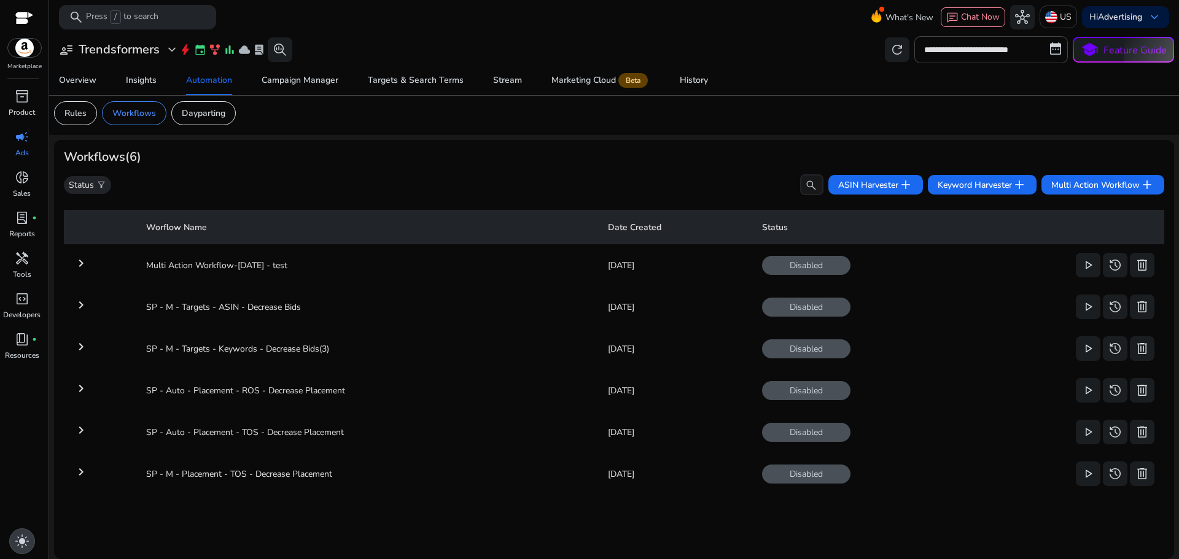
click at [23, 537] on span "light_mode" at bounding box center [22, 541] width 15 height 15
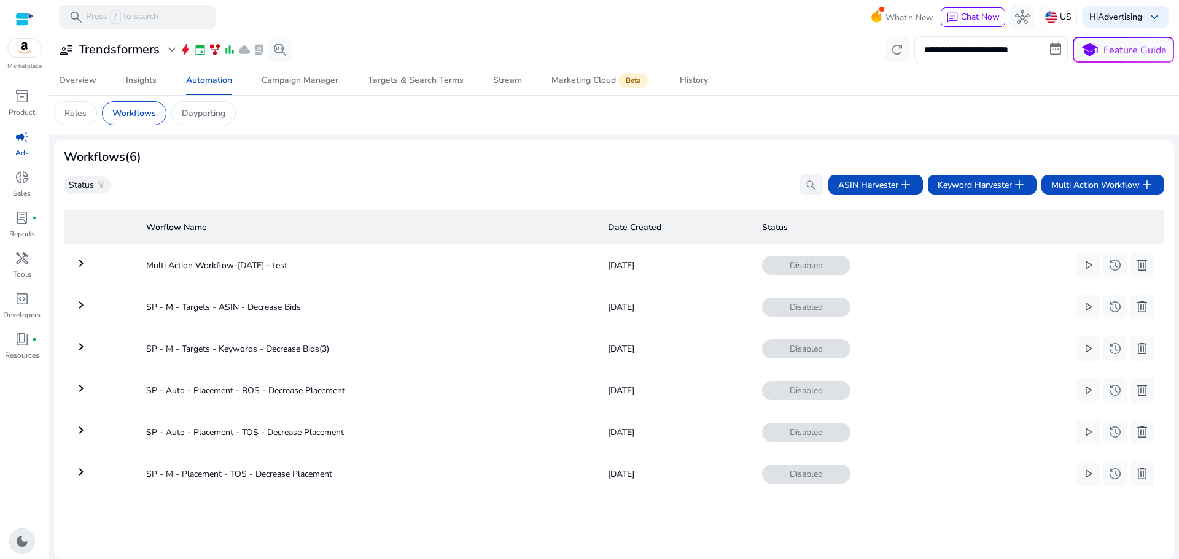
click at [23, 537] on span "dark_mode" at bounding box center [22, 541] width 15 height 15
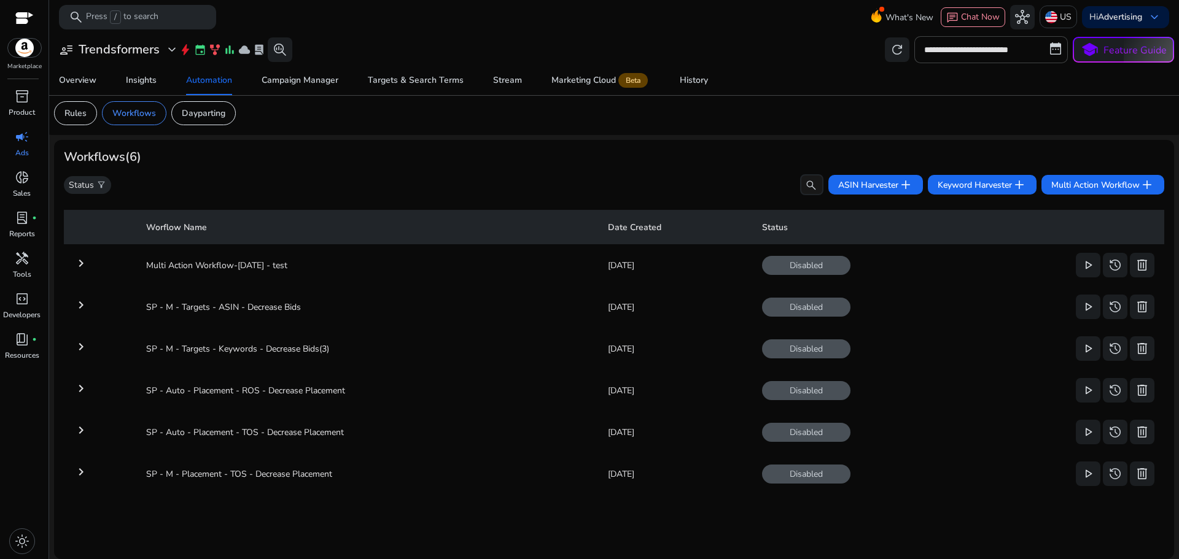
click at [76, 473] on mat-icon "keyboard_arrow_right" at bounding box center [81, 472] width 15 height 15
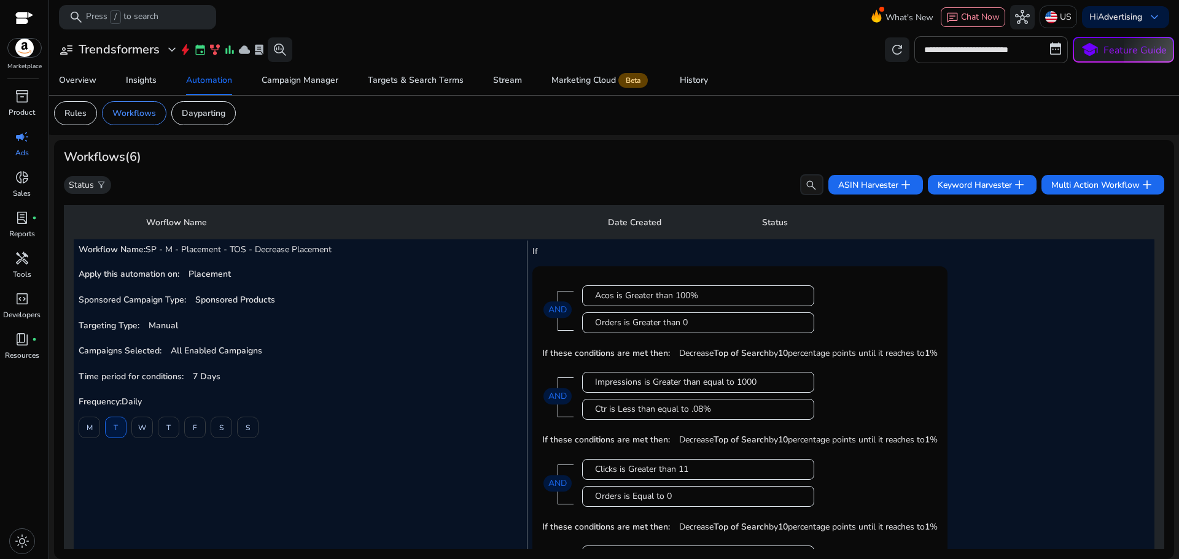
scroll to position [170, 0]
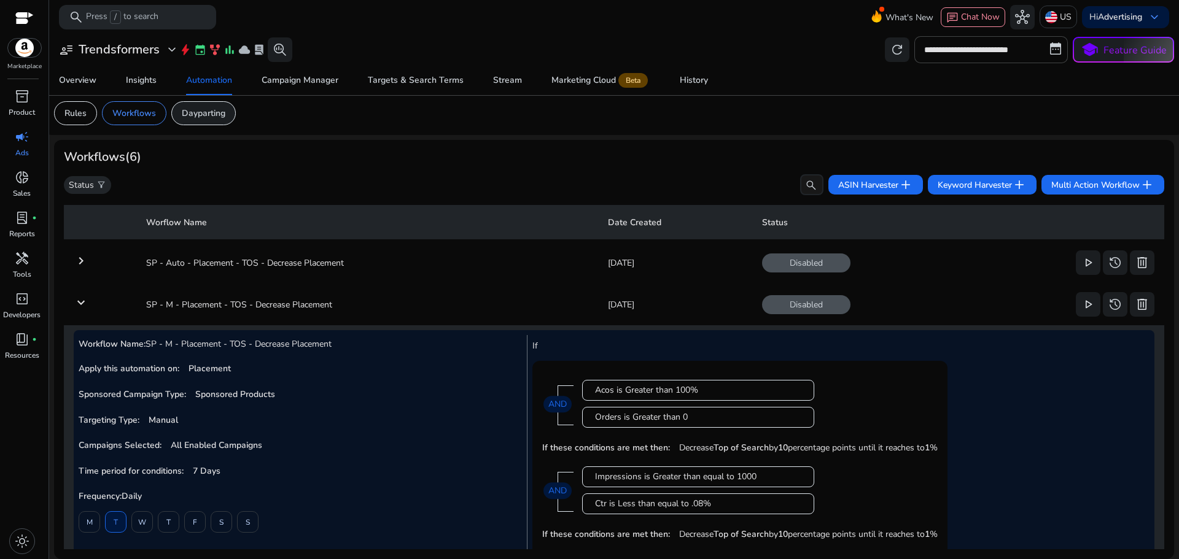
click at [184, 119] on div "Dayparting" at bounding box center [203, 113] width 64 height 24
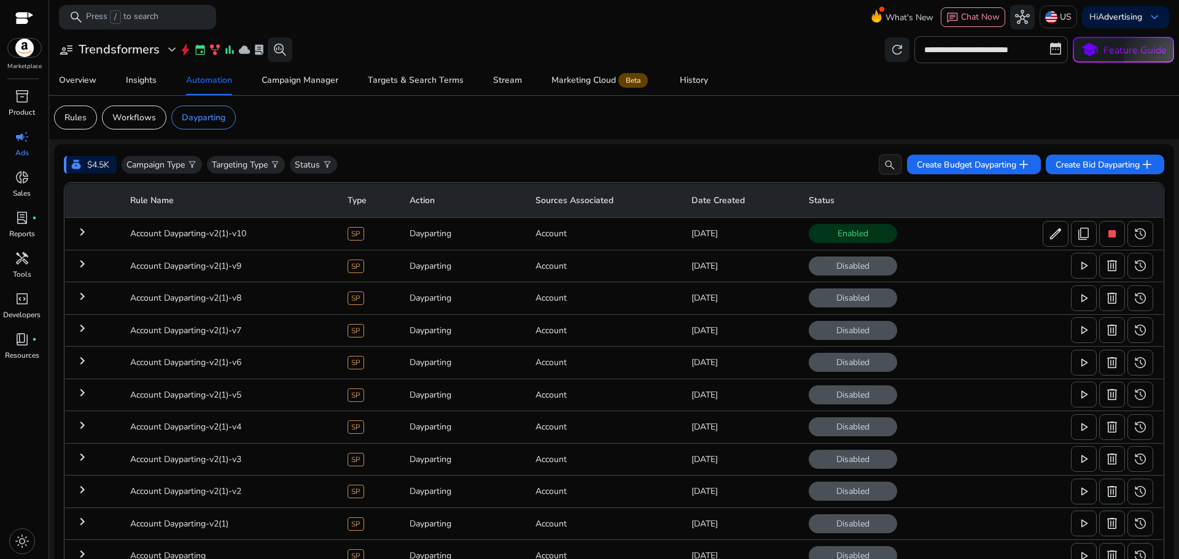
click at [340, 113] on app-sa-custom-tab "Rules Workflows Dayparting" at bounding box center [614, 118] width 1120 height 24
